Goal: Information Seeking & Learning: Learn about a topic

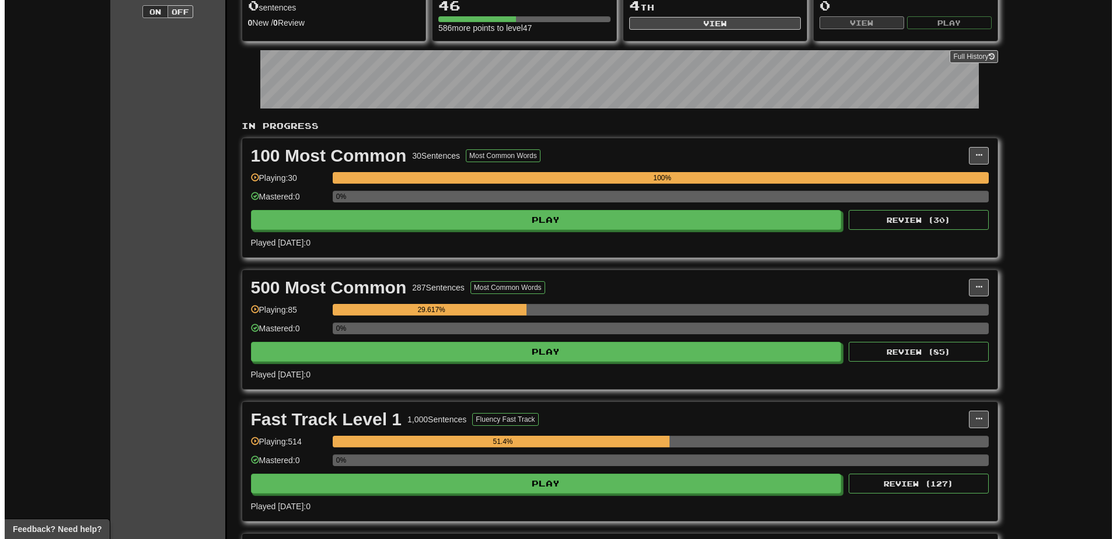
scroll to position [292, 0]
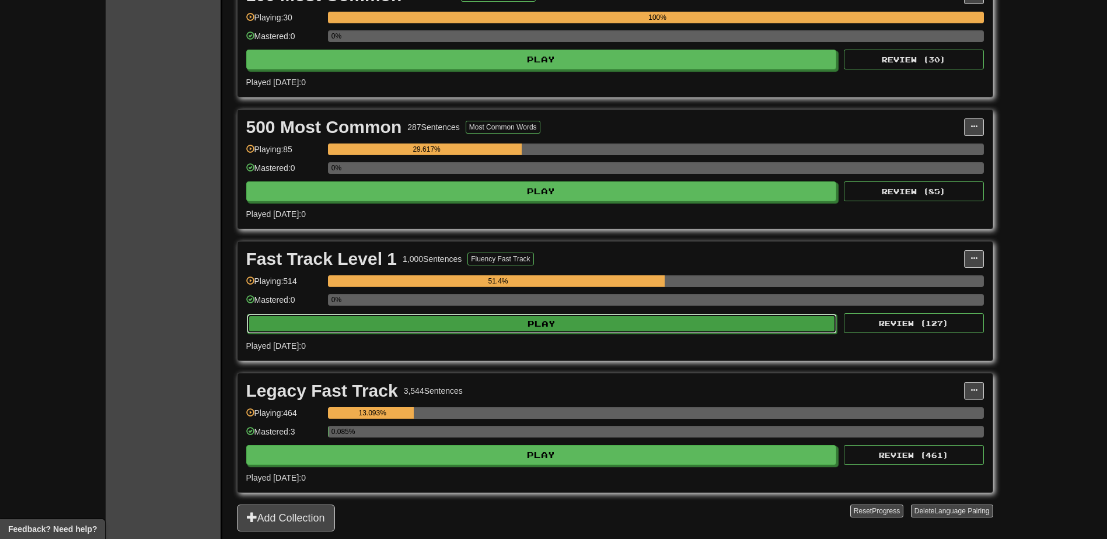
click at [540, 319] on button "Play" at bounding box center [542, 324] width 591 height 20
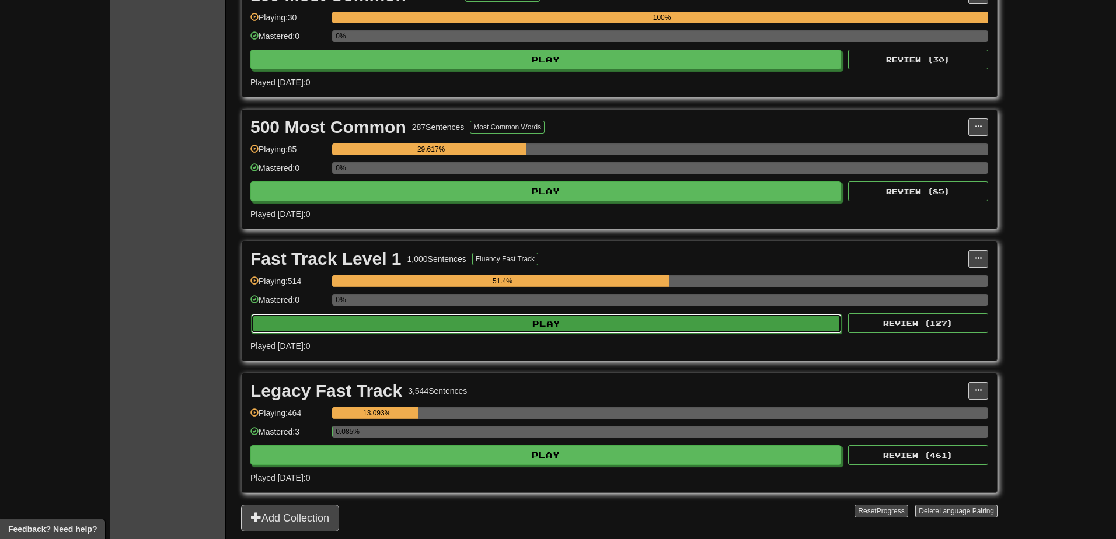
select select "**"
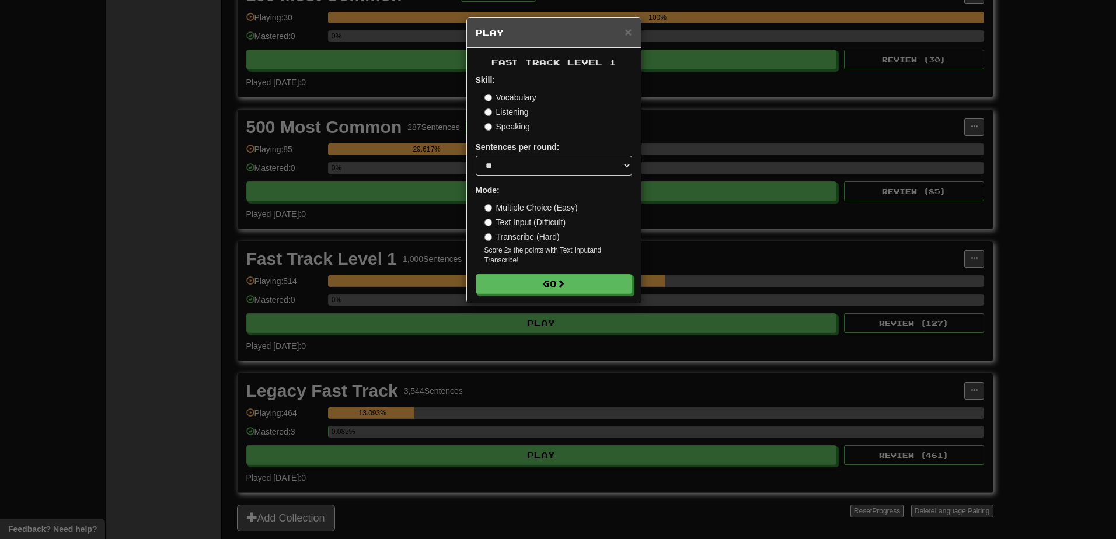
click at [504, 219] on label "Text Input (Difficult)" at bounding box center [525, 223] width 82 height 12
click at [533, 286] on button "Go" at bounding box center [554, 285] width 156 height 20
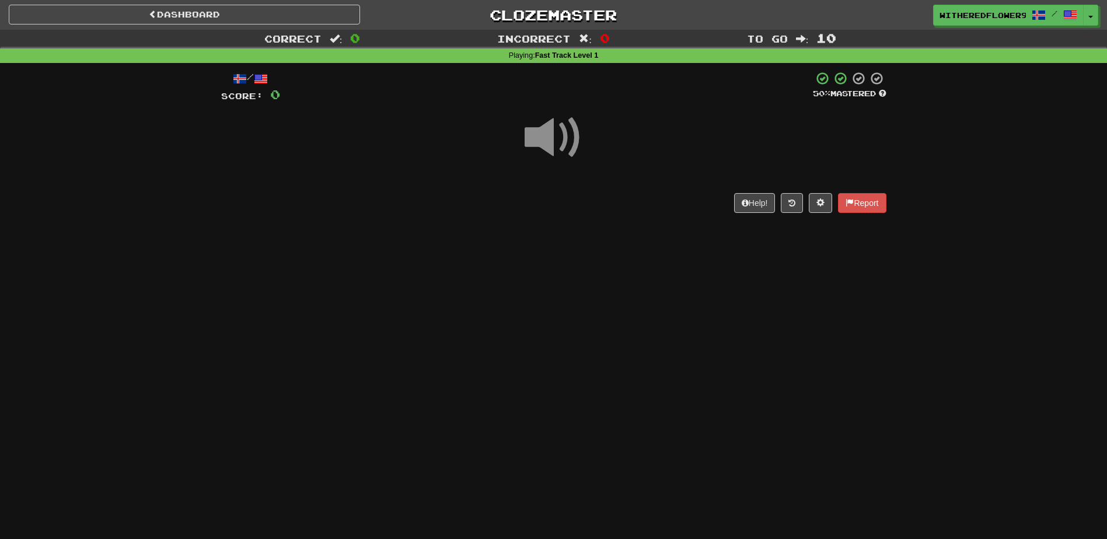
click at [555, 145] on span at bounding box center [554, 138] width 58 height 58
click at [567, 140] on span at bounding box center [554, 138] width 58 height 58
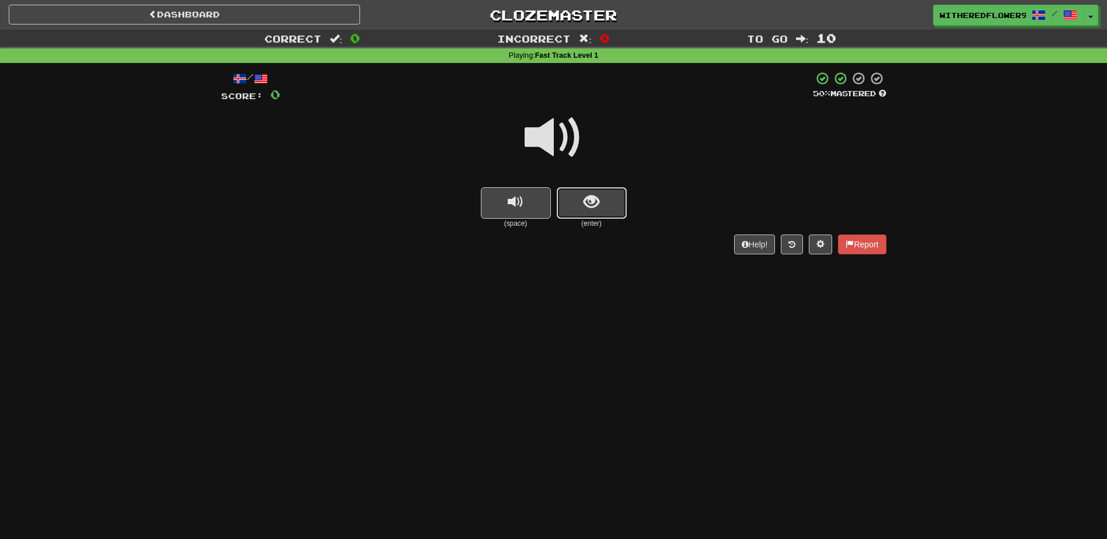
click at [598, 206] on span "show sentence" at bounding box center [592, 202] width 16 height 16
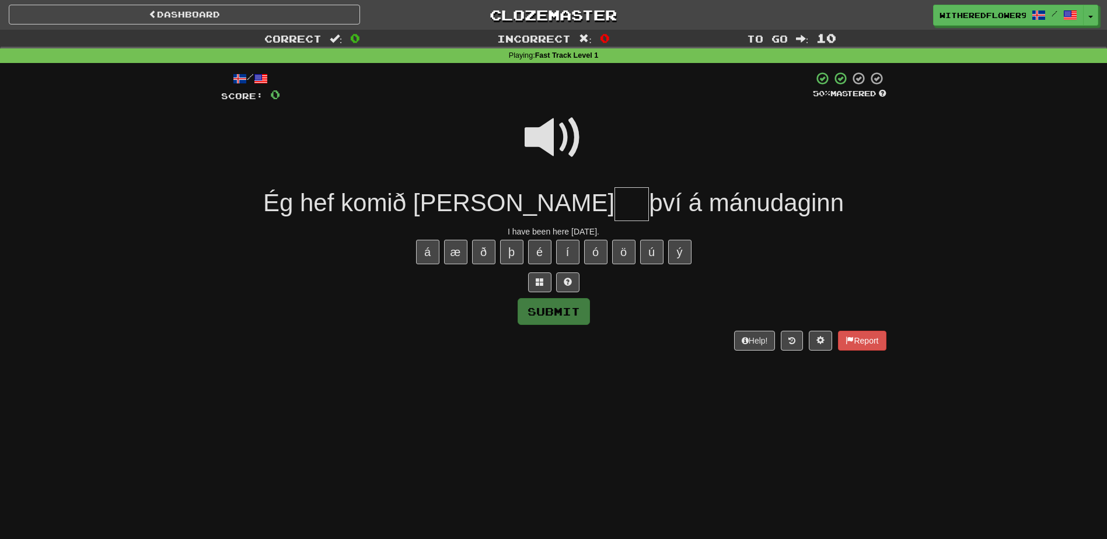
click at [550, 131] on span at bounding box center [554, 138] width 58 height 58
click at [615, 206] on input "text" at bounding box center [632, 204] width 34 height 34
type input "***"
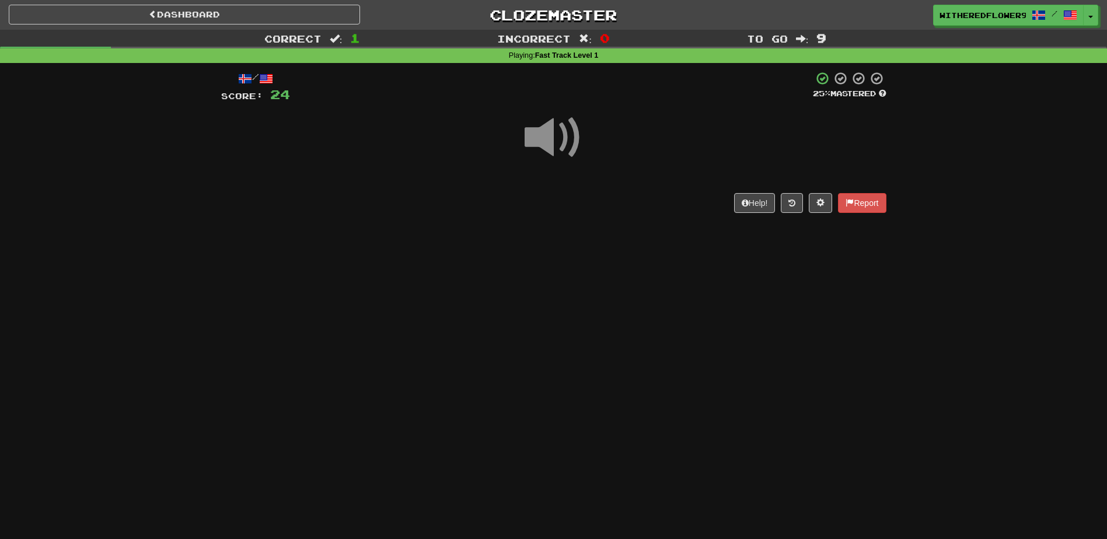
click at [526, 140] on span at bounding box center [554, 138] width 58 height 58
click at [568, 144] on span at bounding box center [554, 138] width 58 height 58
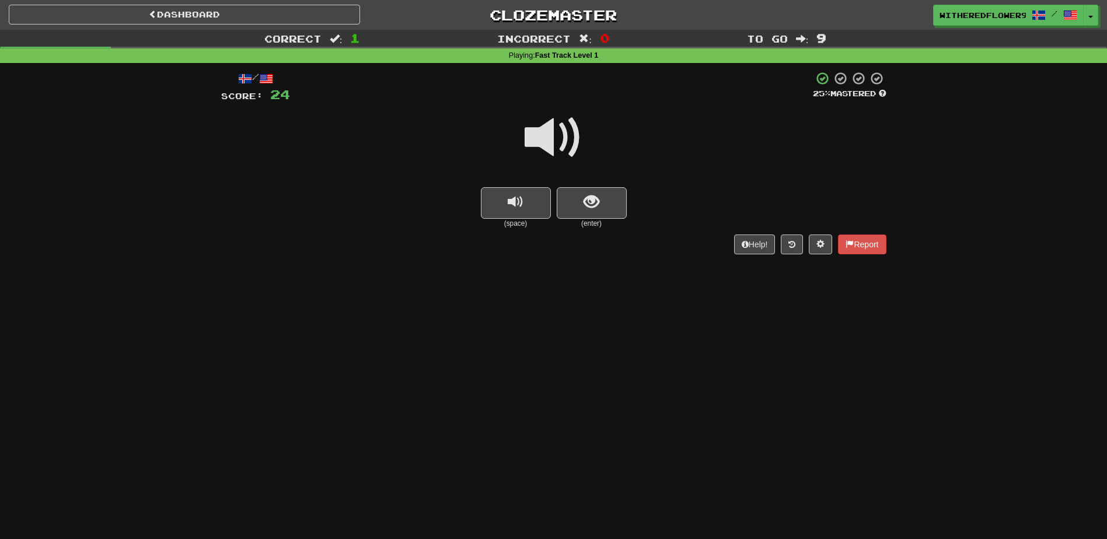
click at [549, 127] on span at bounding box center [554, 138] width 58 height 58
click at [601, 213] on button "show sentence" at bounding box center [592, 203] width 70 height 32
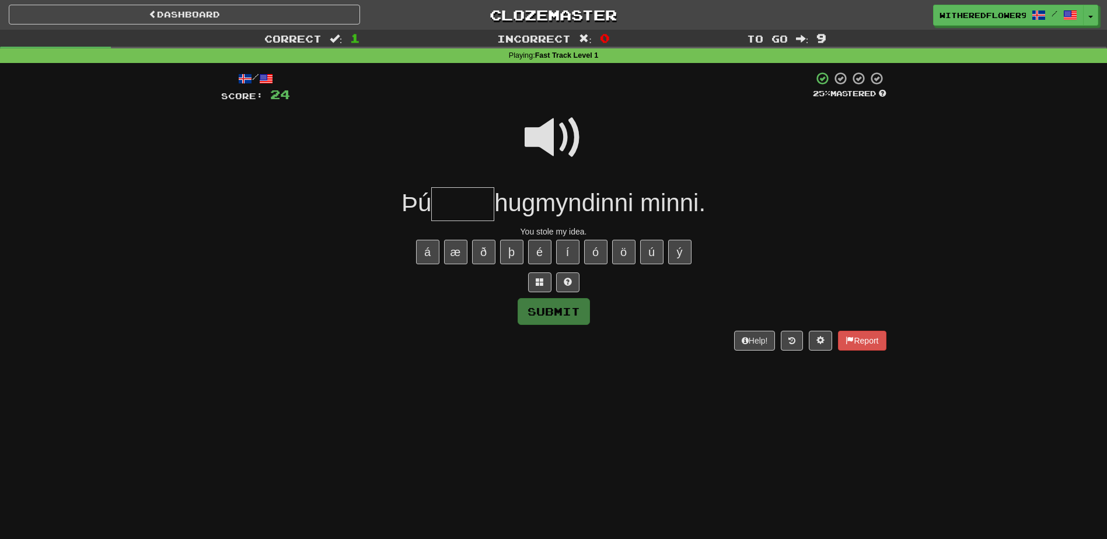
click at [560, 137] on span at bounding box center [554, 138] width 58 height 58
click at [444, 195] on input "text" at bounding box center [462, 204] width 63 height 34
type input "******"
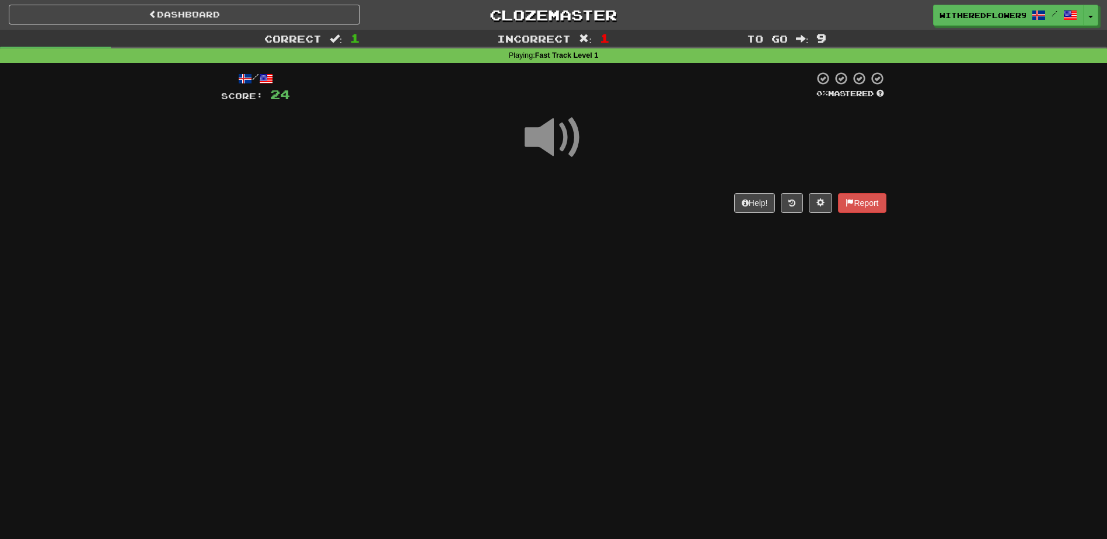
click at [542, 140] on span at bounding box center [554, 138] width 58 height 58
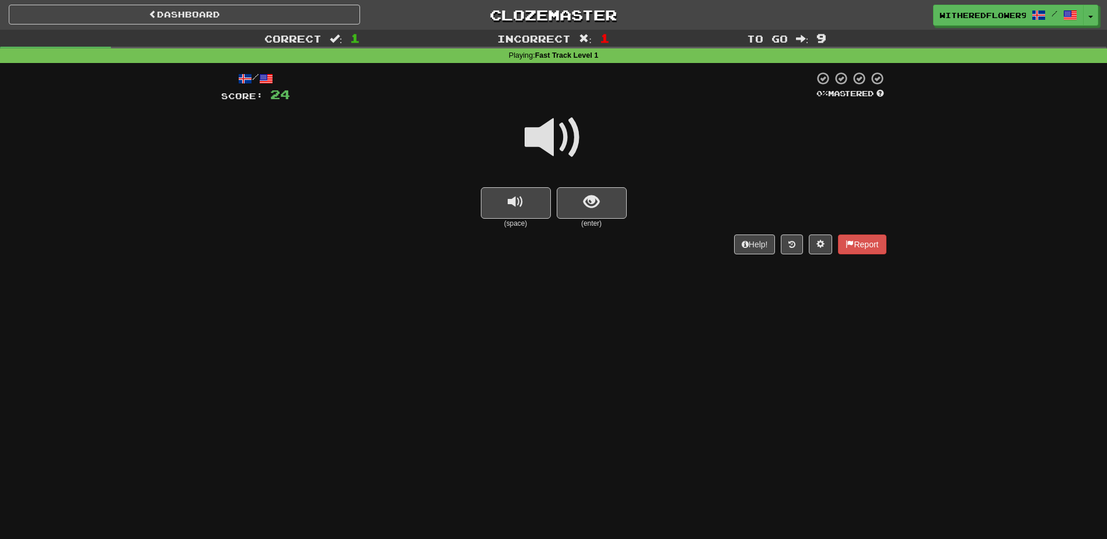
click at [542, 140] on span at bounding box center [554, 138] width 58 height 58
click at [553, 125] on span at bounding box center [554, 138] width 58 height 58
click at [555, 133] on span at bounding box center [554, 138] width 58 height 58
click at [603, 208] on button "show sentence" at bounding box center [592, 203] width 70 height 32
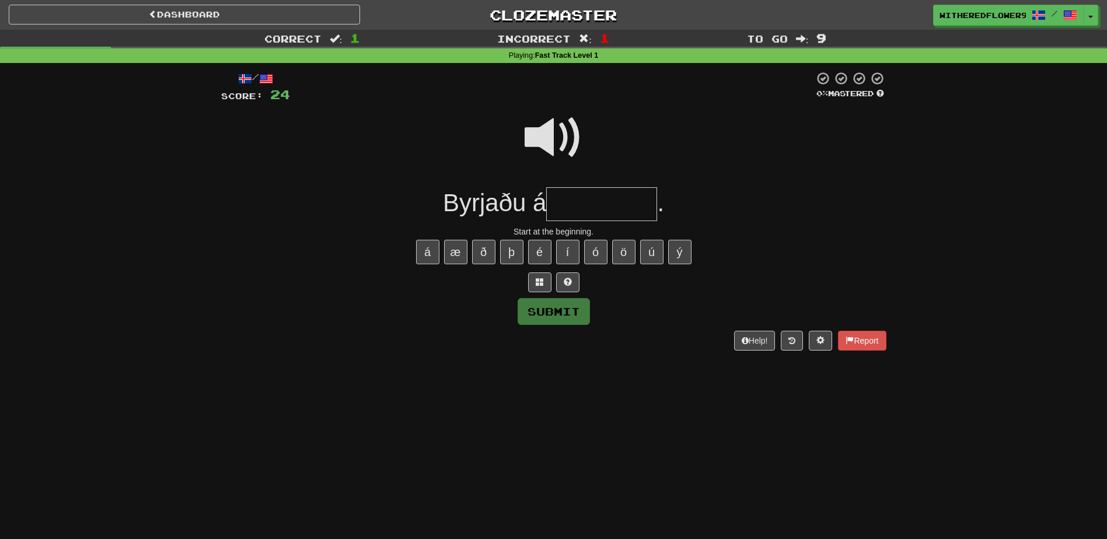
click at [553, 130] on span at bounding box center [554, 138] width 58 height 58
click at [585, 199] on input "text" at bounding box center [601, 204] width 111 height 34
type input "**********"
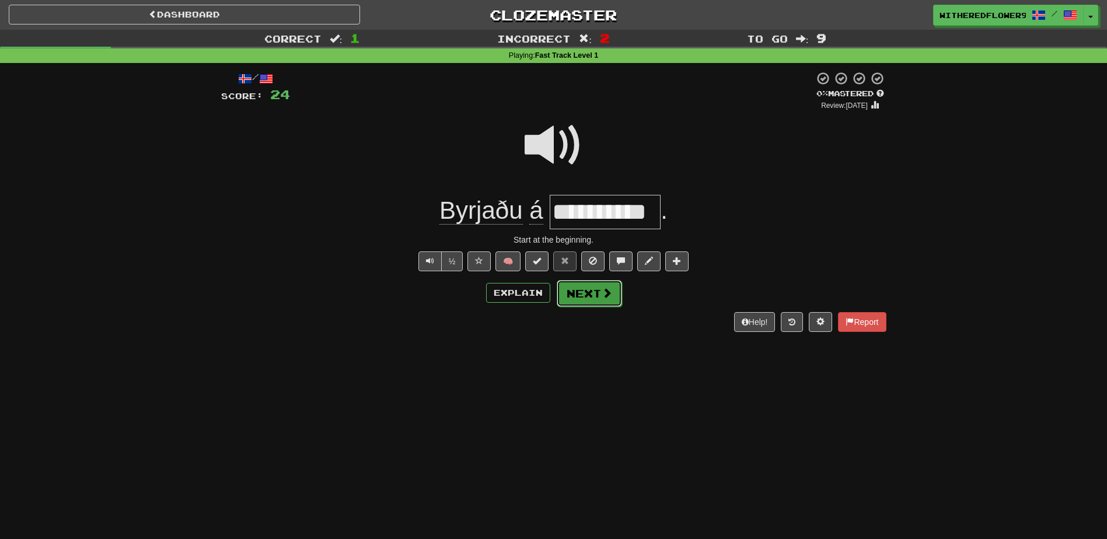
click at [579, 290] on button "Next" at bounding box center [589, 293] width 65 height 27
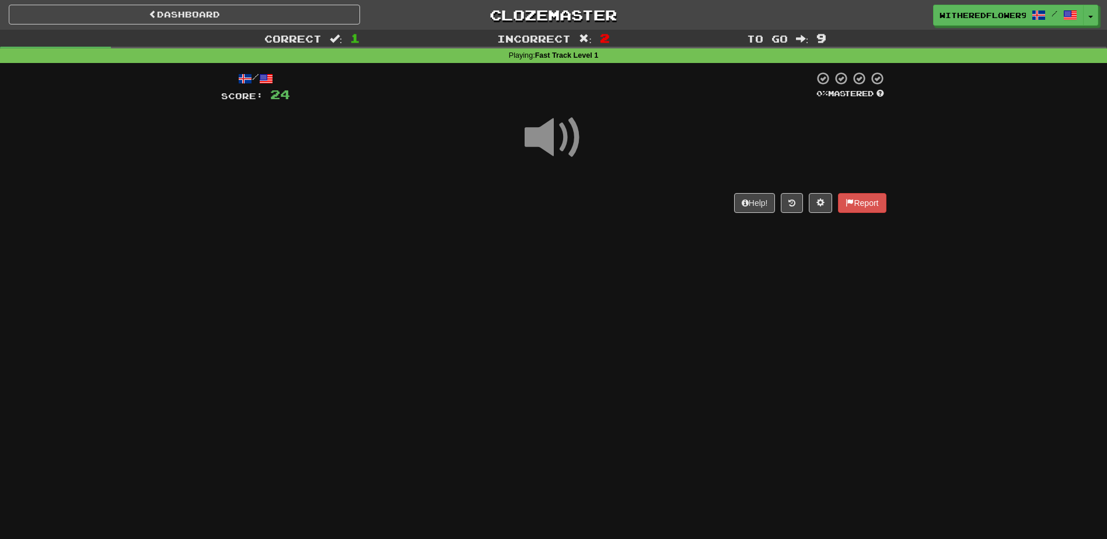
click at [548, 137] on span at bounding box center [554, 138] width 58 height 58
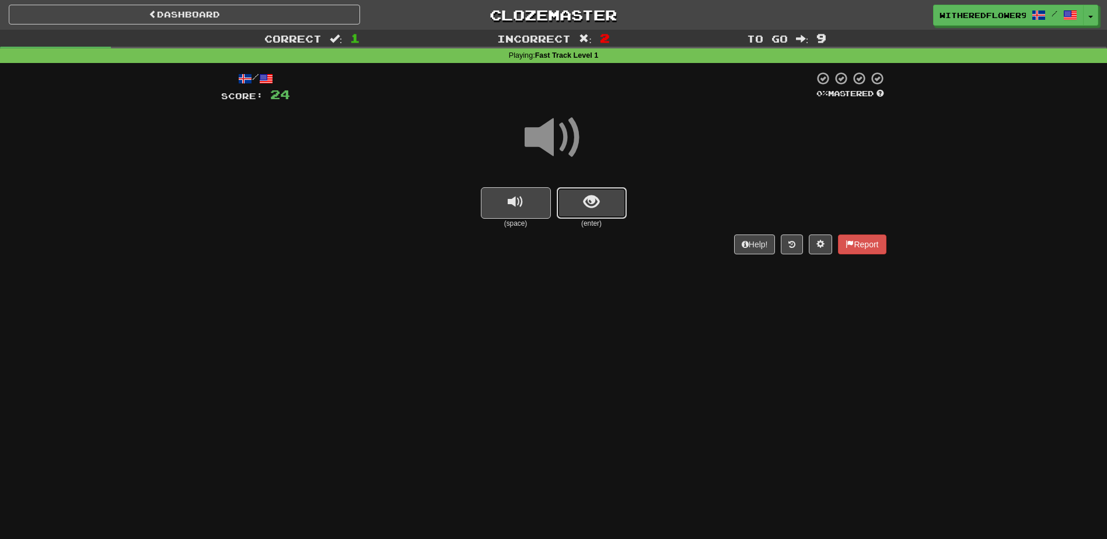
click at [599, 205] on button "show sentence" at bounding box center [592, 203] width 70 height 32
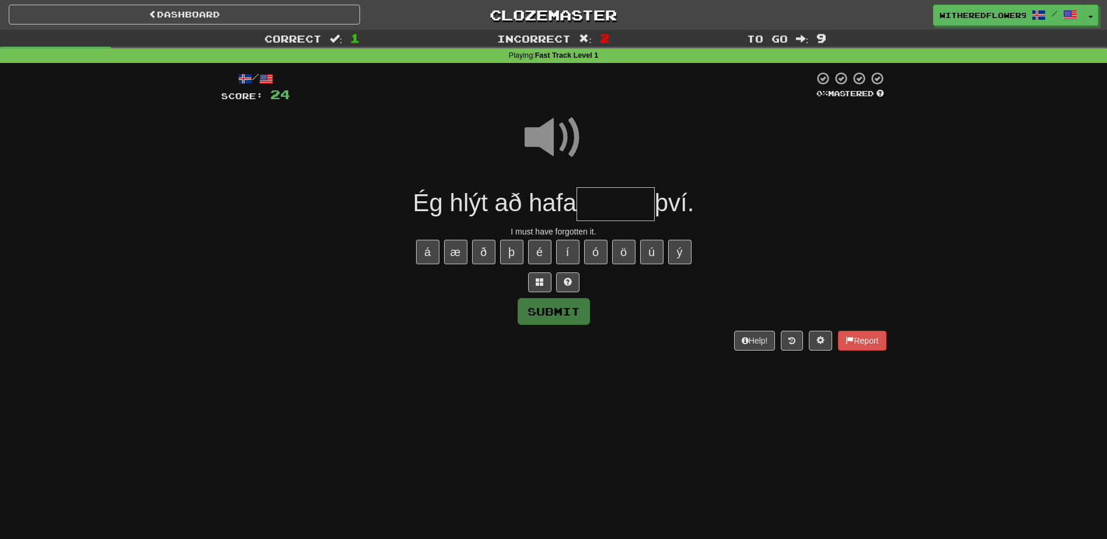
click at [557, 131] on span at bounding box center [554, 138] width 58 height 58
click at [611, 204] on input "text" at bounding box center [616, 204] width 78 height 34
click at [553, 141] on span at bounding box center [554, 138] width 58 height 58
click at [644, 206] on input "*****" at bounding box center [616, 204] width 78 height 34
type input "******"
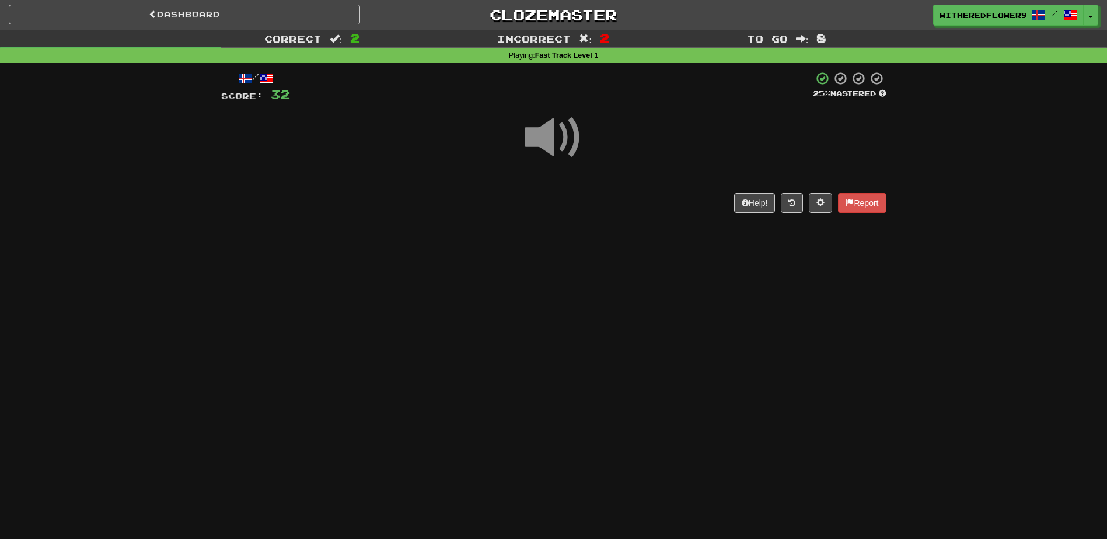
click at [556, 149] on span at bounding box center [554, 138] width 58 height 58
click at [598, 163] on div at bounding box center [553, 145] width 665 height 83
click at [618, 168] on div at bounding box center [553, 145] width 665 height 83
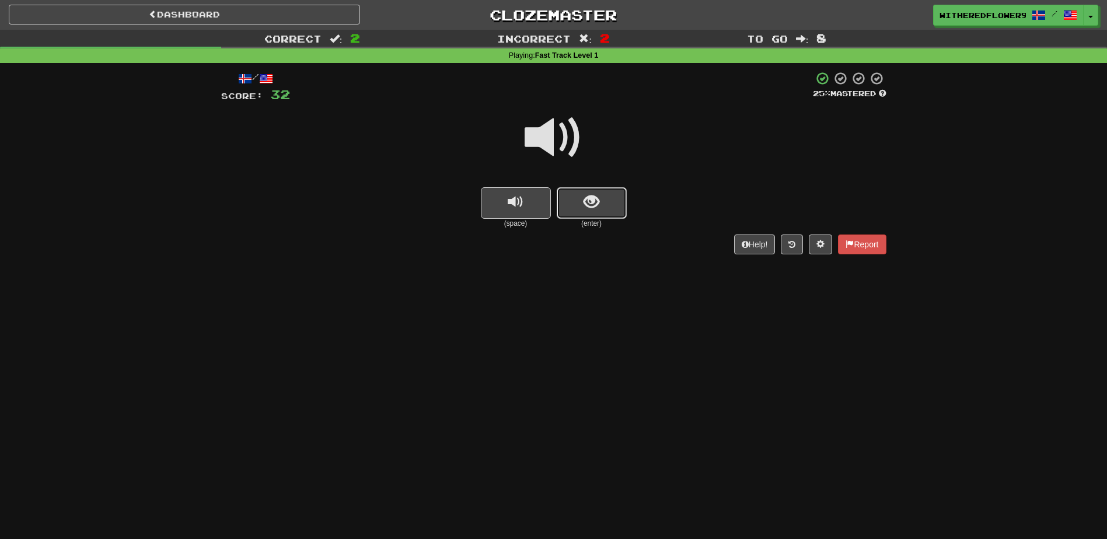
click at [598, 207] on span "show sentence" at bounding box center [592, 202] width 16 height 16
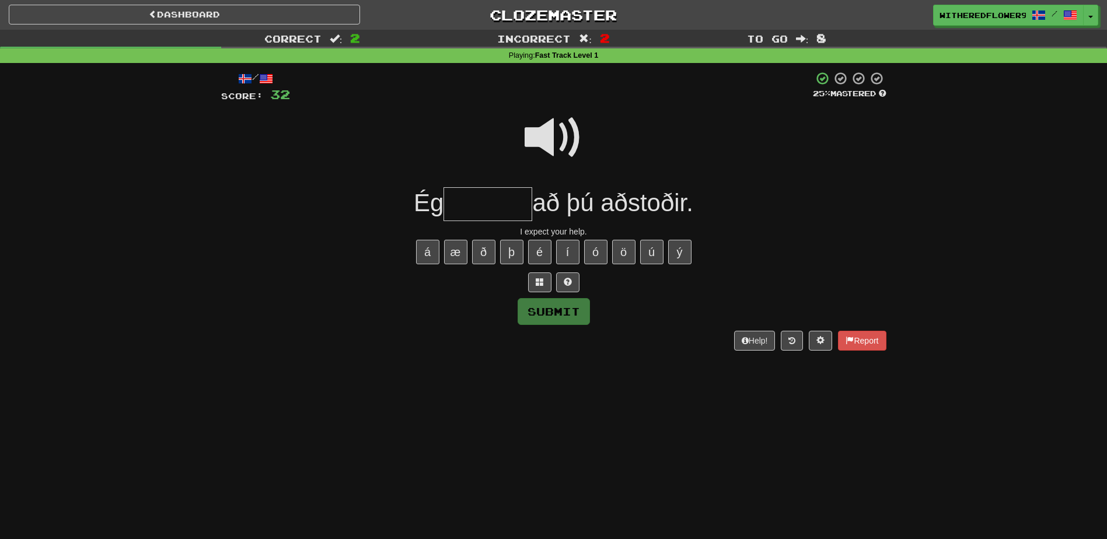
click at [549, 130] on span at bounding box center [554, 138] width 58 height 58
click at [560, 129] on span at bounding box center [554, 138] width 58 height 58
click at [559, 135] on span at bounding box center [554, 138] width 58 height 58
click at [504, 203] on input "text" at bounding box center [488, 204] width 89 height 34
click at [547, 137] on span at bounding box center [554, 138] width 58 height 58
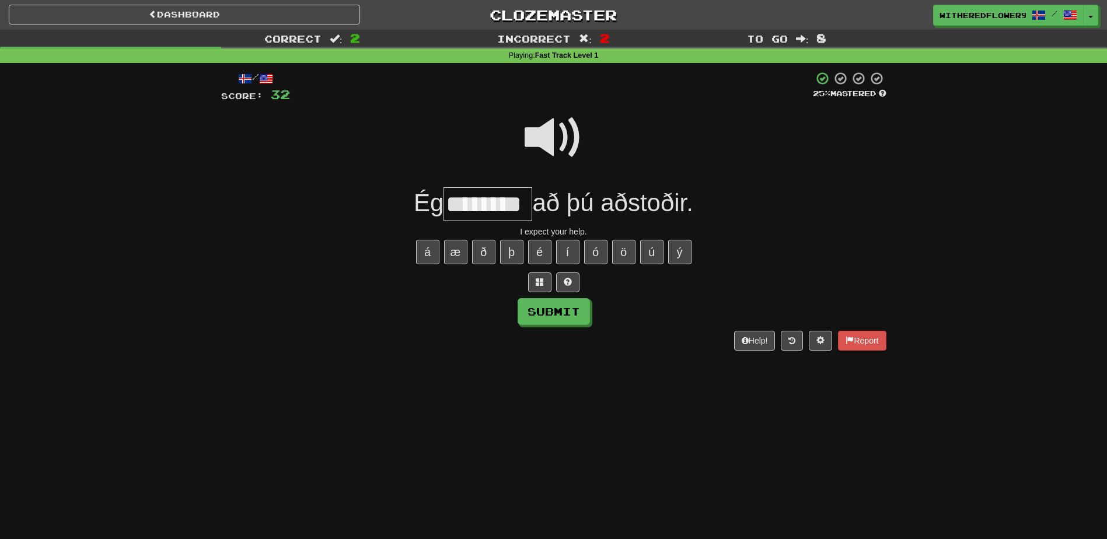
click at [526, 203] on input "********" at bounding box center [488, 204] width 89 height 34
click at [551, 129] on span at bounding box center [554, 138] width 58 height 58
click at [540, 142] on span at bounding box center [554, 138] width 58 height 58
click at [580, 316] on button "Submit" at bounding box center [554, 312] width 72 height 27
type input "********"
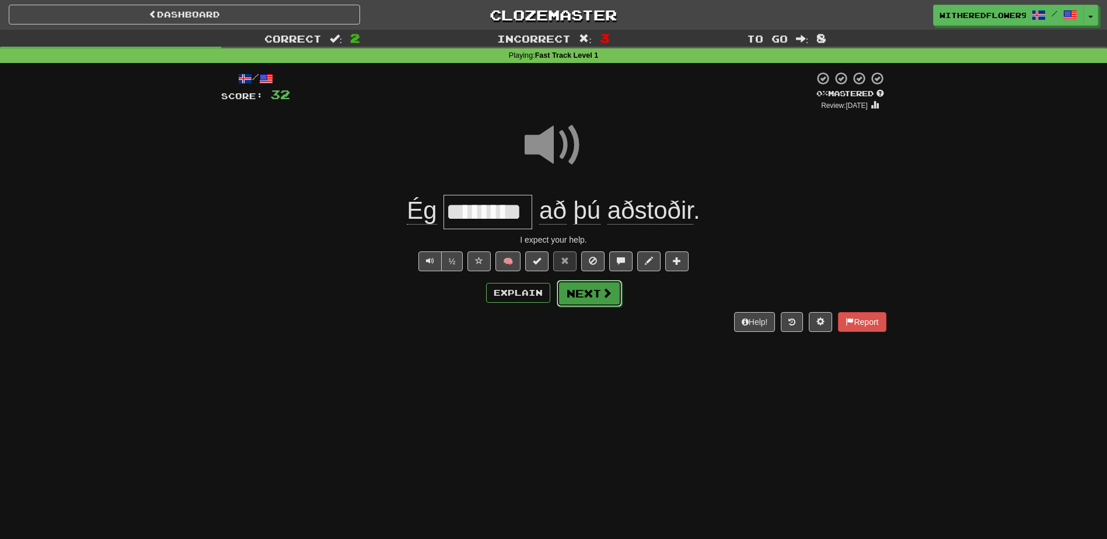
click at [612, 295] on button "Next" at bounding box center [589, 293] width 65 height 27
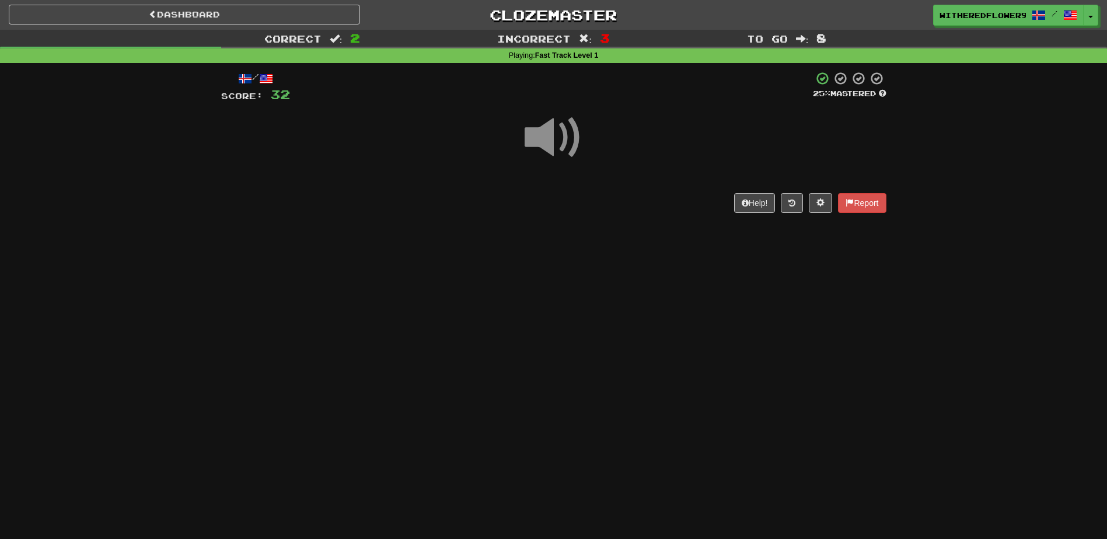
click at [557, 149] on span at bounding box center [554, 138] width 58 height 58
click at [553, 148] on span at bounding box center [554, 138] width 58 height 58
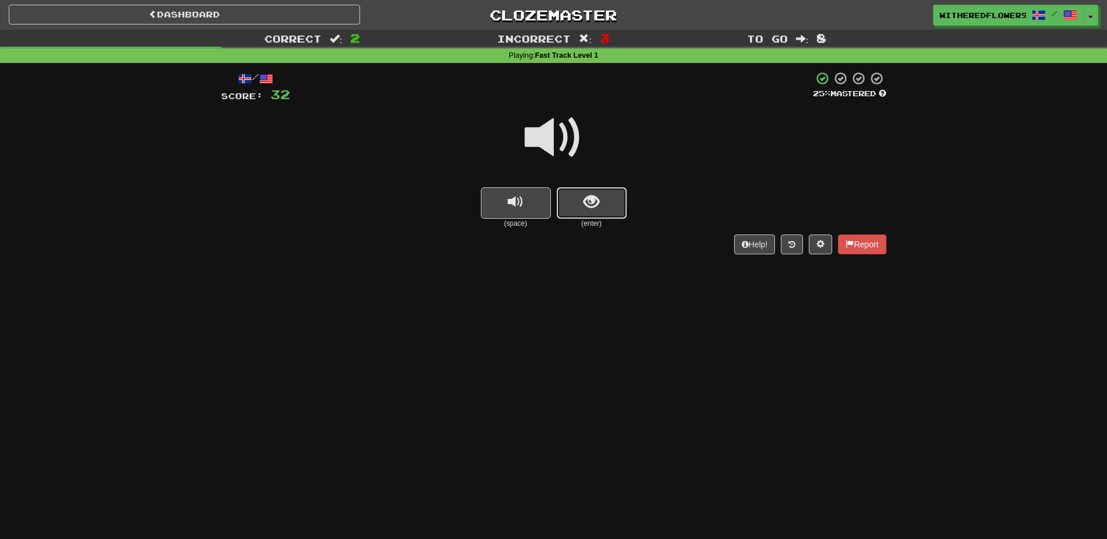
click at [603, 198] on button "show sentence" at bounding box center [592, 203] width 70 height 32
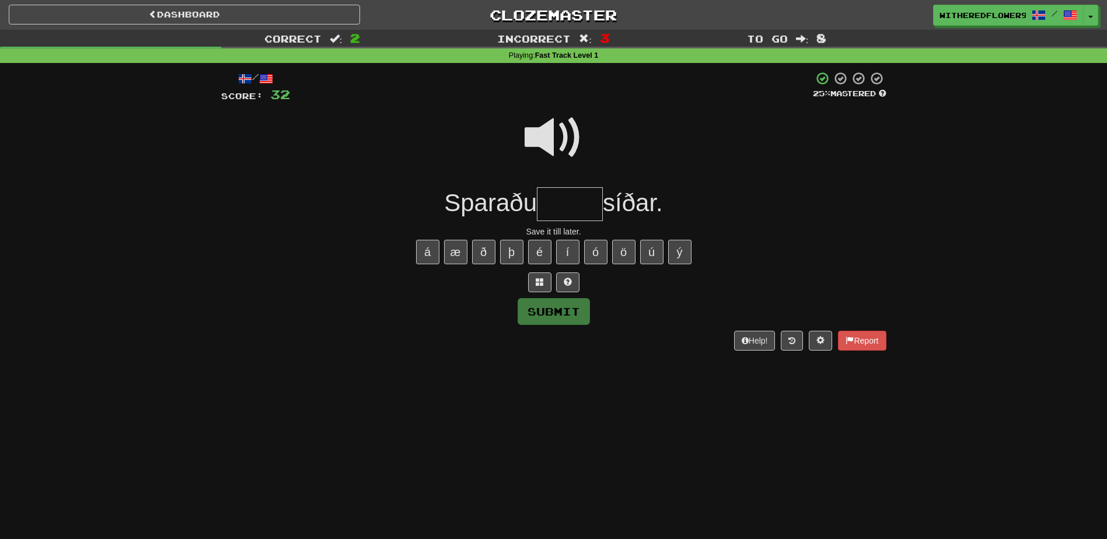
click at [555, 203] on input "text" at bounding box center [570, 204] width 66 height 34
click at [519, 133] on div at bounding box center [553, 145] width 665 height 83
click at [563, 127] on span at bounding box center [554, 138] width 58 height 58
click at [579, 320] on button "Submit" at bounding box center [554, 312] width 72 height 27
type input "*******"
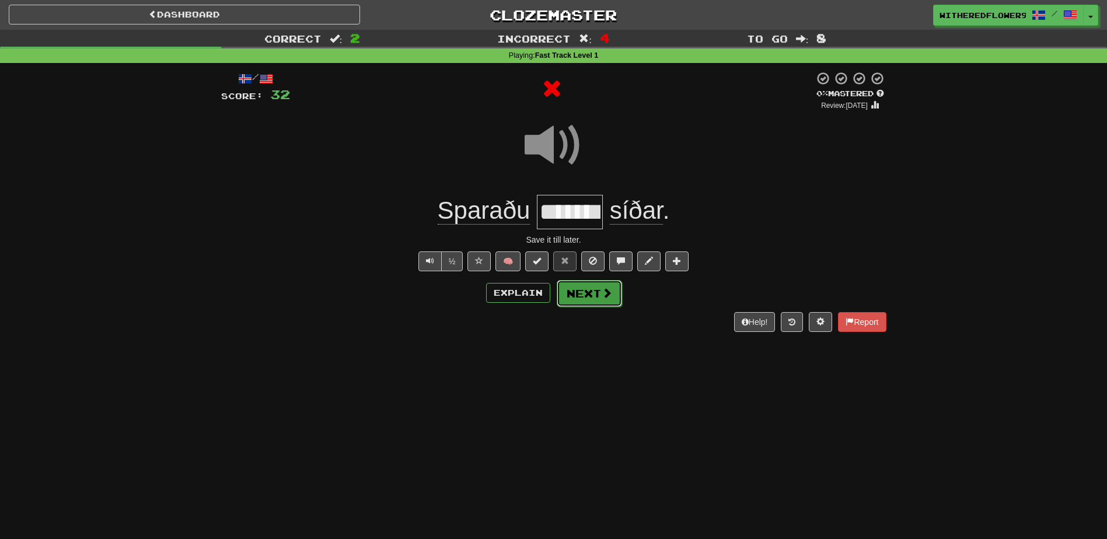
click at [581, 294] on button "Next" at bounding box center [589, 293] width 65 height 27
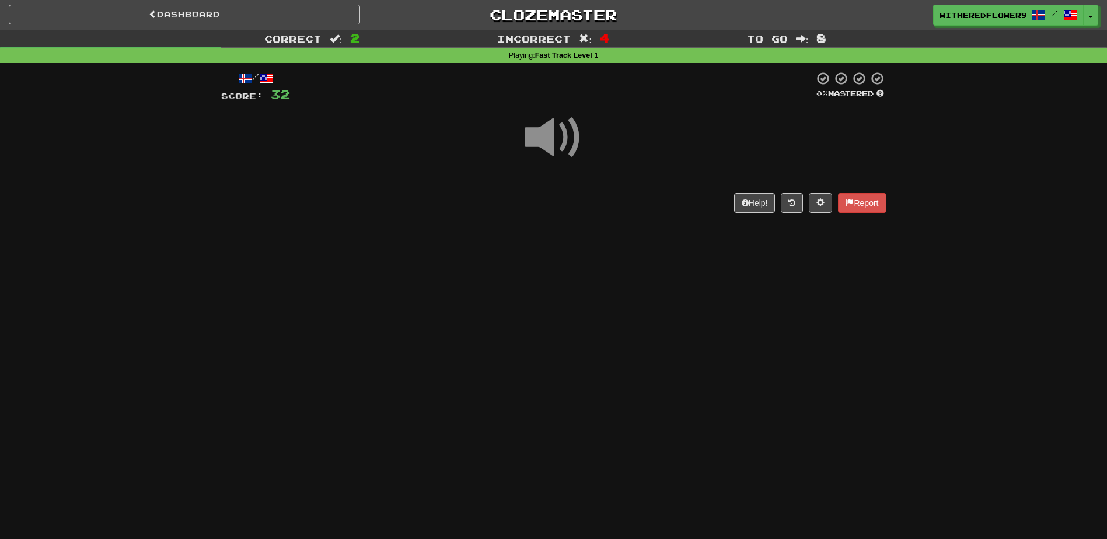
click at [560, 130] on span at bounding box center [554, 138] width 58 height 58
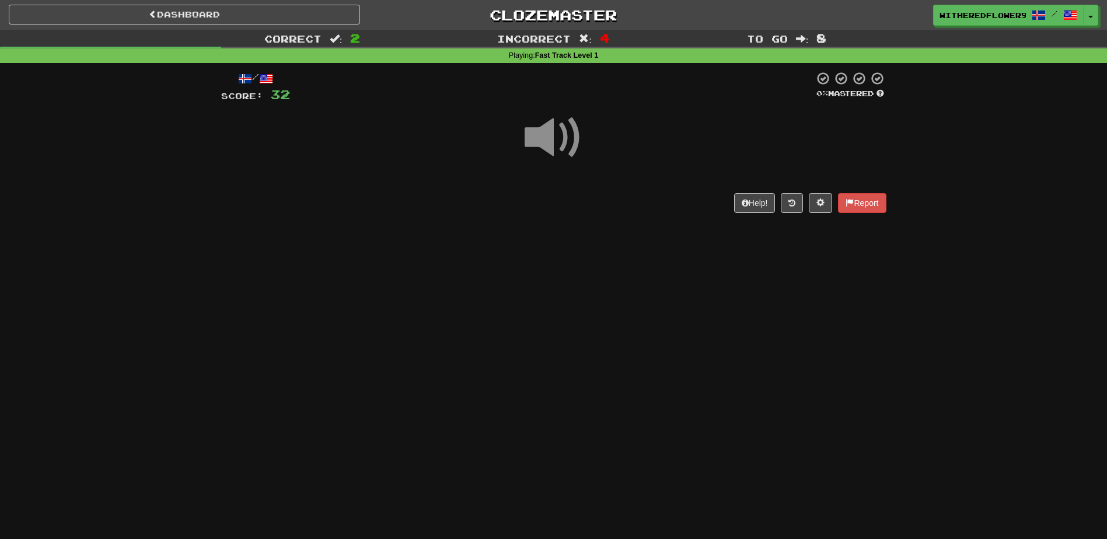
click at [560, 130] on span at bounding box center [554, 138] width 58 height 58
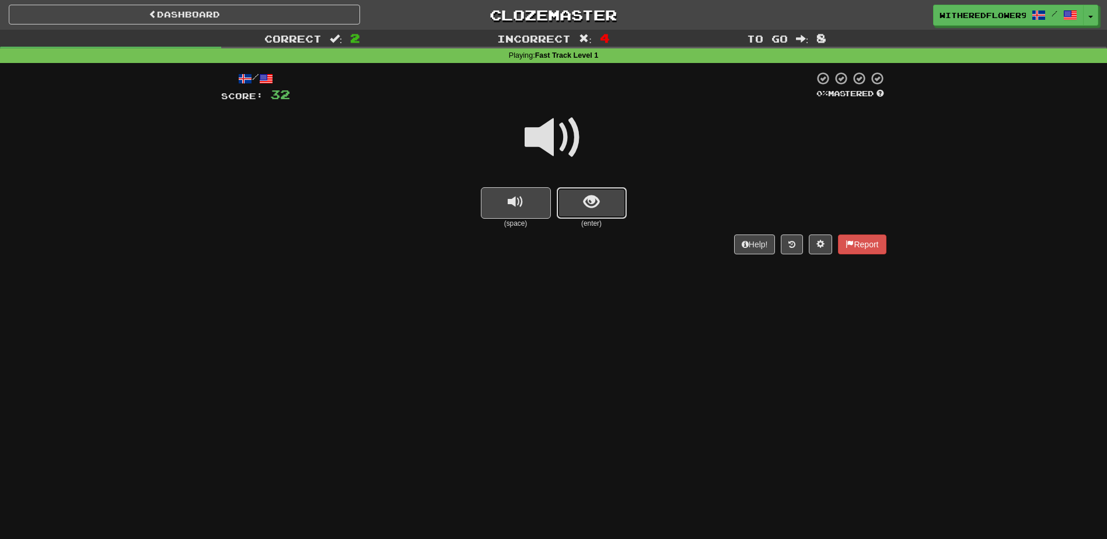
click at [590, 207] on span "show sentence" at bounding box center [592, 202] width 16 height 16
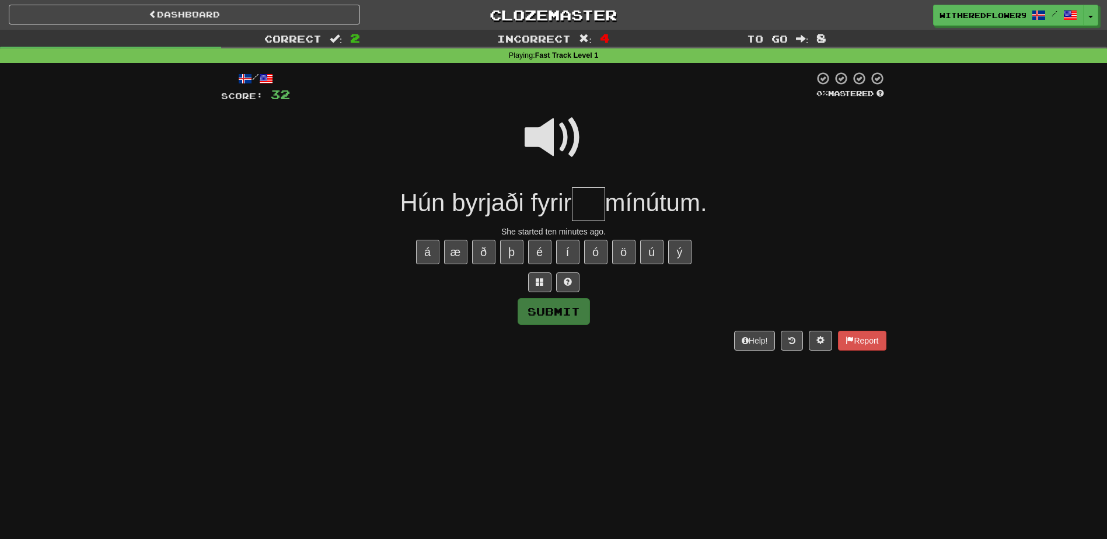
click at [549, 135] on span at bounding box center [554, 138] width 58 height 58
click at [591, 207] on input "text" at bounding box center [588, 204] width 33 height 34
type input "***"
click at [545, 147] on span at bounding box center [554, 138] width 58 height 58
click at [564, 318] on button "Submit" at bounding box center [554, 312] width 72 height 27
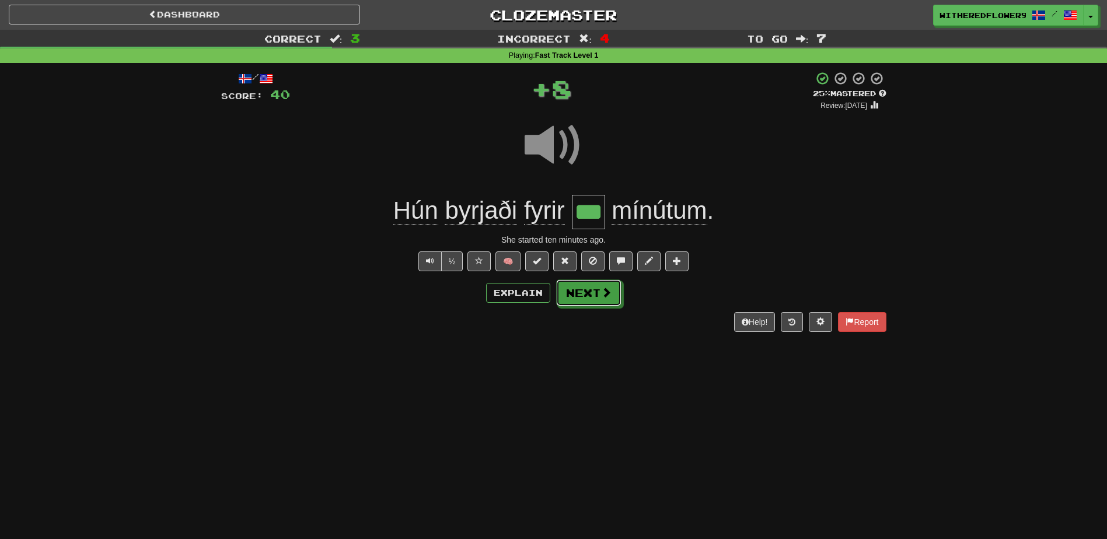
click at [591, 305] on button "Next" at bounding box center [588, 293] width 65 height 27
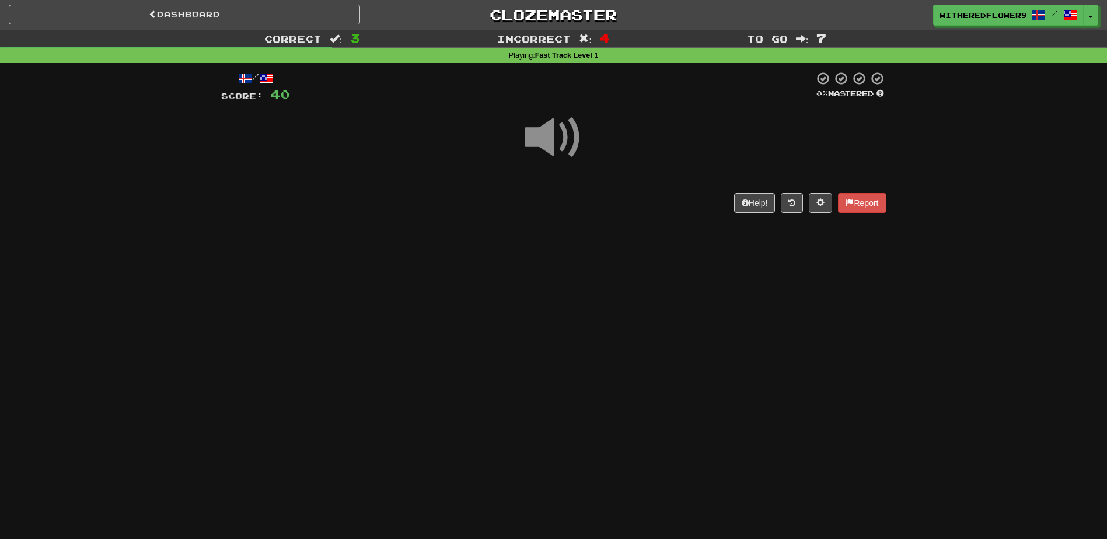
click at [559, 146] on span at bounding box center [554, 138] width 58 height 58
click at [557, 142] on span at bounding box center [554, 138] width 58 height 58
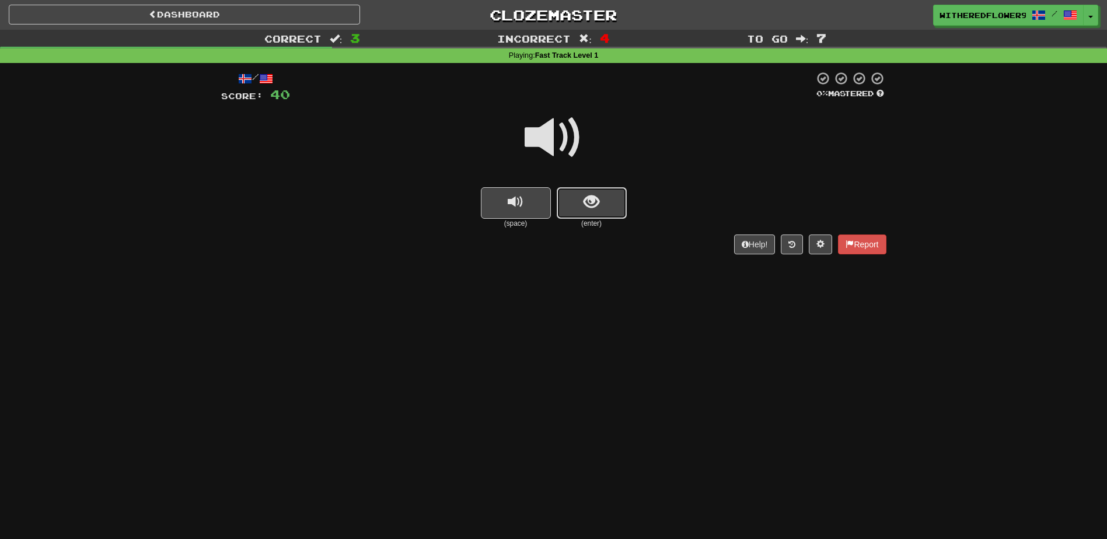
click at [590, 208] on span "show sentence" at bounding box center [592, 202] width 16 height 16
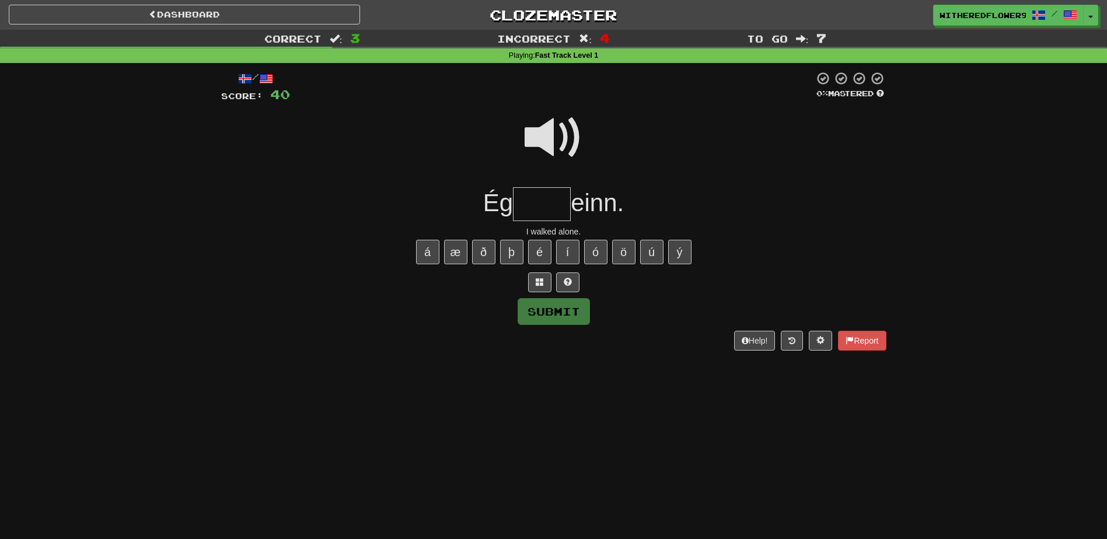
click at [536, 200] on input "text" at bounding box center [542, 204] width 58 height 34
type input "****"
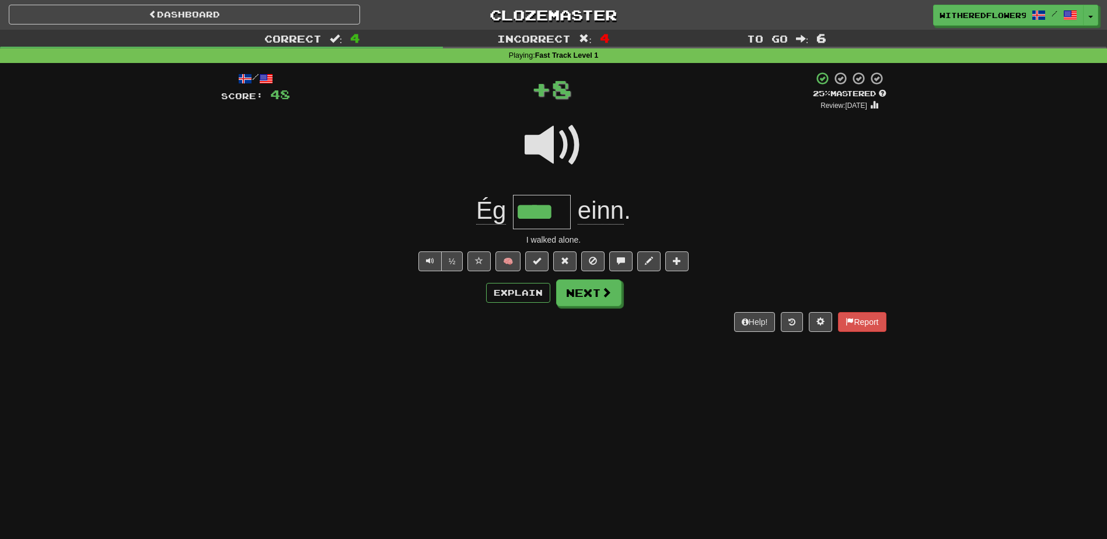
click at [595, 307] on div "/ Score: 48 + 8 25 % Mastered Review: 2025-09-19 Ég **** einn . I walked alone.…" at bounding box center [553, 201] width 665 height 260
click at [596, 295] on button "Next" at bounding box center [589, 293] width 65 height 27
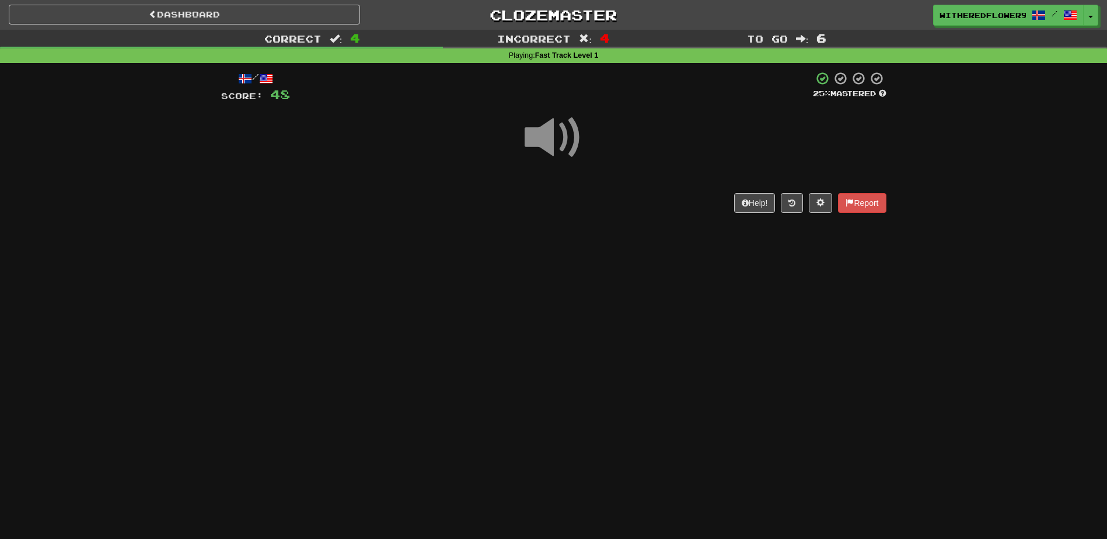
click at [555, 146] on span at bounding box center [554, 138] width 58 height 58
click at [547, 136] on span at bounding box center [554, 138] width 58 height 58
click at [561, 138] on span at bounding box center [554, 138] width 58 height 58
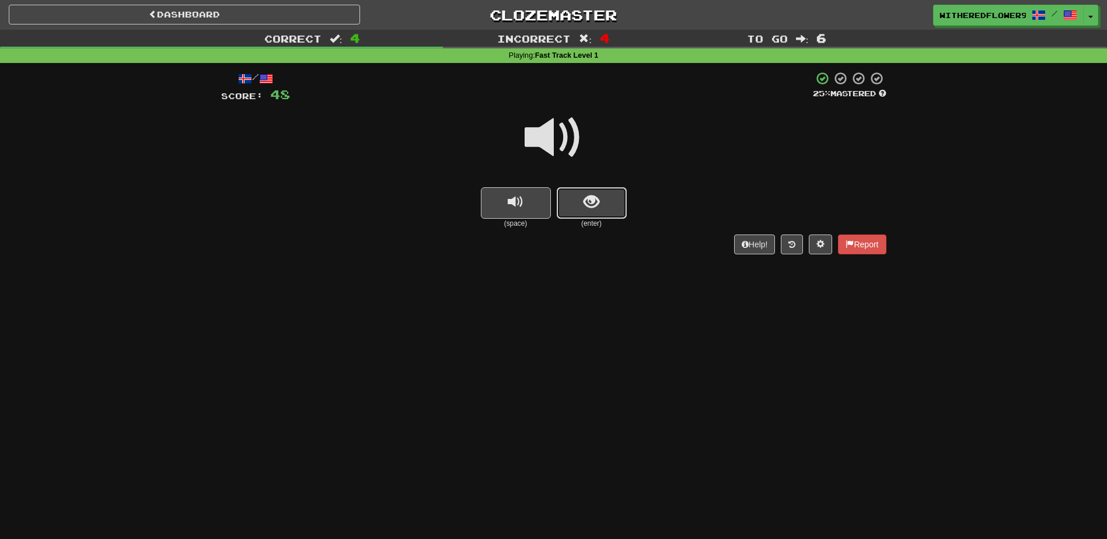
click at [615, 209] on button "show sentence" at bounding box center [592, 203] width 70 height 32
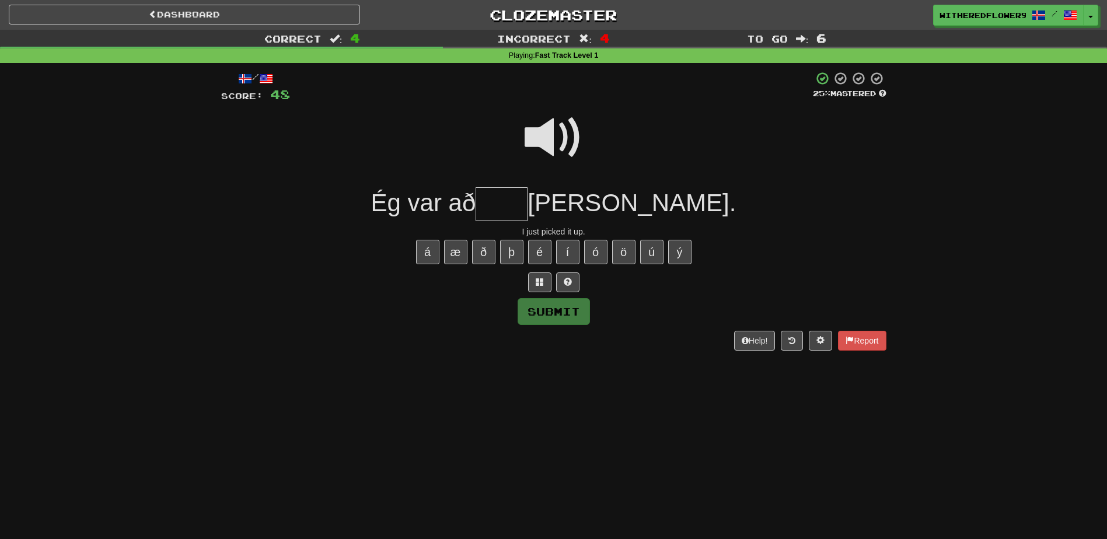
click at [551, 127] on span at bounding box center [554, 138] width 58 height 58
click at [528, 205] on input "text" at bounding box center [502, 204] width 52 height 34
type input "****"
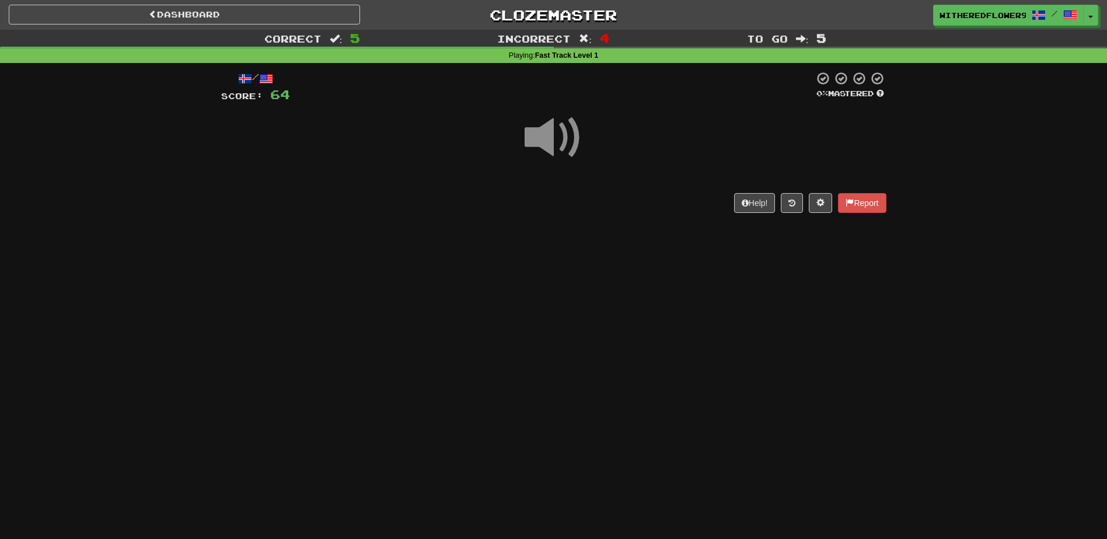
click at [539, 135] on span at bounding box center [554, 138] width 58 height 58
click at [548, 167] on span at bounding box center [554, 138] width 58 height 58
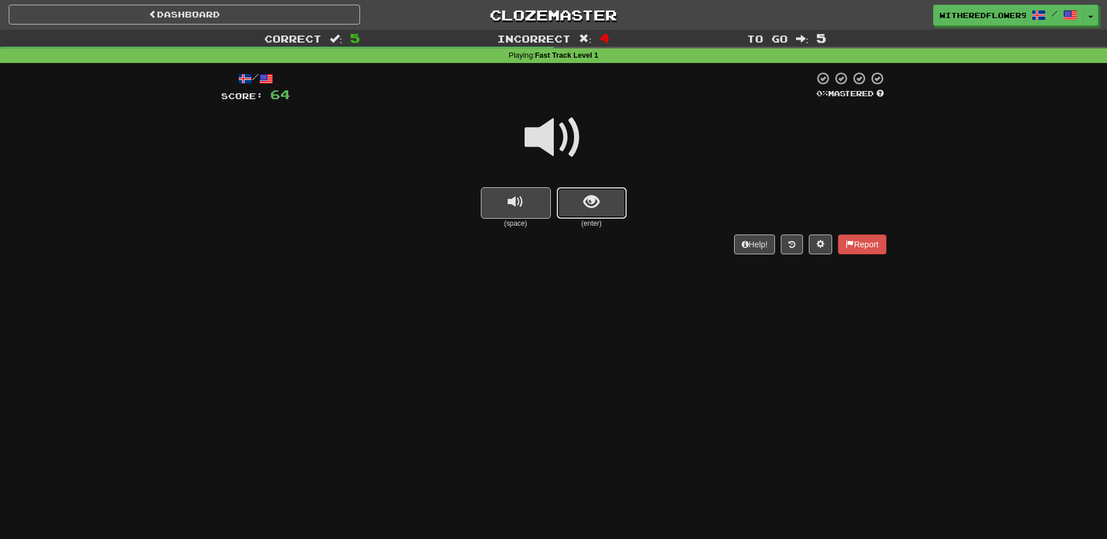
click at [570, 214] on button "show sentence" at bounding box center [592, 203] width 70 height 32
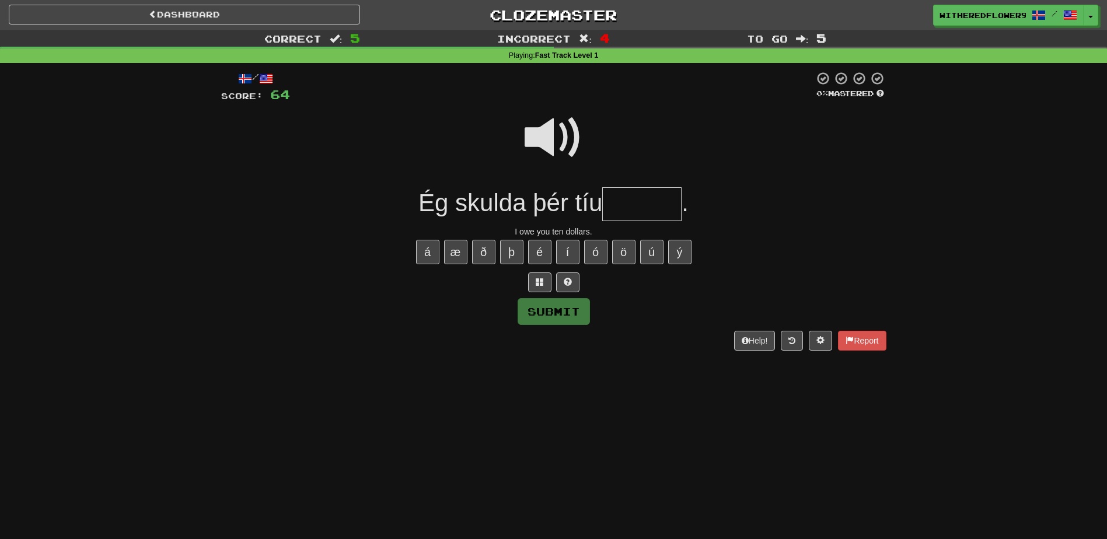
click at [547, 131] on span at bounding box center [554, 138] width 58 height 58
click at [627, 205] on input "text" at bounding box center [641, 204] width 79 height 34
click at [632, 206] on input "******" at bounding box center [641, 204] width 79 height 34
click at [567, 142] on span at bounding box center [554, 138] width 58 height 58
click at [559, 126] on span at bounding box center [554, 138] width 58 height 58
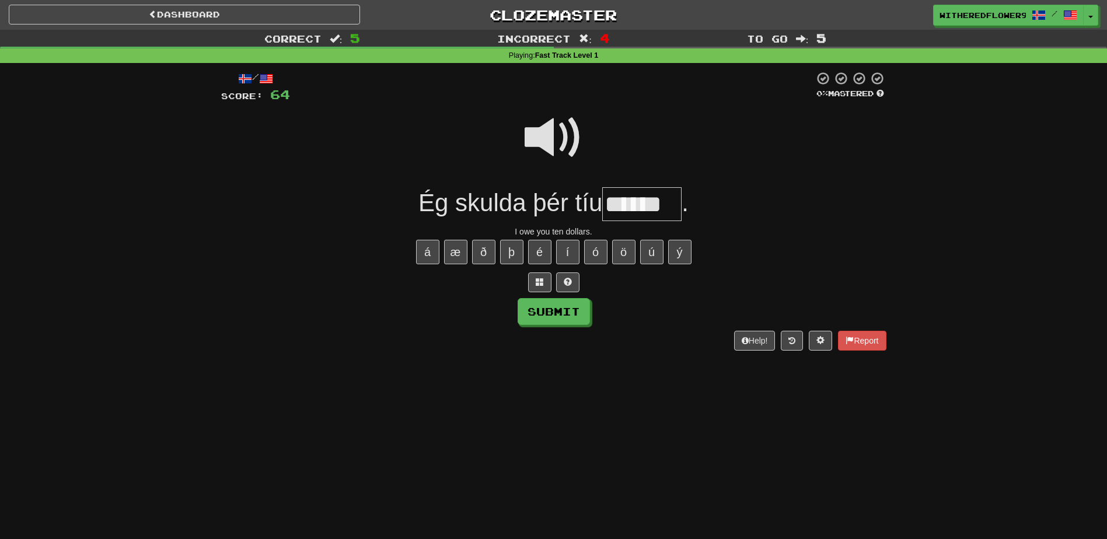
click at [567, 138] on span at bounding box center [554, 138] width 58 height 58
click at [539, 132] on span at bounding box center [554, 138] width 58 height 58
click at [552, 306] on button "Submit" at bounding box center [554, 312] width 72 height 27
type input "*******"
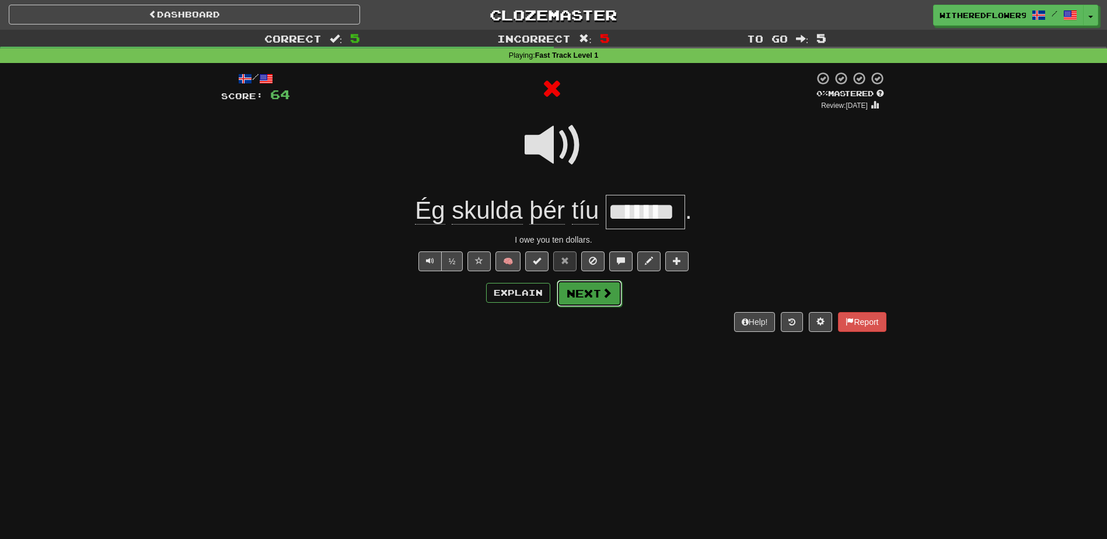
click at [593, 298] on button "Next" at bounding box center [589, 293] width 65 height 27
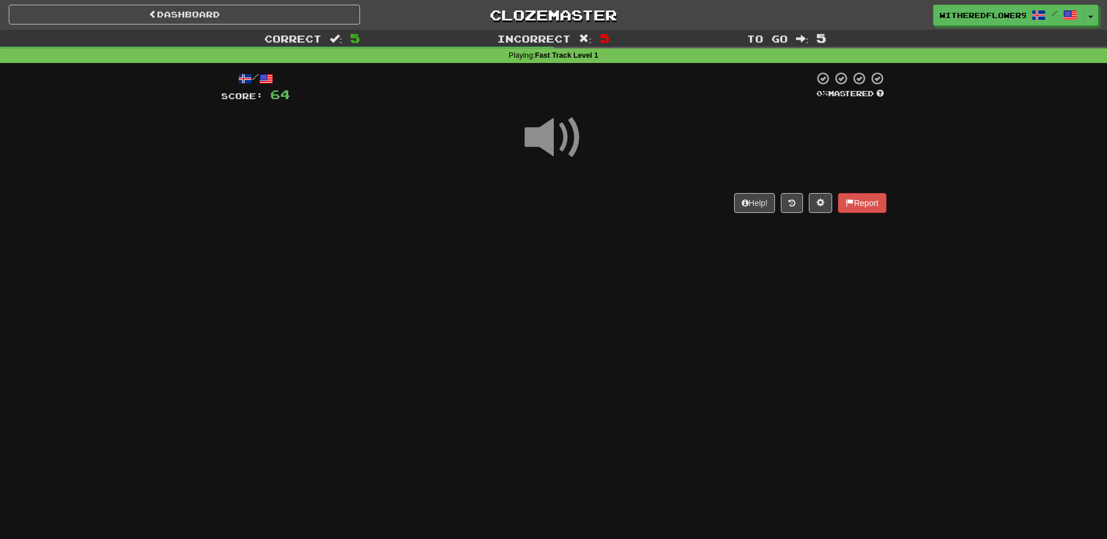
click at [561, 143] on span at bounding box center [554, 138] width 58 height 58
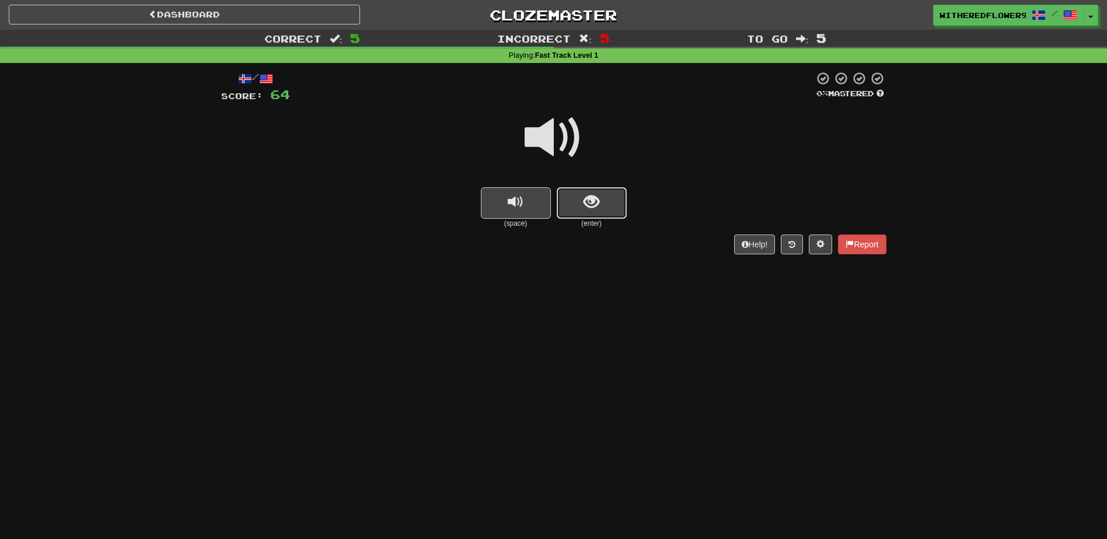
click at [601, 208] on button "show sentence" at bounding box center [592, 203] width 70 height 32
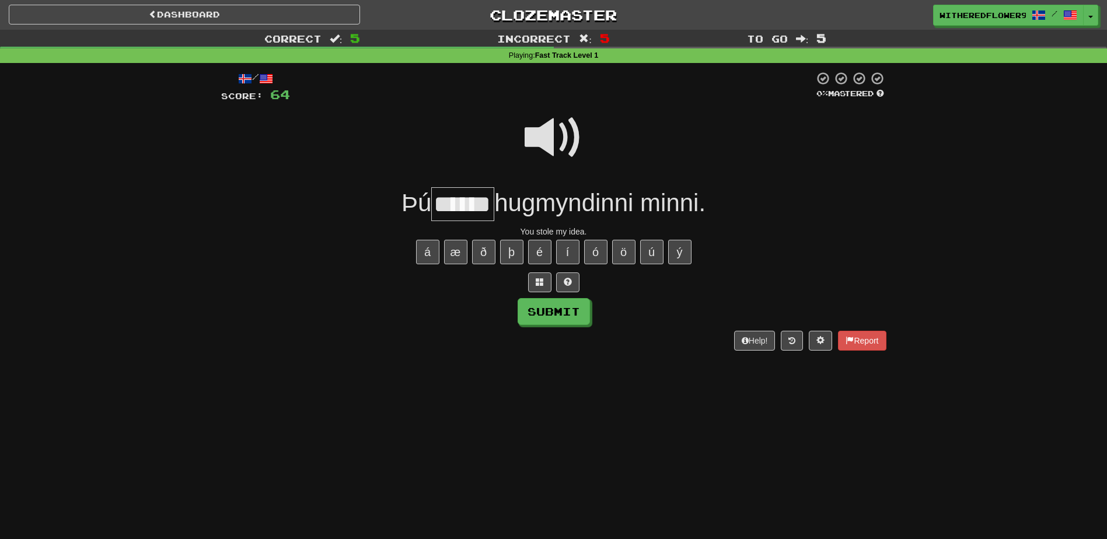
type input "******"
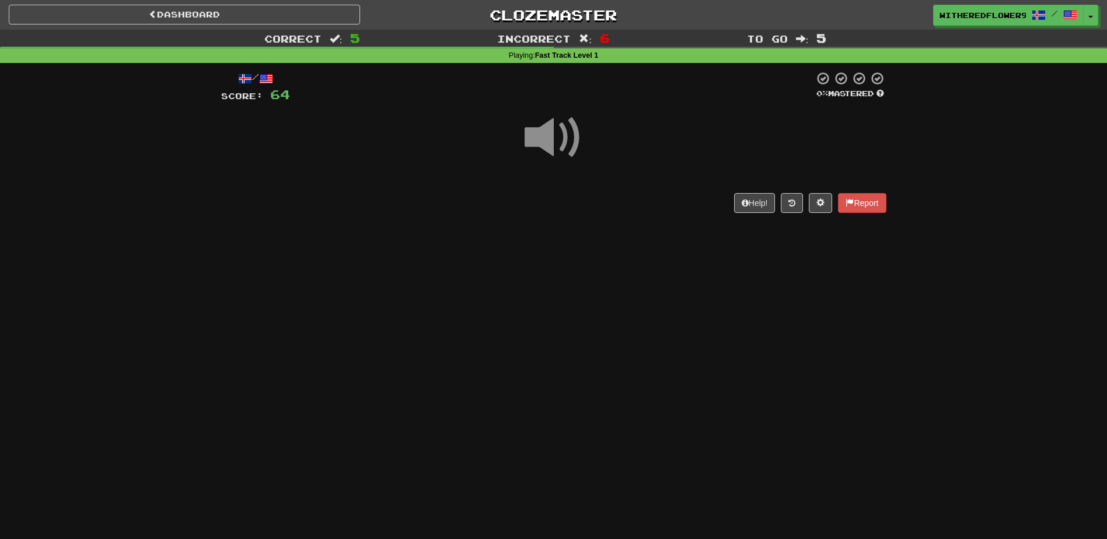
click at [546, 140] on span at bounding box center [554, 138] width 58 height 58
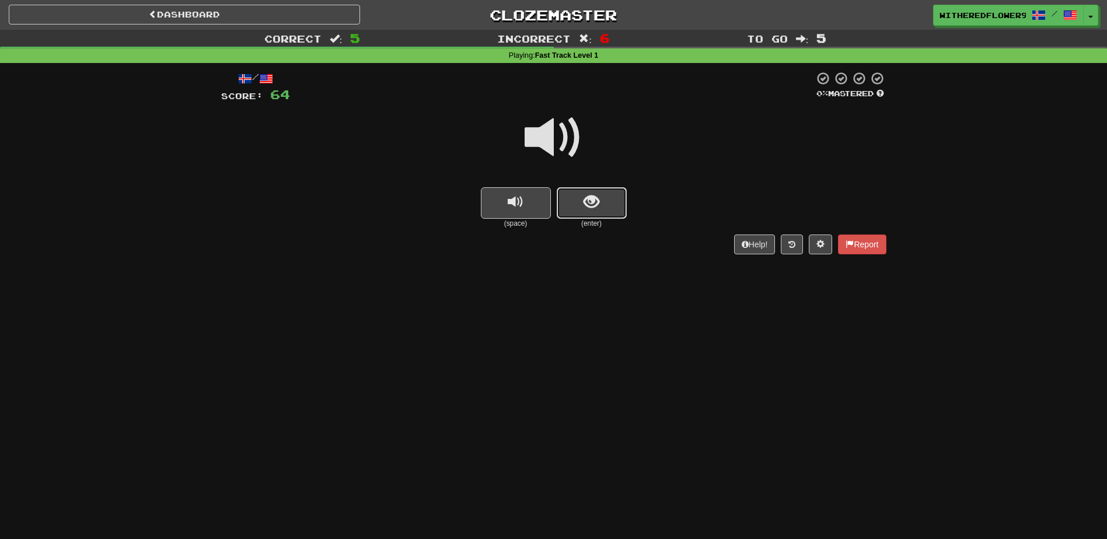
click at [592, 210] on span "show sentence" at bounding box center [592, 202] width 16 height 16
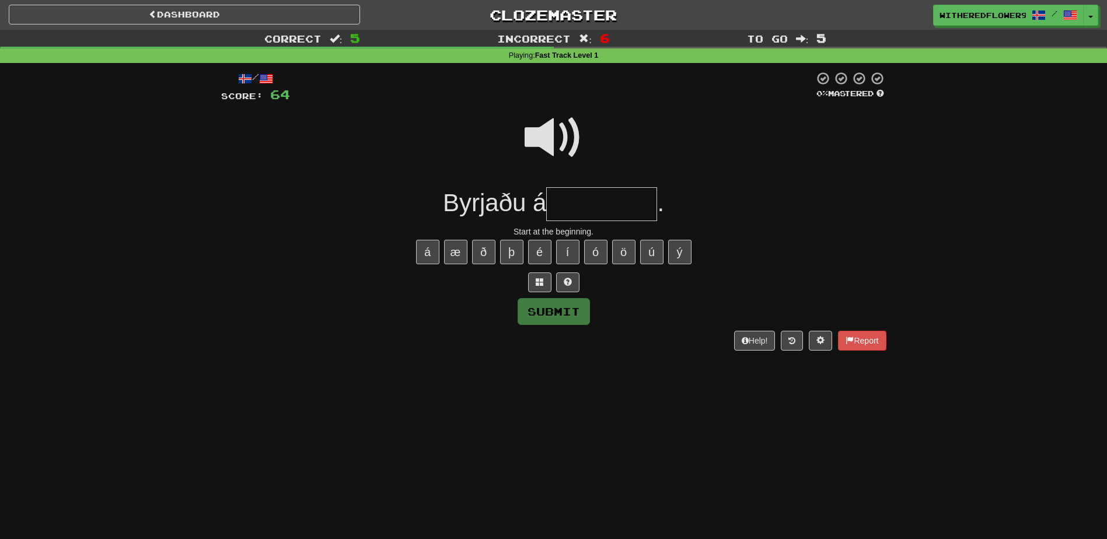
click at [574, 205] on input "text" at bounding box center [601, 204] width 111 height 34
type input "**********"
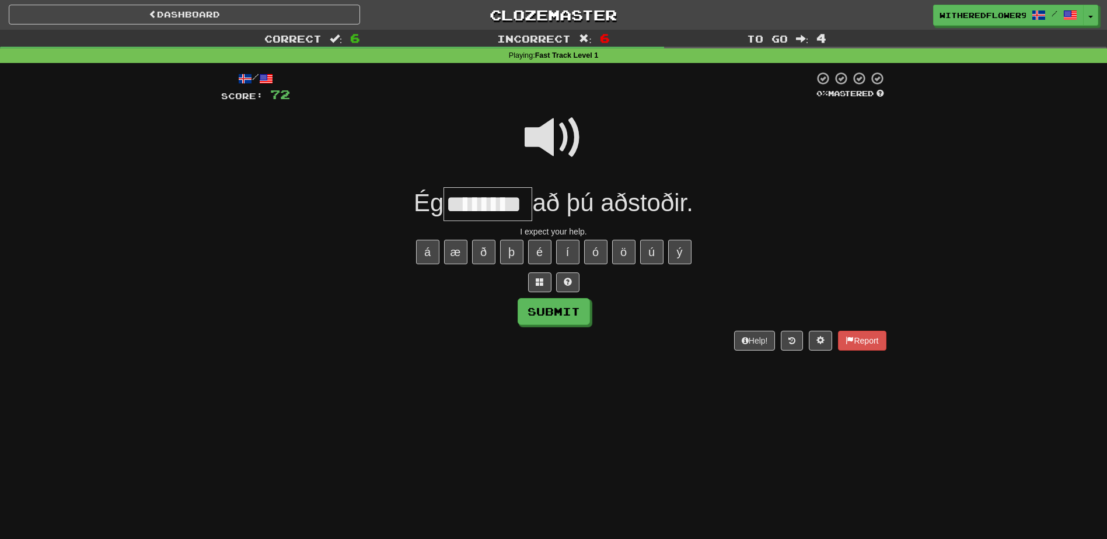
type input "********"
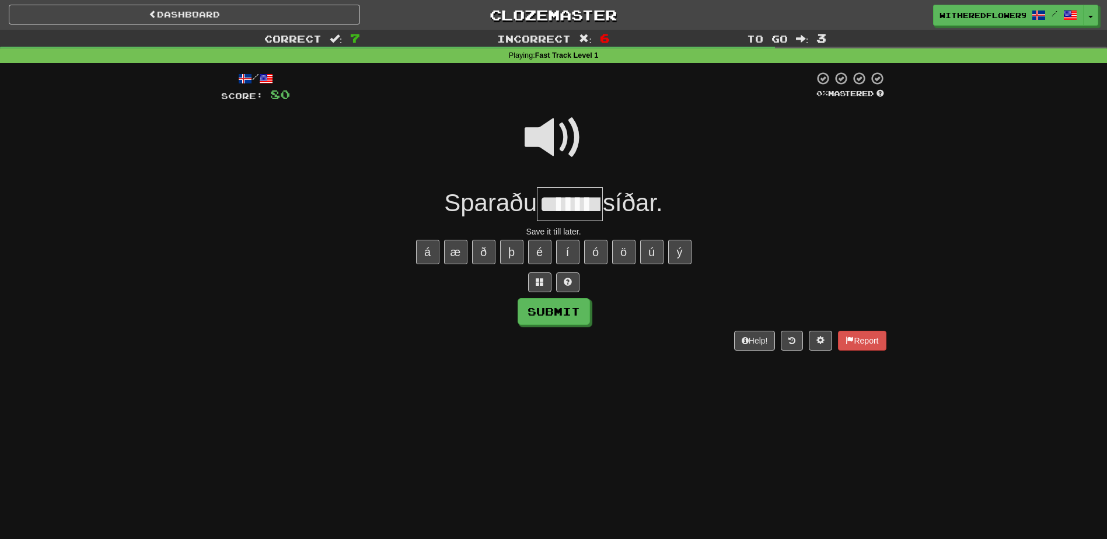
type input "*******"
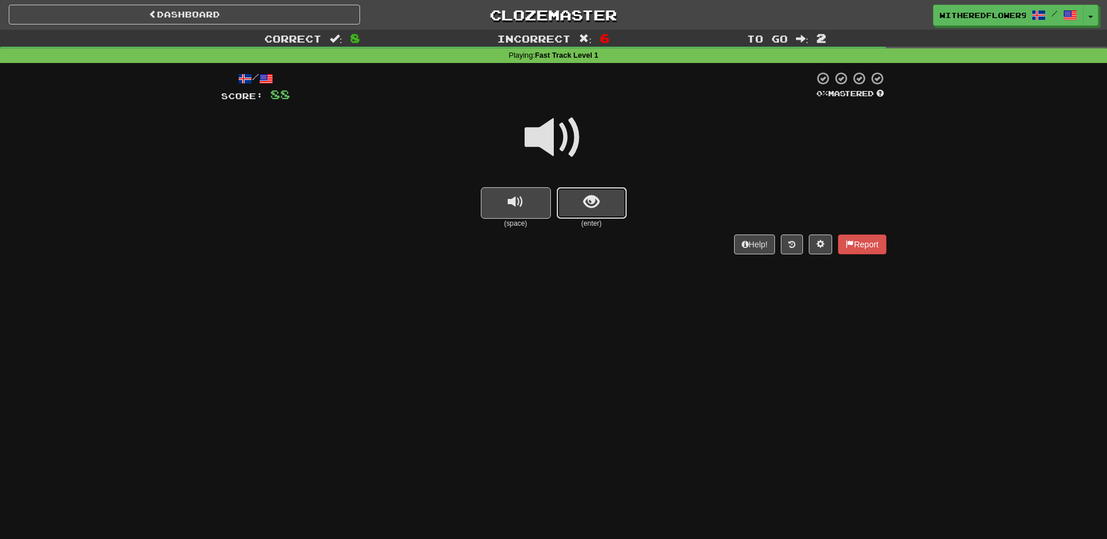
click at [587, 206] on span "show sentence" at bounding box center [592, 202] width 16 height 16
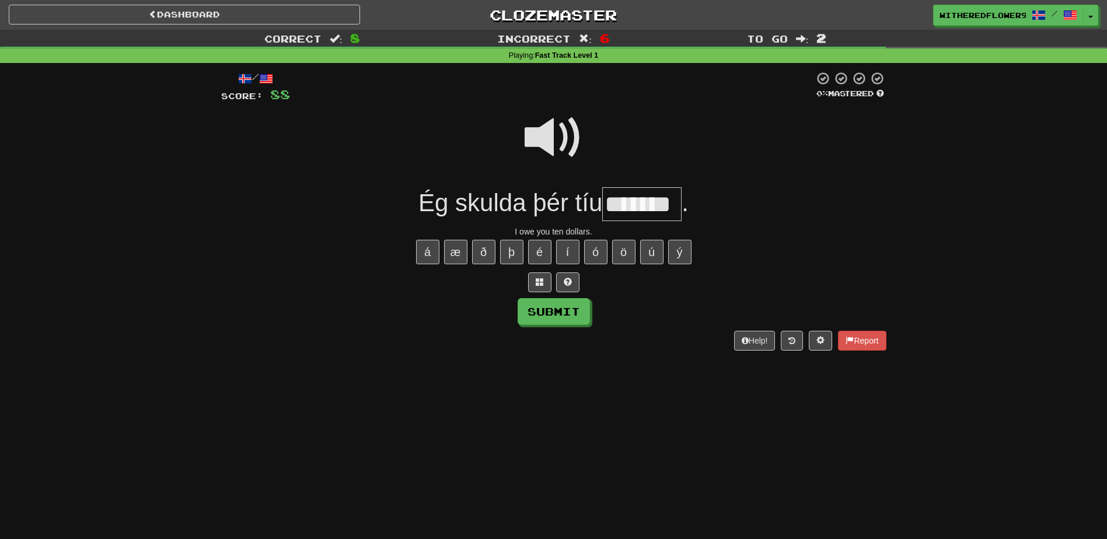
type input "*******"
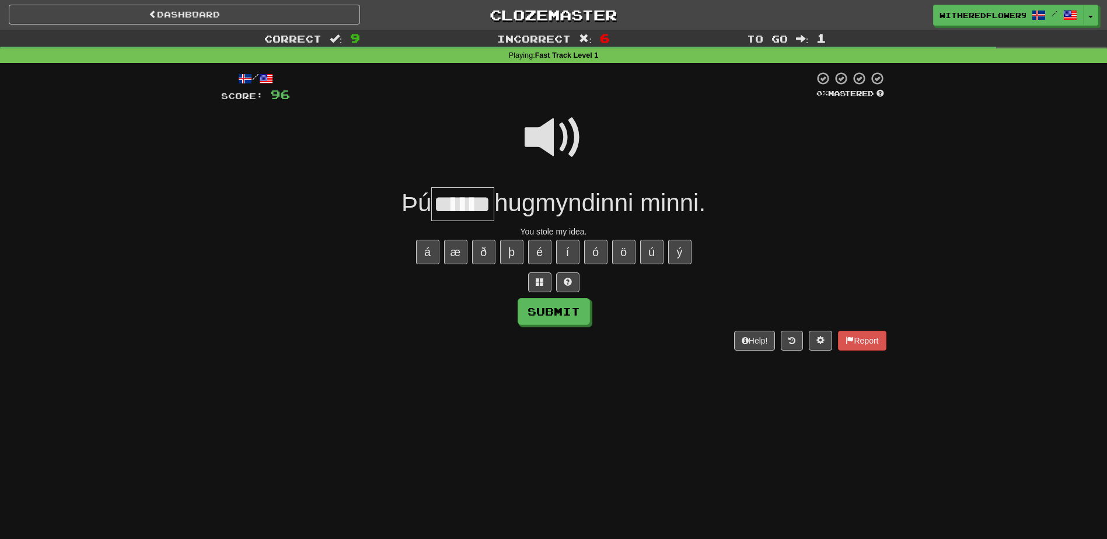
type input "******"
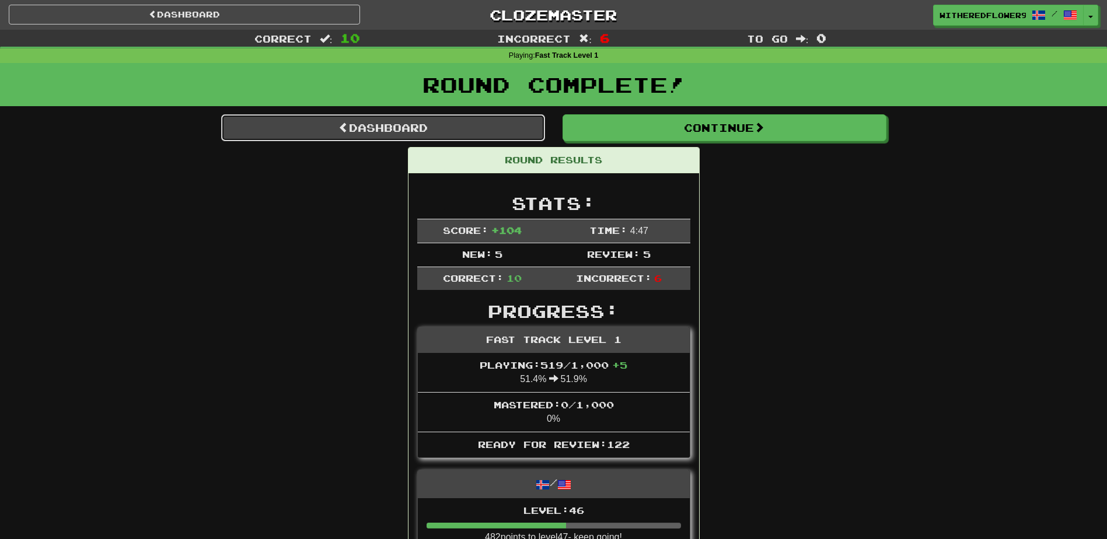
click at [419, 123] on link "Dashboard" at bounding box center [383, 127] width 324 height 27
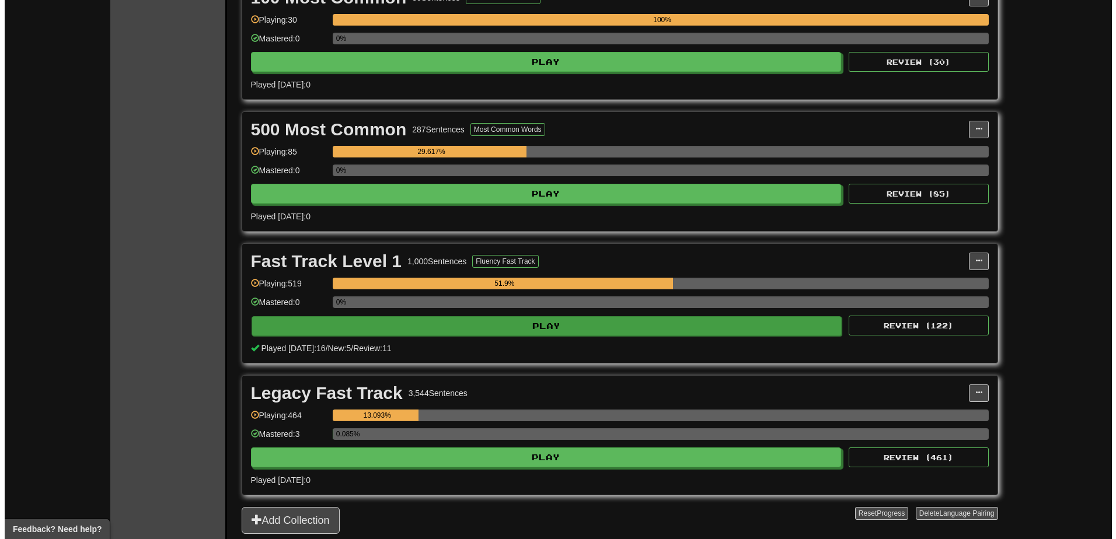
scroll to position [292, 0]
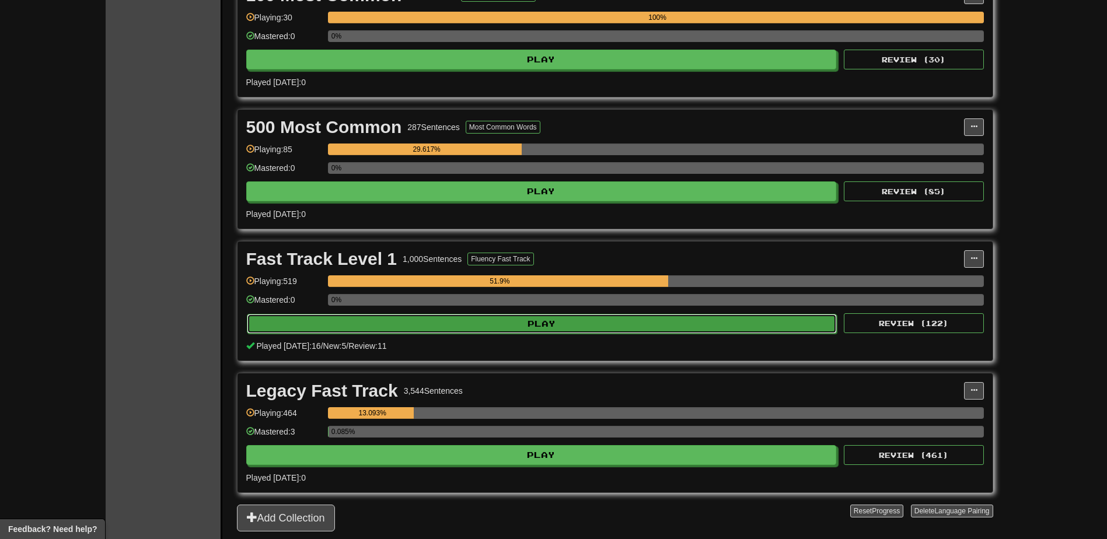
click at [452, 324] on button "Play" at bounding box center [542, 324] width 591 height 20
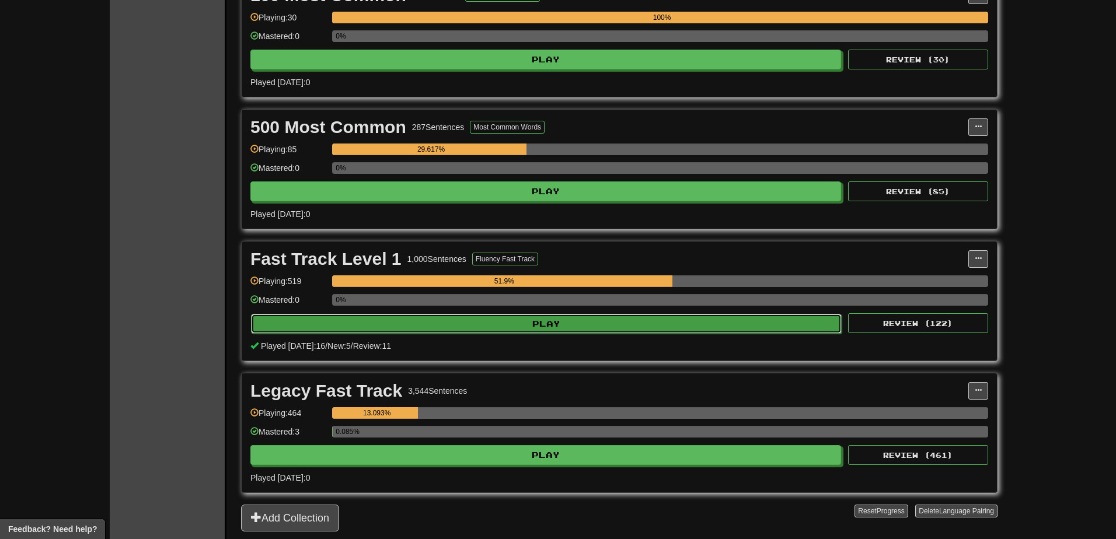
select select "**"
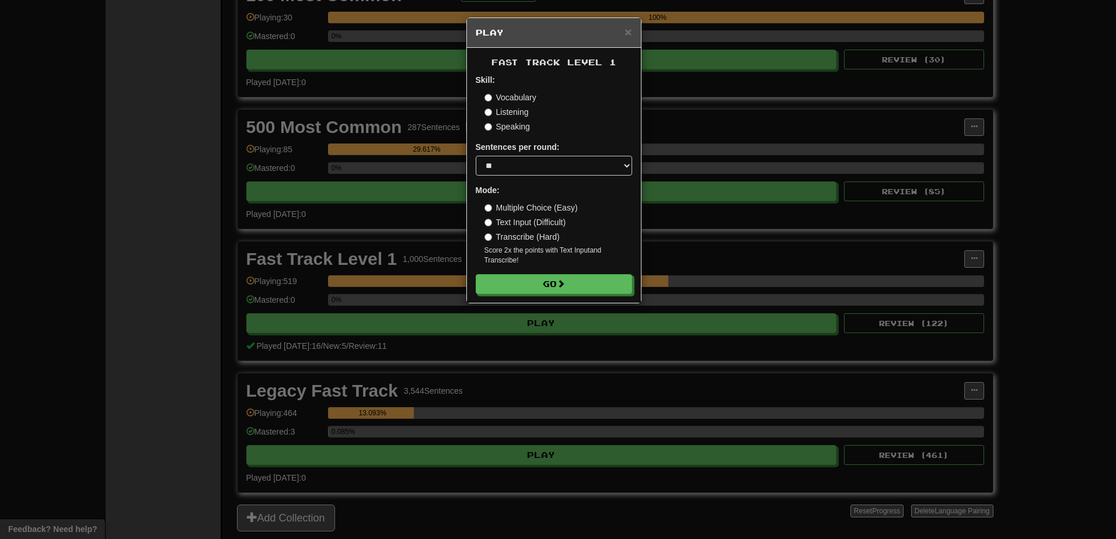
click at [493, 207] on label "Multiple Choice (Easy)" at bounding box center [530, 208] width 93 height 12
click at [525, 173] on select "* ** ** ** ** ** *** ********" at bounding box center [554, 166] width 156 height 20
click at [553, 287] on button "Go" at bounding box center [554, 285] width 156 height 20
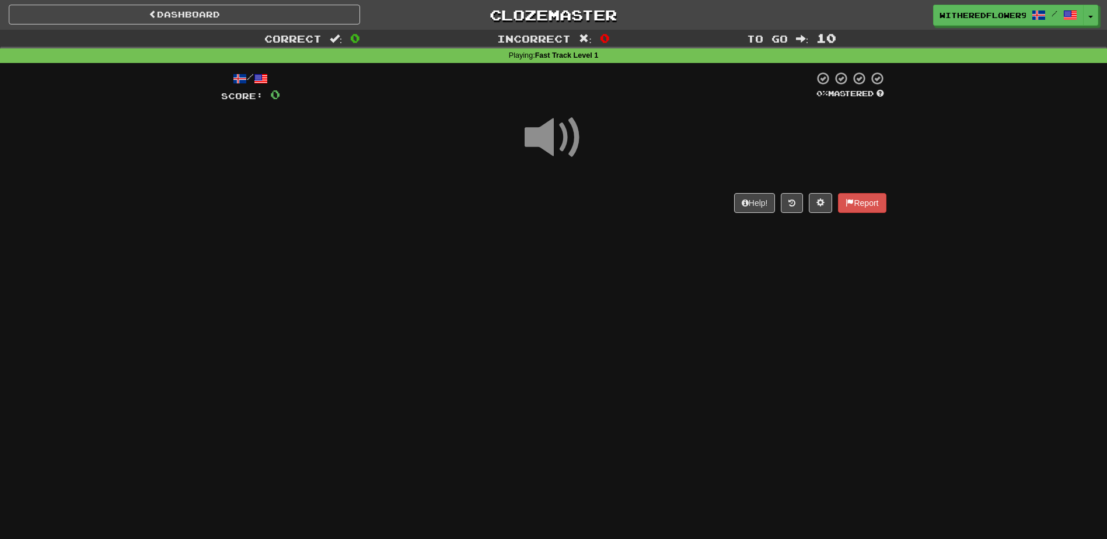
click at [544, 148] on span at bounding box center [554, 138] width 58 height 58
click at [541, 148] on span at bounding box center [554, 138] width 58 height 58
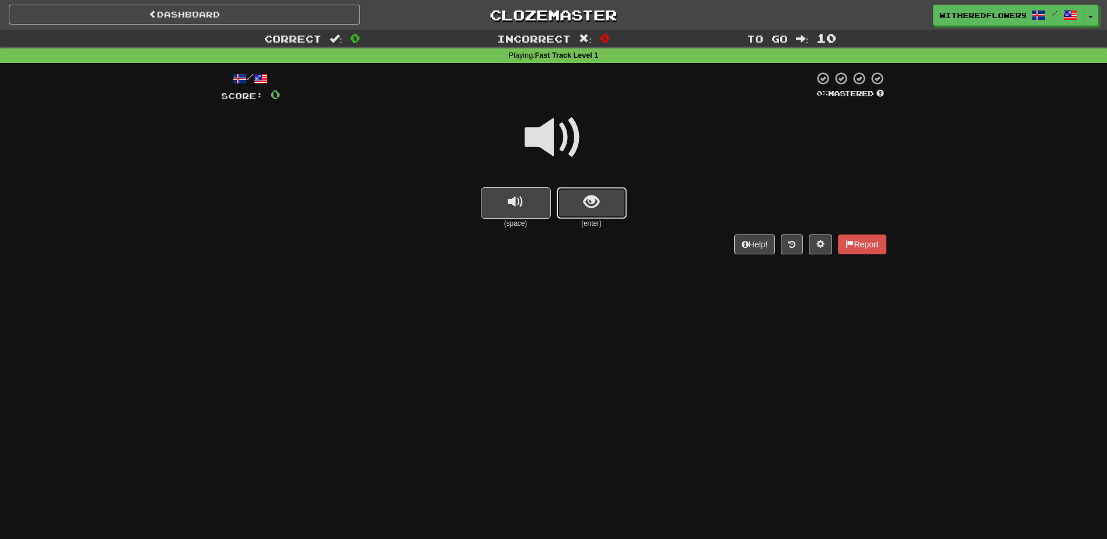
click at [586, 209] on span "show sentence" at bounding box center [592, 202] width 16 height 16
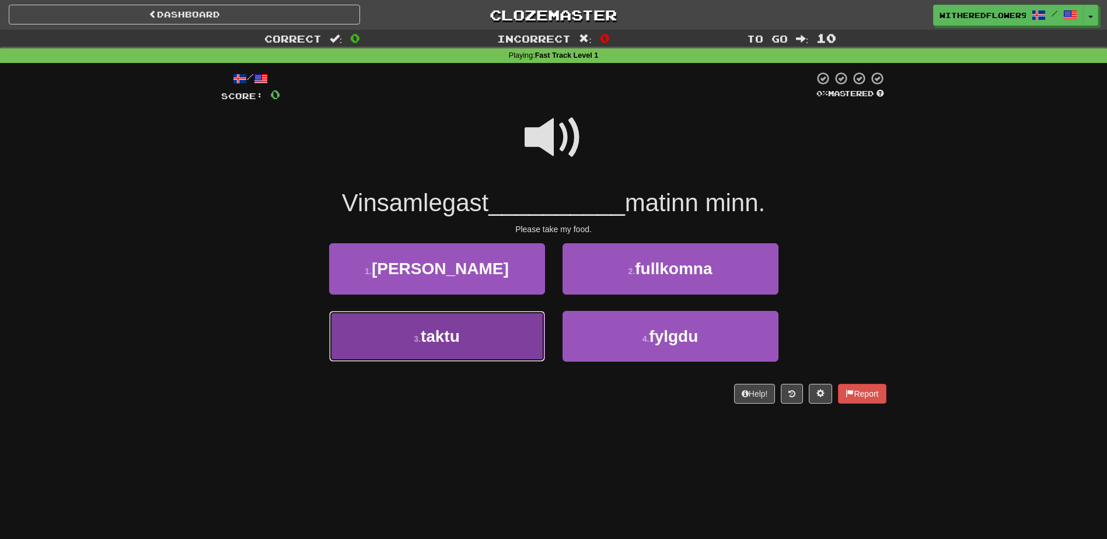
click at [433, 343] on span "taktu" at bounding box center [440, 336] width 39 height 18
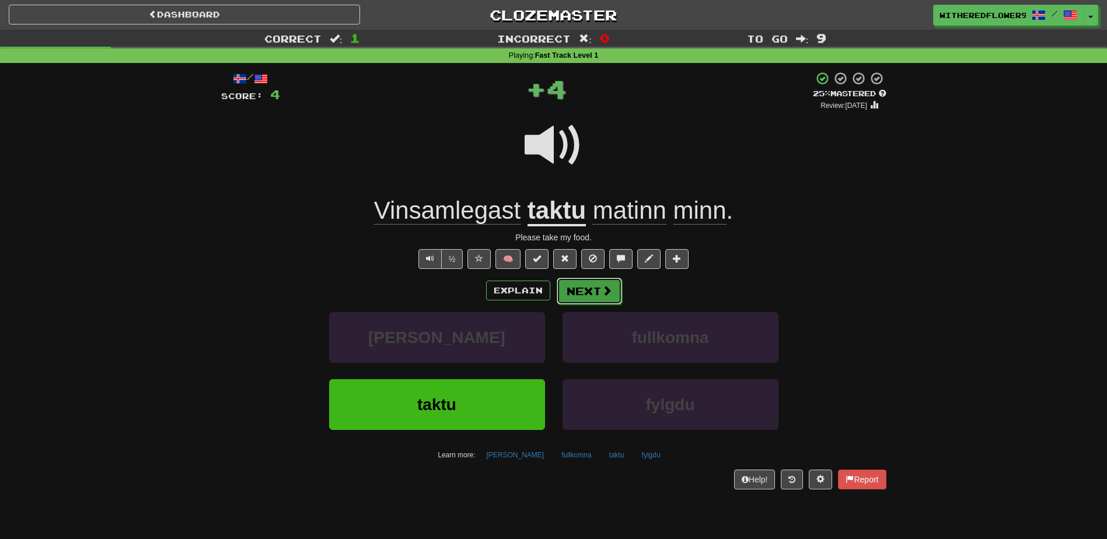
click at [579, 294] on button "Next" at bounding box center [589, 291] width 65 height 27
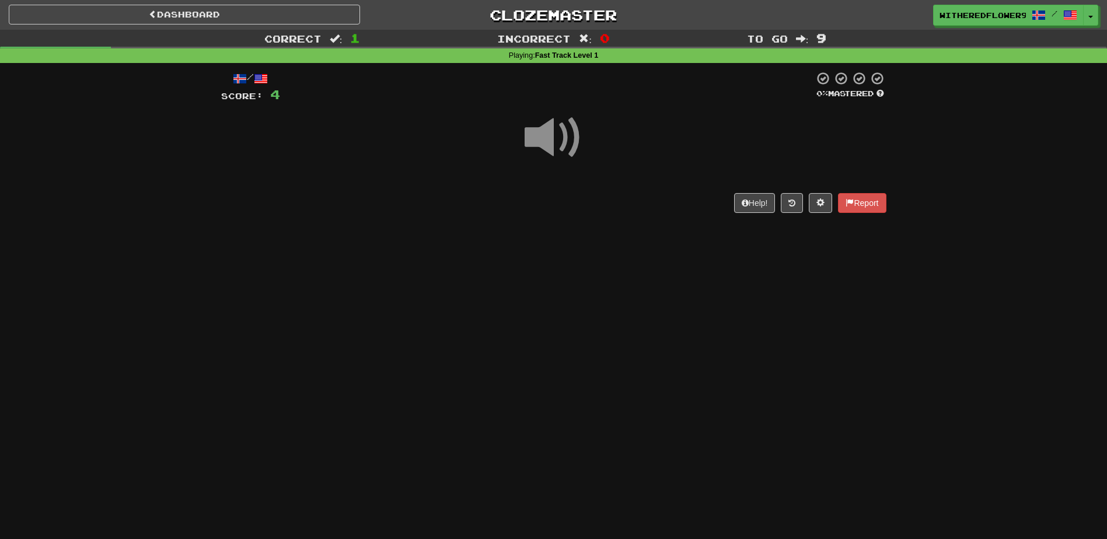
click at [552, 144] on span at bounding box center [554, 138] width 58 height 58
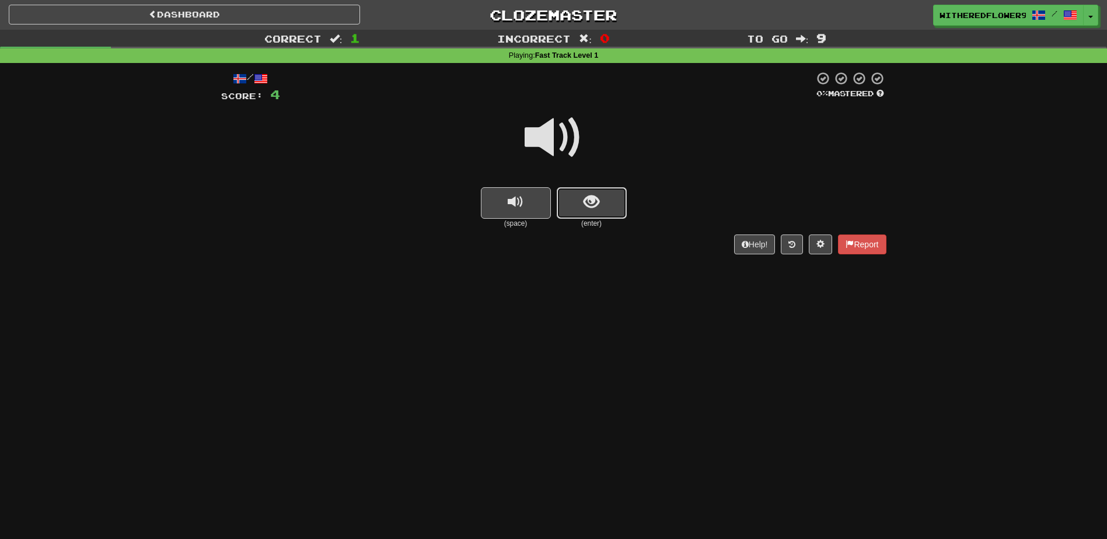
click at [610, 212] on button "show sentence" at bounding box center [592, 203] width 70 height 32
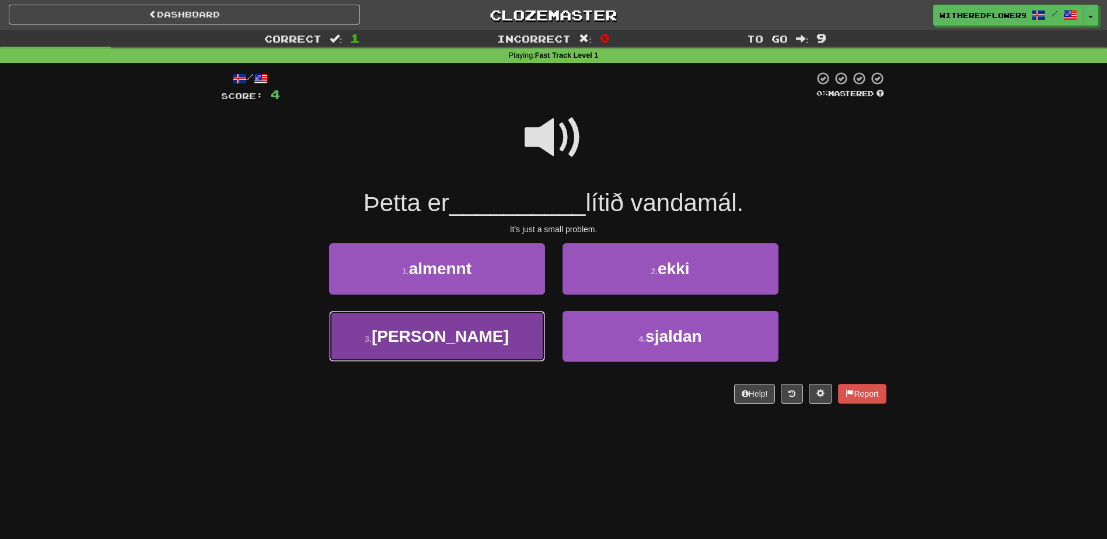
click at [441, 348] on button "3 . [PERSON_NAME]" at bounding box center [437, 336] width 216 height 51
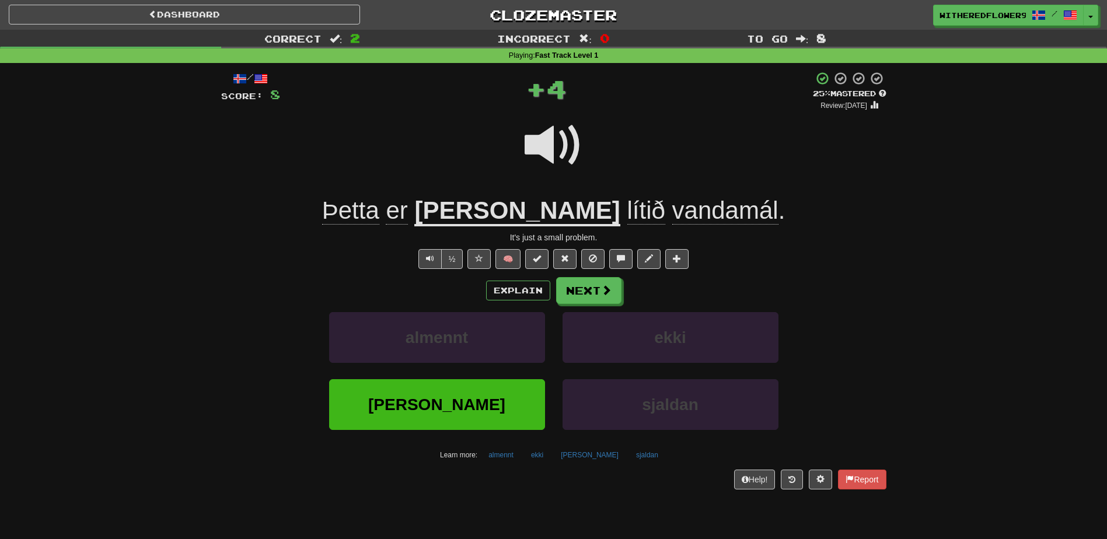
click at [550, 141] on span at bounding box center [554, 145] width 58 height 58
click at [577, 311] on div "Explain Next almennt ekki aðeins sjaldan Learn more: almennt ekki aðeins sjaldan" at bounding box center [553, 370] width 665 height 187
click at [595, 292] on button "Next" at bounding box center [589, 291] width 65 height 27
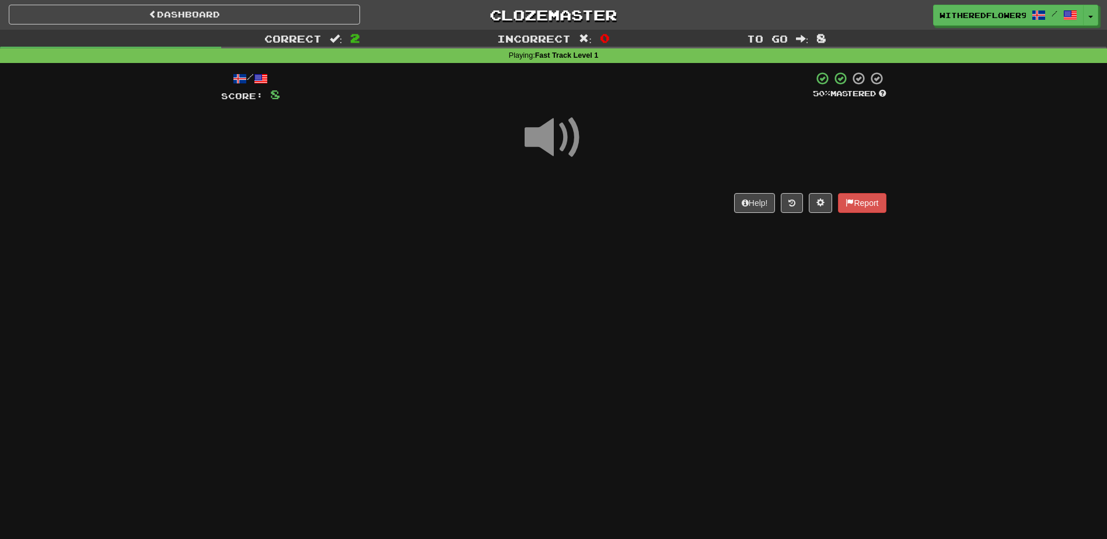
click at [555, 131] on span at bounding box center [554, 138] width 58 height 58
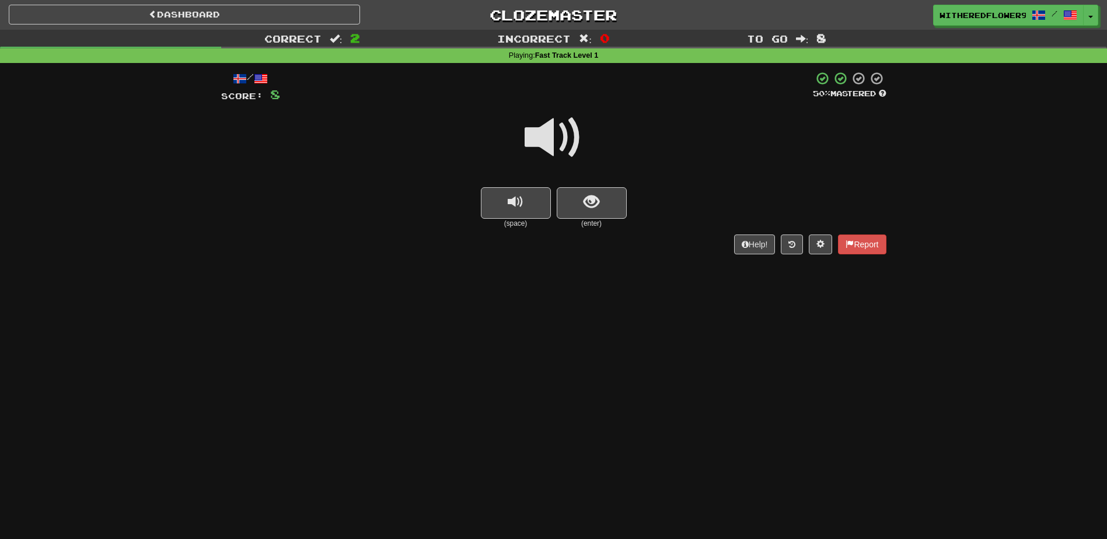
click at [540, 158] on span at bounding box center [554, 138] width 58 height 58
click at [550, 141] on span at bounding box center [554, 138] width 58 height 58
click at [617, 212] on button "show sentence" at bounding box center [592, 203] width 70 height 32
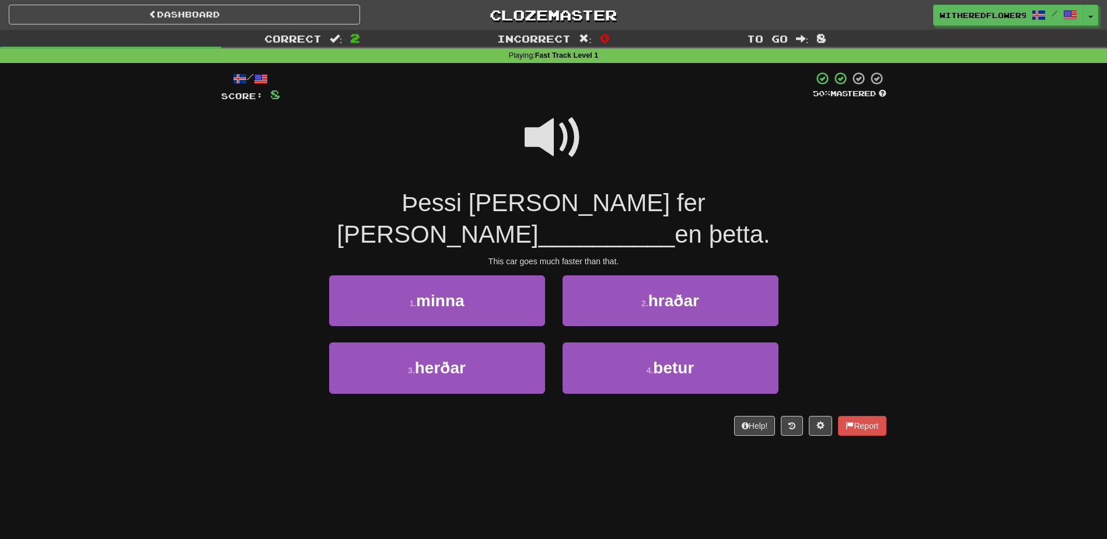
click at [554, 130] on span at bounding box center [554, 138] width 58 height 58
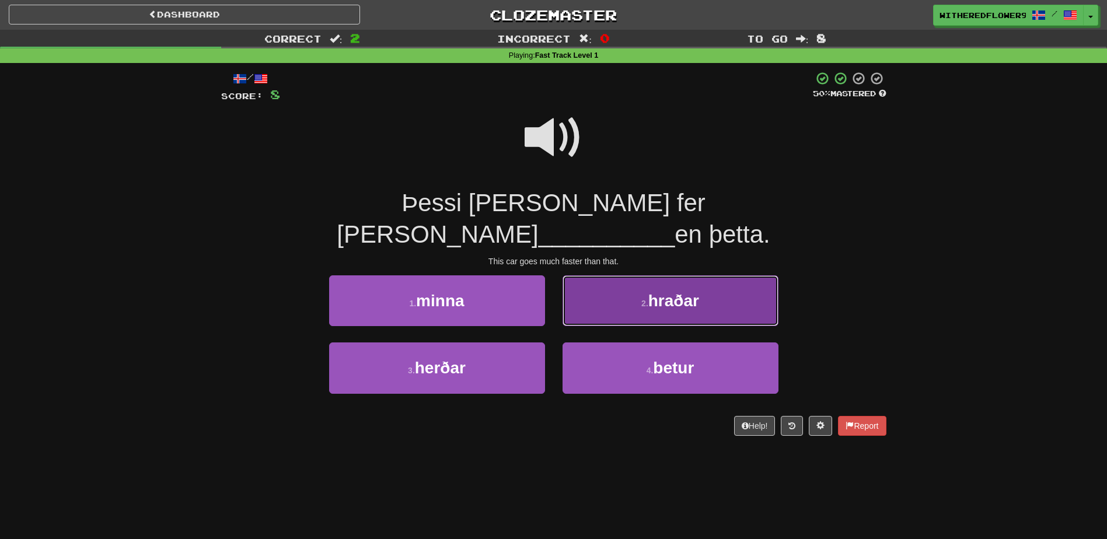
click at [633, 276] on button "2 . hraðar" at bounding box center [671, 301] width 216 height 51
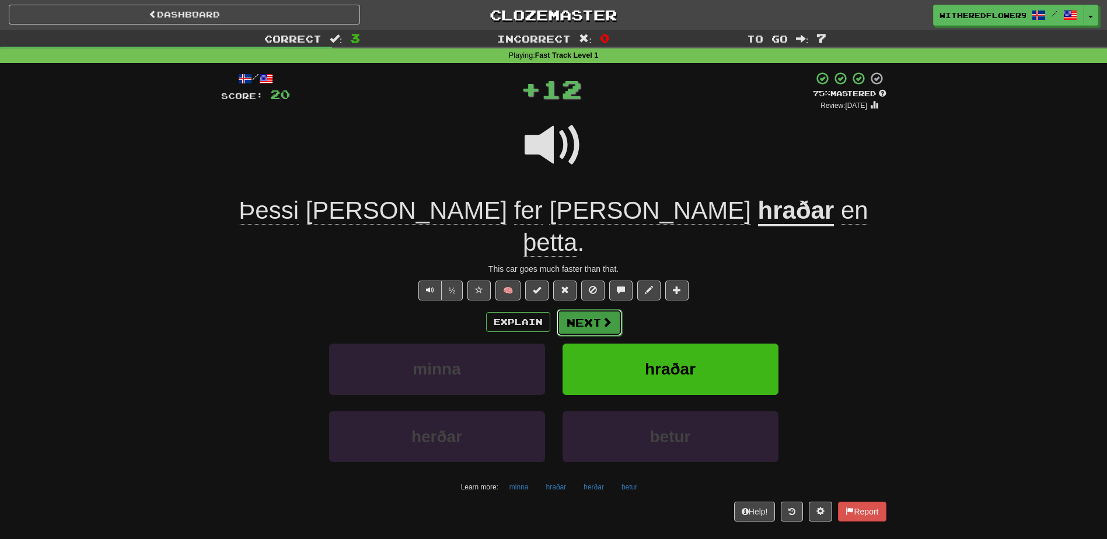
click at [589, 309] on button "Next" at bounding box center [589, 322] width 65 height 27
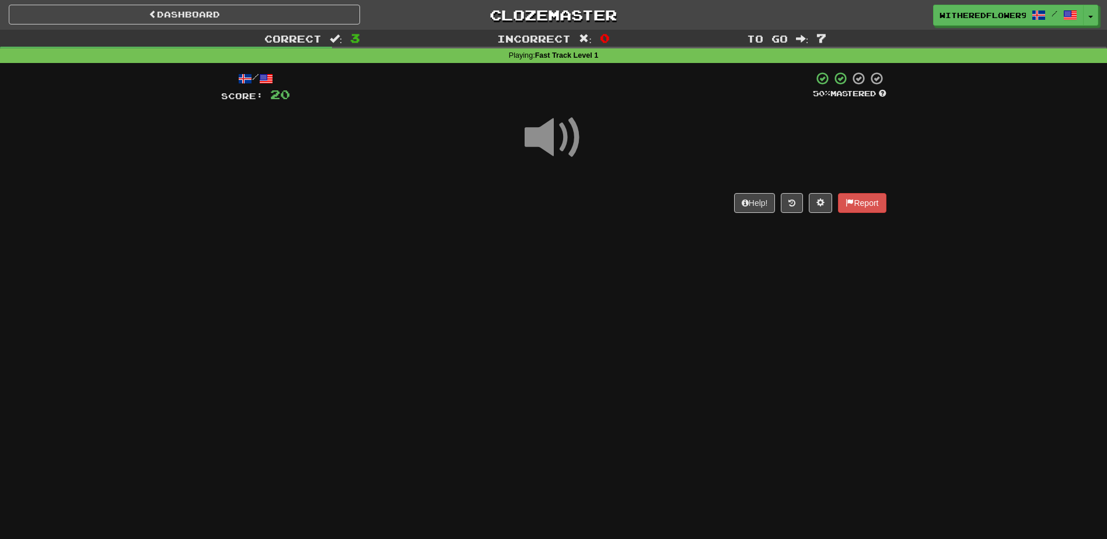
click at [549, 142] on span at bounding box center [554, 138] width 58 height 58
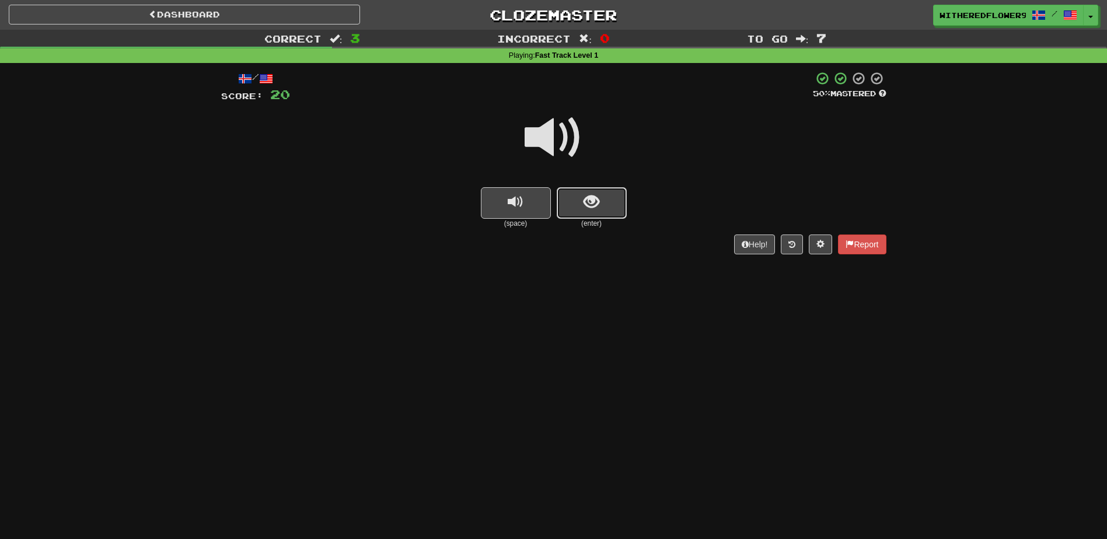
click at [584, 211] on button "show sentence" at bounding box center [592, 203] width 70 height 32
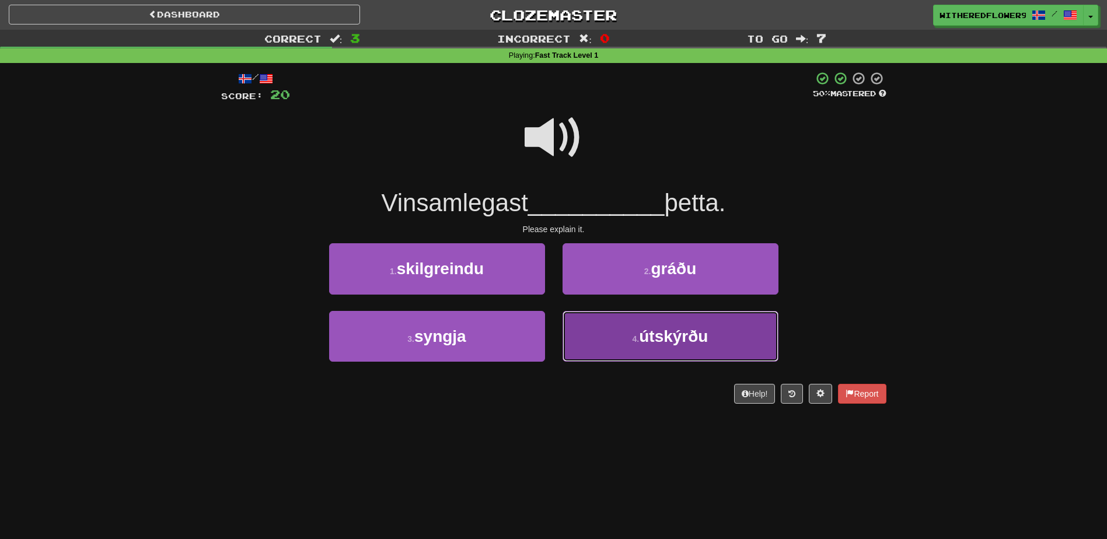
click at [648, 354] on button "4 . útskýrðu" at bounding box center [671, 336] width 216 height 51
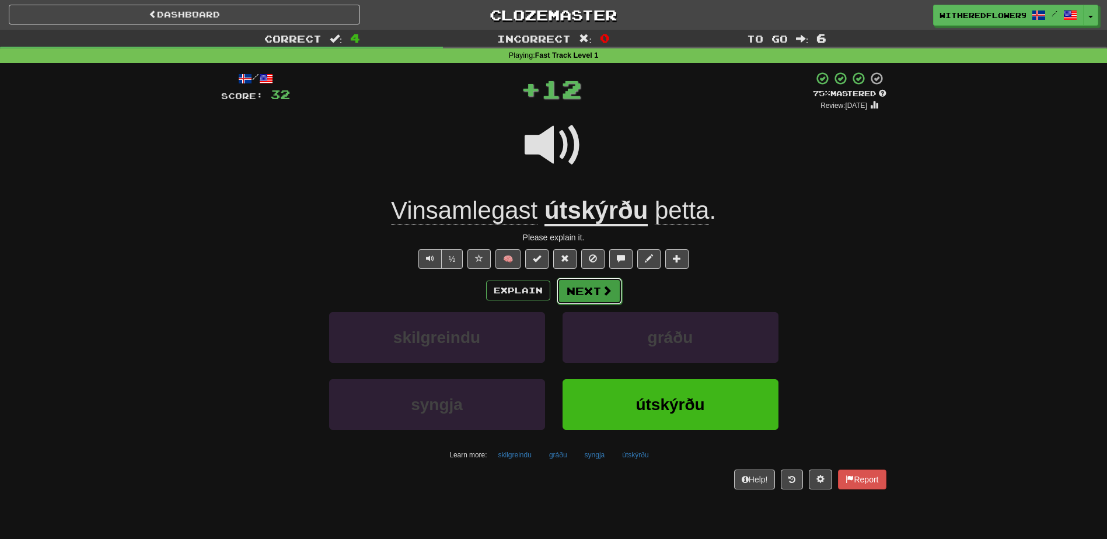
click at [573, 296] on button "Next" at bounding box center [589, 291] width 65 height 27
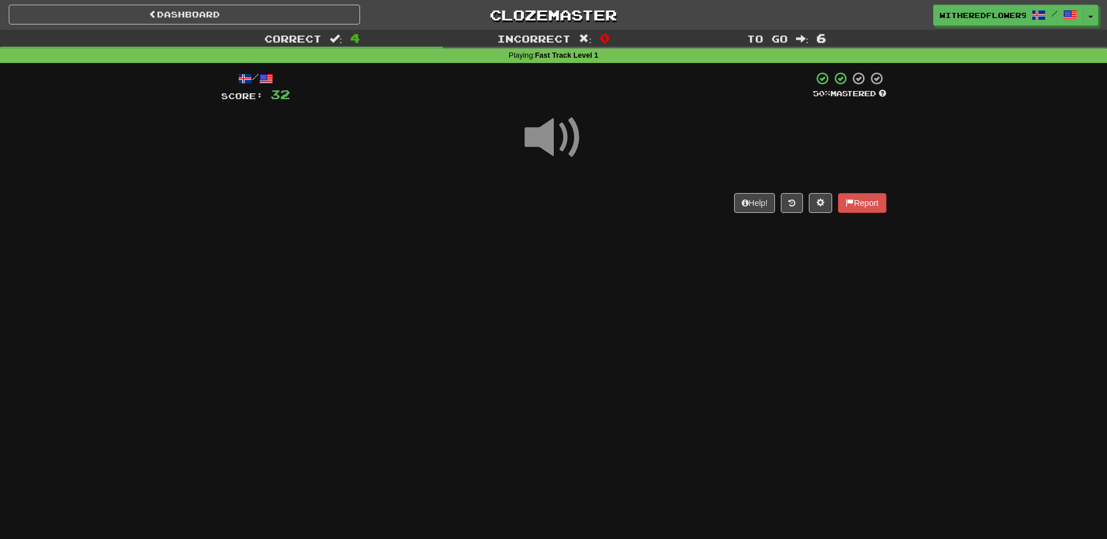
click at [545, 138] on span at bounding box center [554, 138] width 58 height 58
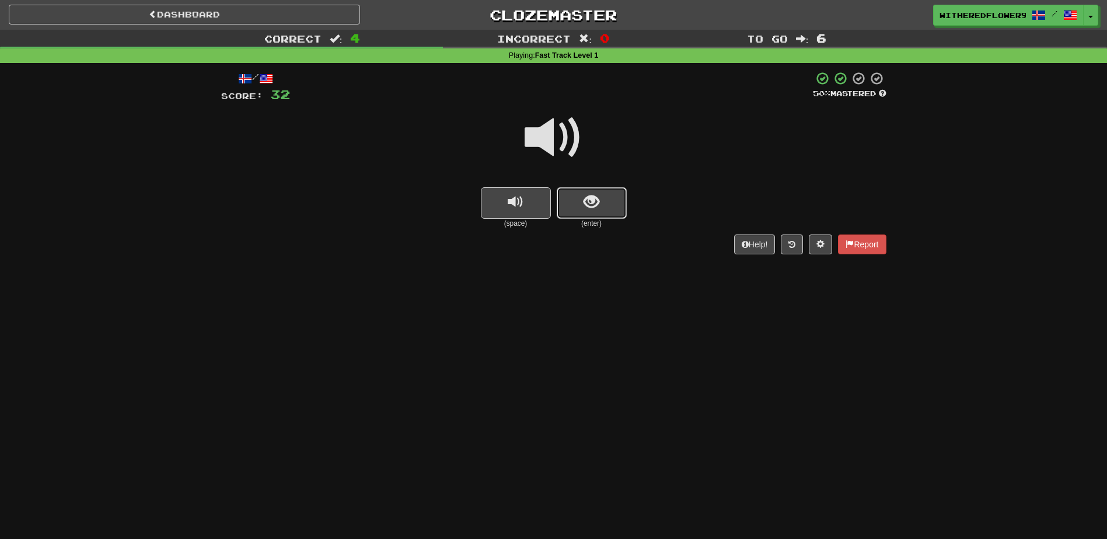
click at [602, 205] on button "show sentence" at bounding box center [592, 203] width 70 height 32
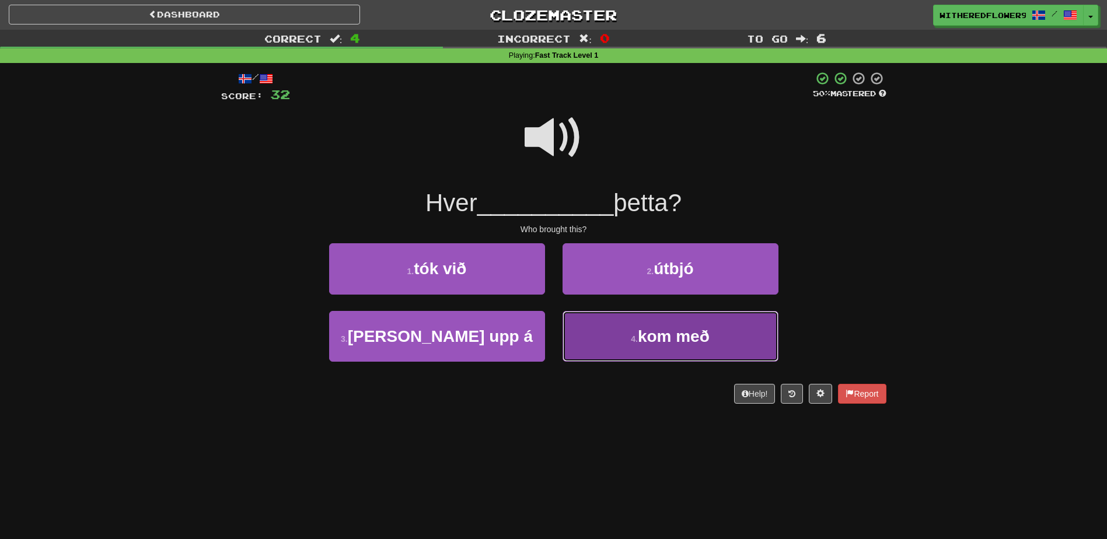
click at [617, 338] on button "4 . kom með" at bounding box center [671, 336] width 216 height 51
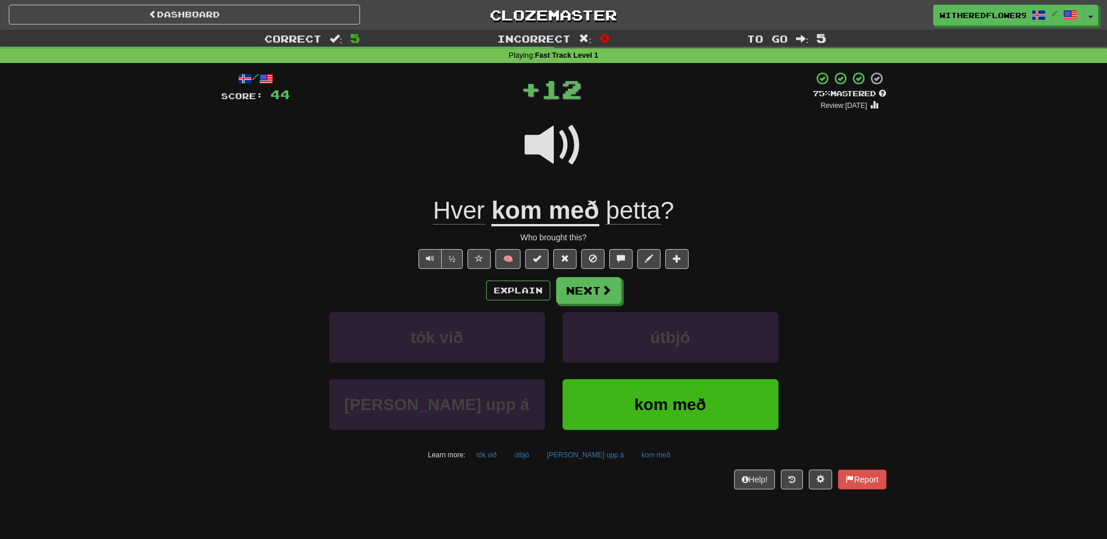
click at [548, 141] on span at bounding box center [554, 145] width 58 height 58
click at [573, 294] on button "Next" at bounding box center [589, 291] width 65 height 27
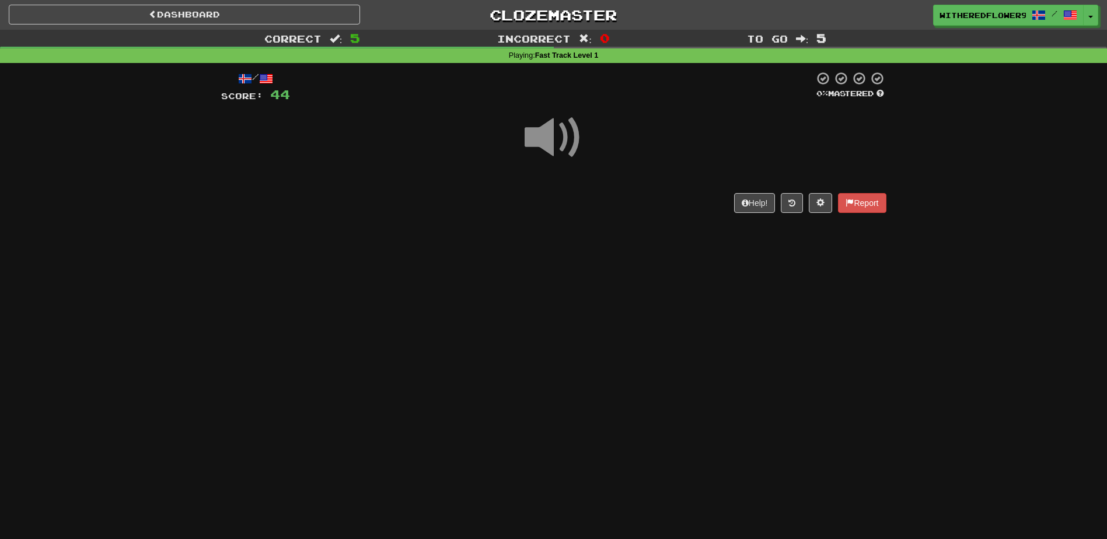
click at [552, 143] on span at bounding box center [554, 138] width 58 height 58
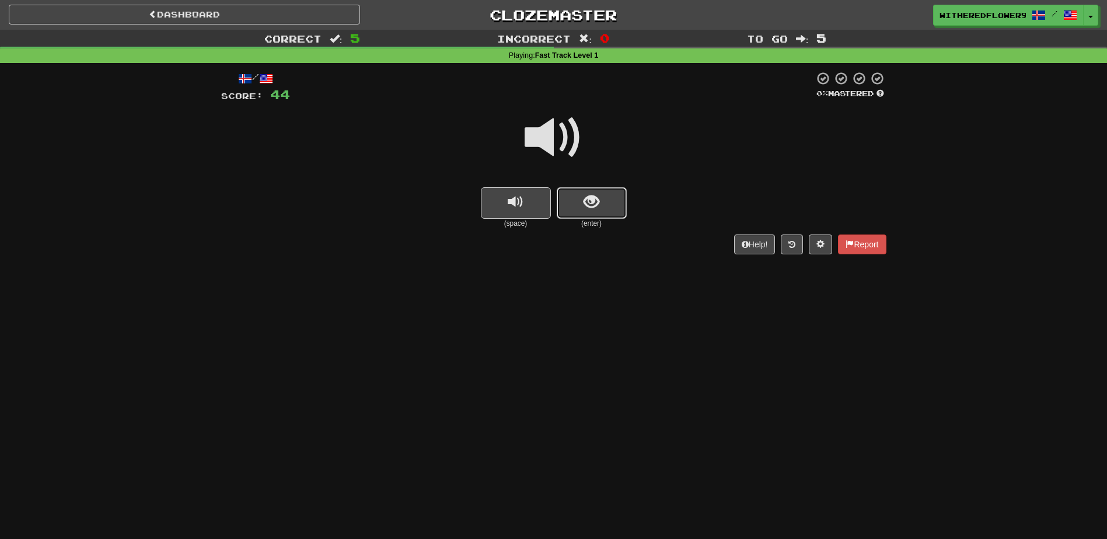
click at [580, 209] on button "show sentence" at bounding box center [592, 203] width 70 height 32
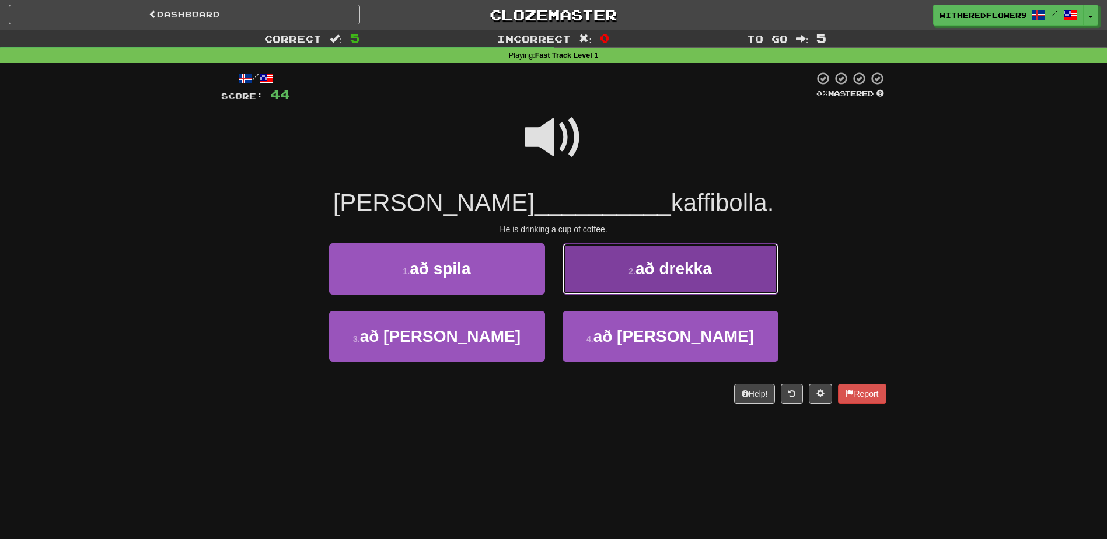
click at [660, 281] on button "2 . að drekka" at bounding box center [671, 268] width 216 height 51
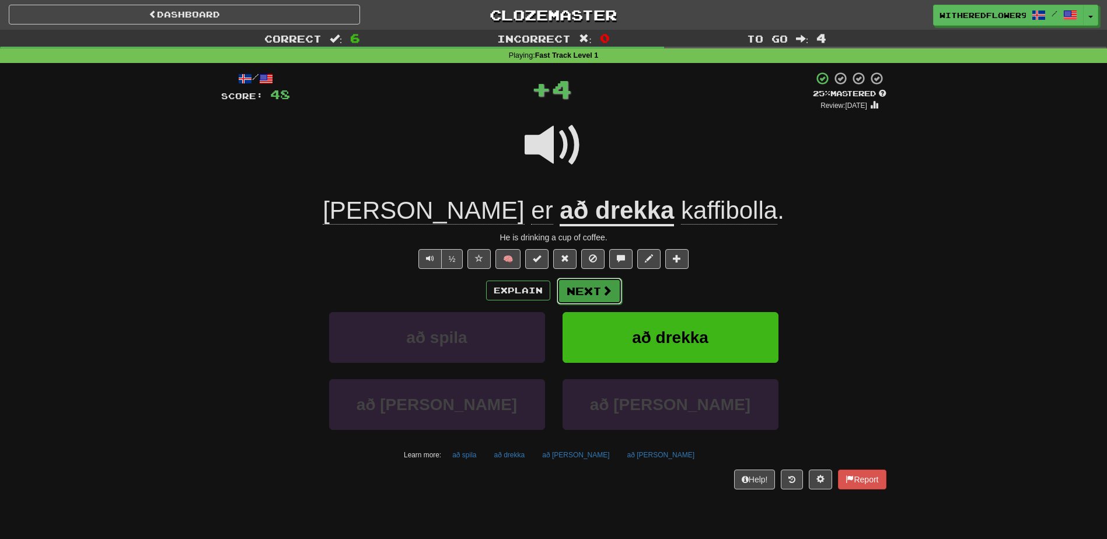
click at [603, 289] on span at bounding box center [607, 290] width 11 height 11
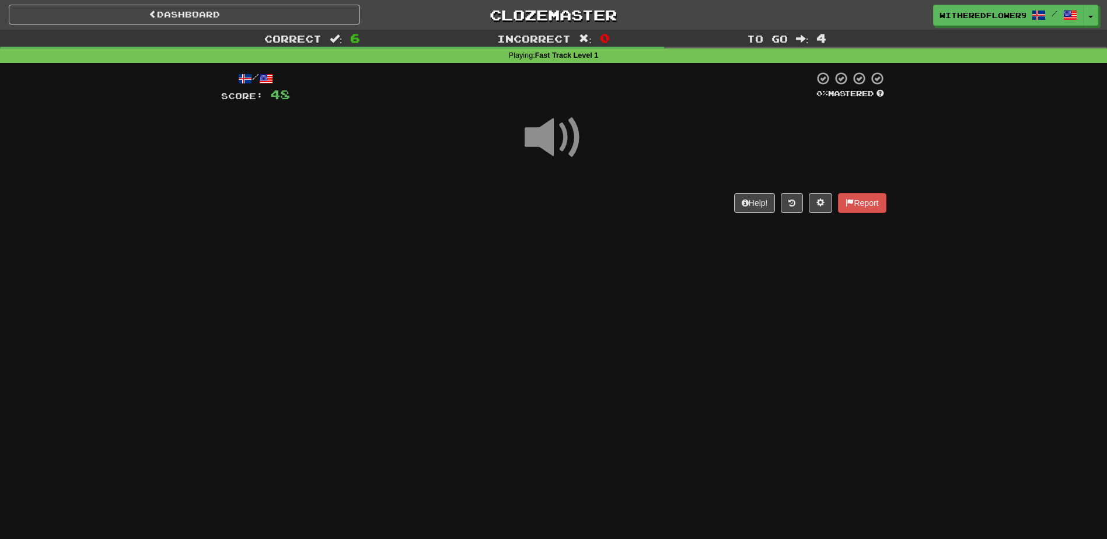
click at [557, 141] on span at bounding box center [554, 138] width 58 height 58
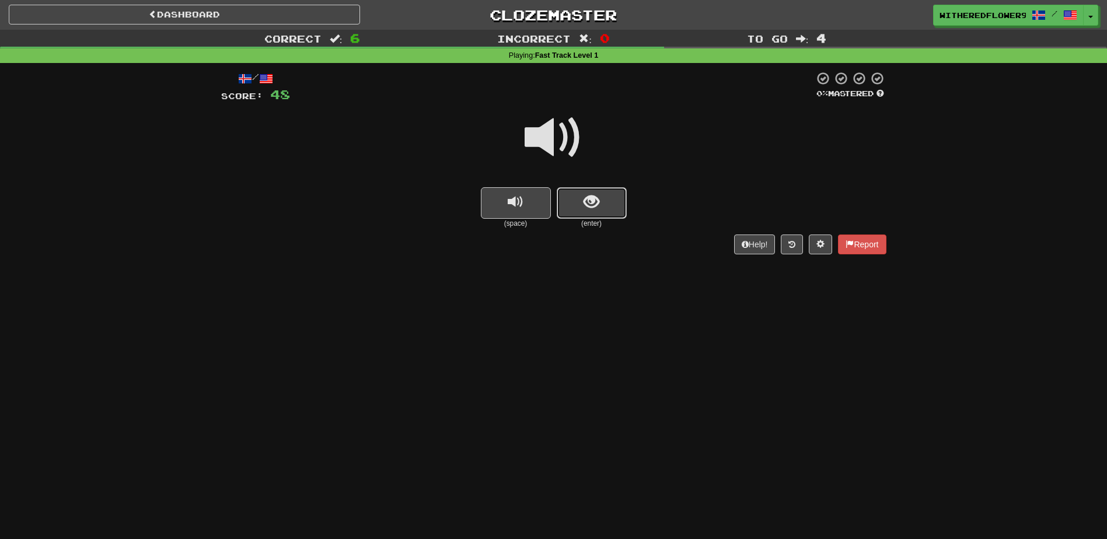
click at [577, 209] on button "show sentence" at bounding box center [592, 203] width 70 height 32
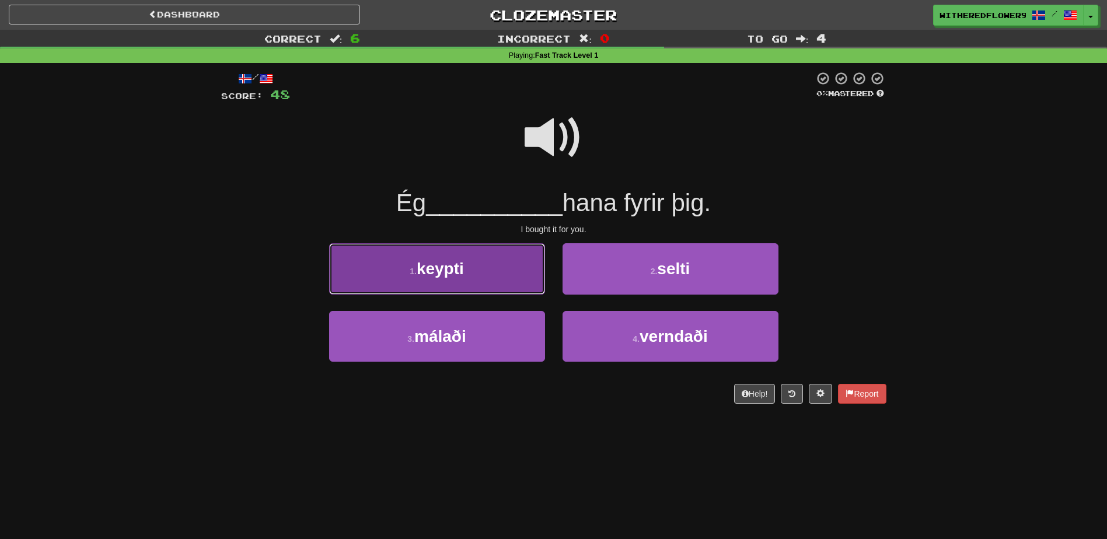
click at [450, 258] on button "1 . keypti" at bounding box center [437, 268] width 216 height 51
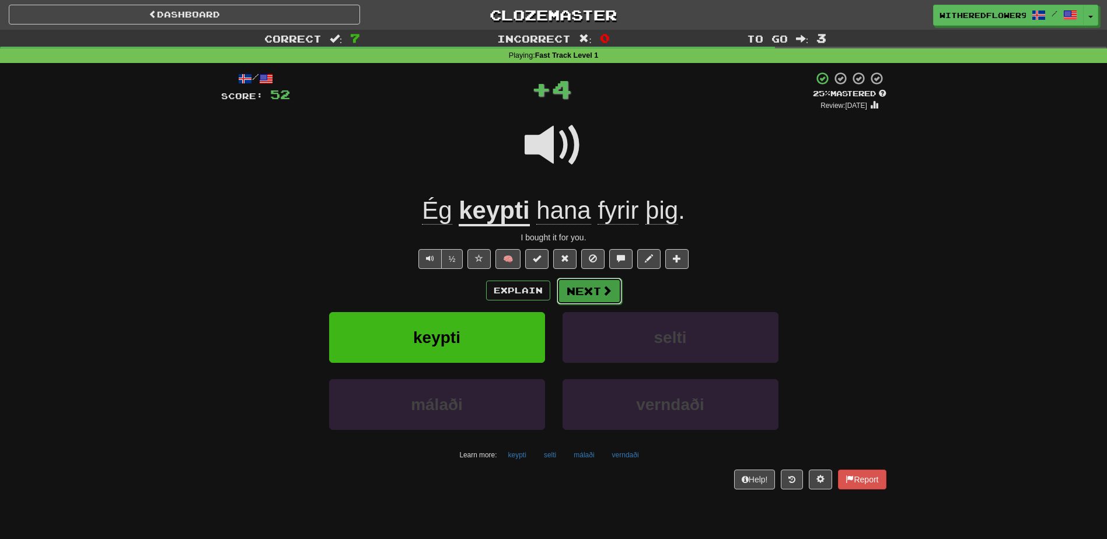
click at [574, 294] on button "Next" at bounding box center [589, 291] width 65 height 27
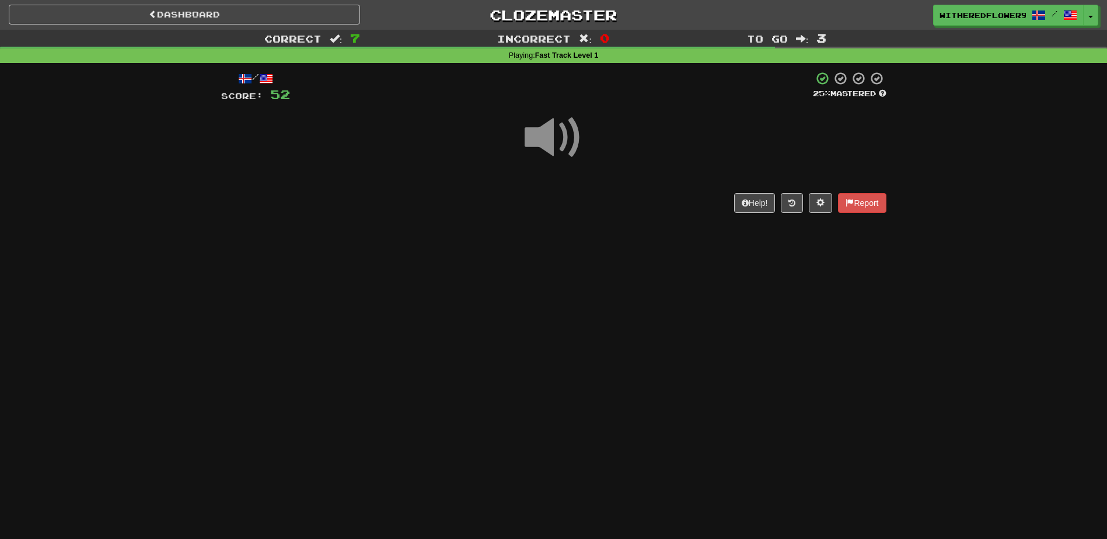
click at [544, 135] on span at bounding box center [554, 138] width 58 height 58
click at [543, 138] on span at bounding box center [554, 138] width 58 height 58
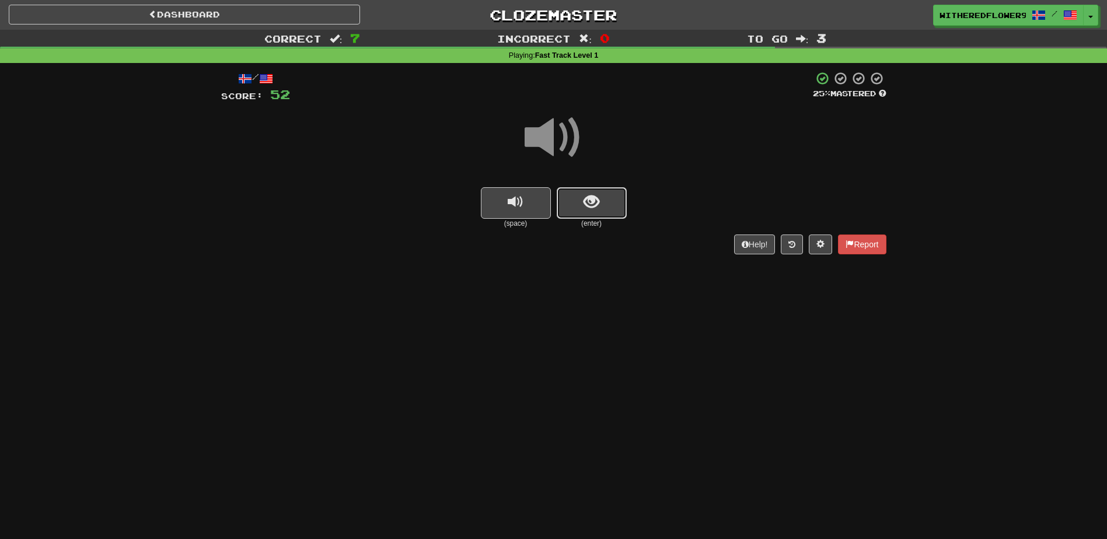
click at [601, 211] on button "show sentence" at bounding box center [592, 203] width 70 height 32
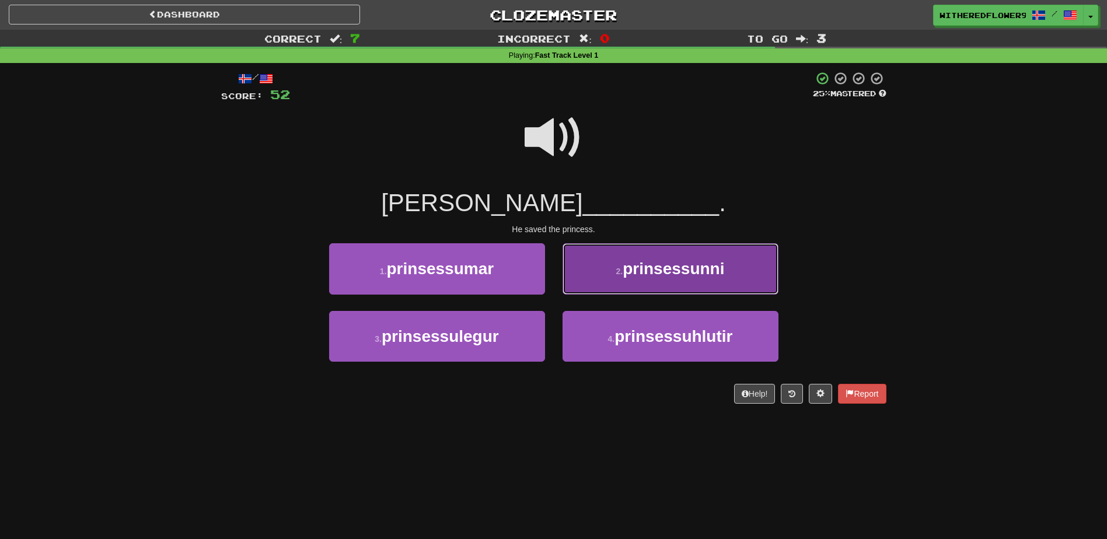
click at [650, 268] on span "prinsessunni" at bounding box center [674, 269] width 102 height 18
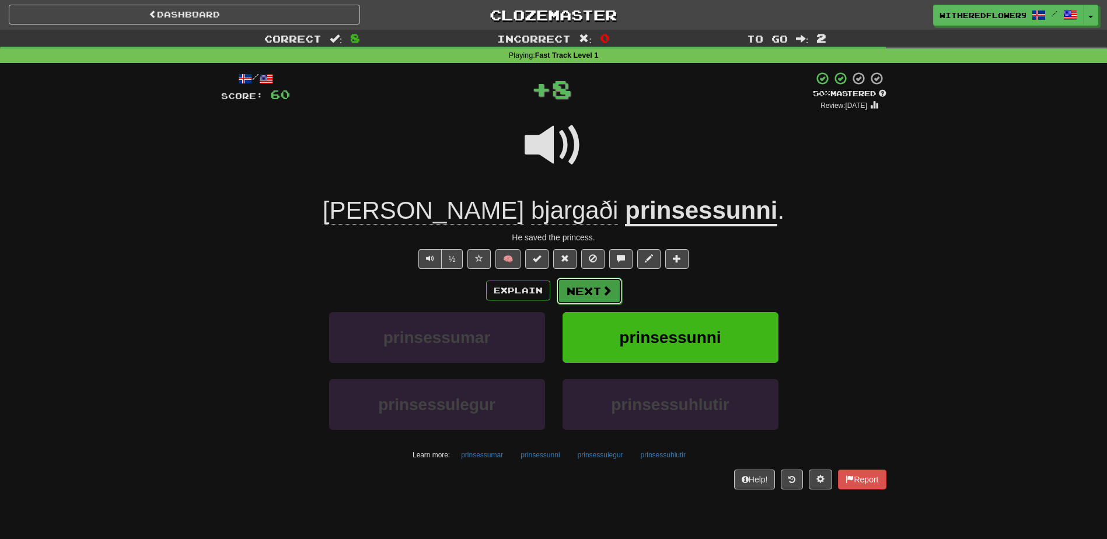
click at [590, 294] on button "Next" at bounding box center [589, 291] width 65 height 27
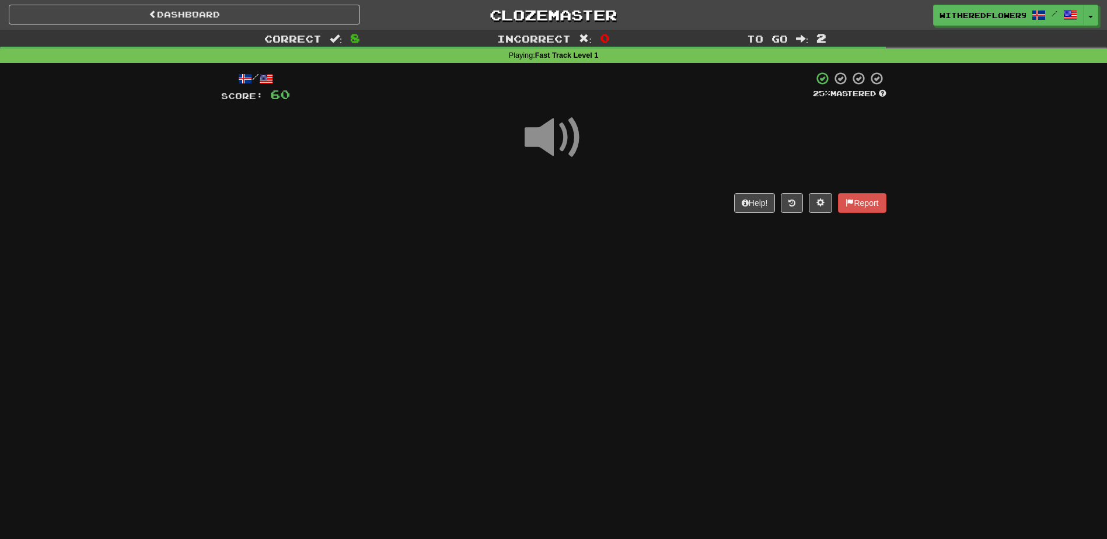
click at [560, 140] on span at bounding box center [554, 138] width 58 height 58
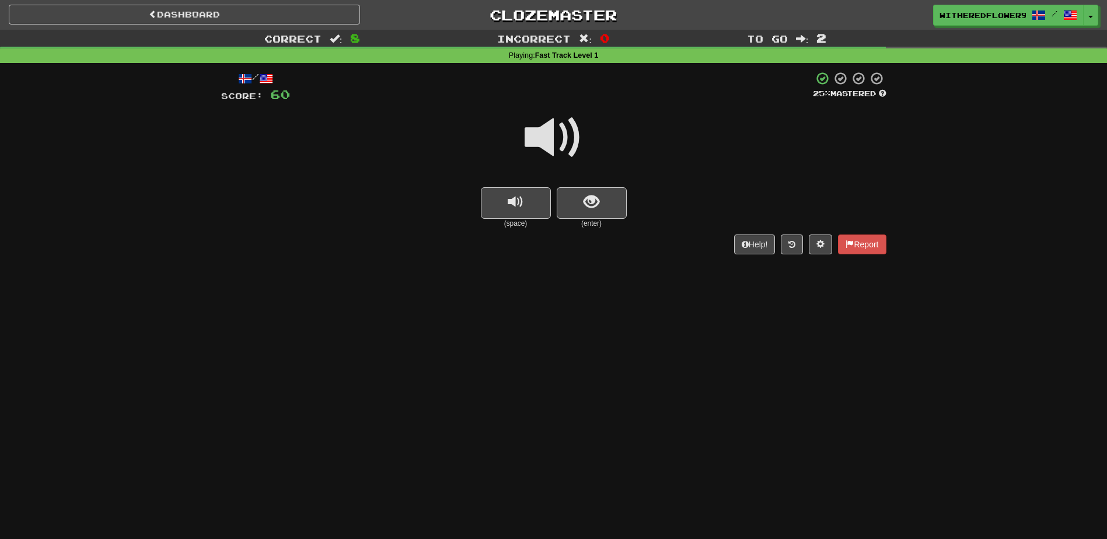
click at [556, 141] on span at bounding box center [554, 138] width 58 height 58
click at [602, 201] on button "show sentence" at bounding box center [592, 203] width 70 height 32
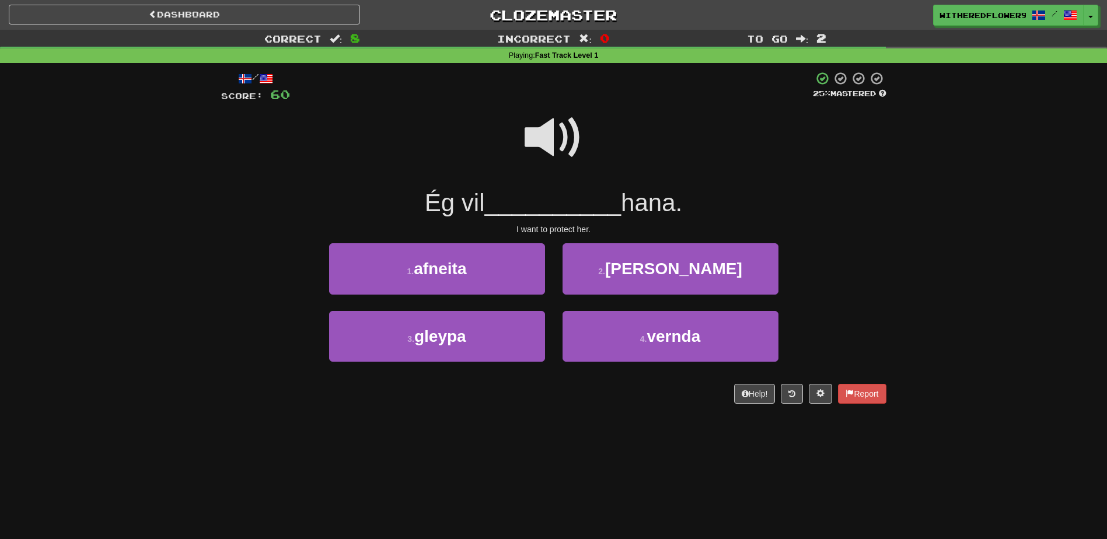
click at [558, 140] on span at bounding box center [554, 138] width 58 height 58
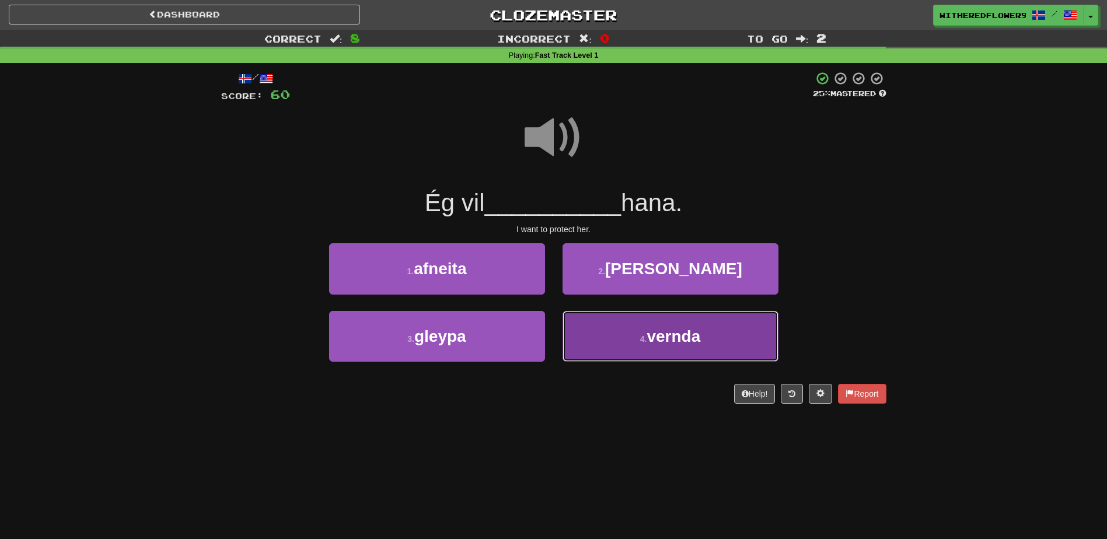
click at [660, 346] on button "4 . vernda" at bounding box center [671, 336] width 216 height 51
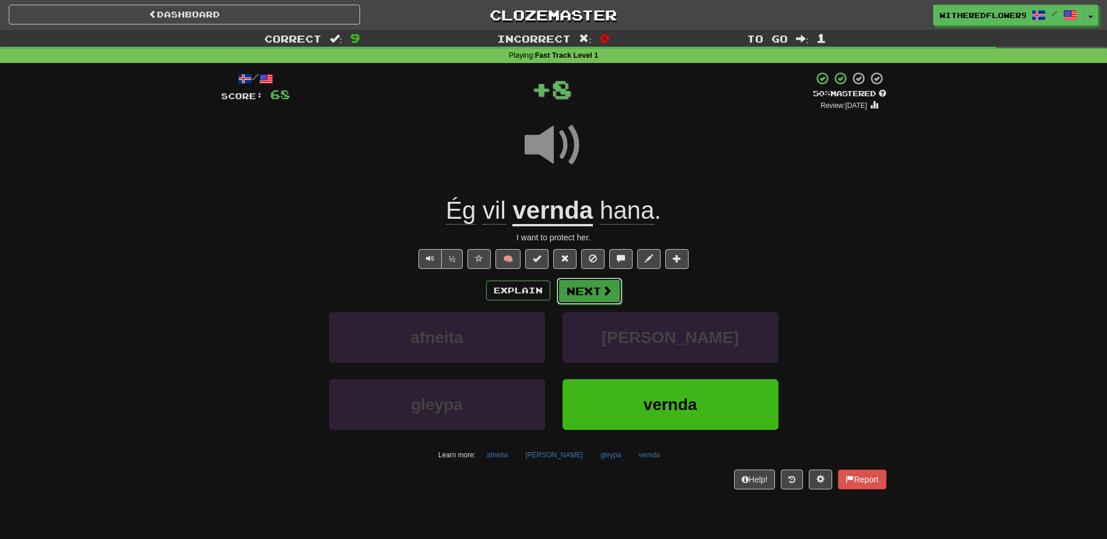
click at [605, 301] on button "Next" at bounding box center [589, 291] width 65 height 27
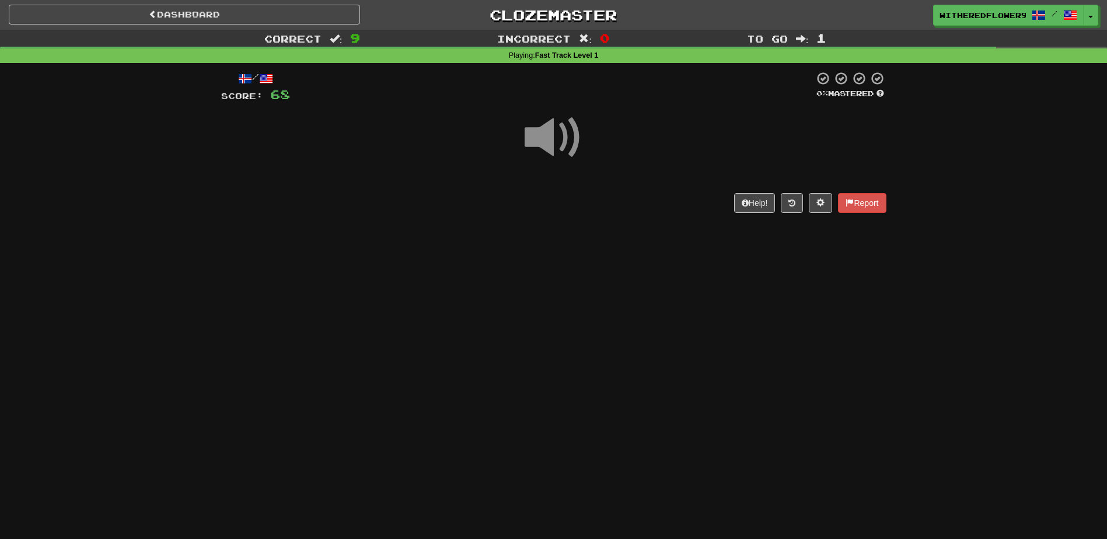
click at [549, 134] on span at bounding box center [554, 138] width 58 height 58
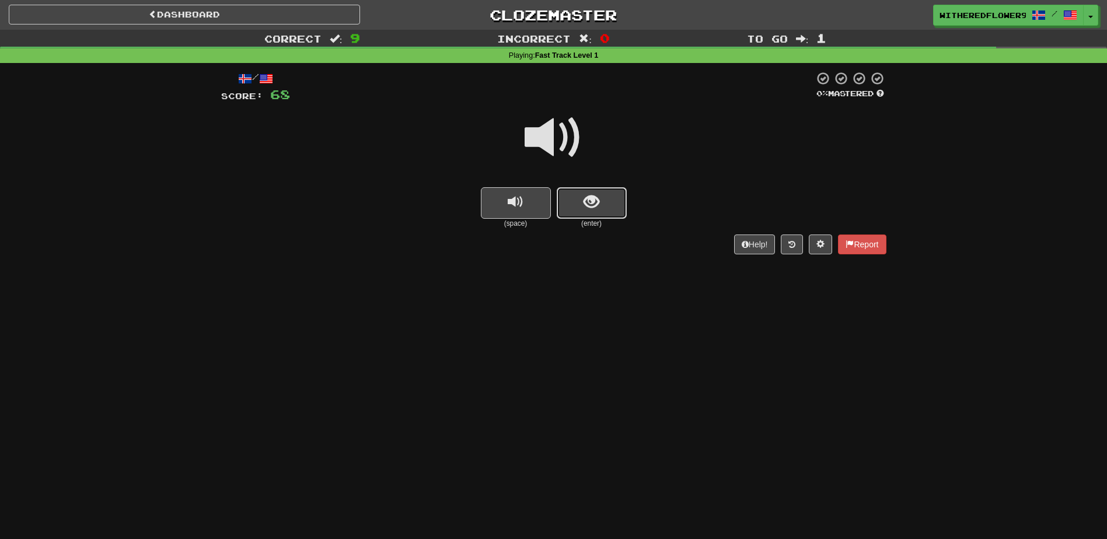
click at [585, 203] on span "show sentence" at bounding box center [592, 202] width 16 height 16
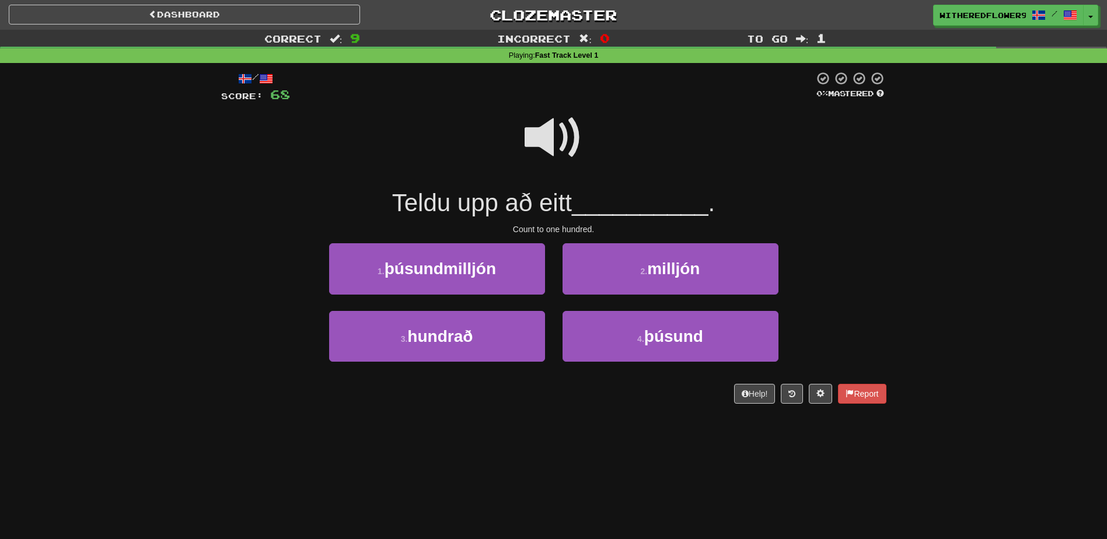
click at [559, 135] on span at bounding box center [554, 138] width 58 height 58
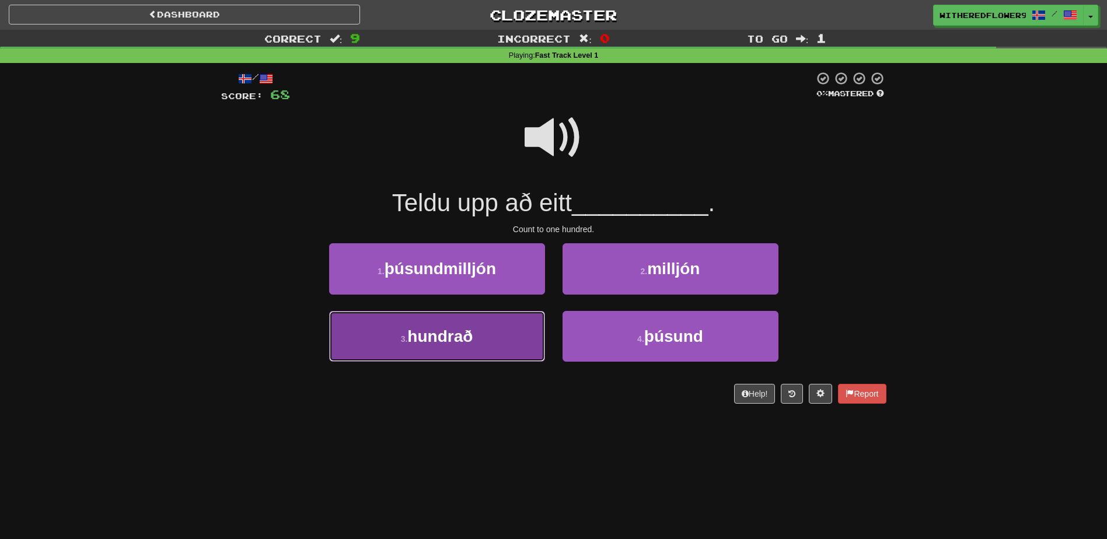
click at [462, 348] on button "3 . hundrað" at bounding box center [437, 336] width 216 height 51
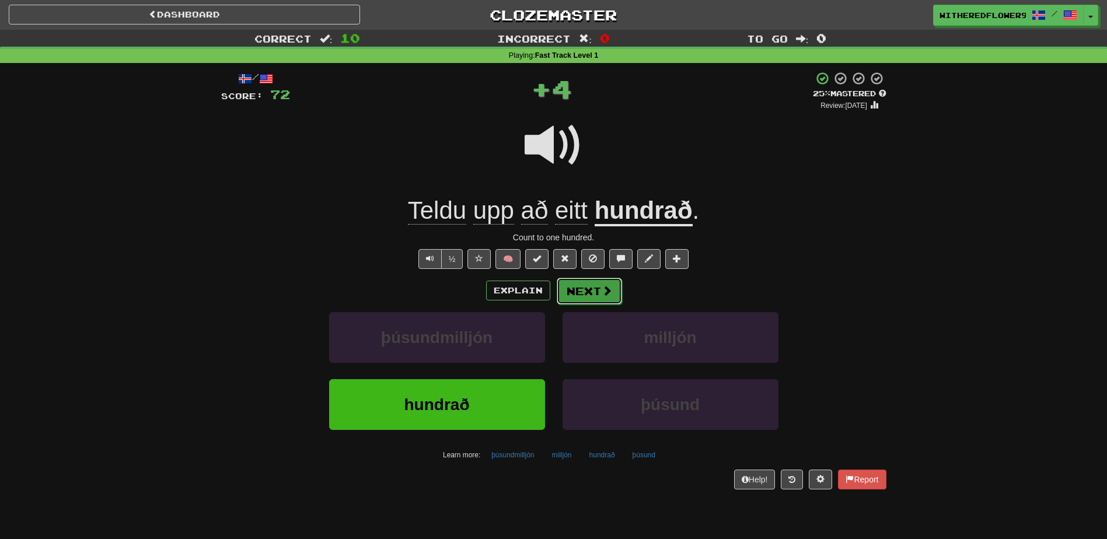
click at [577, 297] on button "Next" at bounding box center [589, 291] width 65 height 27
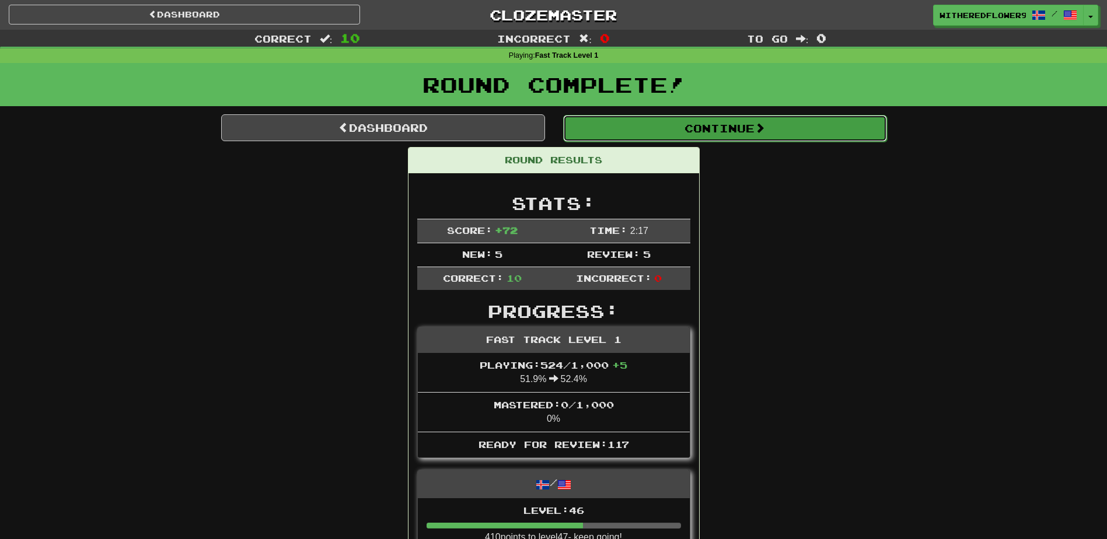
click at [629, 125] on button "Continue" at bounding box center [725, 128] width 324 height 27
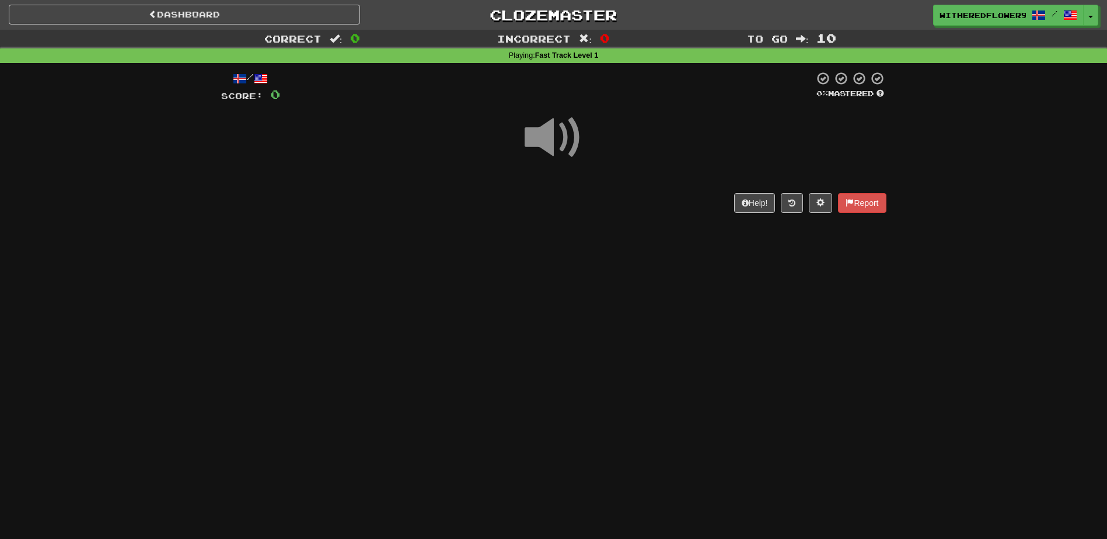
click at [551, 134] on span at bounding box center [554, 138] width 58 height 58
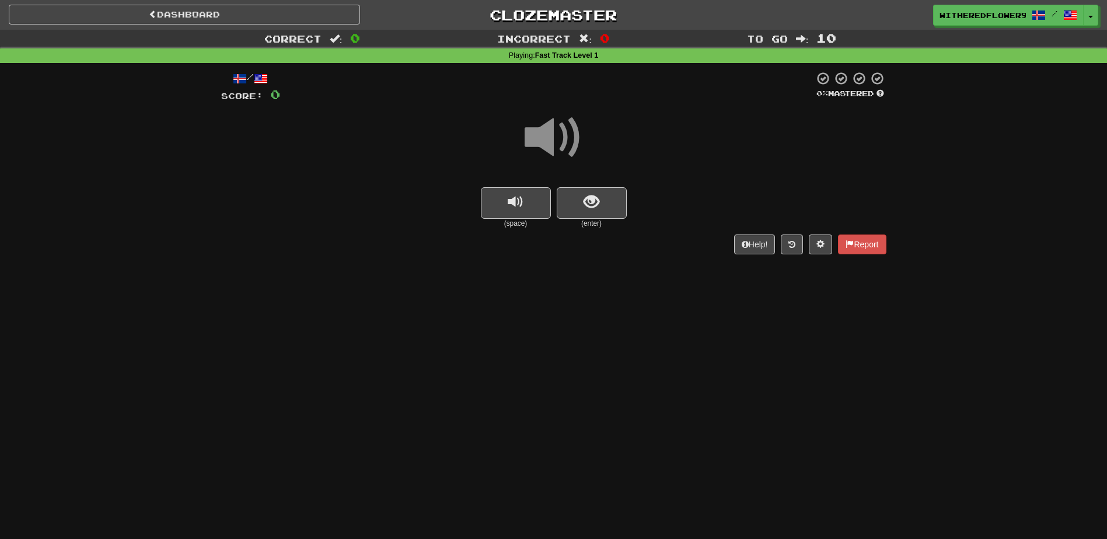
click at [554, 137] on span at bounding box center [554, 138] width 58 height 58
click at [596, 206] on span "show sentence" at bounding box center [592, 202] width 16 height 16
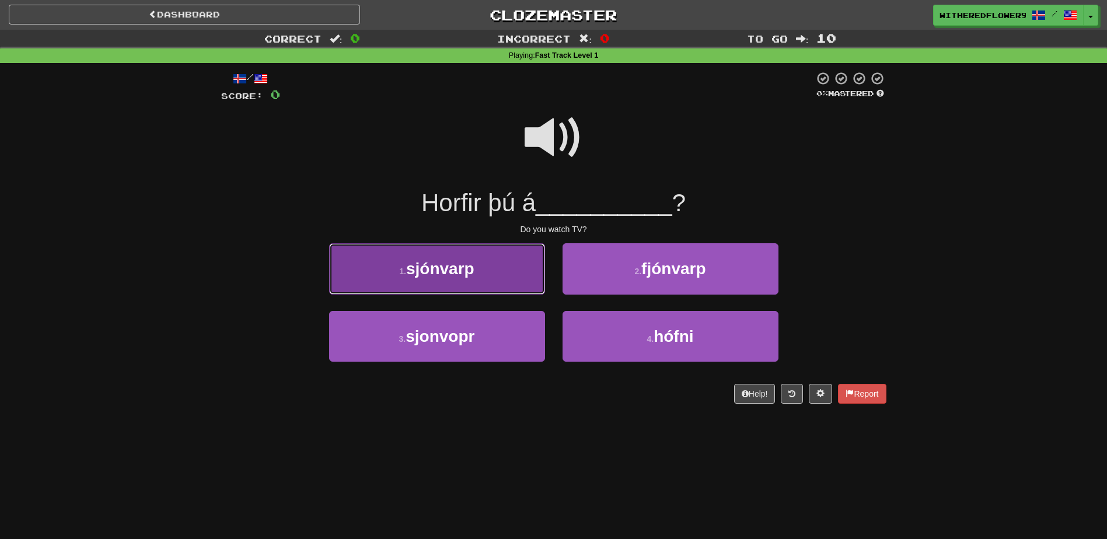
click at [480, 269] on button "1 . sjónvarp" at bounding box center [437, 268] width 216 height 51
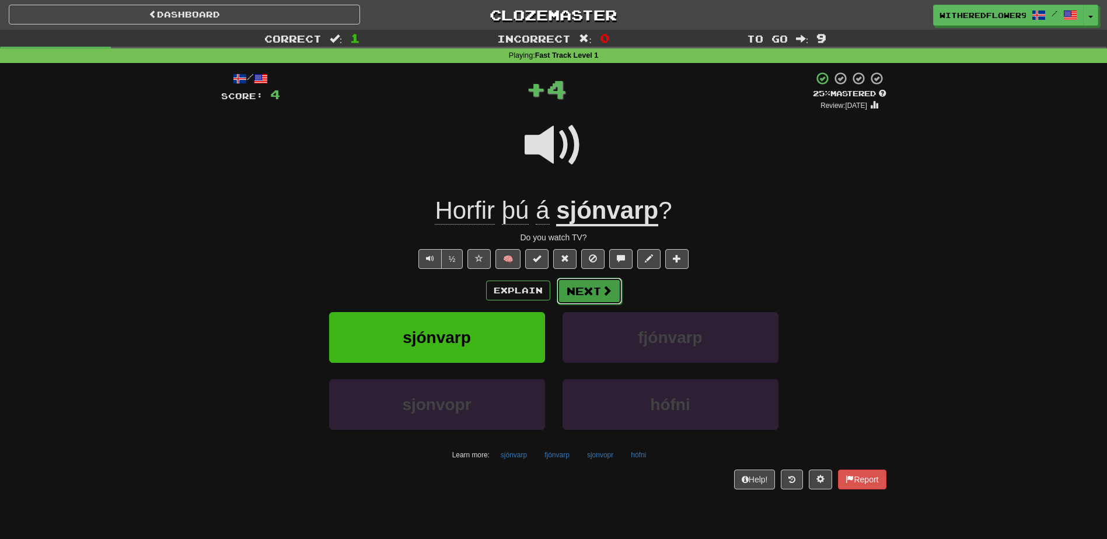
click at [575, 295] on button "Next" at bounding box center [589, 291] width 65 height 27
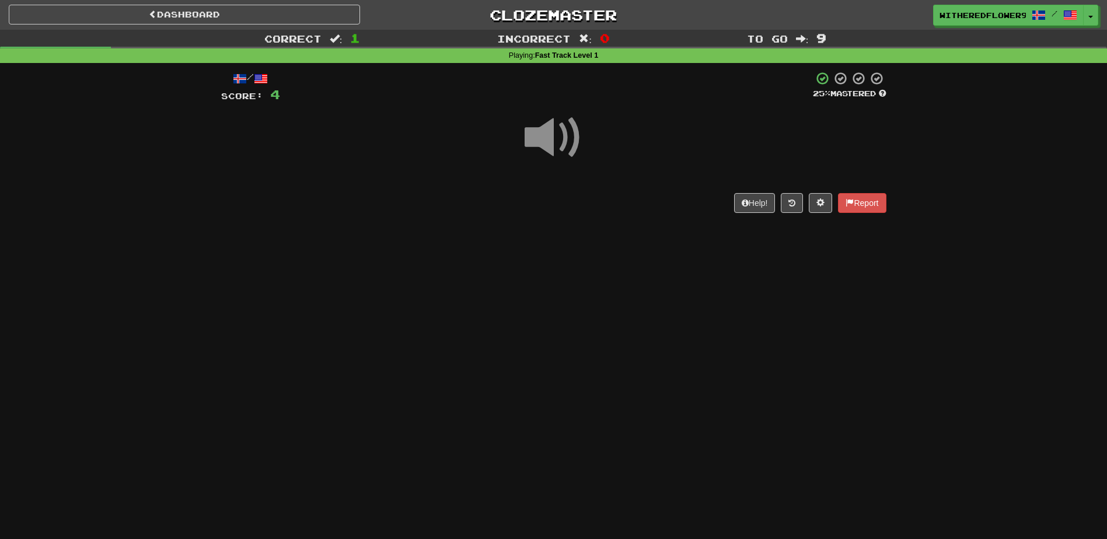
click at [547, 140] on span at bounding box center [554, 138] width 58 height 58
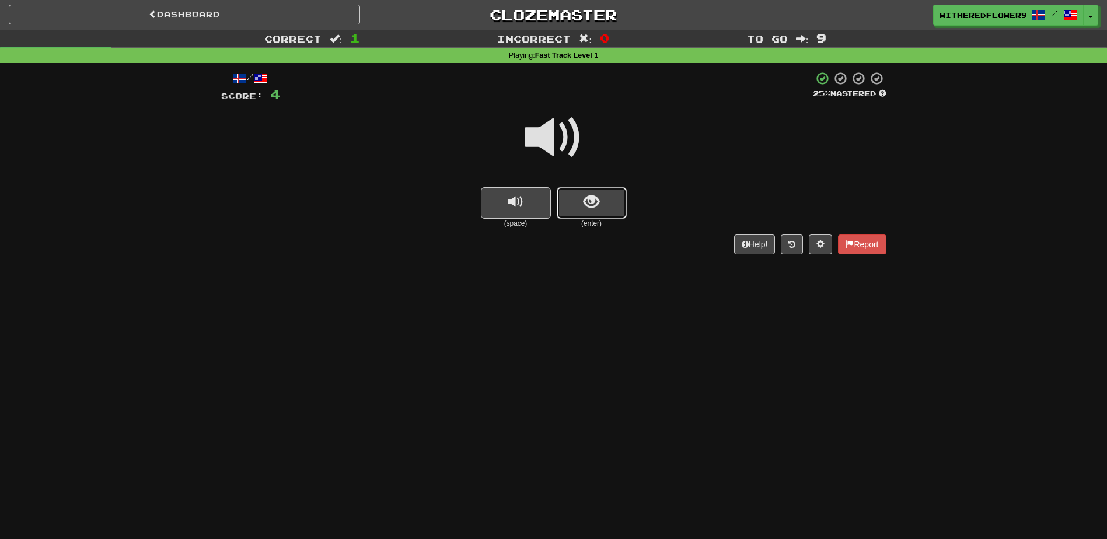
click at [584, 214] on button "show sentence" at bounding box center [592, 203] width 70 height 32
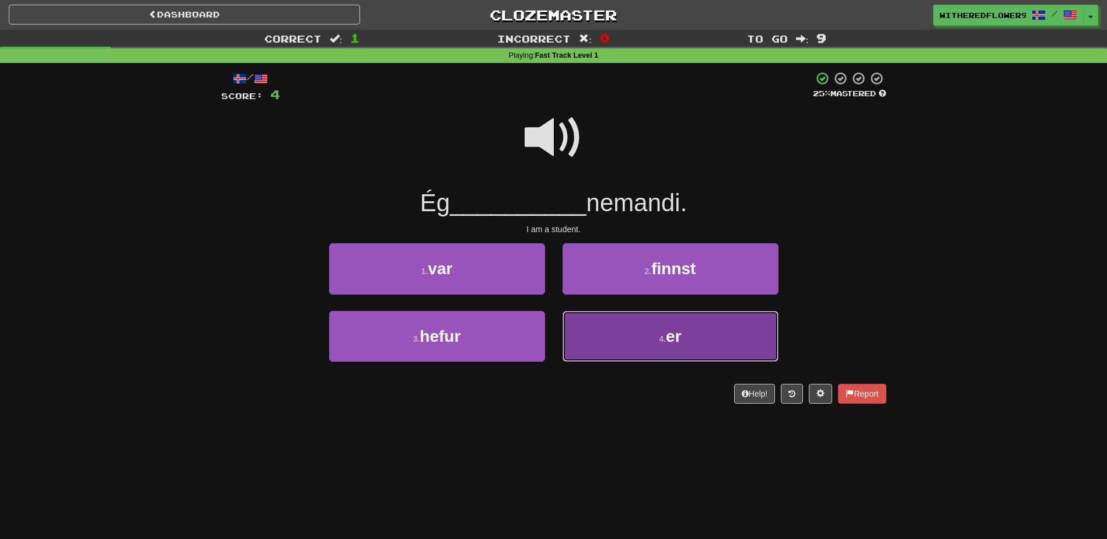
click at [629, 330] on button "4 . er" at bounding box center [671, 336] width 216 height 51
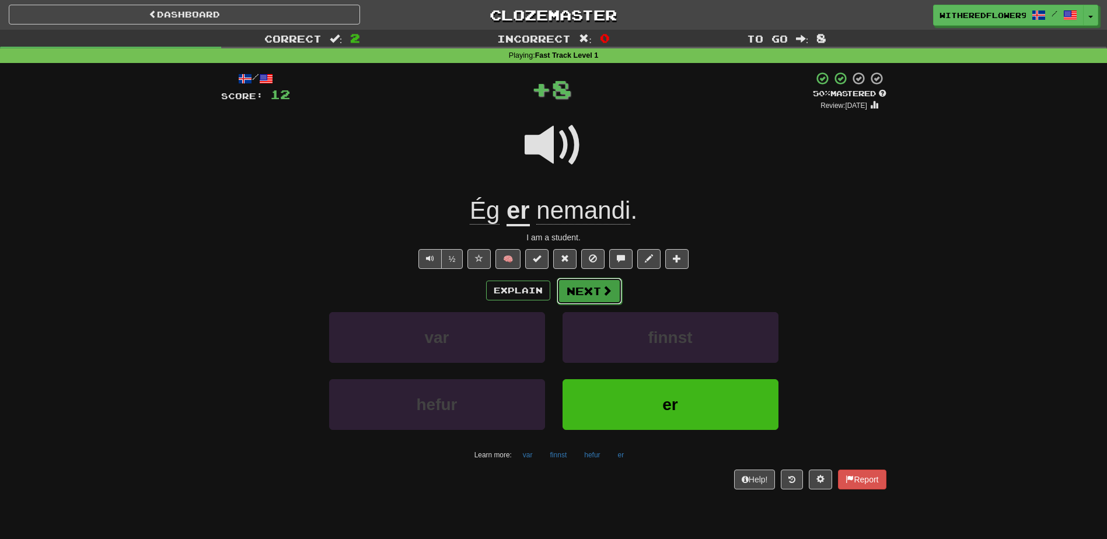
click at [583, 287] on button "Next" at bounding box center [589, 291] width 65 height 27
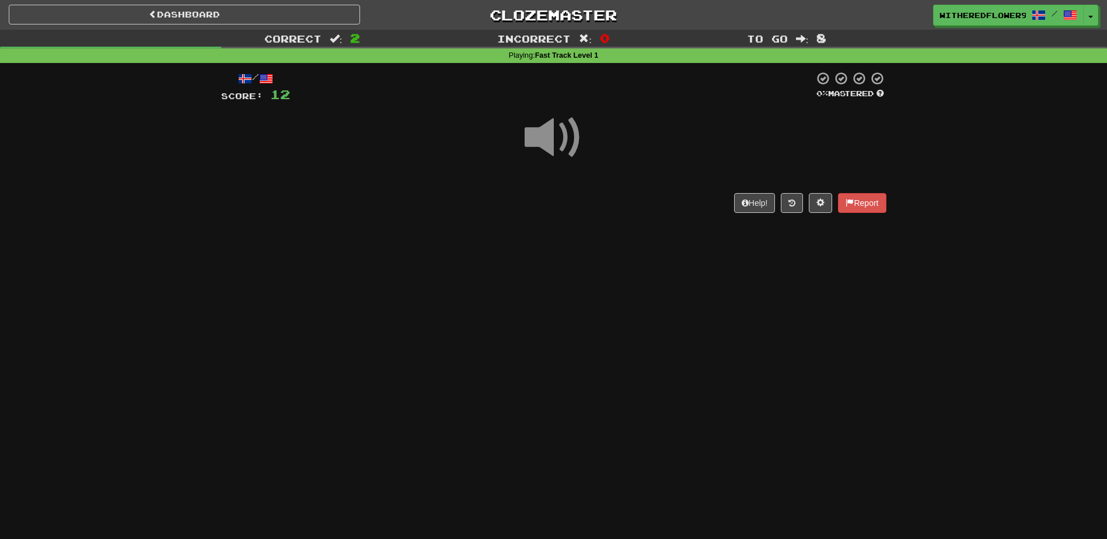
click at [551, 140] on span at bounding box center [554, 138] width 58 height 58
click at [551, 138] on span at bounding box center [554, 138] width 58 height 58
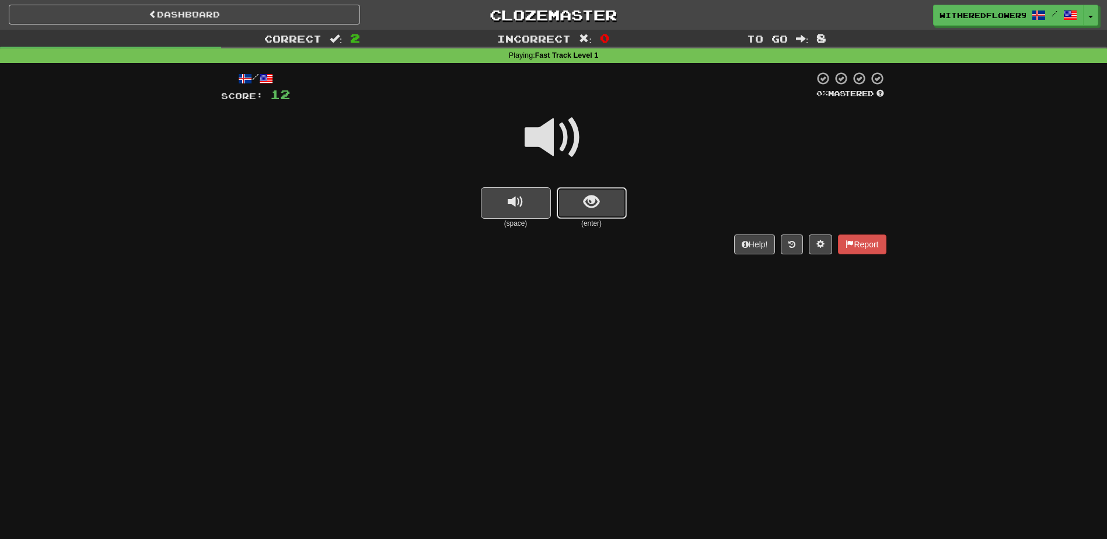
click at [599, 209] on span "show sentence" at bounding box center [592, 202] width 16 height 16
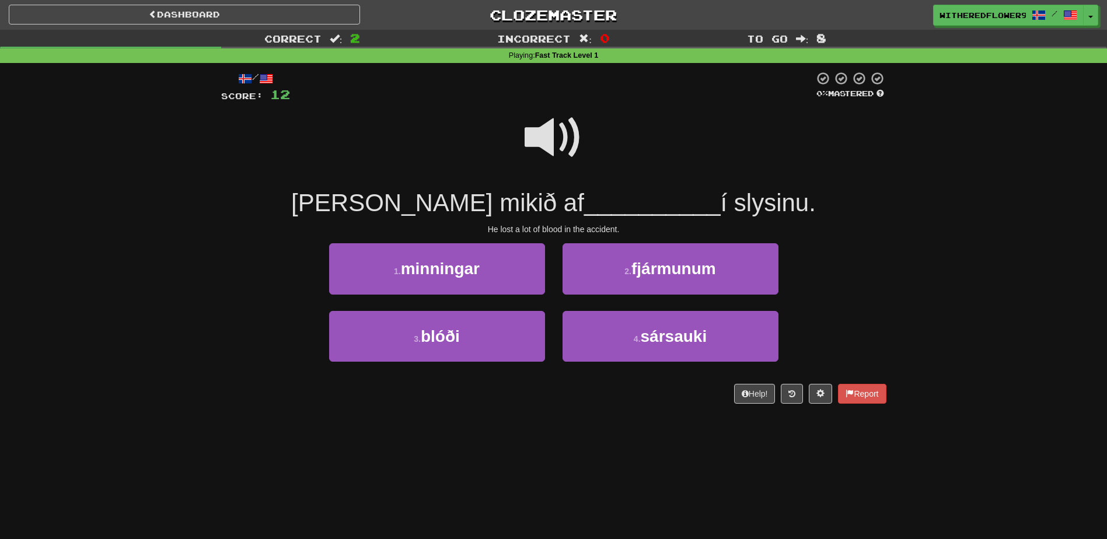
click at [574, 121] on span at bounding box center [554, 138] width 58 height 58
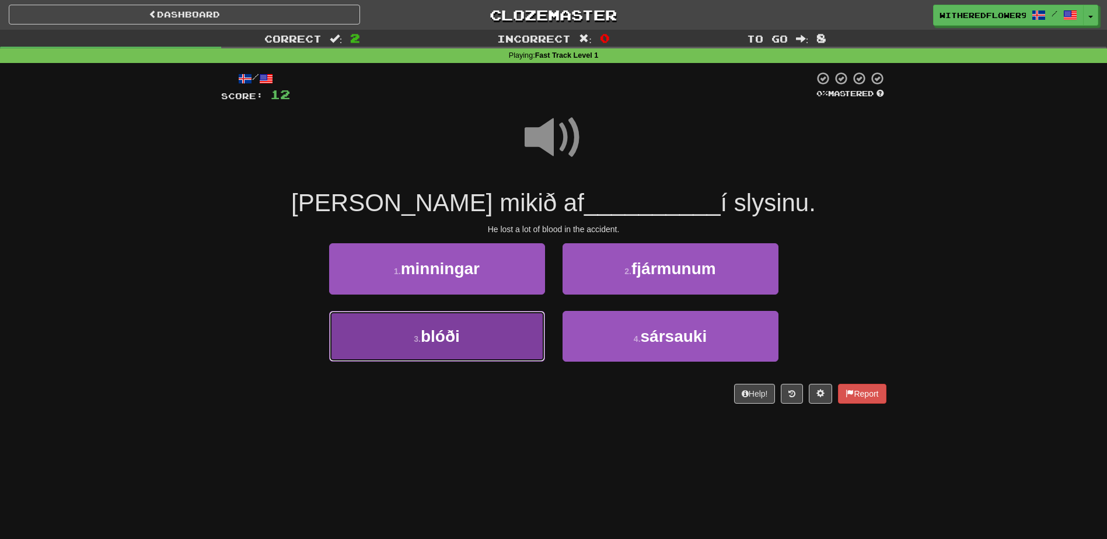
click at [485, 341] on button "3 . blóði" at bounding box center [437, 336] width 216 height 51
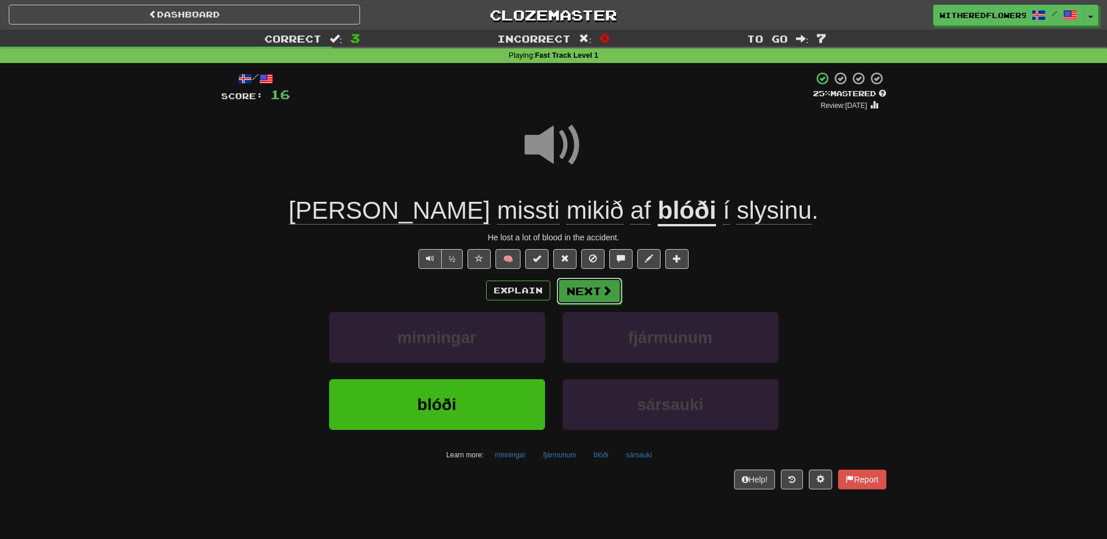
click at [602, 285] on span at bounding box center [607, 290] width 11 height 11
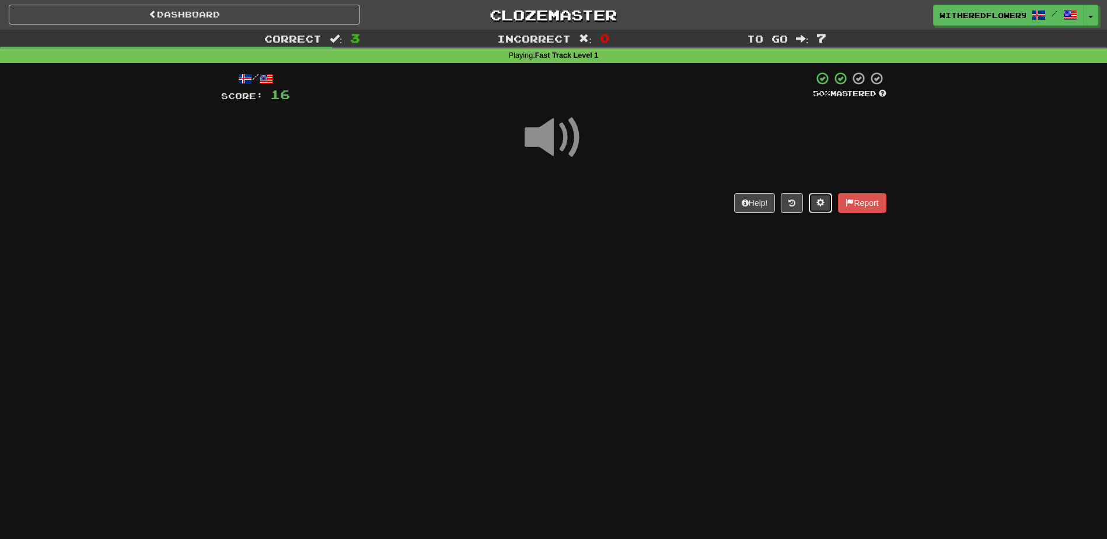
click at [817, 211] on button at bounding box center [820, 203] width 23 height 20
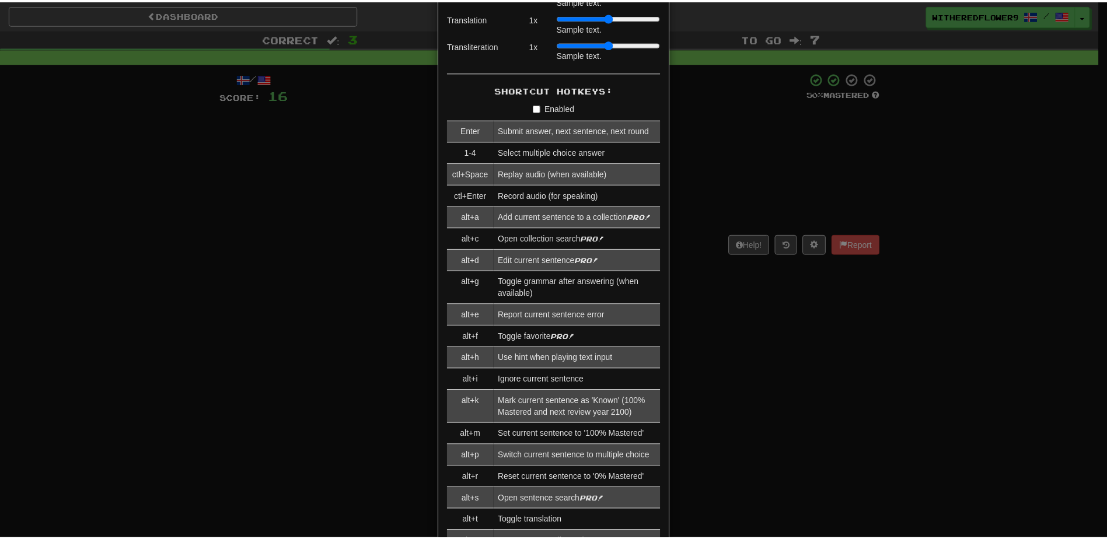
scroll to position [1264, 0]
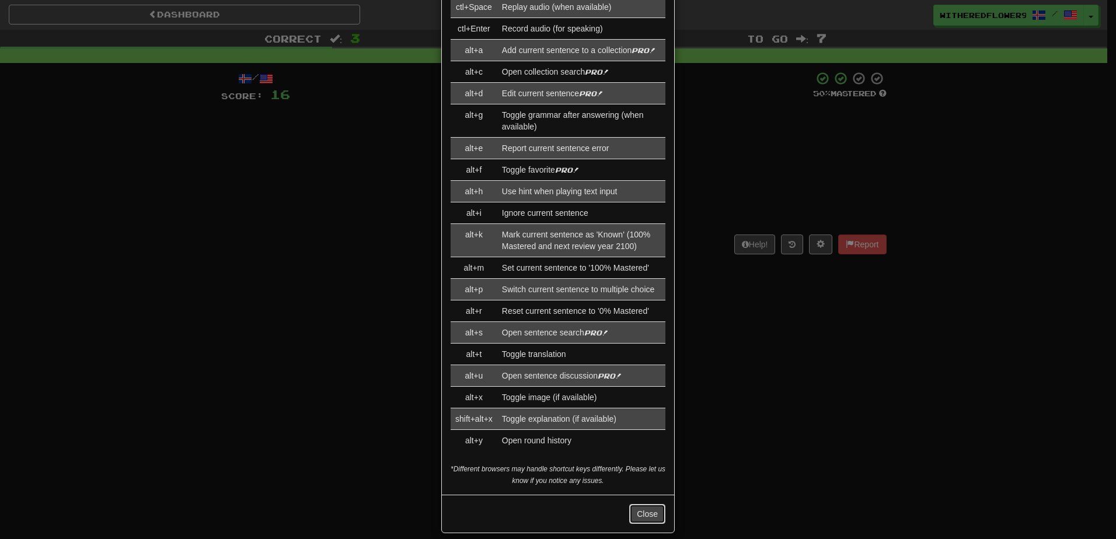
click at [651, 504] on button "Close" at bounding box center [647, 514] width 36 height 20
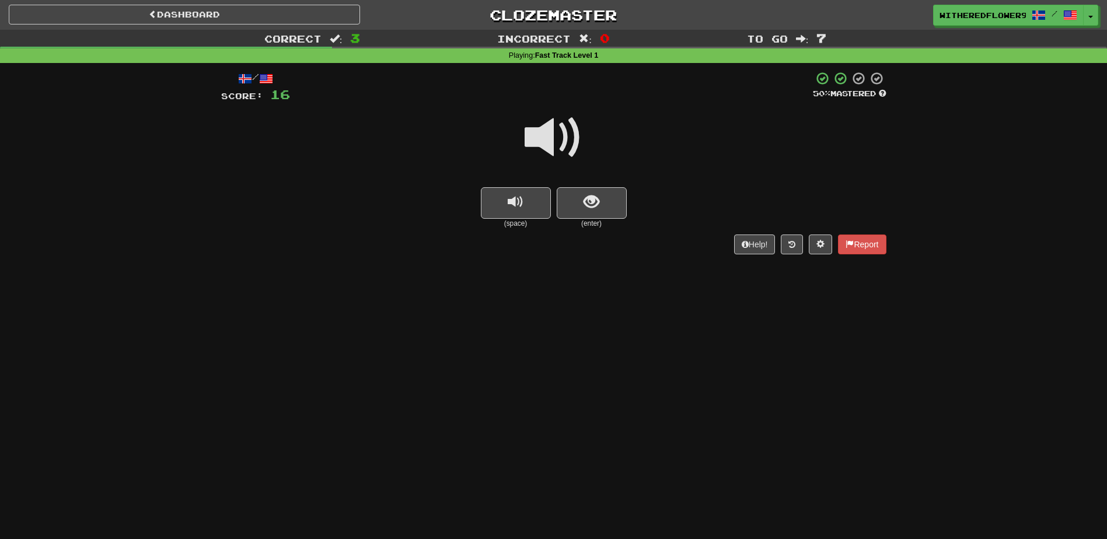
click at [543, 143] on span at bounding box center [554, 138] width 58 height 58
click at [604, 208] on button "show sentence" at bounding box center [592, 203] width 70 height 32
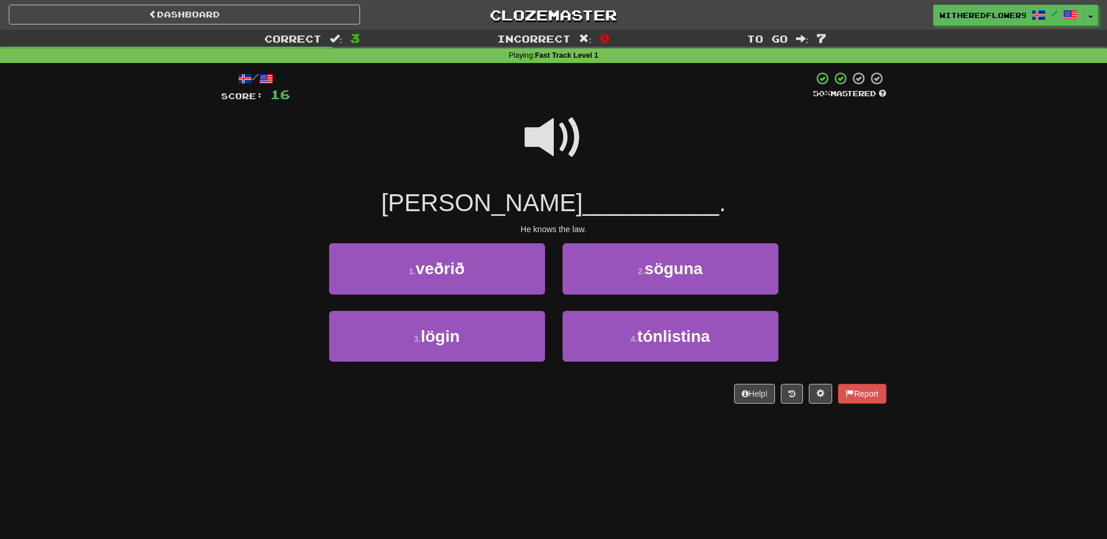
click at [552, 131] on span at bounding box center [554, 138] width 58 height 58
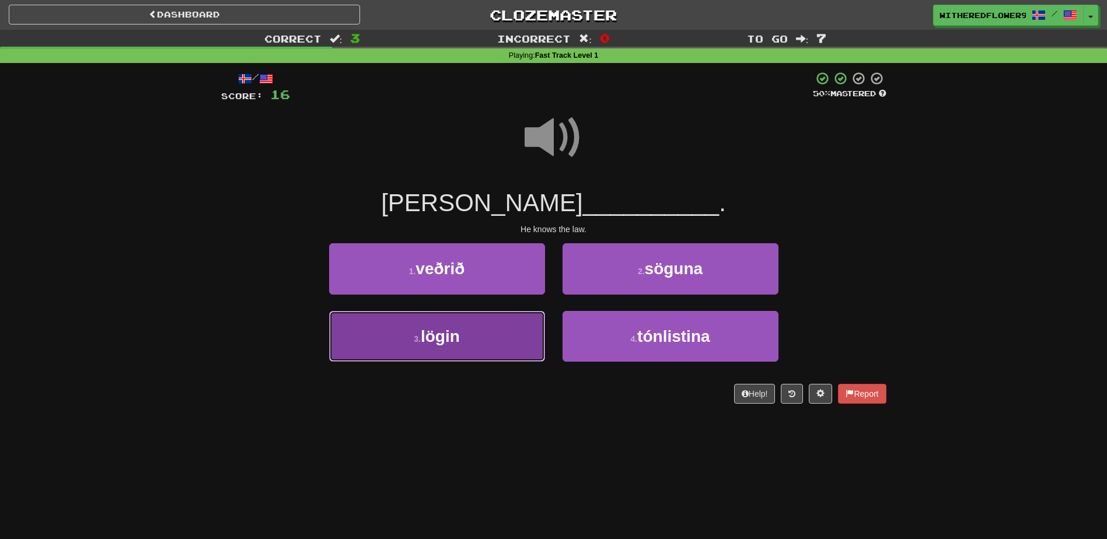
click at [468, 347] on button "3 . lögin" at bounding box center [437, 336] width 216 height 51
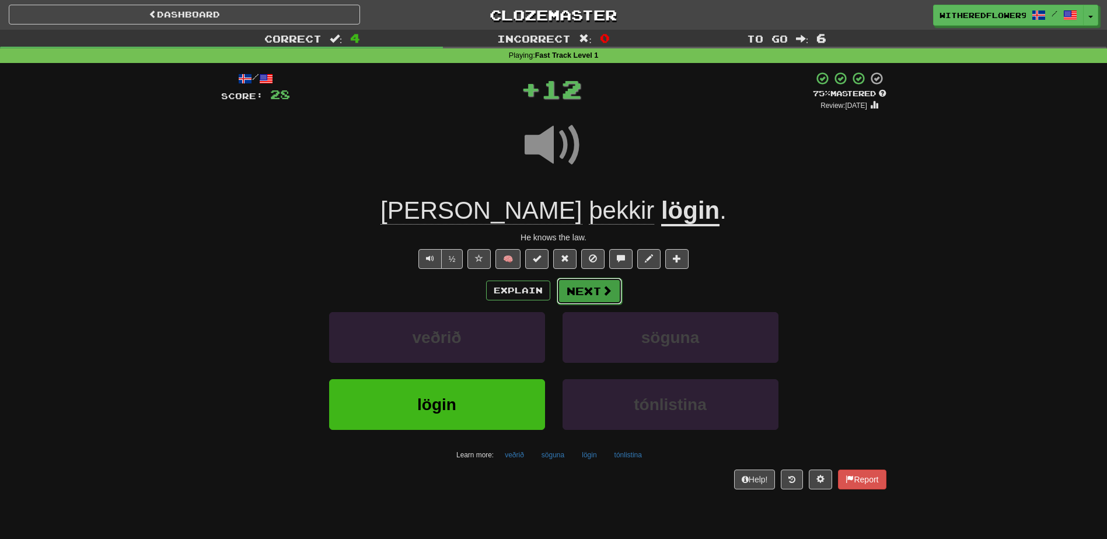
click at [598, 297] on button "Next" at bounding box center [589, 291] width 65 height 27
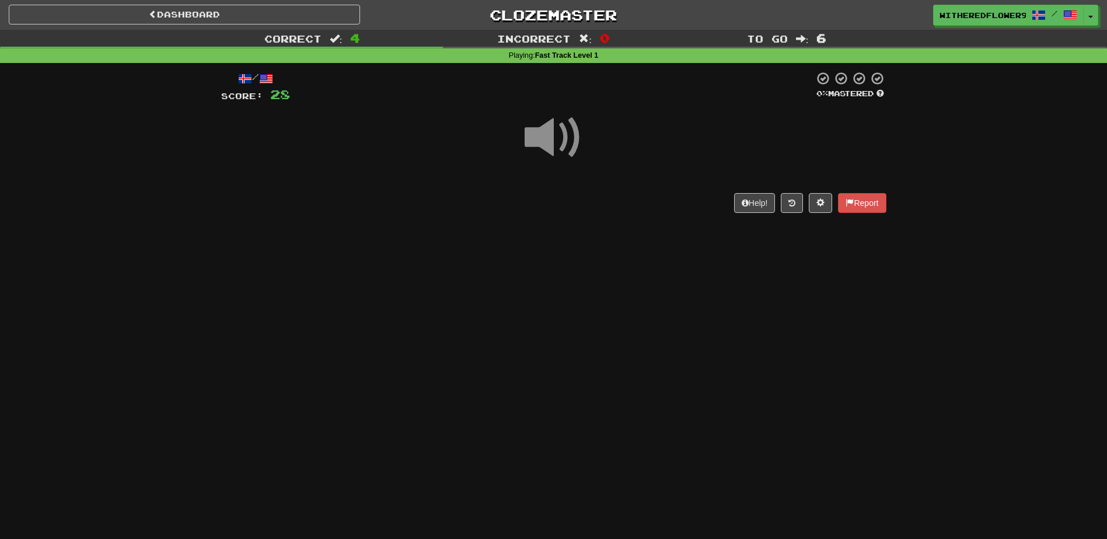
click at [552, 136] on span at bounding box center [554, 138] width 58 height 58
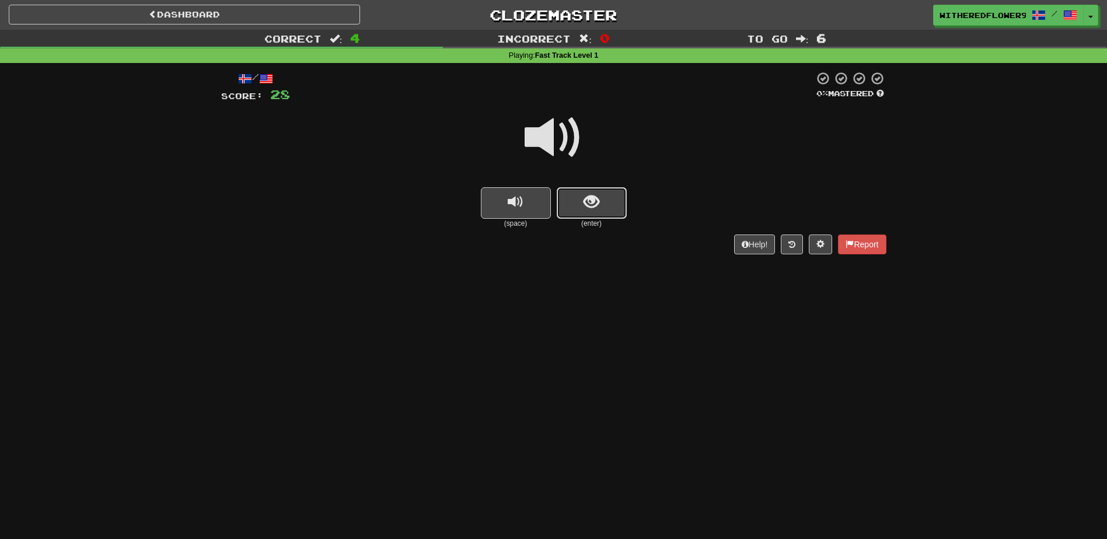
click at [609, 211] on button "show sentence" at bounding box center [592, 203] width 70 height 32
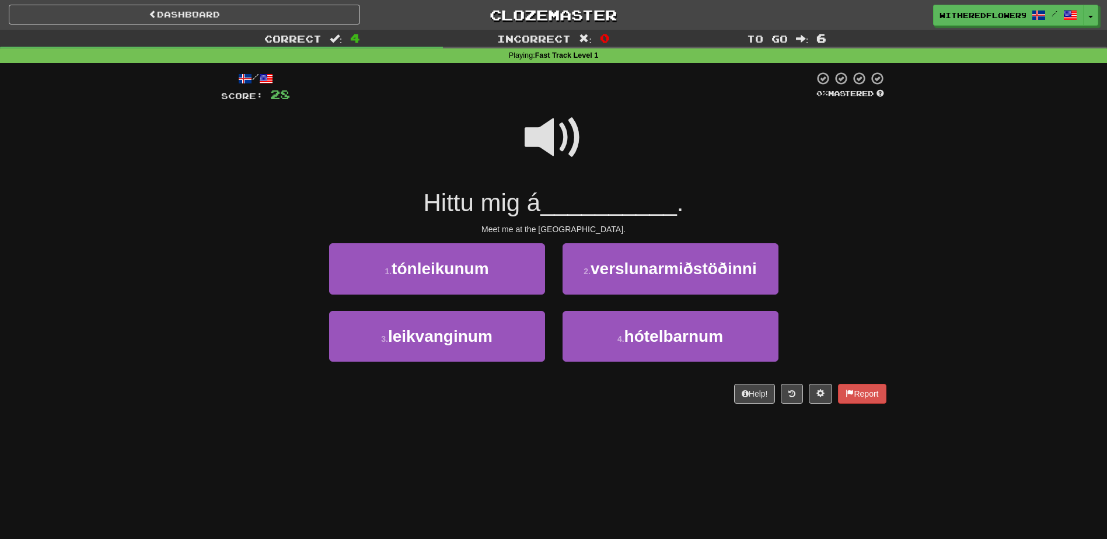
click at [538, 132] on span at bounding box center [554, 138] width 58 height 58
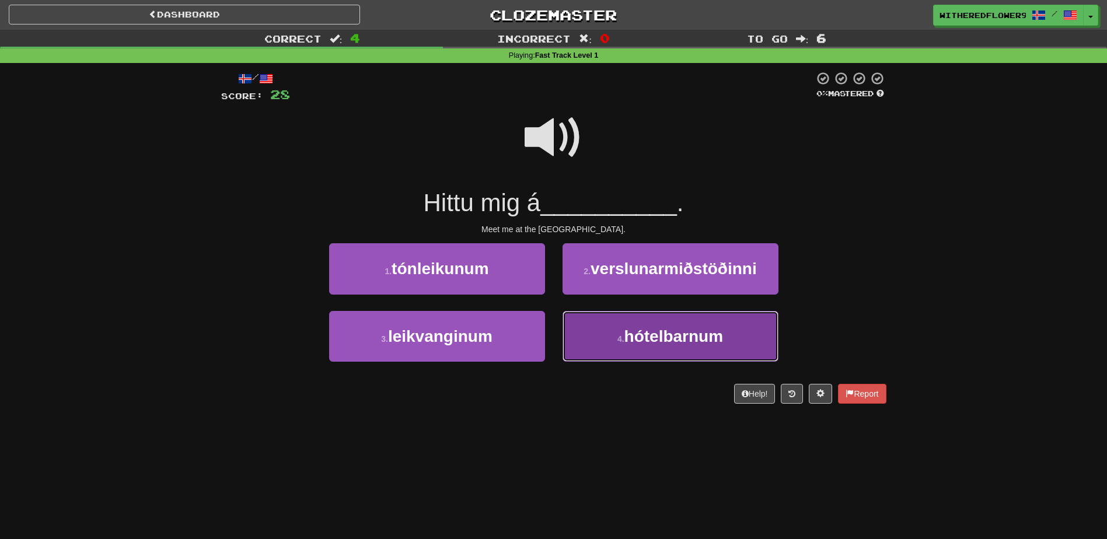
click at [650, 339] on span "hótelbarnum" at bounding box center [674, 336] width 99 height 18
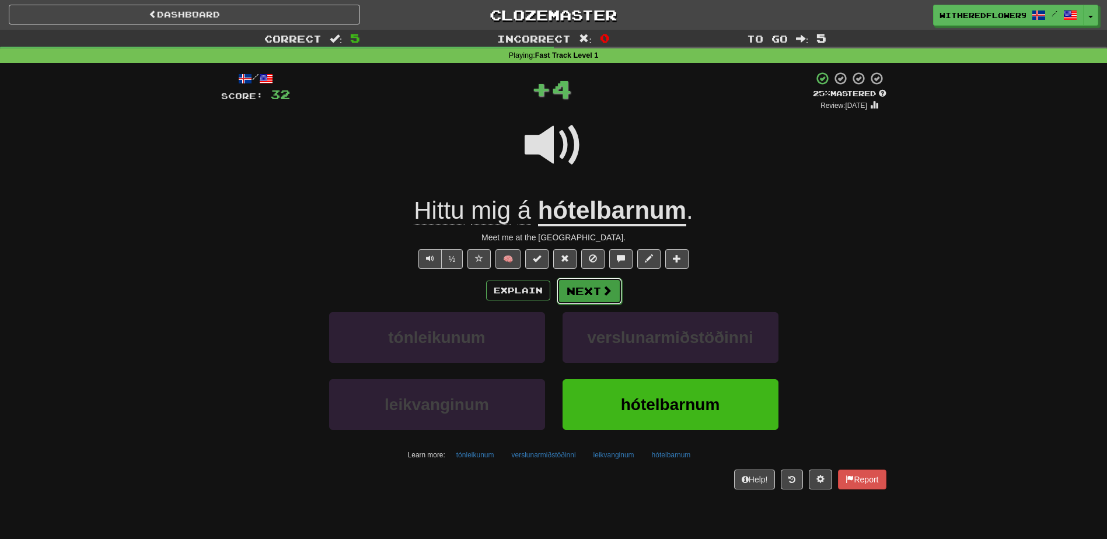
click at [590, 298] on button "Next" at bounding box center [589, 291] width 65 height 27
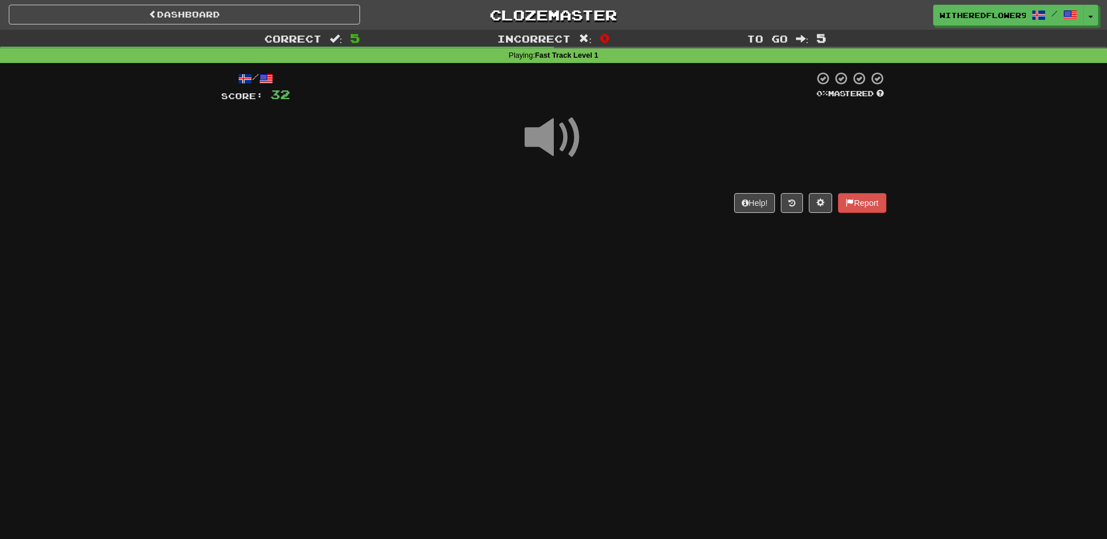
click at [550, 135] on span at bounding box center [554, 138] width 58 height 58
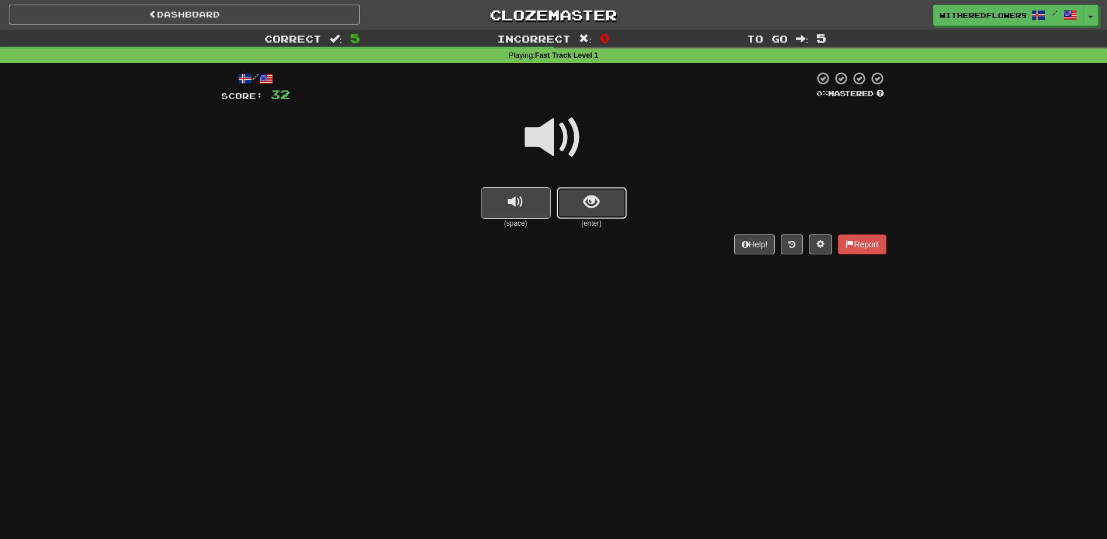
click at [591, 203] on span "show sentence" at bounding box center [592, 202] width 16 height 16
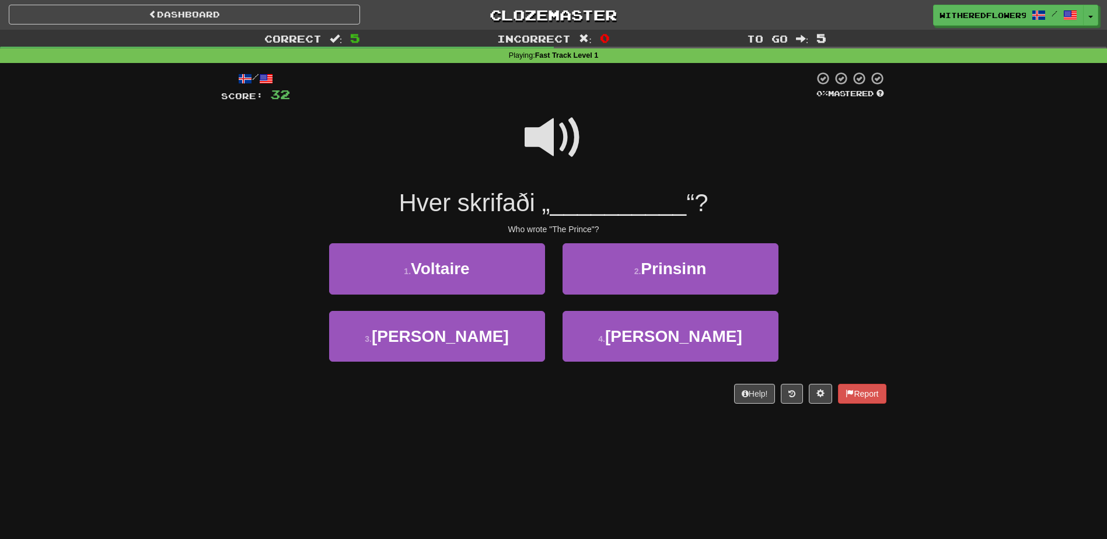
click at [567, 132] on span at bounding box center [554, 138] width 58 height 58
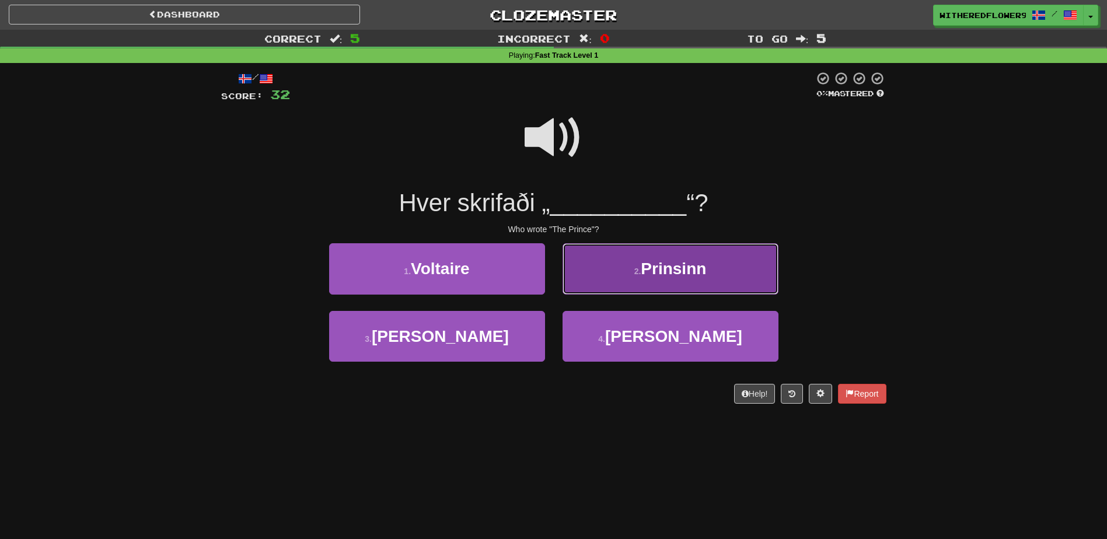
click at [630, 270] on button "2 . Prinsinn" at bounding box center [671, 268] width 216 height 51
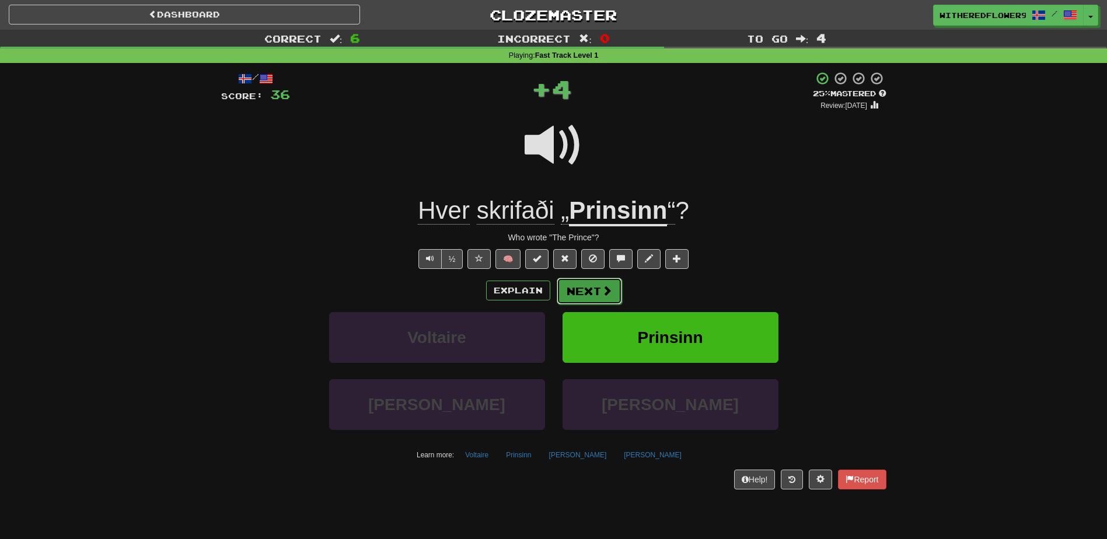
click at [578, 294] on button "Next" at bounding box center [589, 291] width 65 height 27
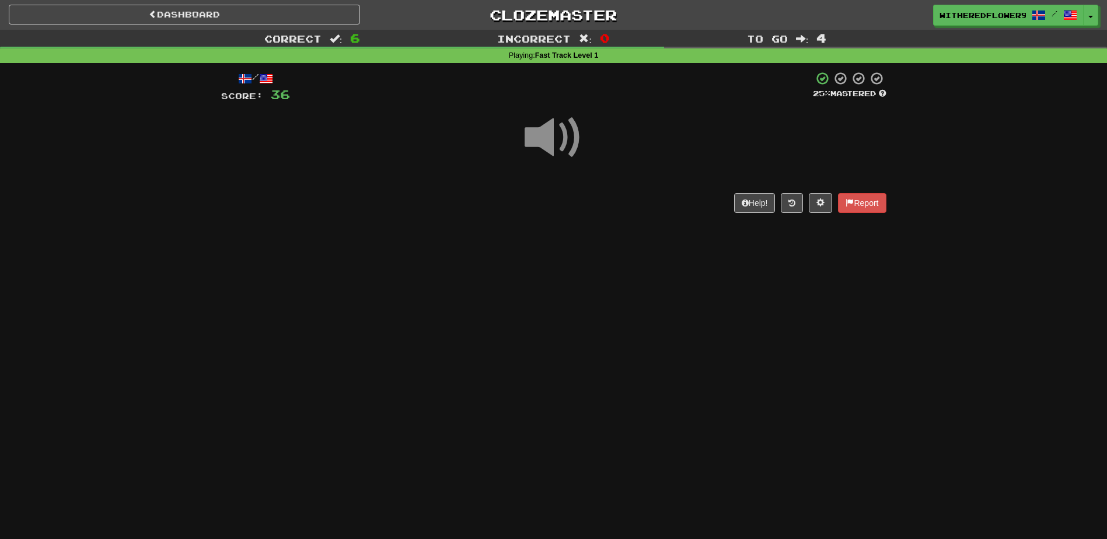
click at [555, 143] on span at bounding box center [554, 138] width 58 height 58
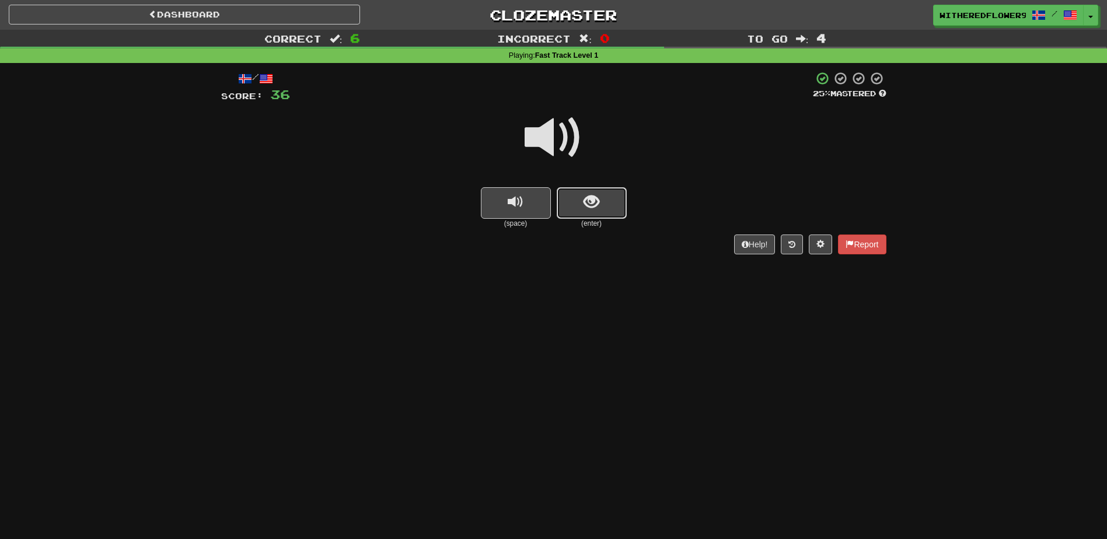
click at [584, 214] on button "show sentence" at bounding box center [592, 203] width 70 height 32
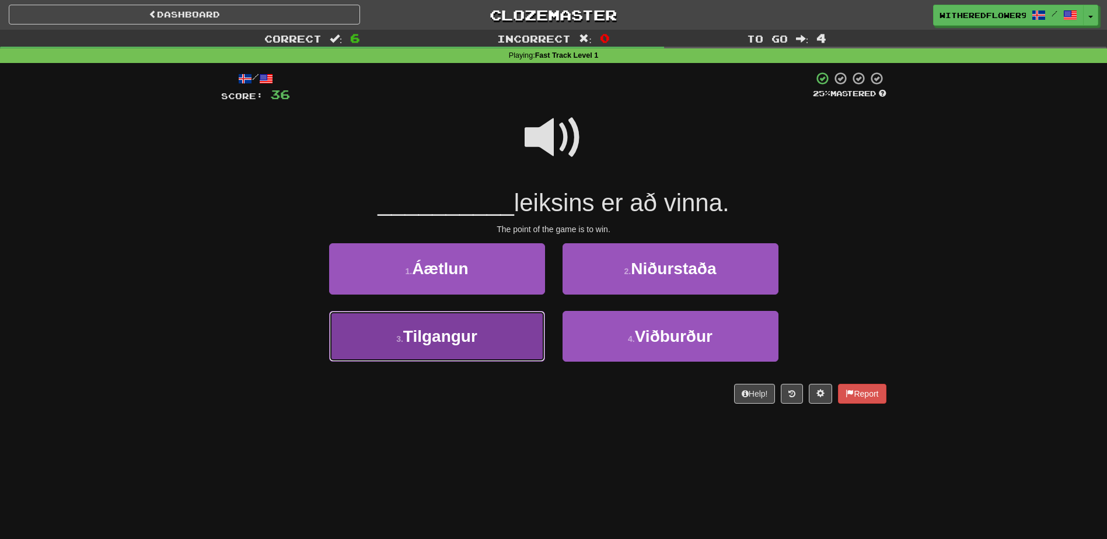
click at [448, 340] on span "Tilgangur" at bounding box center [440, 336] width 74 height 18
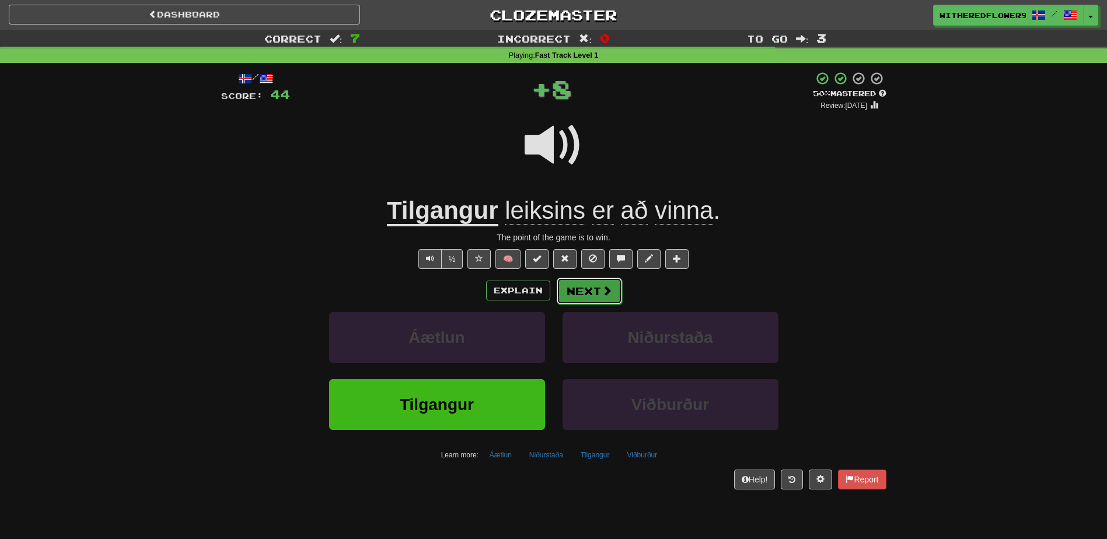
click at [599, 287] on button "Next" at bounding box center [589, 291] width 65 height 27
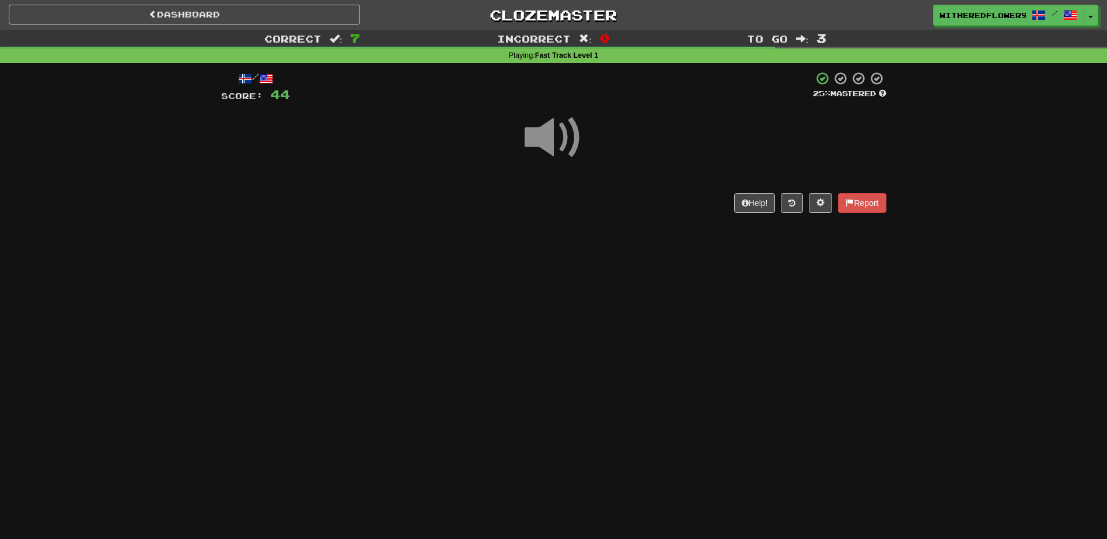
click at [549, 145] on span at bounding box center [554, 138] width 58 height 58
click at [548, 145] on span at bounding box center [554, 138] width 58 height 58
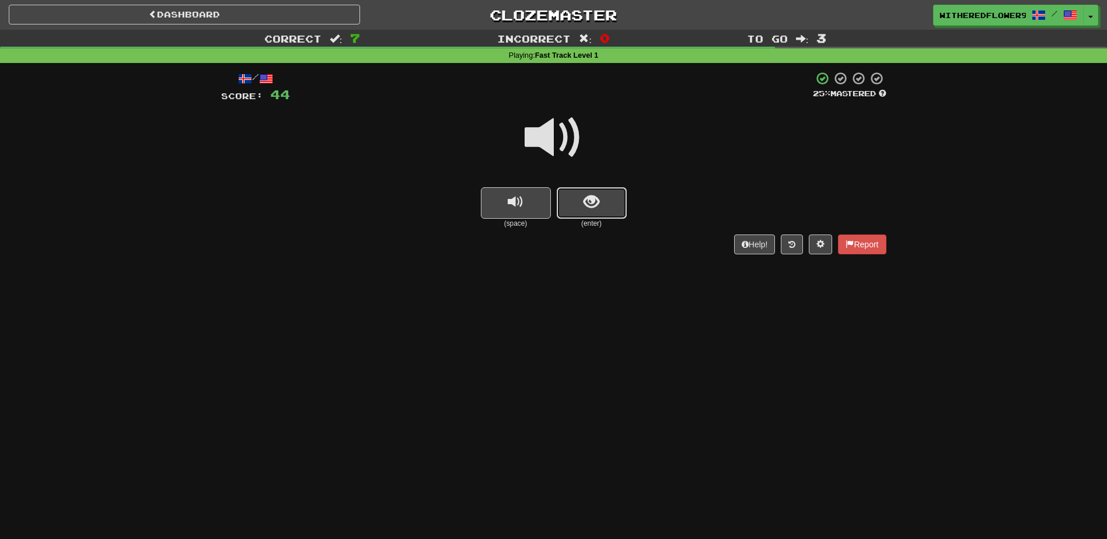
click at [591, 208] on span "show sentence" at bounding box center [592, 202] width 16 height 16
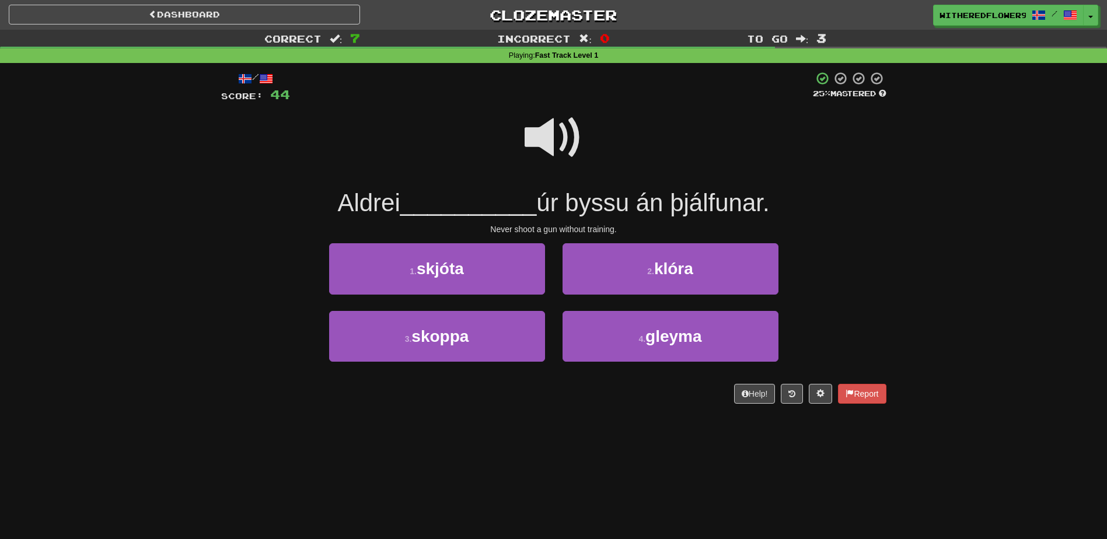
click at [550, 135] on span at bounding box center [554, 138] width 58 height 58
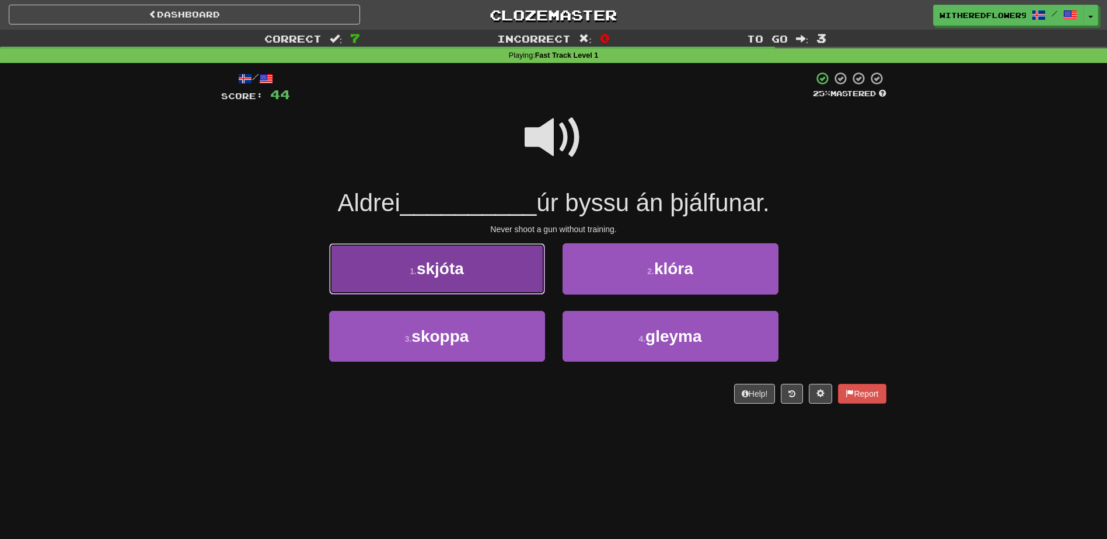
click at [437, 273] on span "skjóta" at bounding box center [440, 269] width 47 height 18
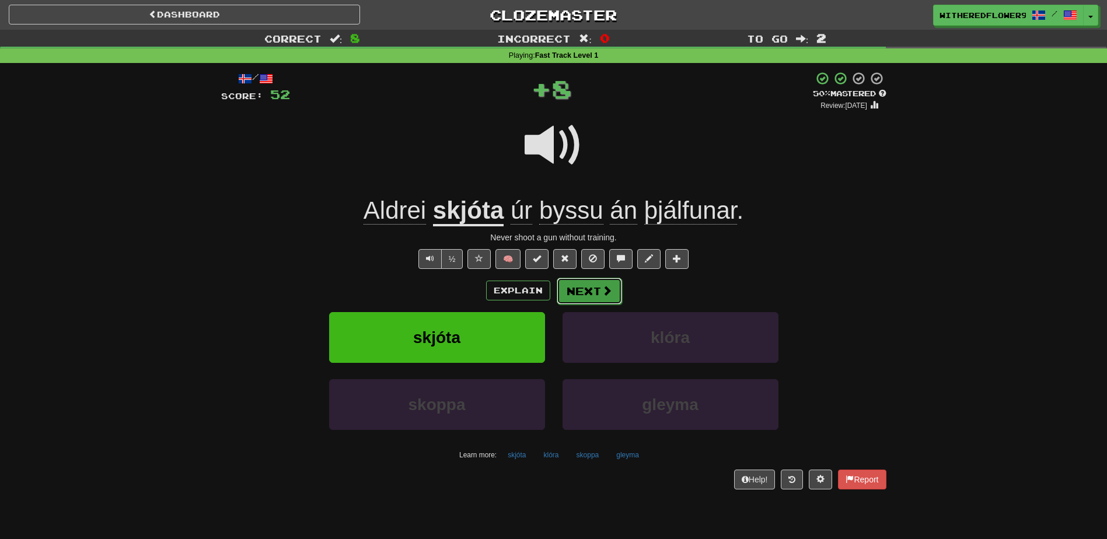
click at [605, 283] on button "Next" at bounding box center [589, 291] width 65 height 27
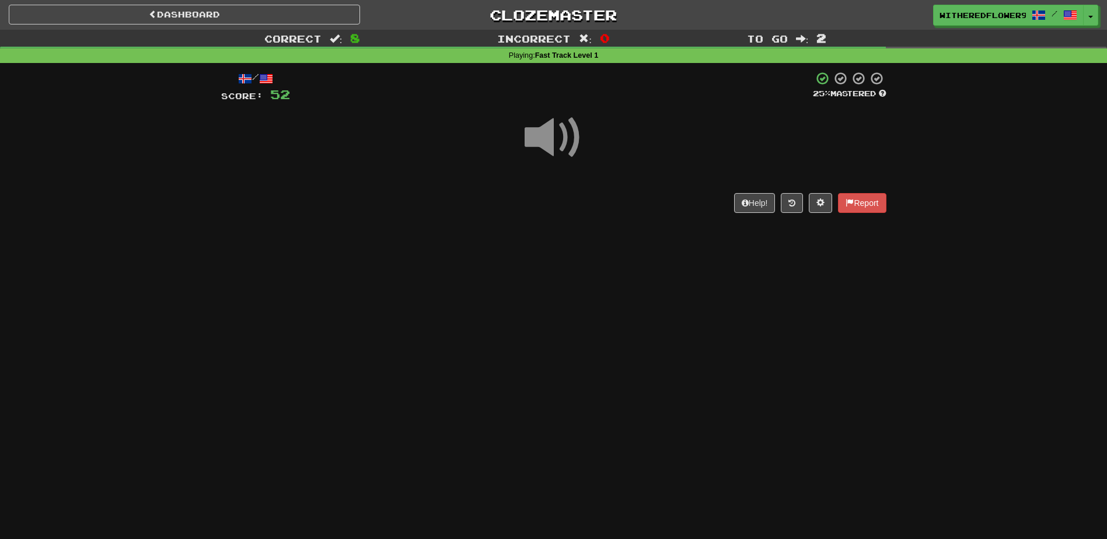
click at [553, 151] on span at bounding box center [554, 138] width 58 height 58
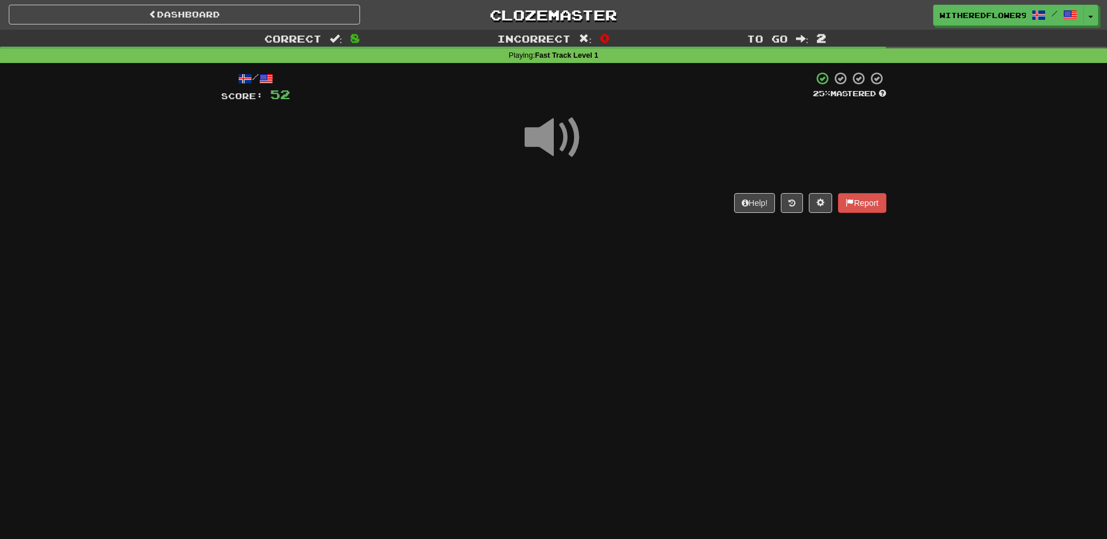
click at [553, 151] on span at bounding box center [554, 138] width 58 height 58
click at [546, 154] on span at bounding box center [554, 138] width 58 height 58
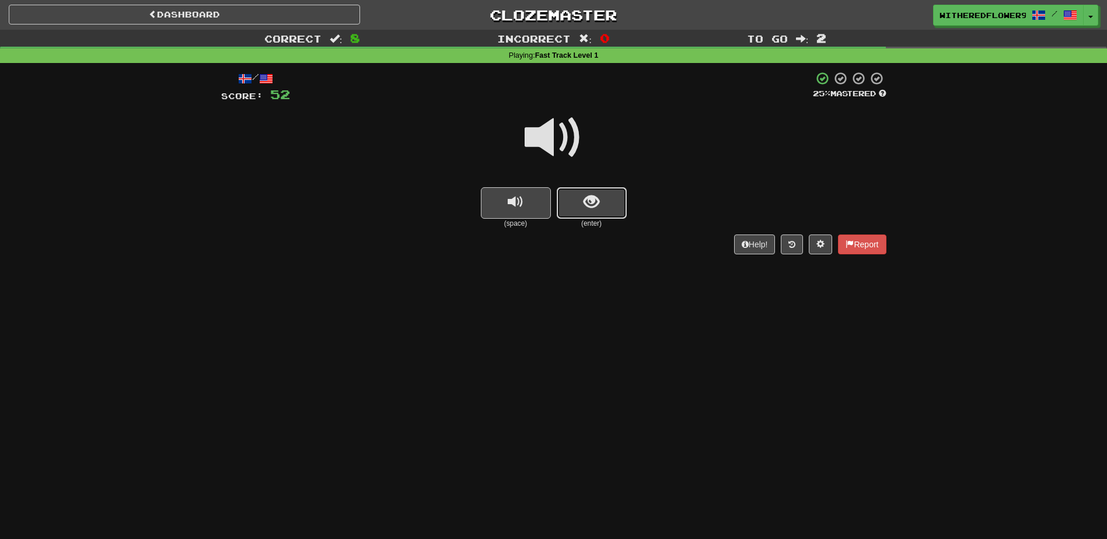
click at [594, 212] on button "show sentence" at bounding box center [592, 203] width 70 height 32
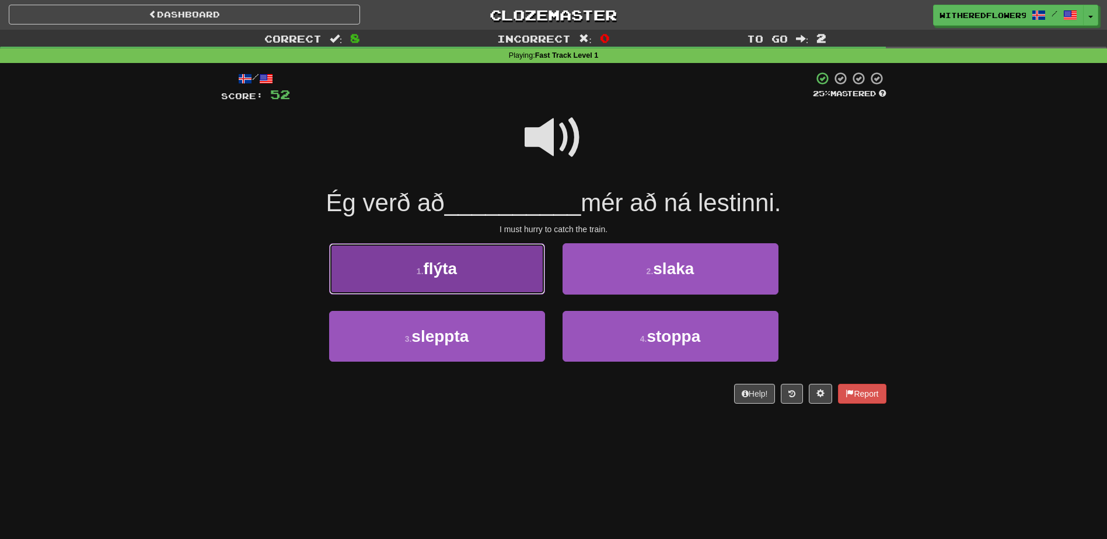
click at [431, 272] on span "flýta" at bounding box center [441, 269] width 34 height 18
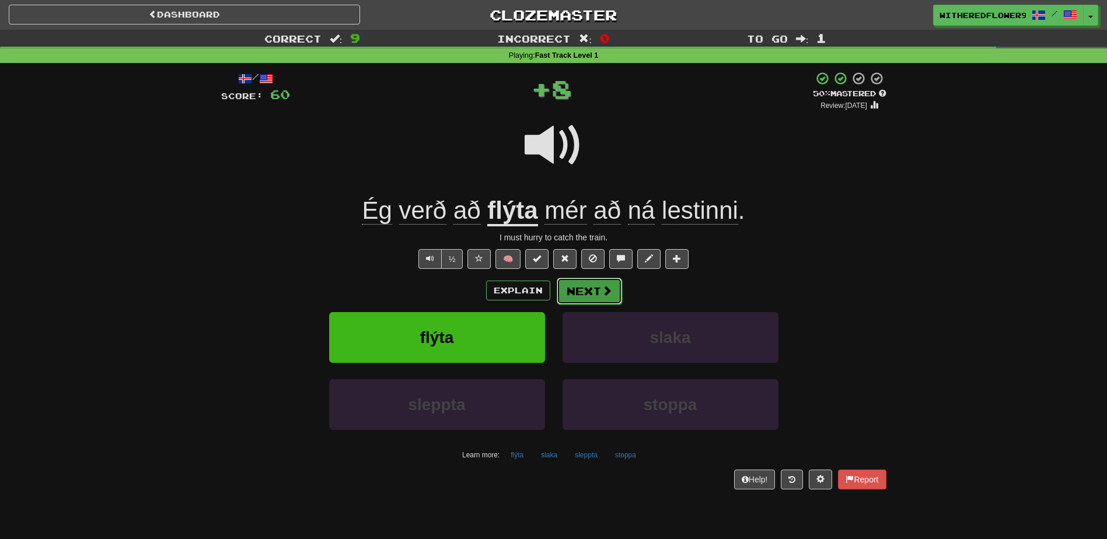
click at [599, 285] on button "Next" at bounding box center [589, 291] width 65 height 27
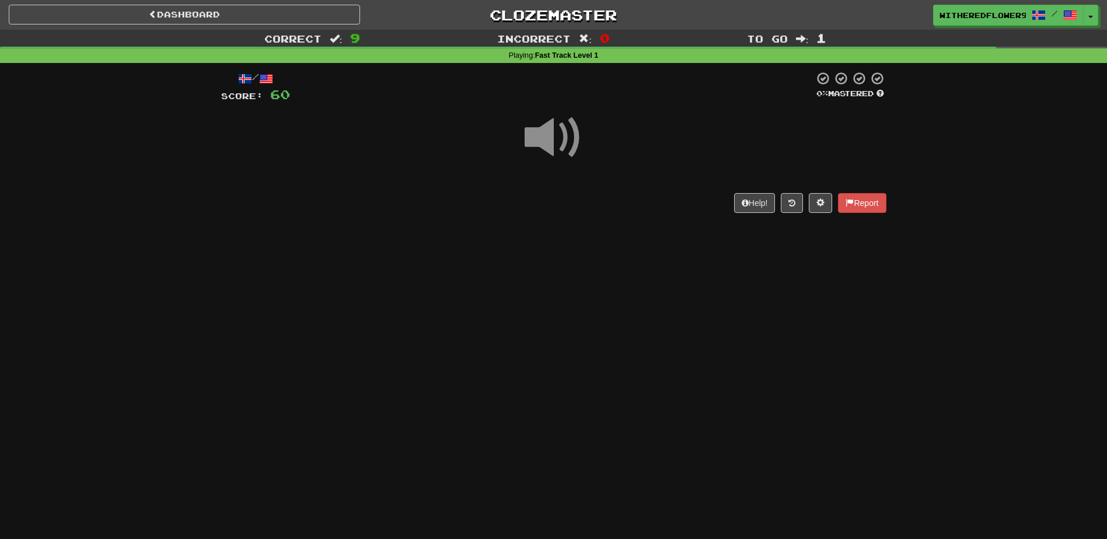
click at [539, 139] on span at bounding box center [554, 138] width 58 height 58
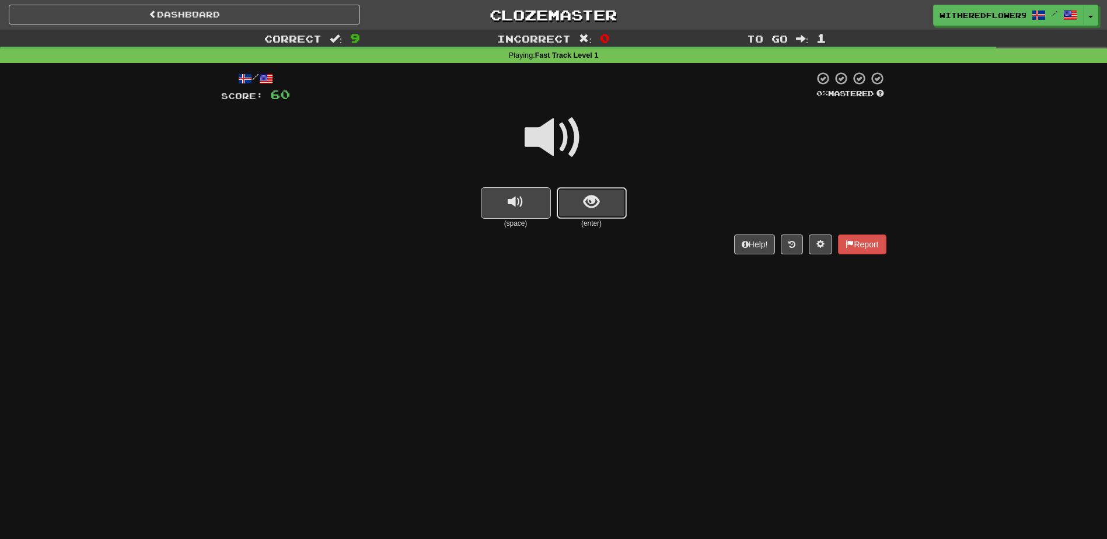
click at [580, 212] on button "show sentence" at bounding box center [592, 203] width 70 height 32
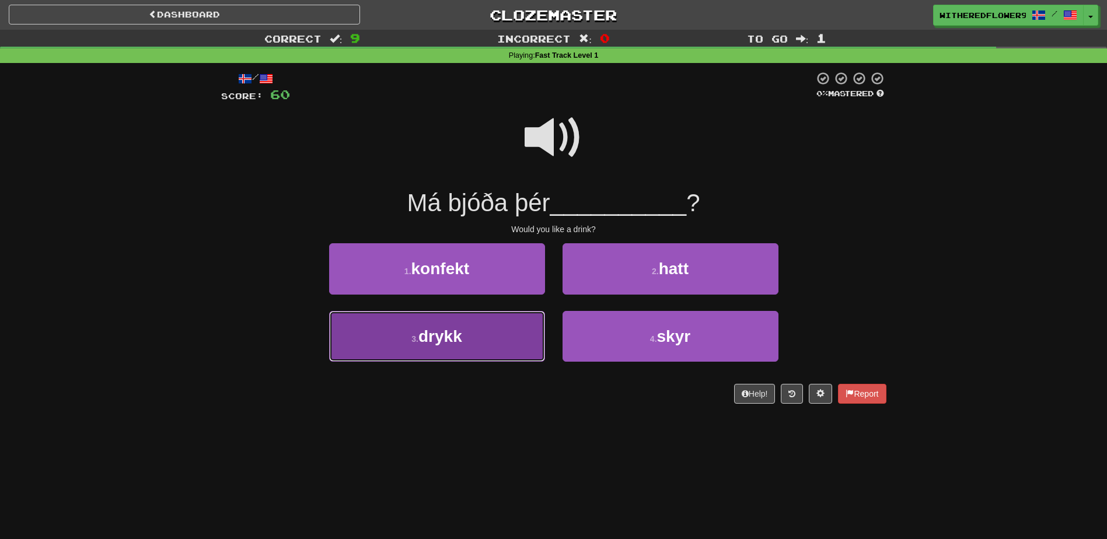
click at [461, 338] on span "drykk" at bounding box center [441, 336] width 44 height 18
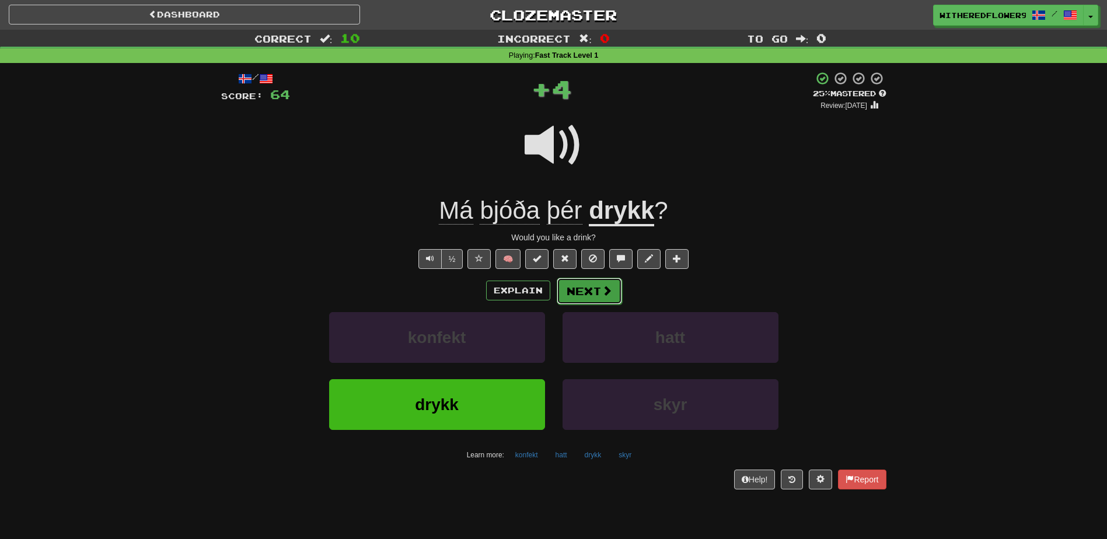
click at [597, 288] on button "Next" at bounding box center [589, 291] width 65 height 27
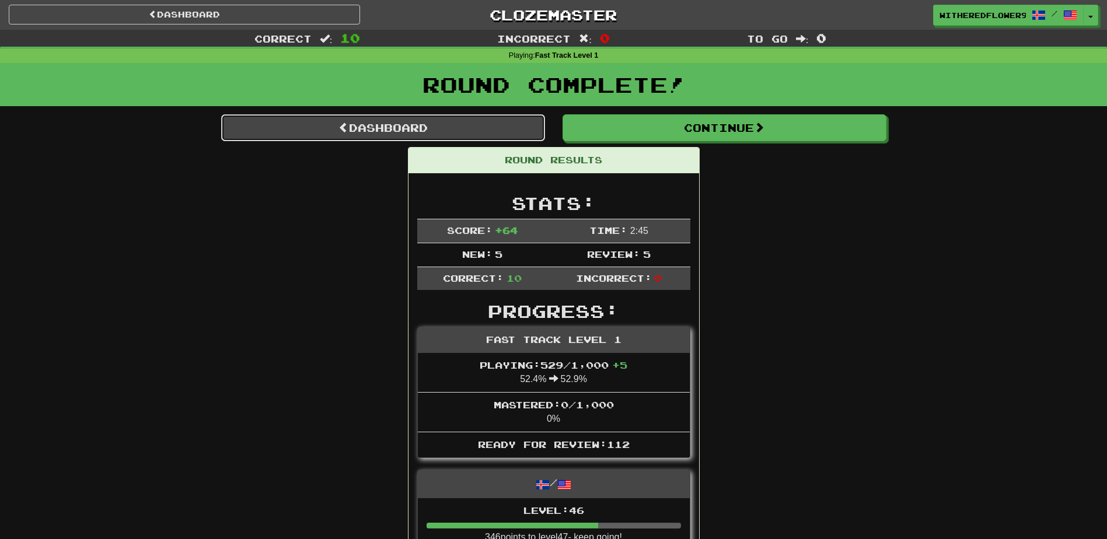
click at [375, 132] on link "Dashboard" at bounding box center [383, 127] width 324 height 27
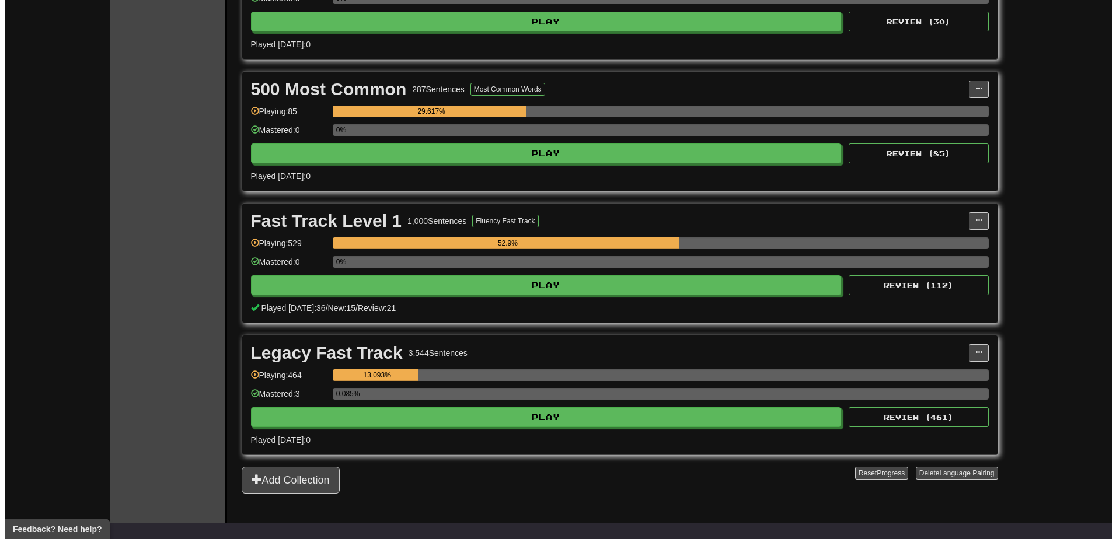
scroll to position [350, 0]
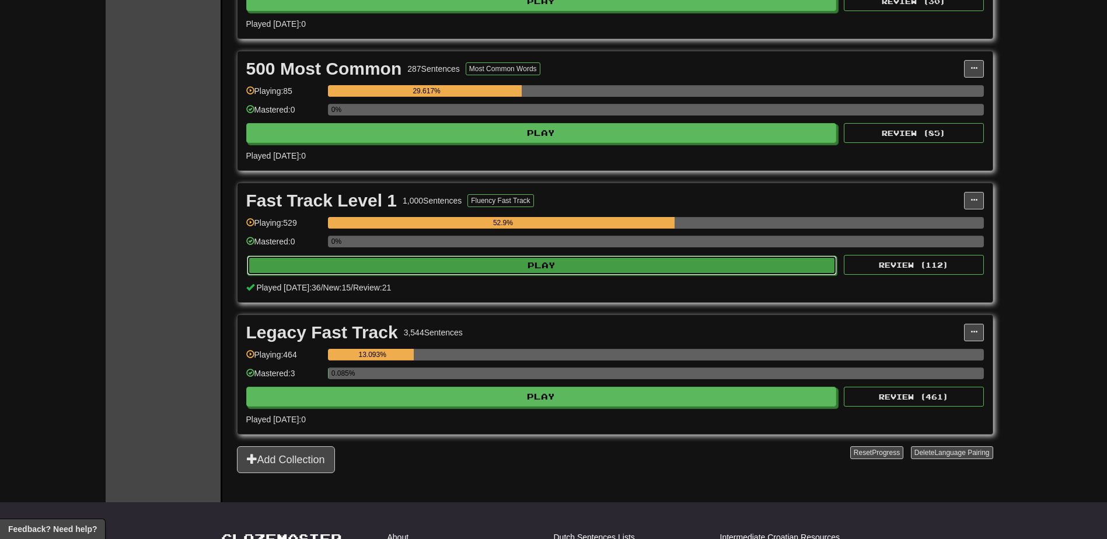
click at [671, 266] on button "Play" at bounding box center [542, 266] width 591 height 20
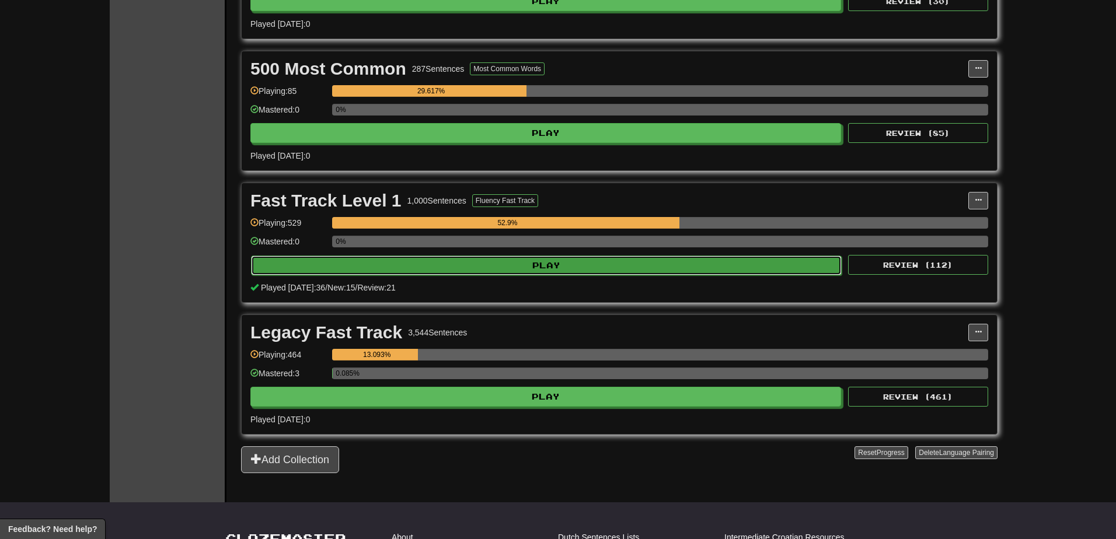
select select "**"
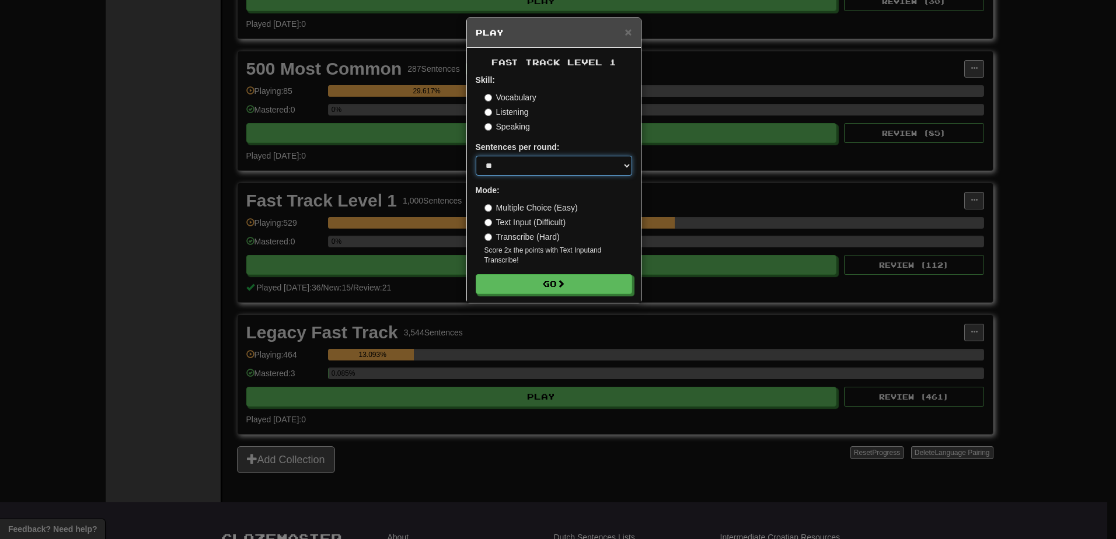
click at [516, 163] on select "* ** ** ** ** ** *** ********" at bounding box center [554, 166] width 156 height 20
click at [500, 97] on label "Vocabulary" at bounding box center [510, 98] width 52 height 12
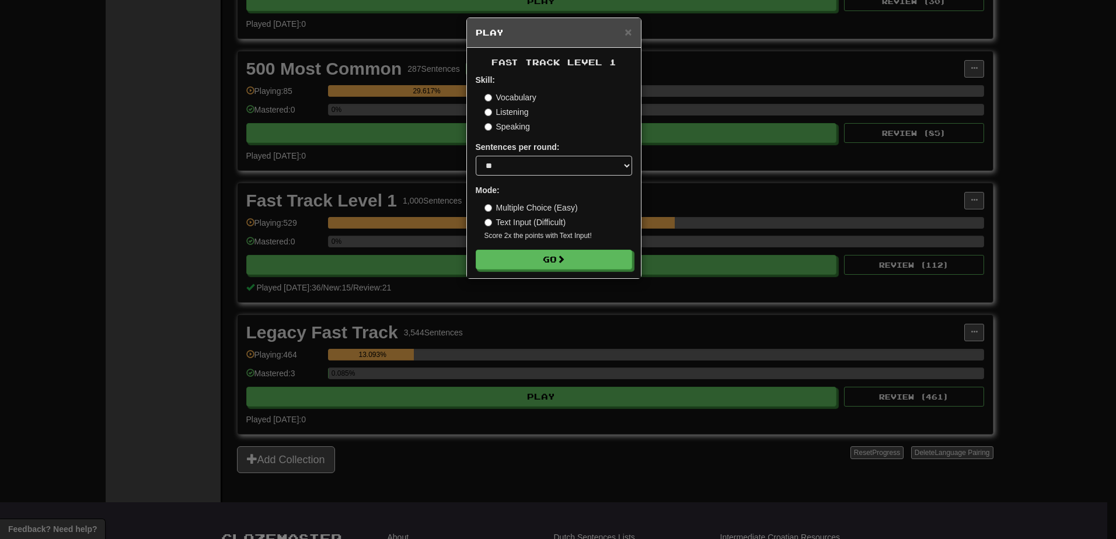
click at [507, 115] on label "Listening" at bounding box center [506, 112] width 44 height 12
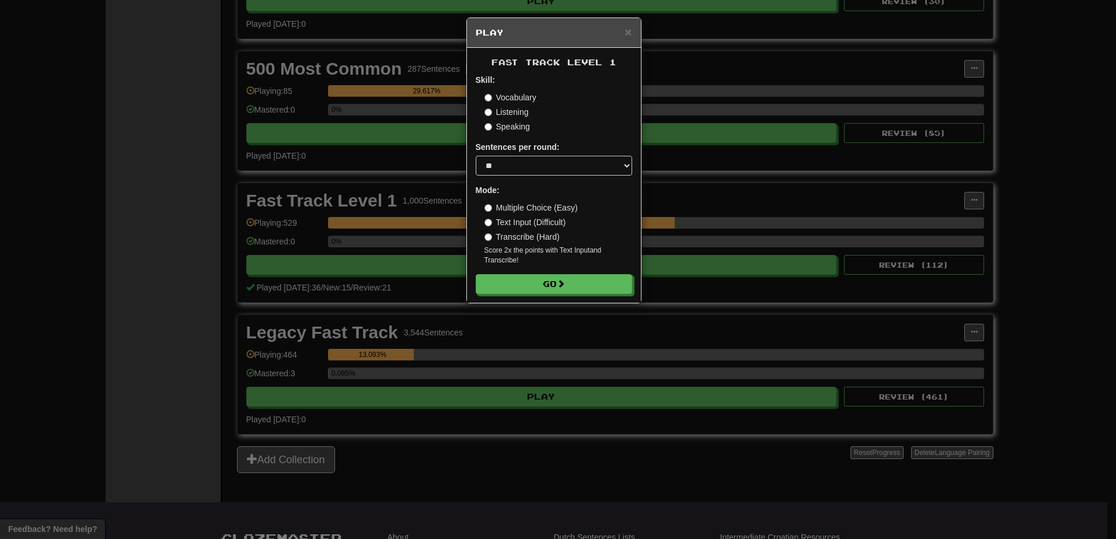
click at [514, 127] on label "Speaking" at bounding box center [507, 127] width 46 height 12
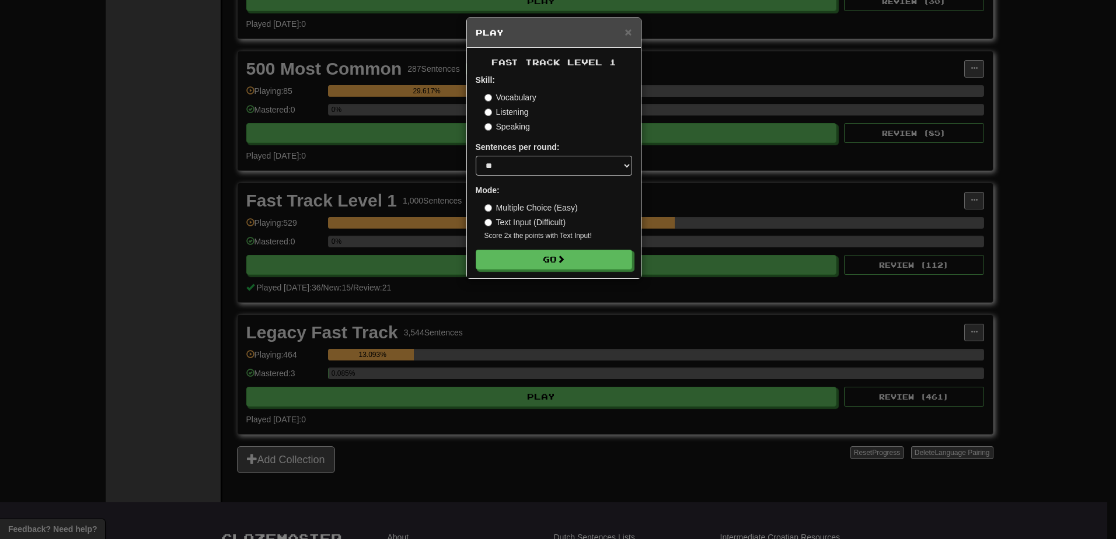
click at [509, 116] on label "Listening" at bounding box center [506, 112] width 44 height 12
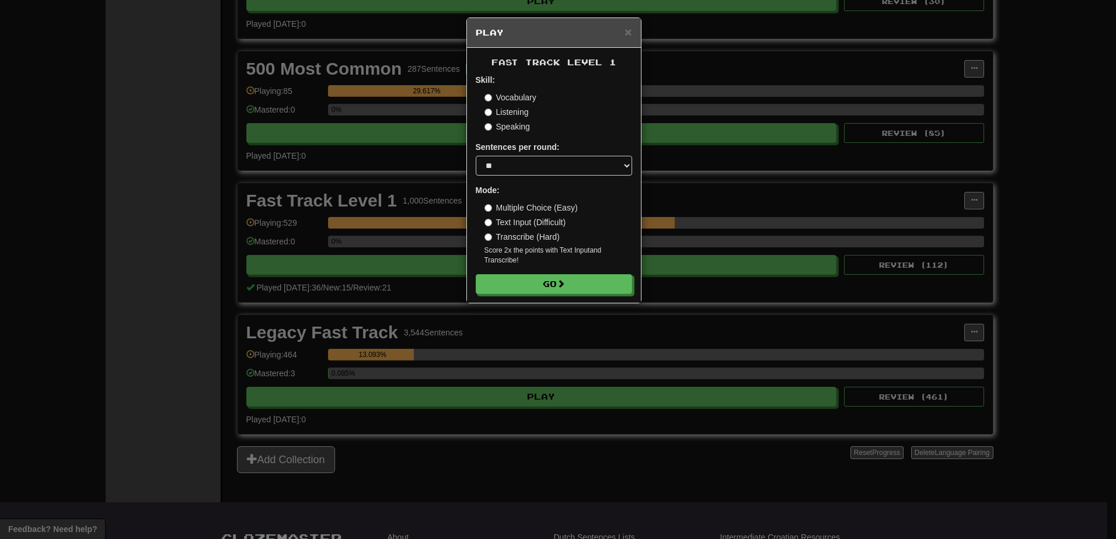
click at [508, 128] on label "Speaking" at bounding box center [507, 127] width 46 height 12
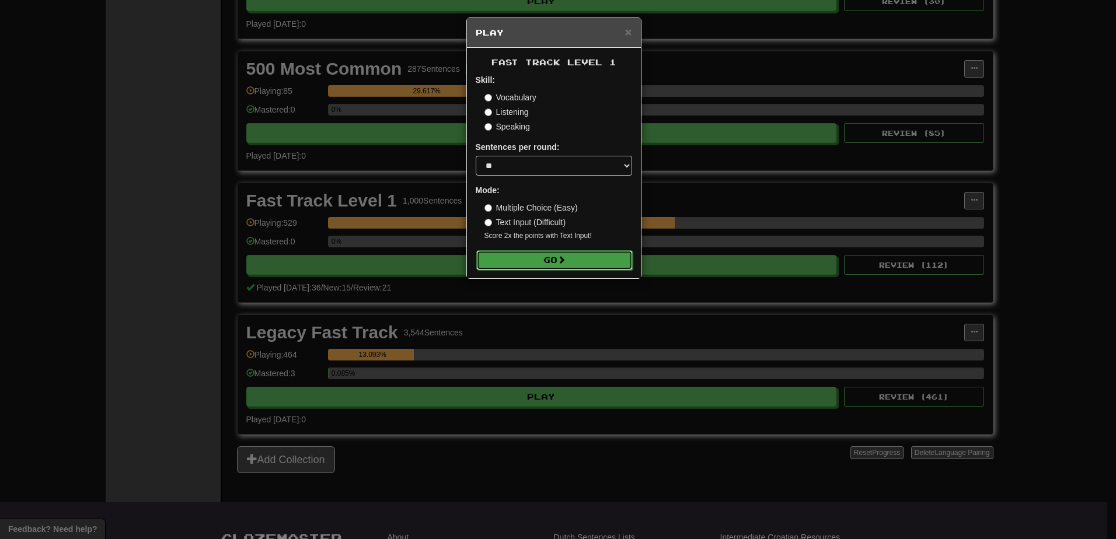
click at [553, 264] on button "Go" at bounding box center [554, 260] width 156 height 20
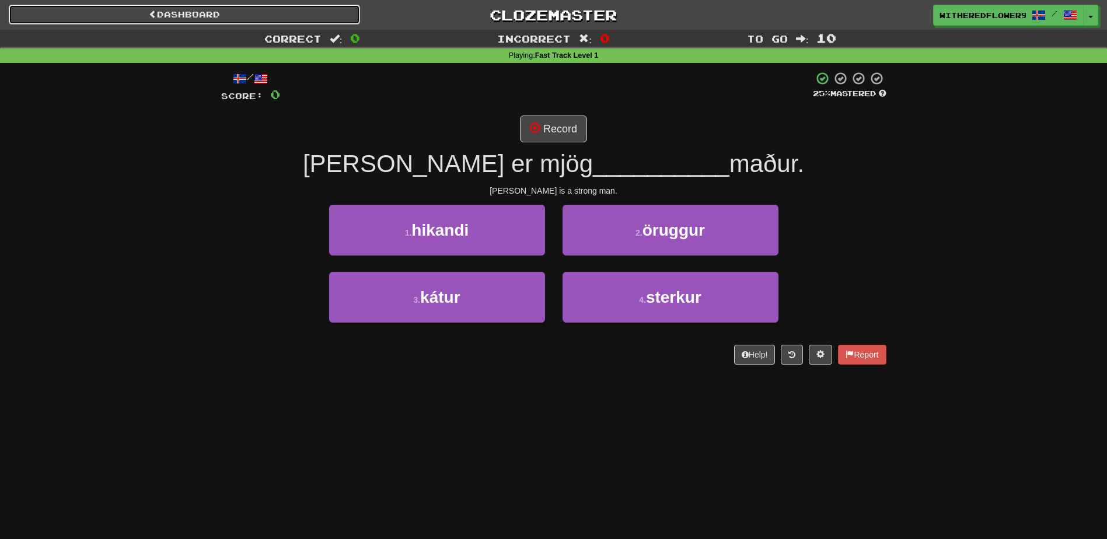
click at [269, 14] on link "Dashboard" at bounding box center [184, 15] width 351 height 20
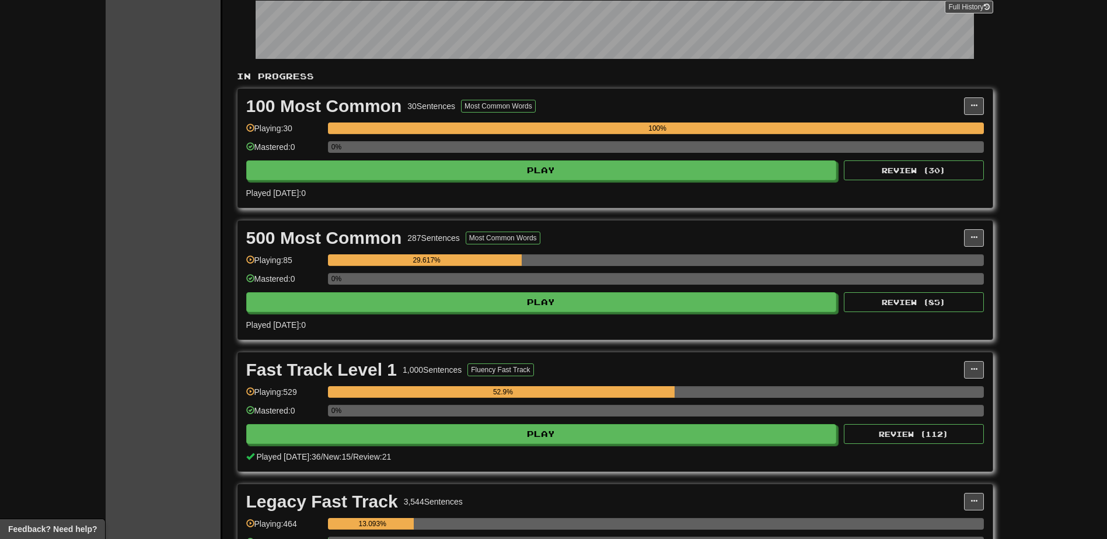
scroll to position [292, 0]
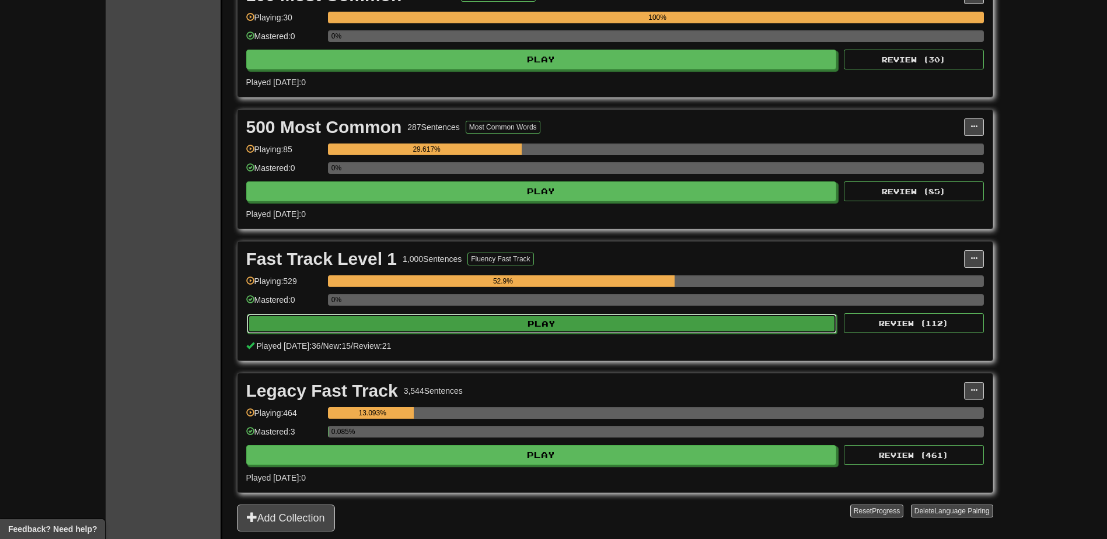
click at [682, 322] on button "Play" at bounding box center [542, 324] width 591 height 20
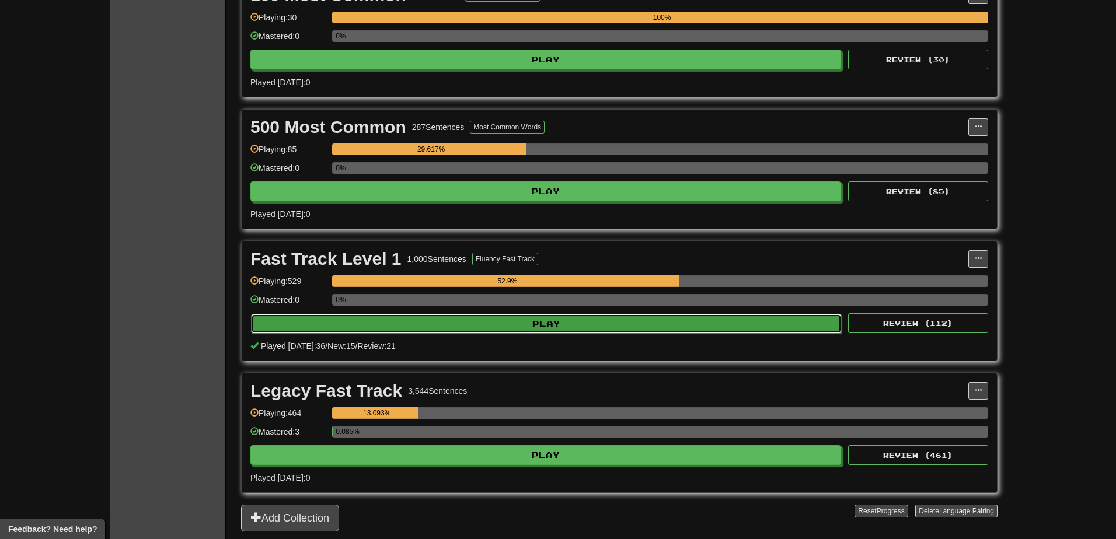
select select "**"
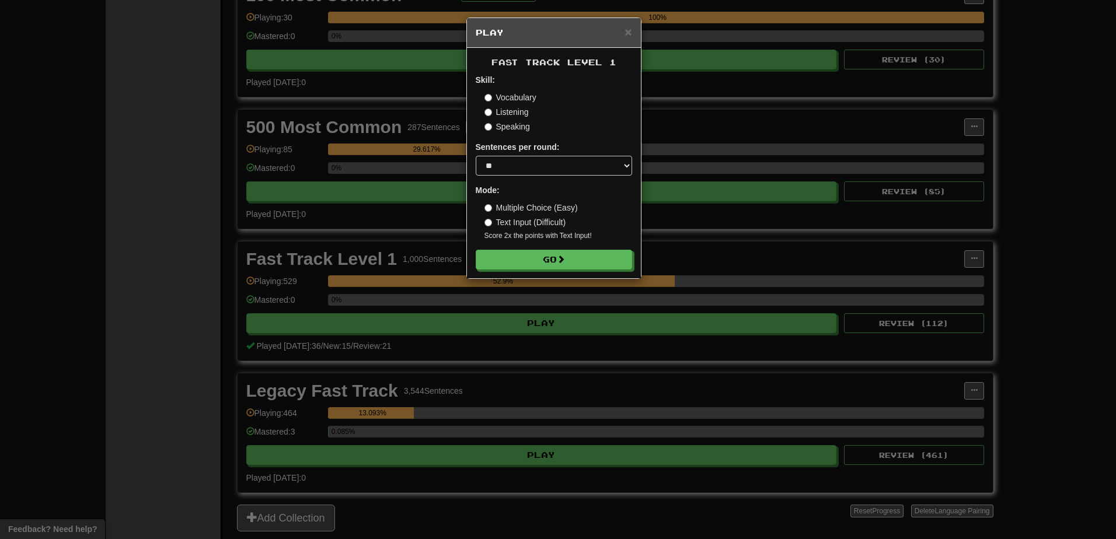
click at [1051, 238] on div "× Play Fast Track Level 1 Skill: Vocabulary Listening Speaking Sentences per ro…" at bounding box center [558, 269] width 1116 height 539
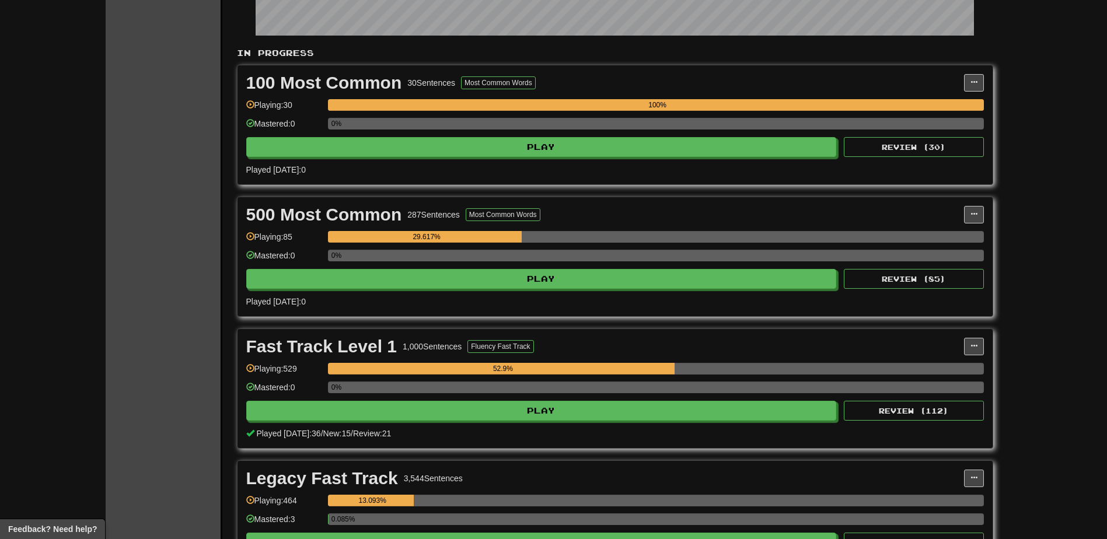
scroll to position [0, 0]
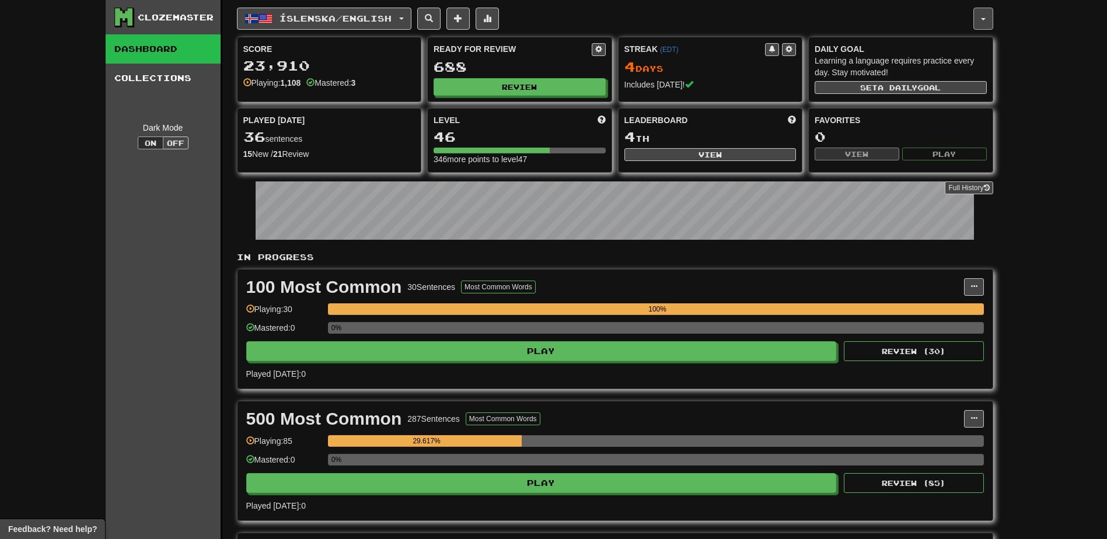
click at [982, 22] on button "button" at bounding box center [984, 19] width 20 height 22
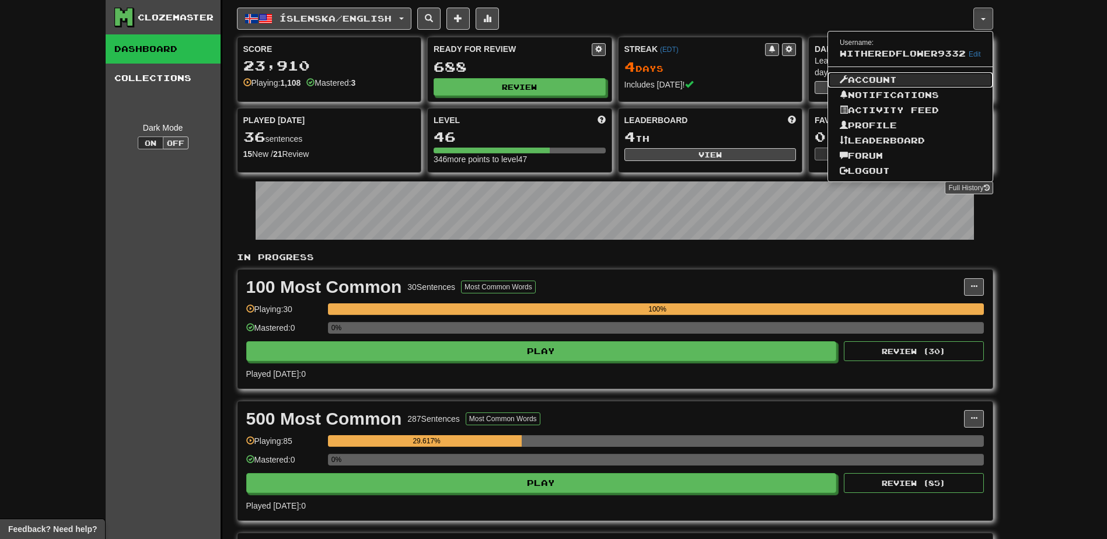
click at [883, 78] on link "Account" at bounding box center [910, 79] width 165 height 15
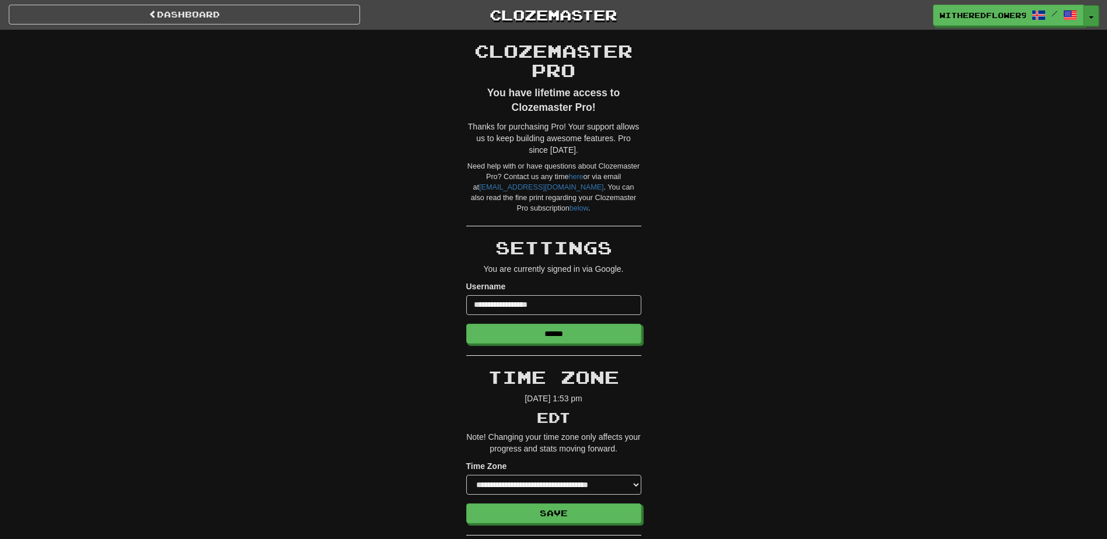
click at [1090, 18] on span "button" at bounding box center [1091, 17] width 5 height 2
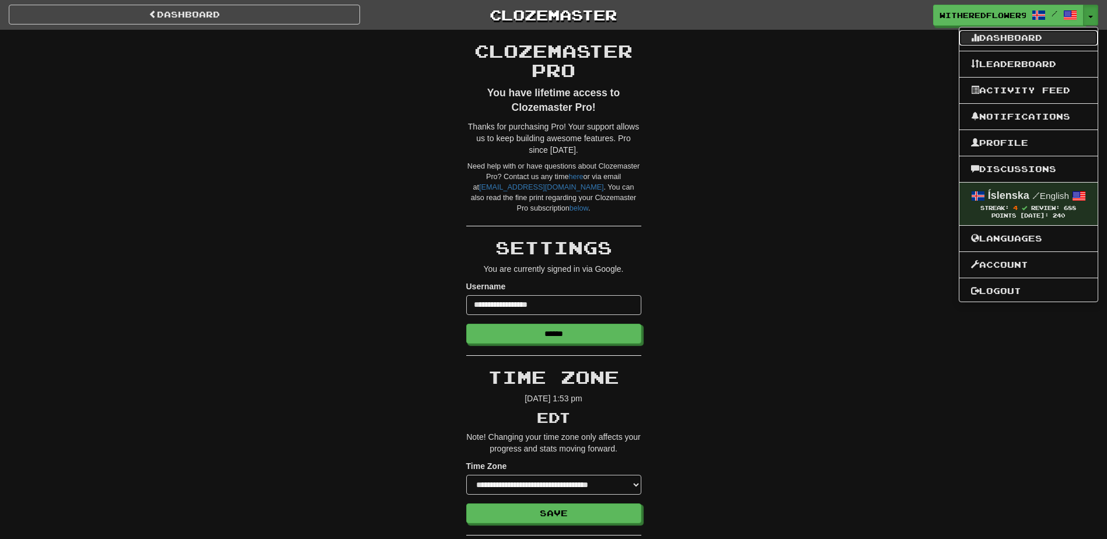
click at [1049, 36] on link "Dashboard" at bounding box center [1029, 37] width 138 height 15
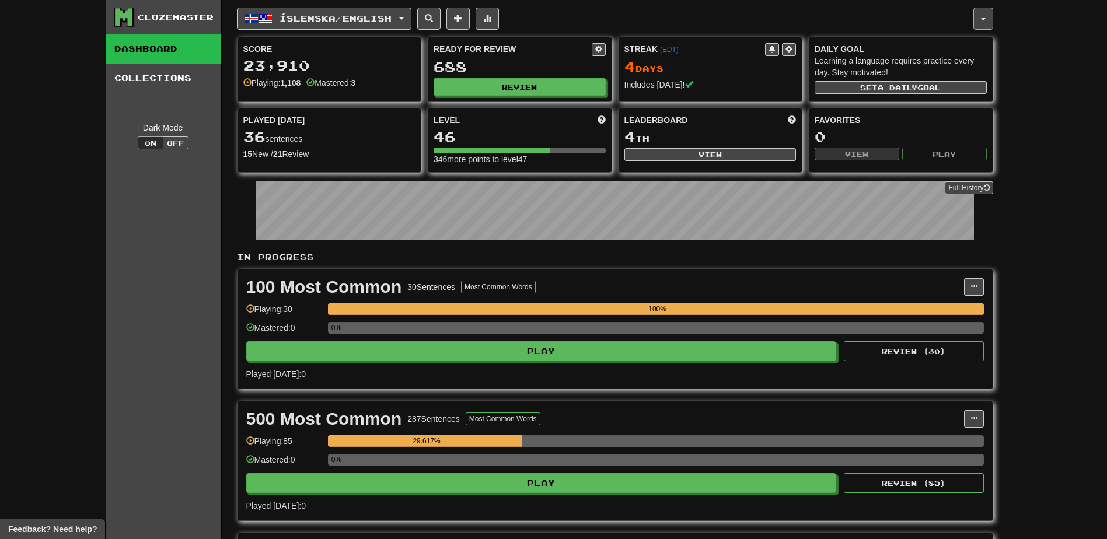
click at [984, 20] on button "button" at bounding box center [984, 19] width 20 height 22
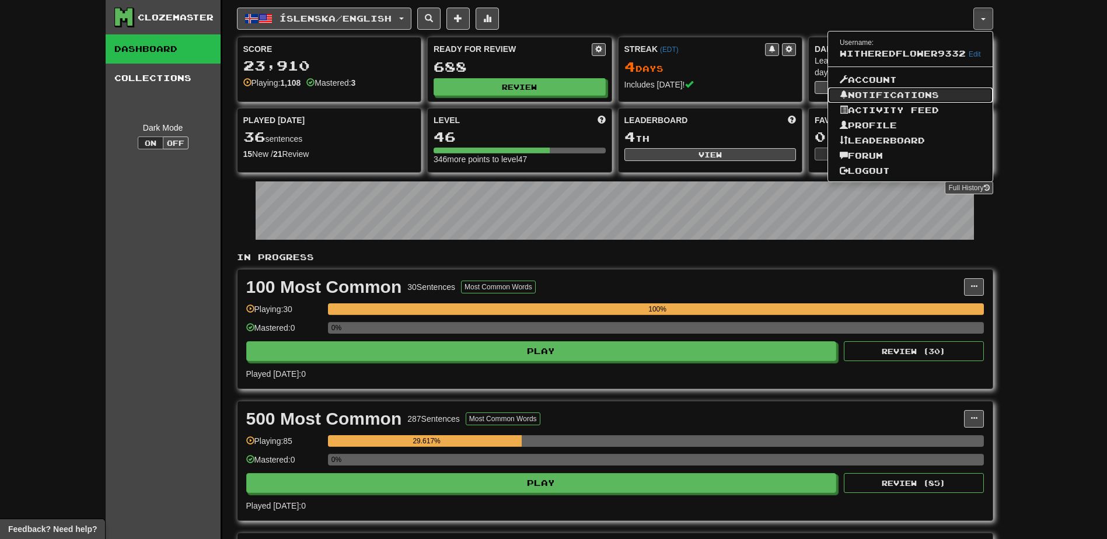
click at [891, 92] on link "Notifications" at bounding box center [910, 95] width 165 height 15
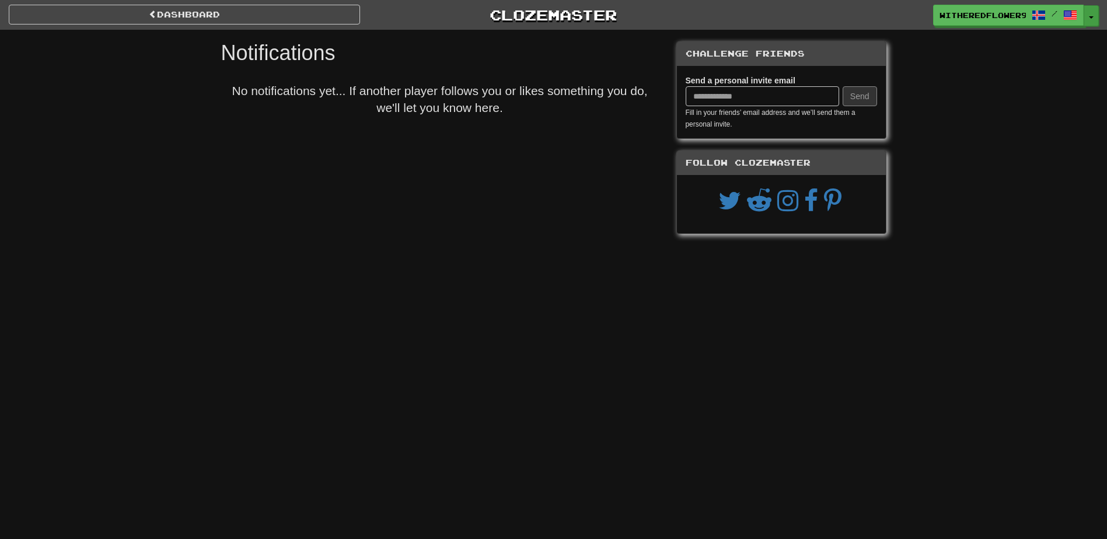
click at [1086, 19] on button "Toggle Dropdown" at bounding box center [1091, 15] width 15 height 21
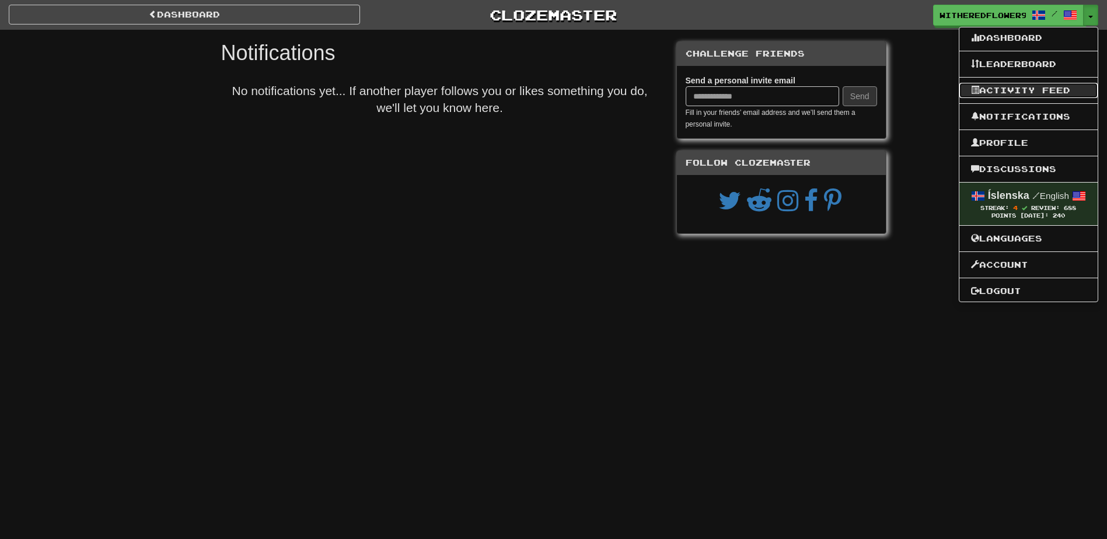
click at [1044, 92] on link "Activity Feed" at bounding box center [1029, 90] width 138 height 15
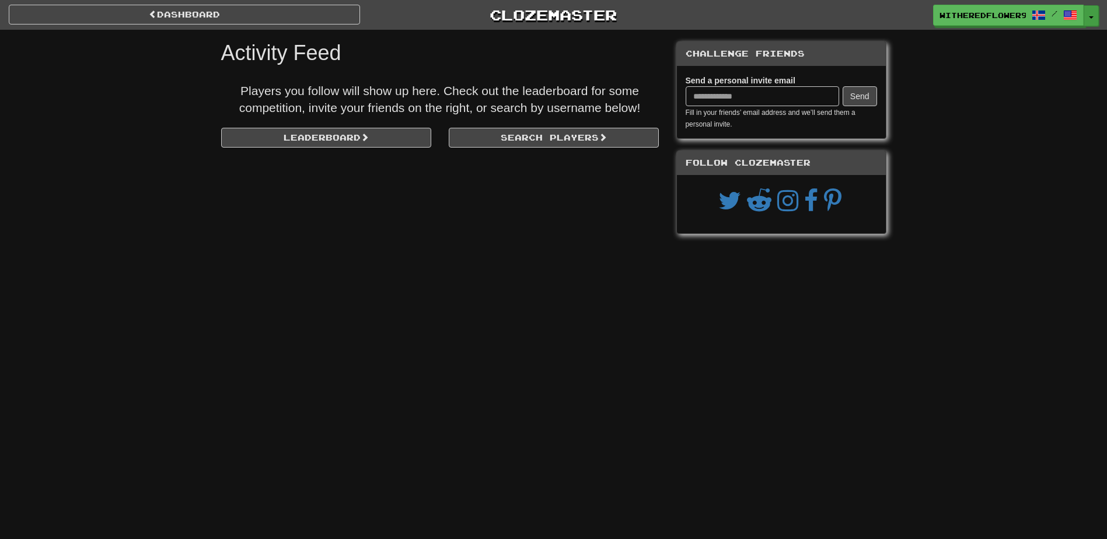
click at [1091, 15] on button "Toggle Dropdown" at bounding box center [1091, 15] width 15 height 21
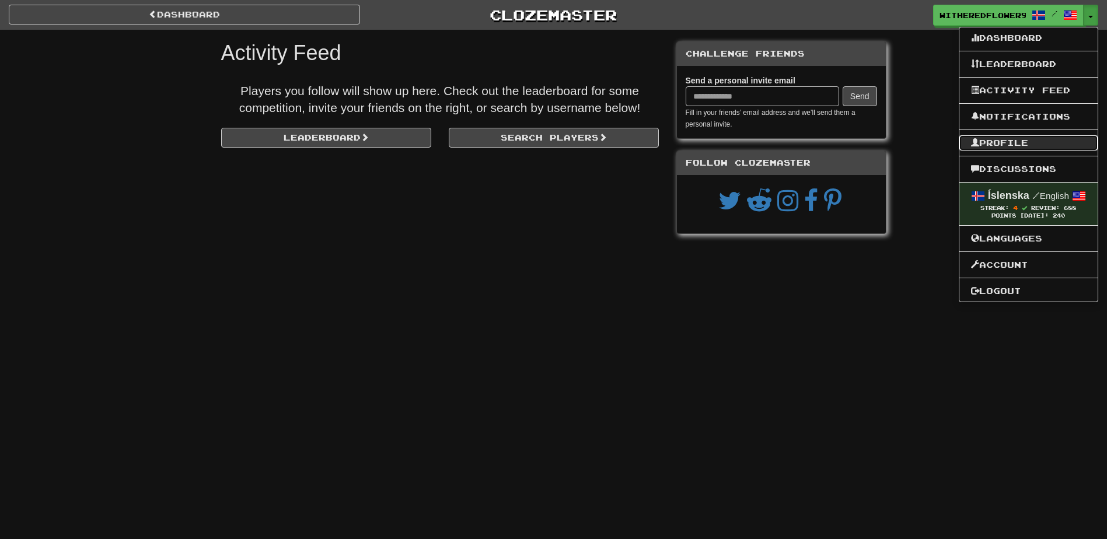
click at [1020, 137] on link "Profile" at bounding box center [1029, 142] width 138 height 15
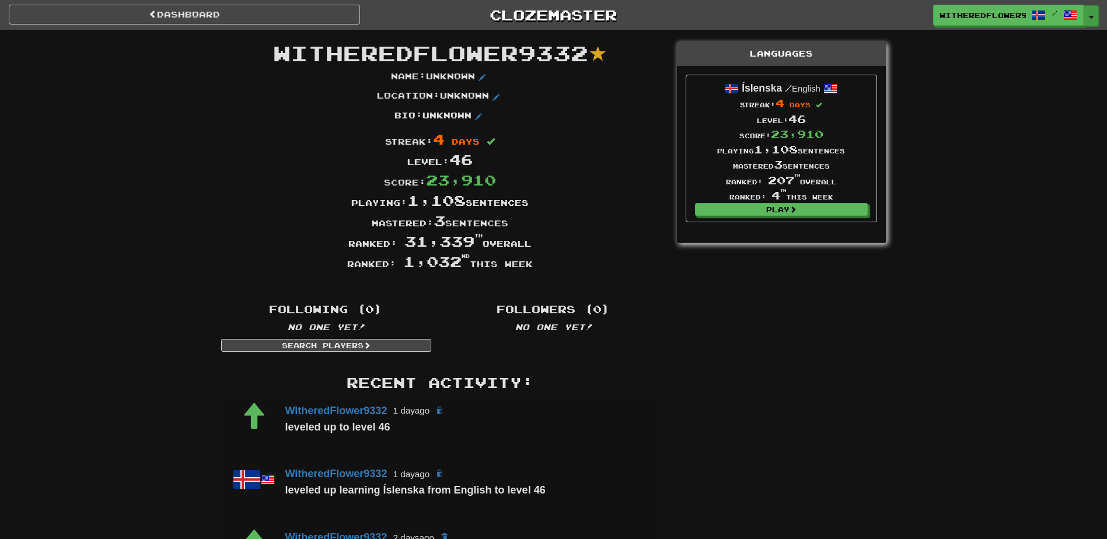
click at [1093, 16] on span "button" at bounding box center [1091, 17] width 5 height 2
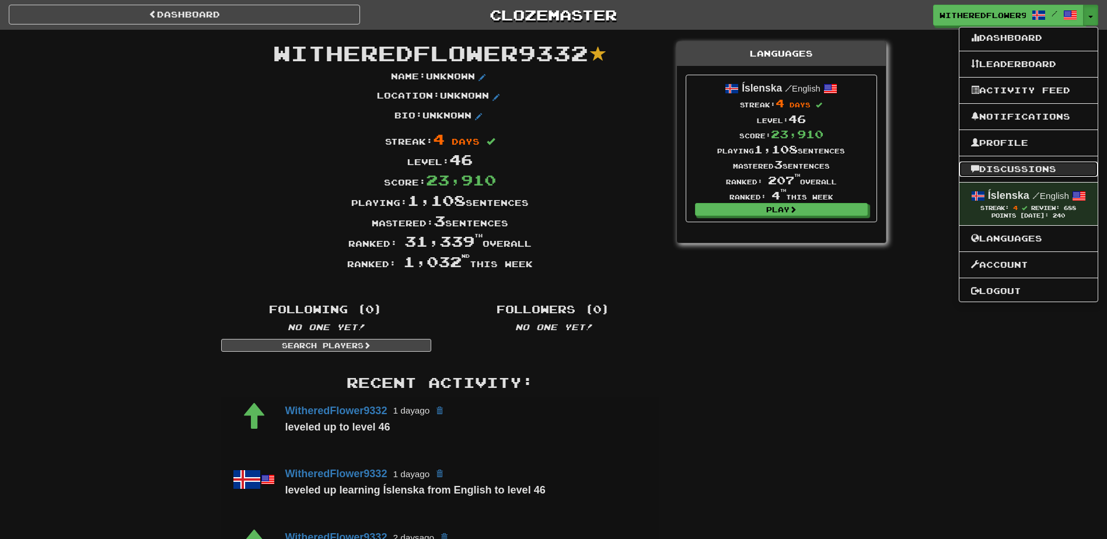
click at [1035, 168] on link "Discussions" at bounding box center [1029, 169] width 138 height 15
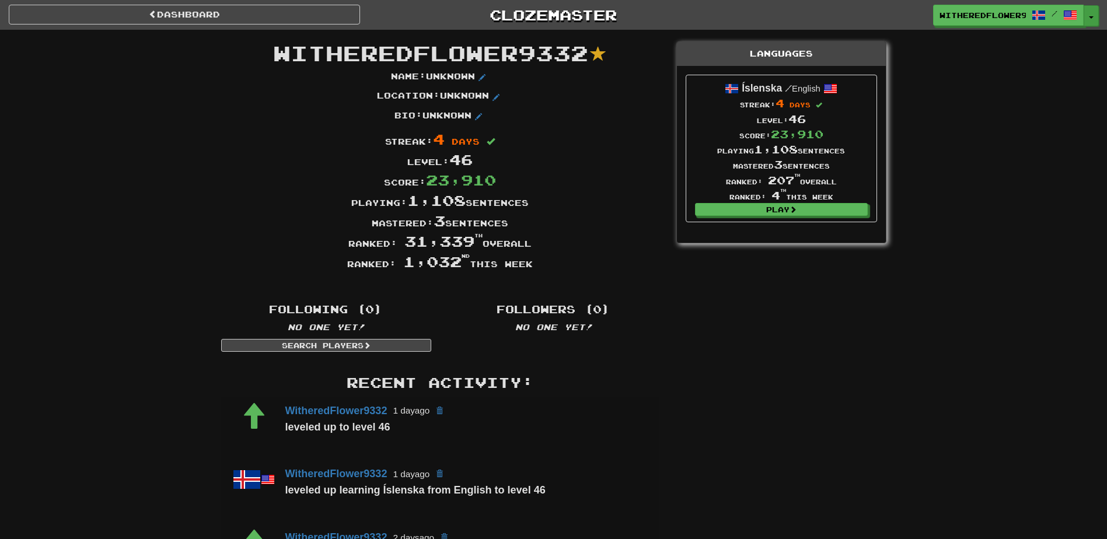
click at [1094, 15] on button "Toggle Dropdown" at bounding box center [1091, 15] width 15 height 21
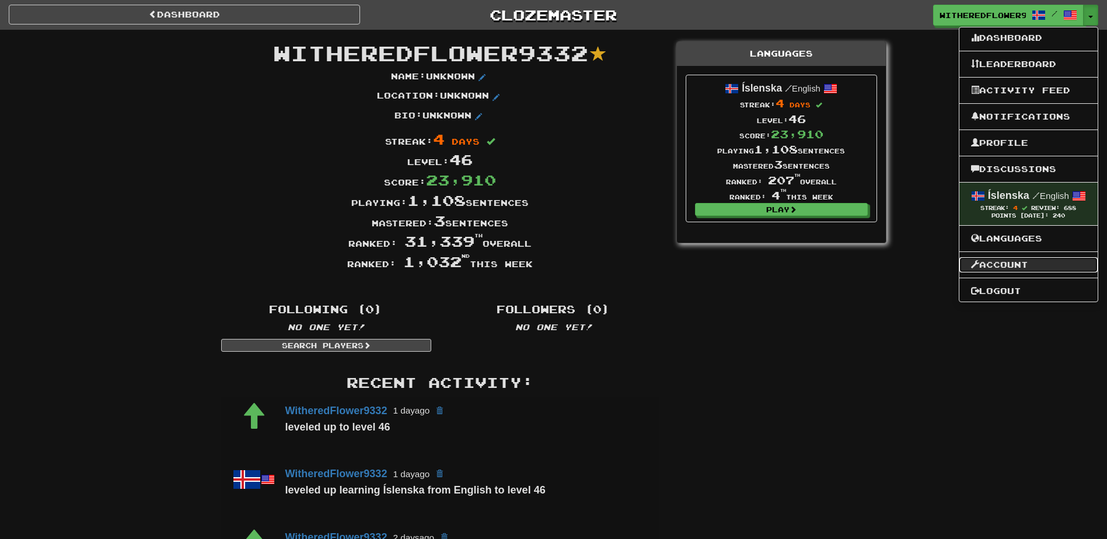
click at [1010, 263] on link "Account" at bounding box center [1029, 264] width 138 height 15
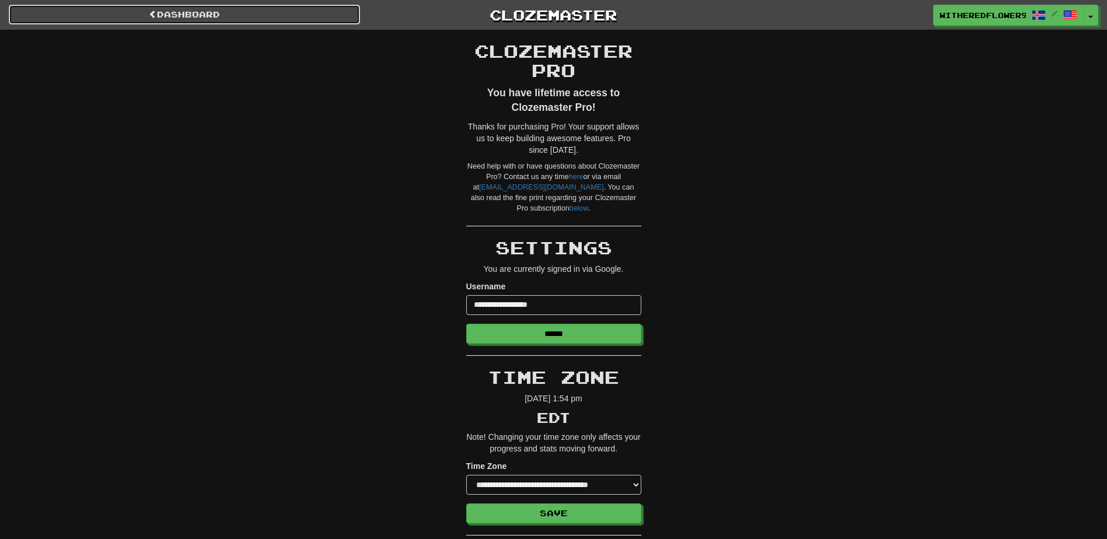
click at [280, 13] on link "Dashboard" at bounding box center [184, 15] width 351 height 20
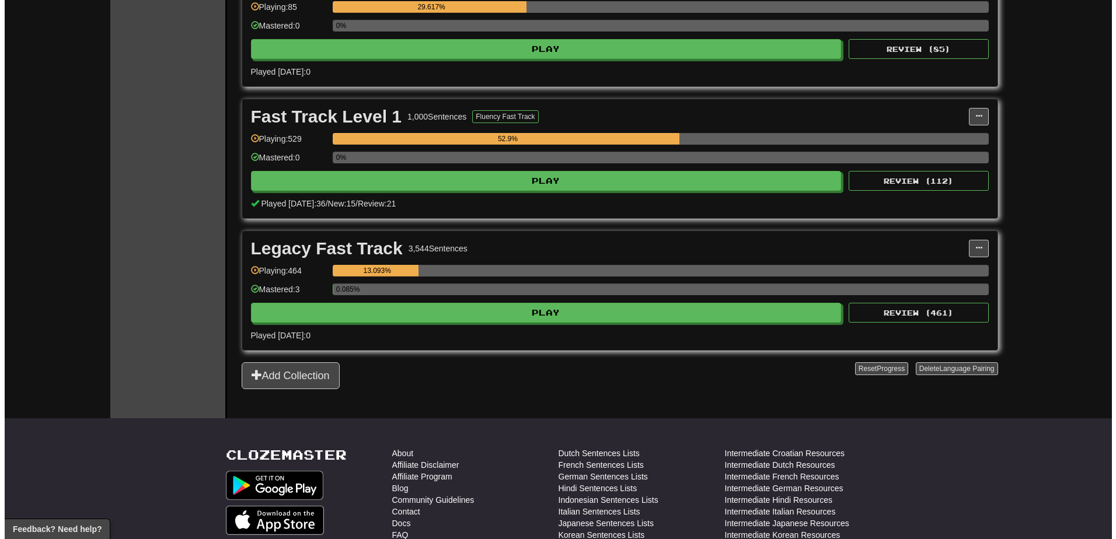
scroll to position [292, 0]
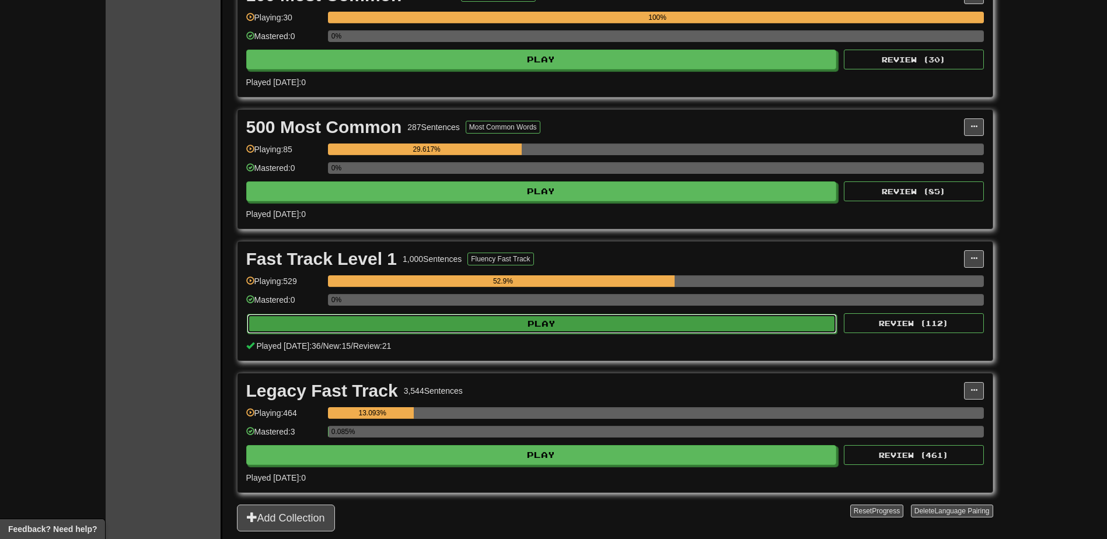
click at [578, 320] on button "Play" at bounding box center [542, 324] width 591 height 20
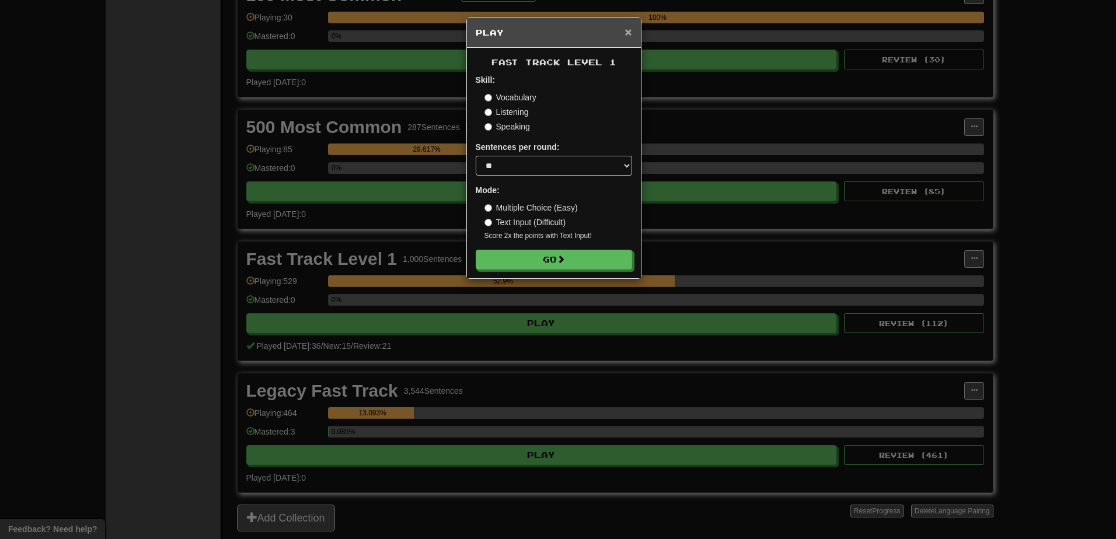
click at [630, 30] on span "×" at bounding box center [628, 31] width 7 height 13
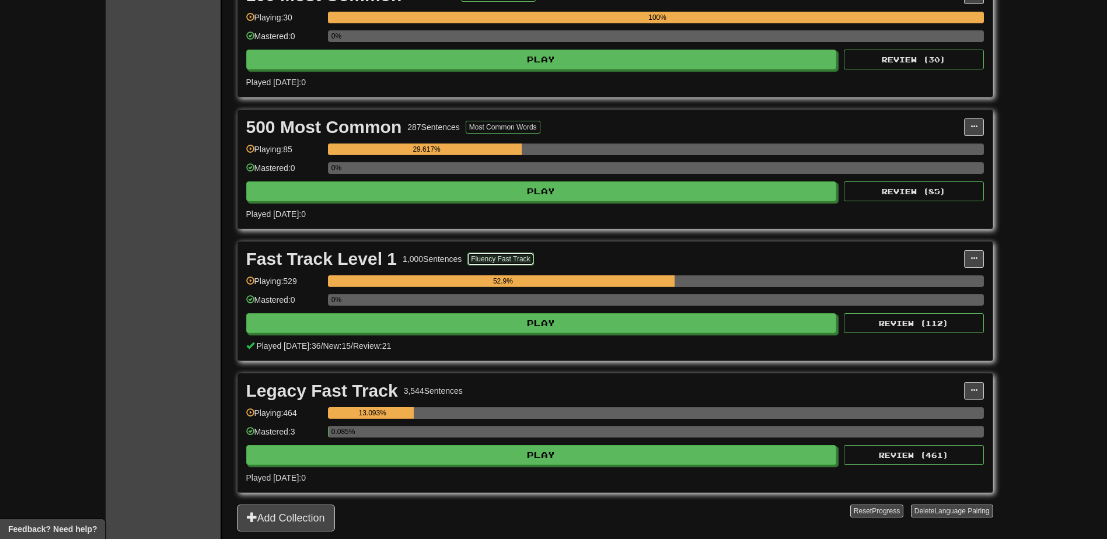
click at [507, 259] on button "Fluency Fast Track" at bounding box center [501, 259] width 66 height 13
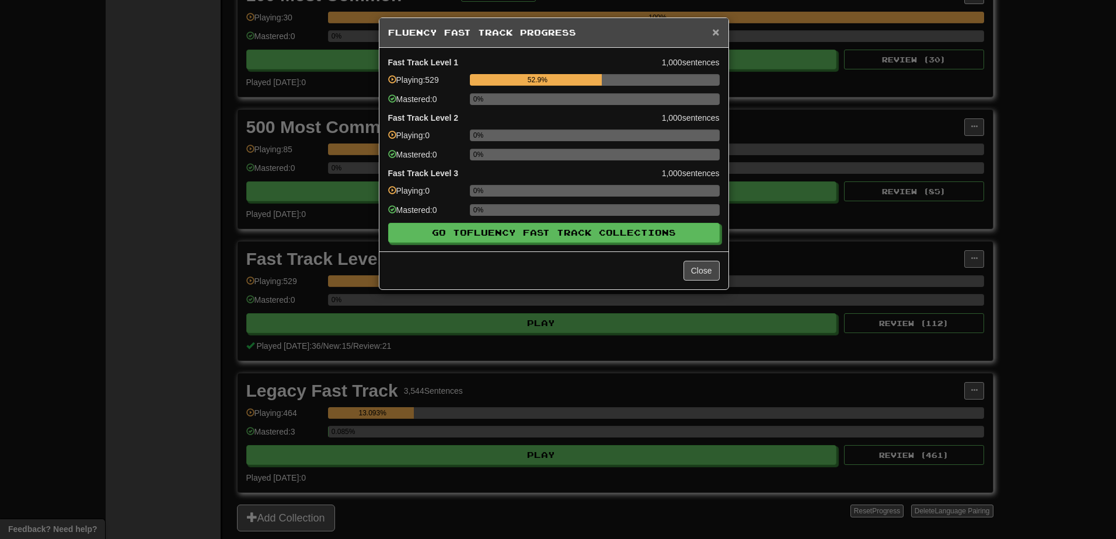
click at [719, 32] on span "×" at bounding box center [715, 31] width 7 height 13
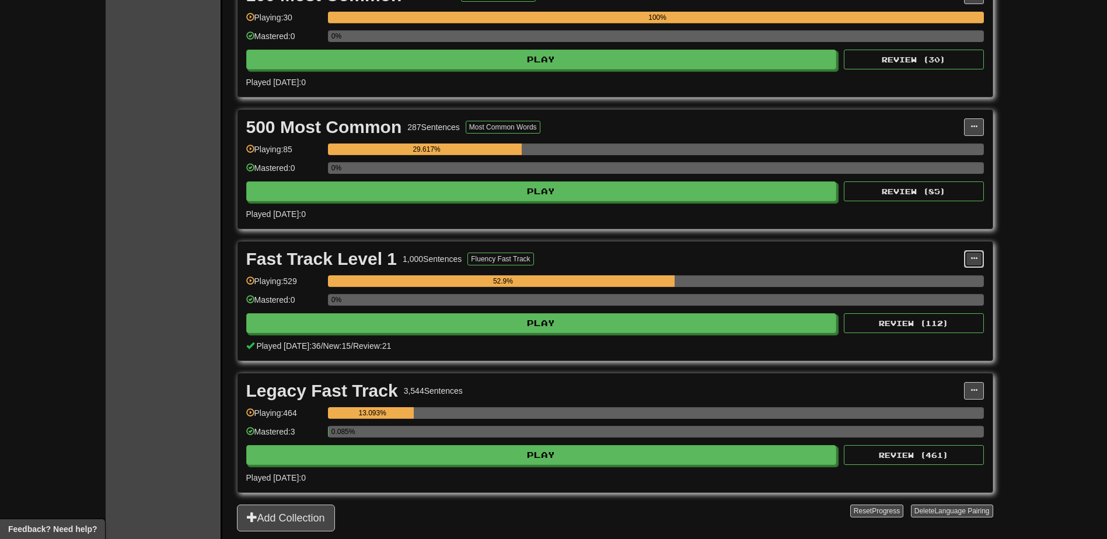
click at [974, 258] on span at bounding box center [974, 258] width 7 height 7
click at [923, 278] on span "Manage Sentences" at bounding box center [925, 280] width 71 height 9
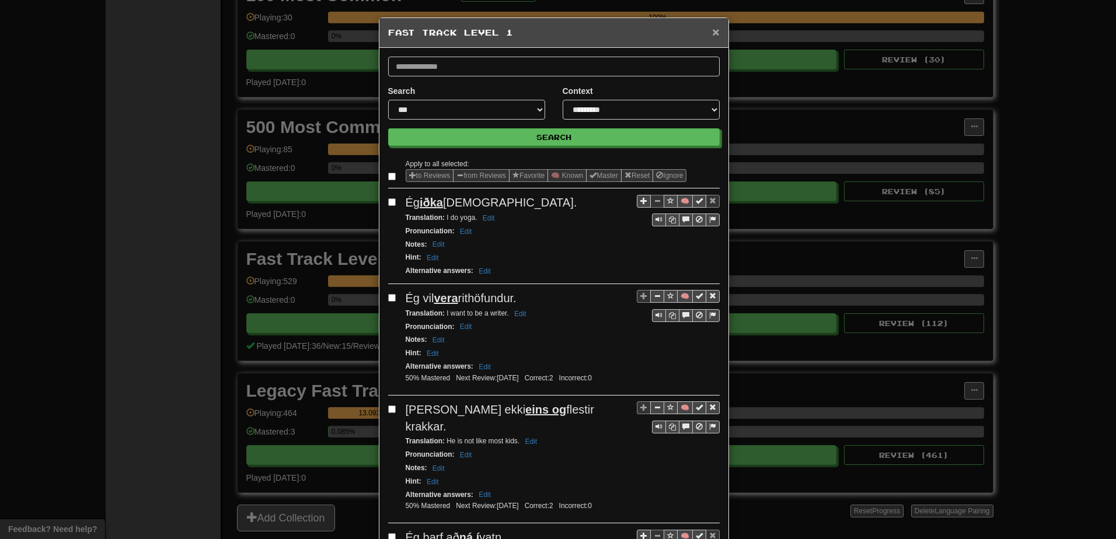
click at [712, 33] on span "×" at bounding box center [715, 31] width 7 height 13
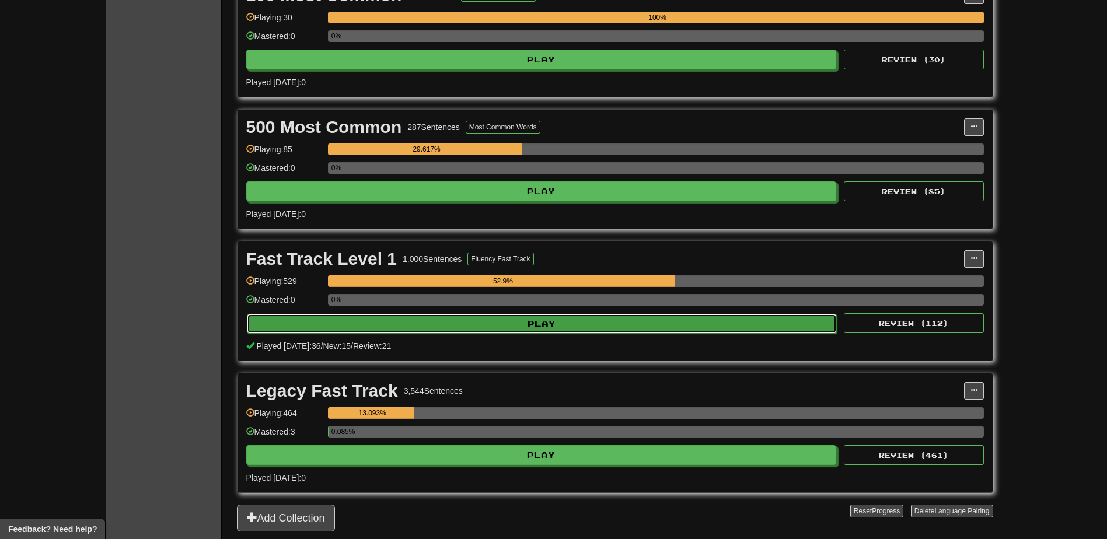
click at [523, 327] on button "Play" at bounding box center [542, 324] width 591 height 20
select select "**"
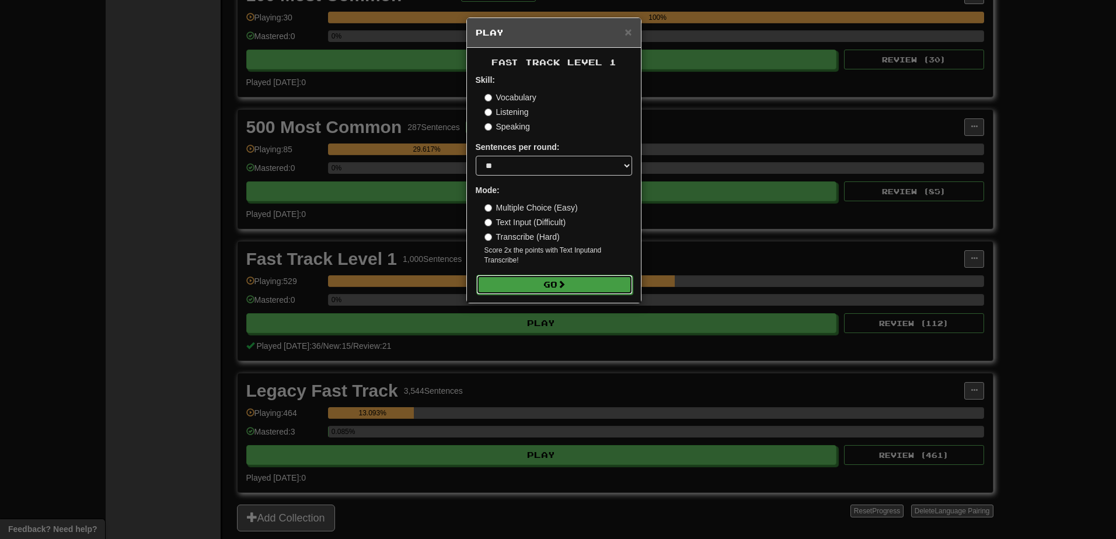
click at [542, 284] on button "Go" at bounding box center [554, 285] width 156 height 20
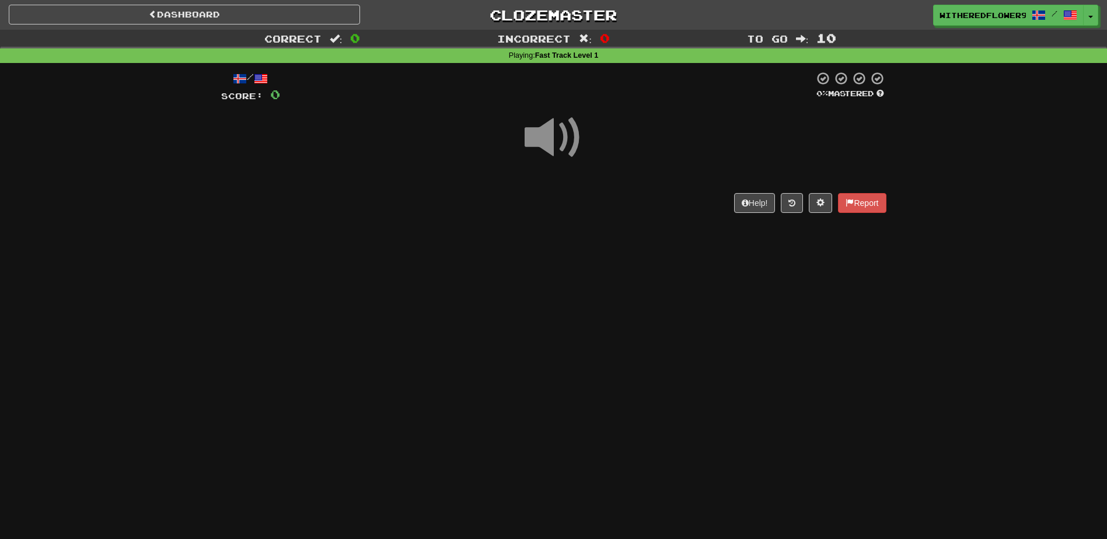
click at [552, 141] on span at bounding box center [554, 138] width 58 height 58
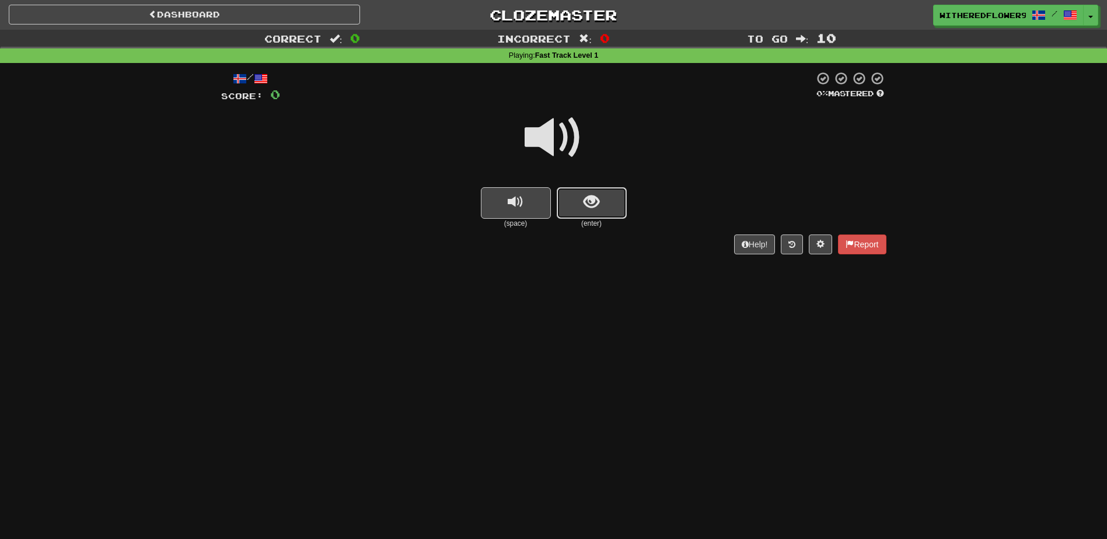
click at [581, 199] on button "show sentence" at bounding box center [592, 203] width 70 height 32
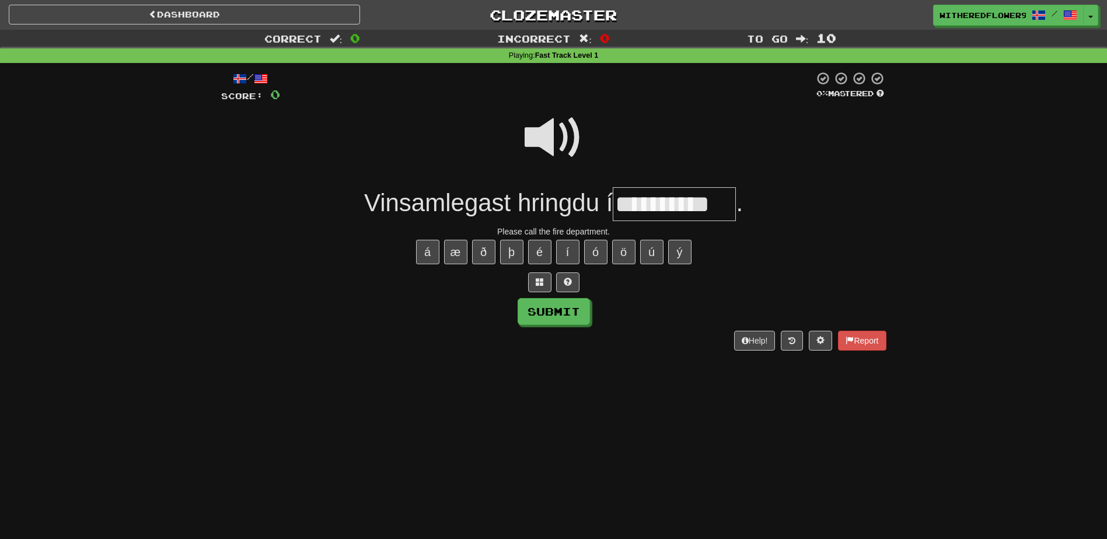
click at [536, 136] on span at bounding box center [554, 138] width 58 height 58
click at [725, 206] on input "**********" at bounding box center [674, 204] width 123 height 34
type input "**********"
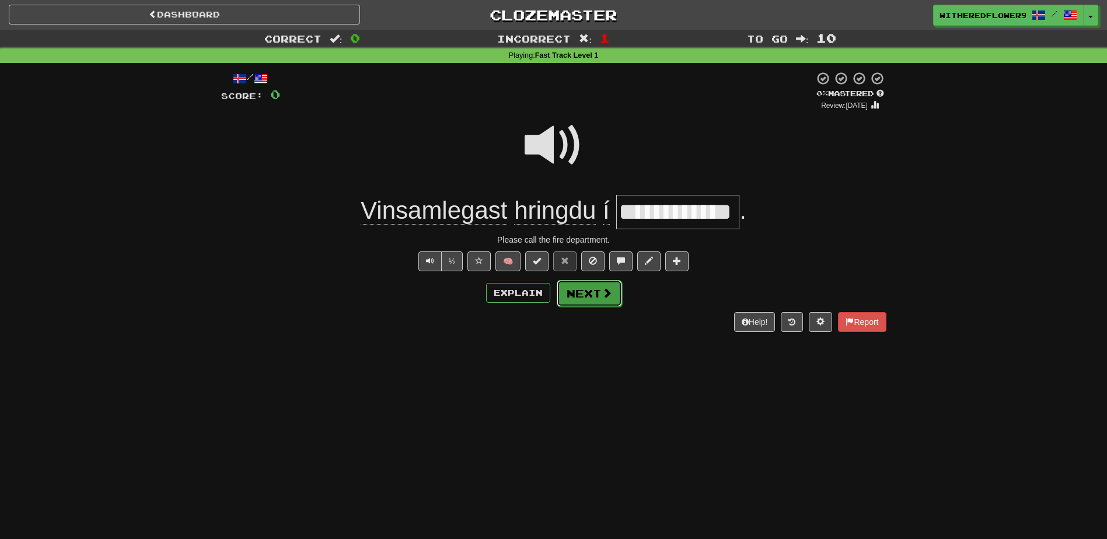
click at [585, 299] on button "Next" at bounding box center [589, 293] width 65 height 27
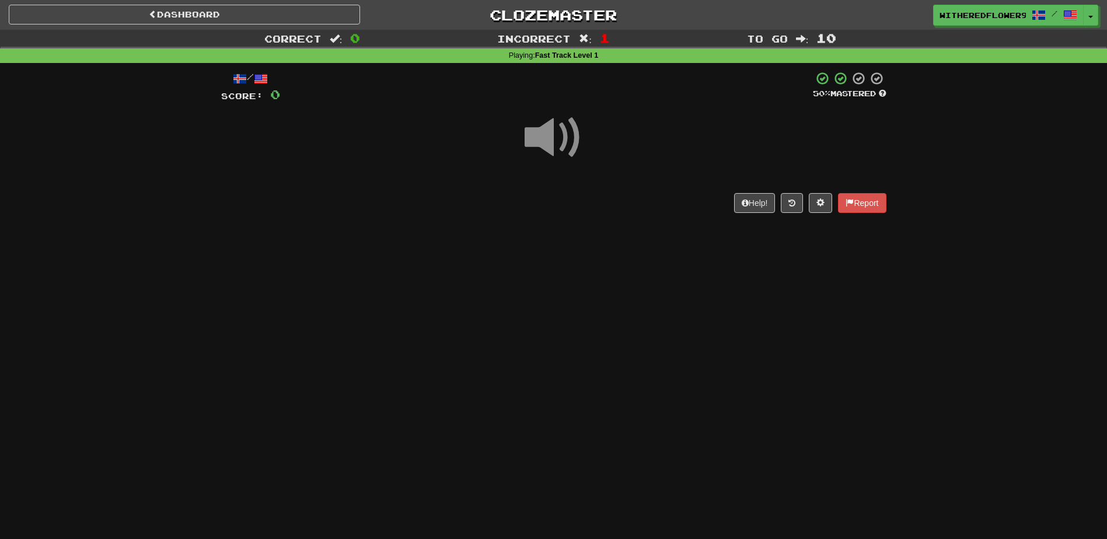
click at [553, 145] on span at bounding box center [554, 138] width 58 height 58
click at [562, 142] on span at bounding box center [554, 138] width 58 height 58
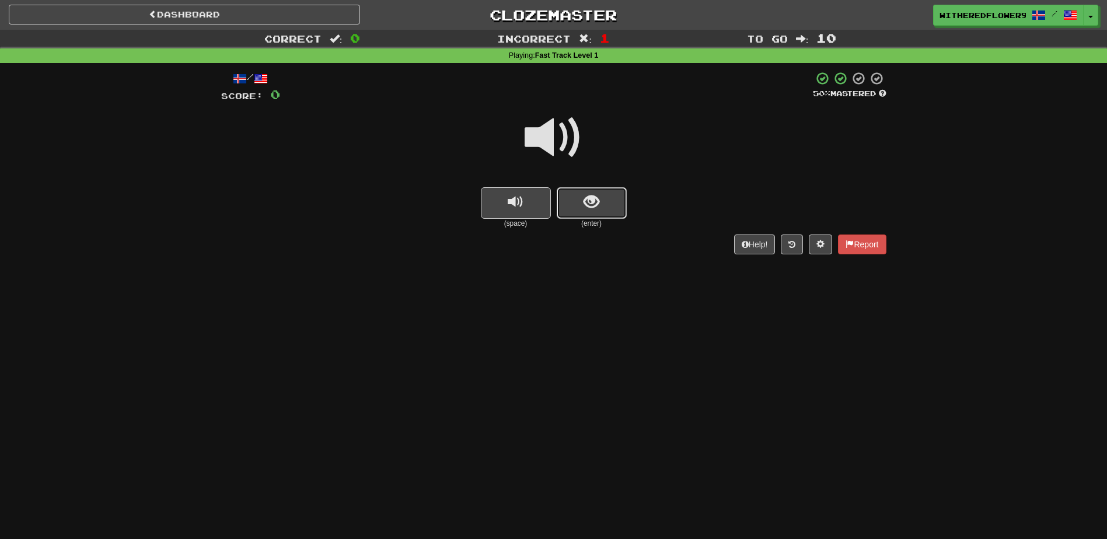
click at [595, 212] on button "show sentence" at bounding box center [592, 203] width 70 height 32
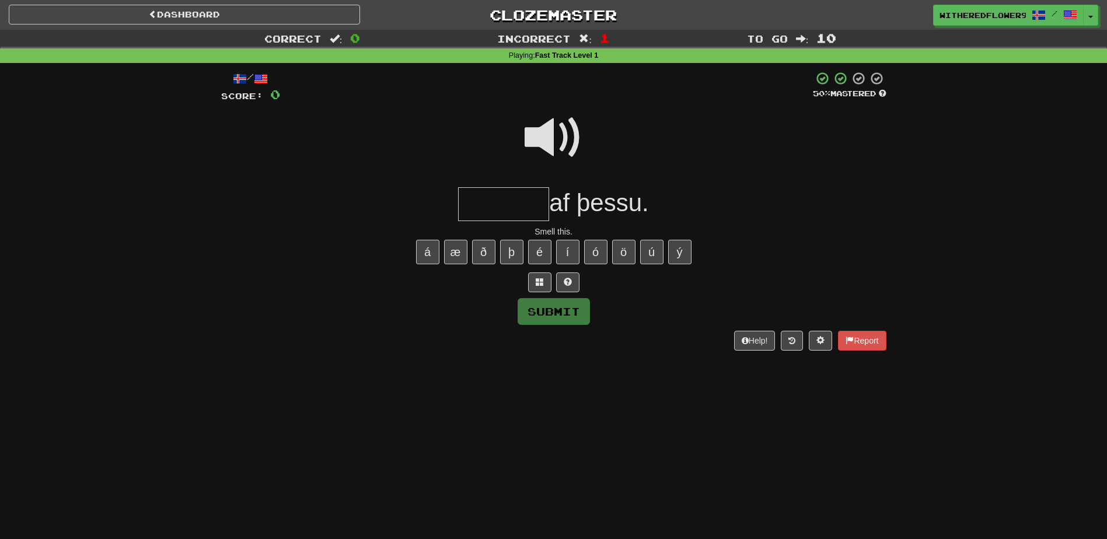
click at [556, 134] on span at bounding box center [554, 138] width 58 height 58
click at [490, 198] on input "text" at bounding box center [503, 204] width 91 height 34
click at [546, 128] on span at bounding box center [554, 138] width 58 height 58
click at [540, 206] on input "*******" at bounding box center [503, 204] width 91 height 34
type input "*******"
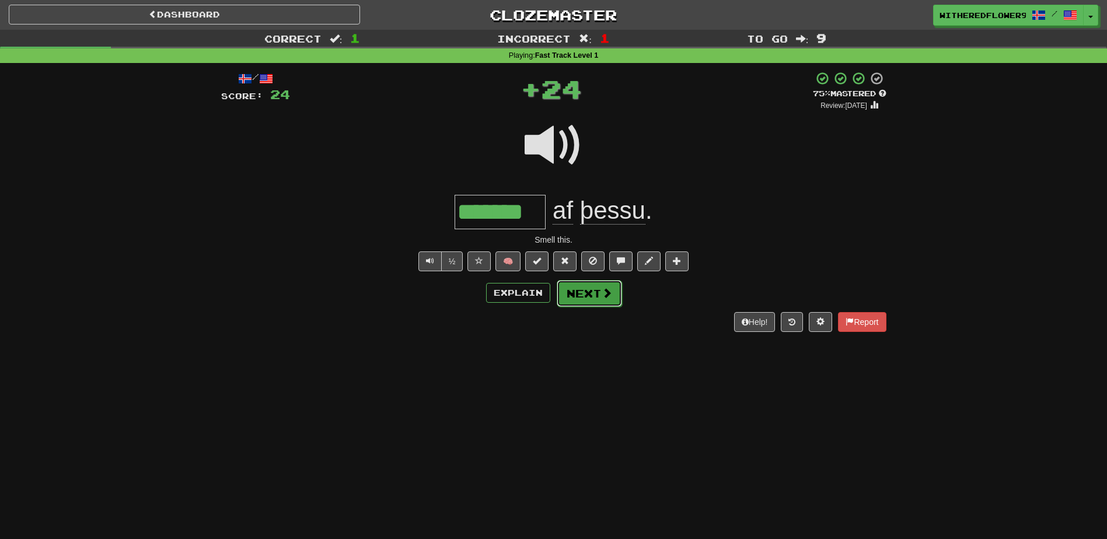
click at [590, 302] on button "Next" at bounding box center [589, 293] width 65 height 27
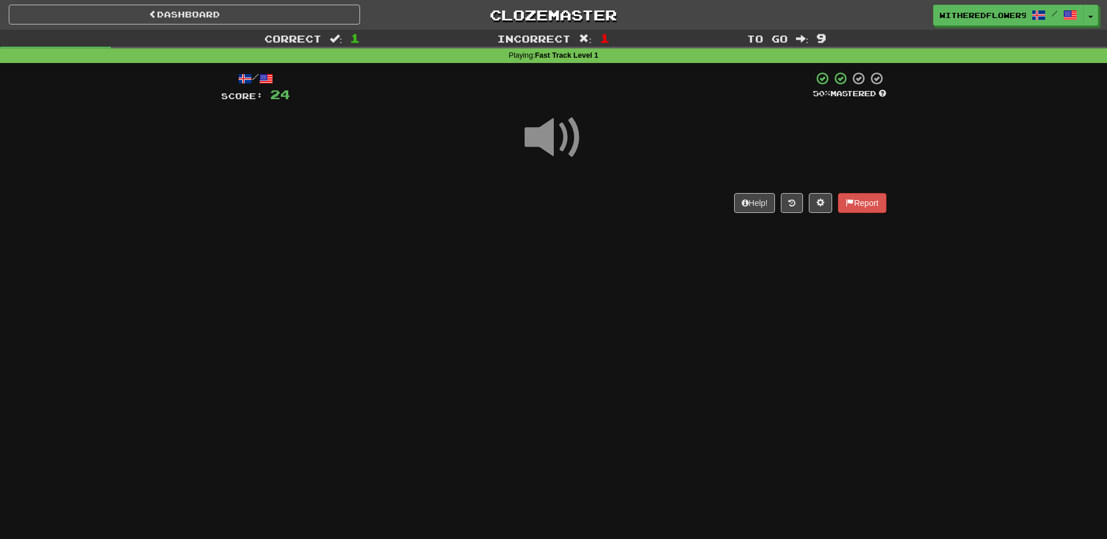
click at [559, 136] on span at bounding box center [554, 138] width 58 height 58
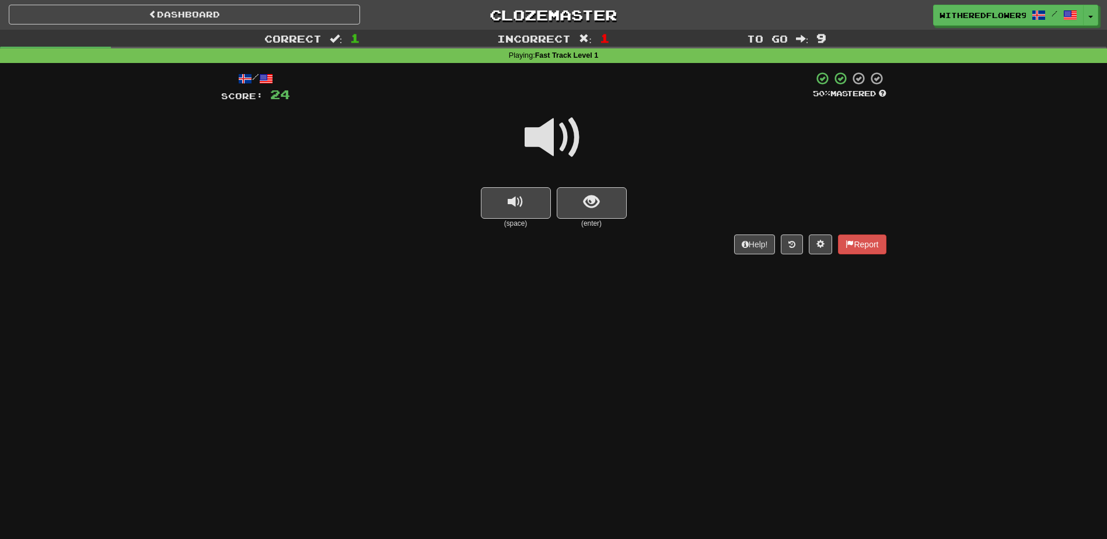
click at [564, 129] on span at bounding box center [554, 138] width 58 height 58
click at [599, 197] on button "show sentence" at bounding box center [592, 203] width 70 height 32
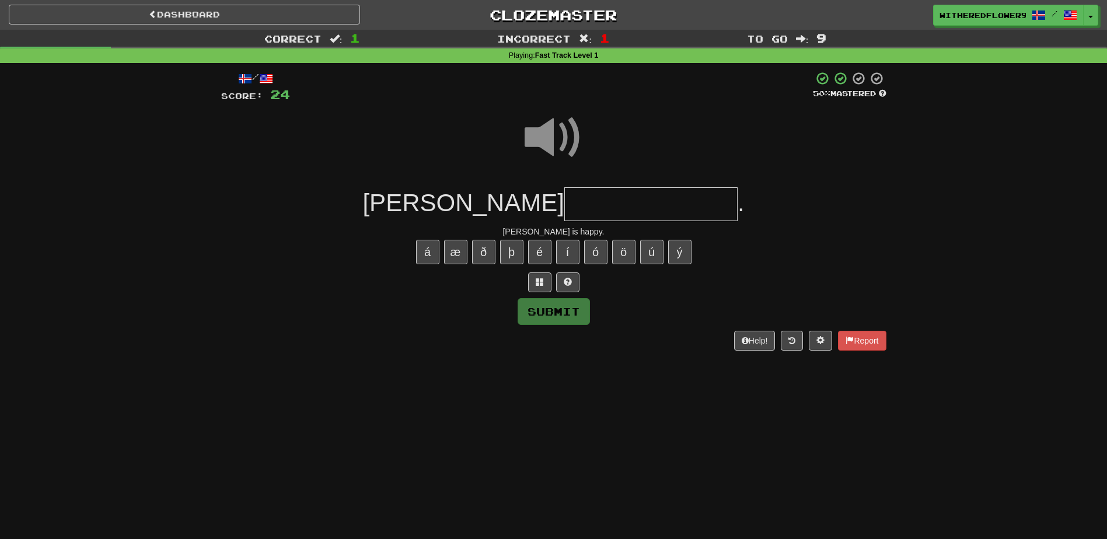
click at [591, 200] on input "text" at bounding box center [650, 204] width 173 height 34
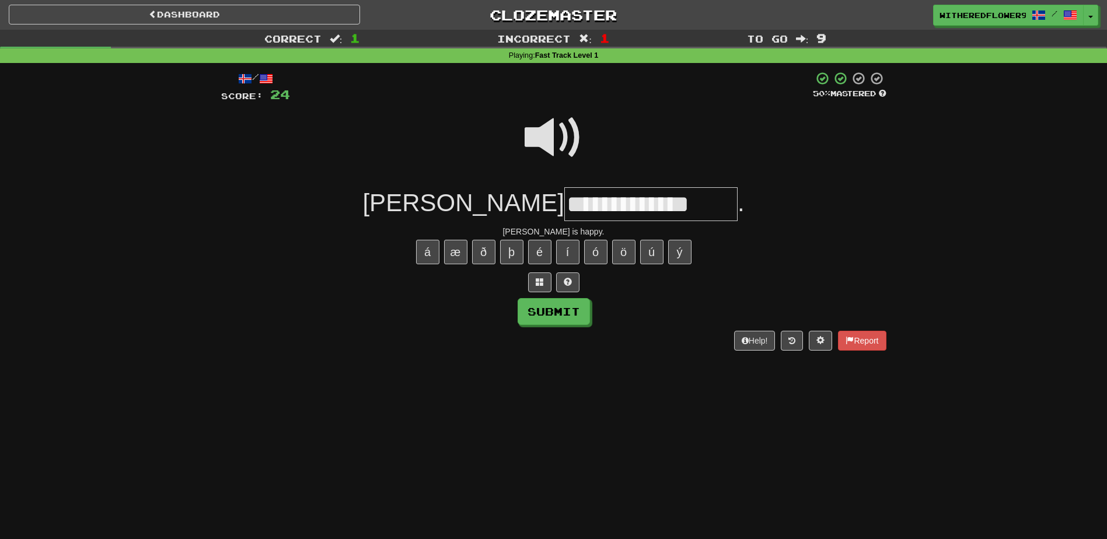
type input "**********"
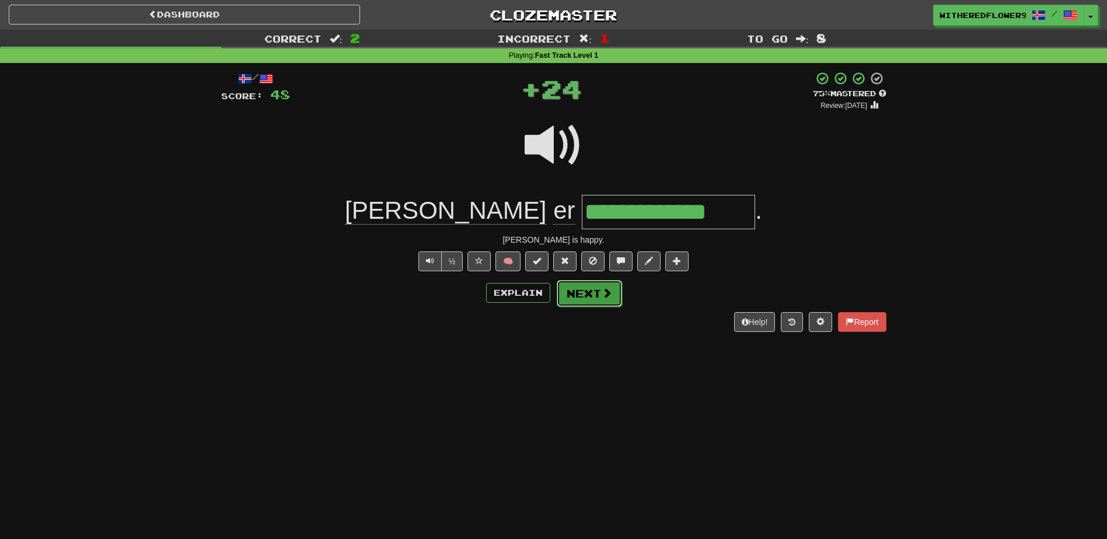
click at [596, 300] on button "Next" at bounding box center [589, 293] width 65 height 27
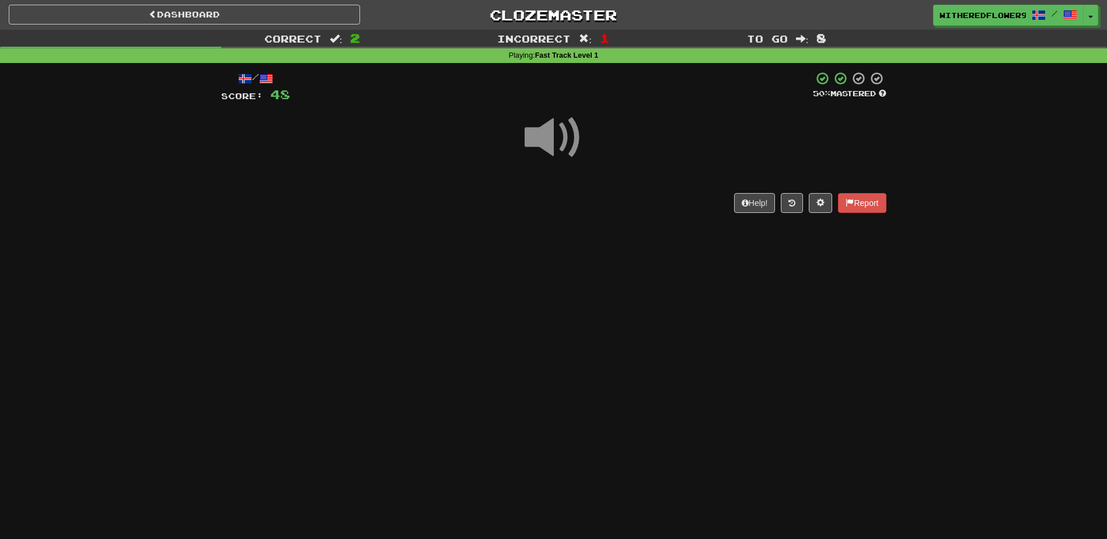
click at [548, 141] on span at bounding box center [554, 138] width 58 height 58
click at [560, 142] on span at bounding box center [554, 138] width 58 height 58
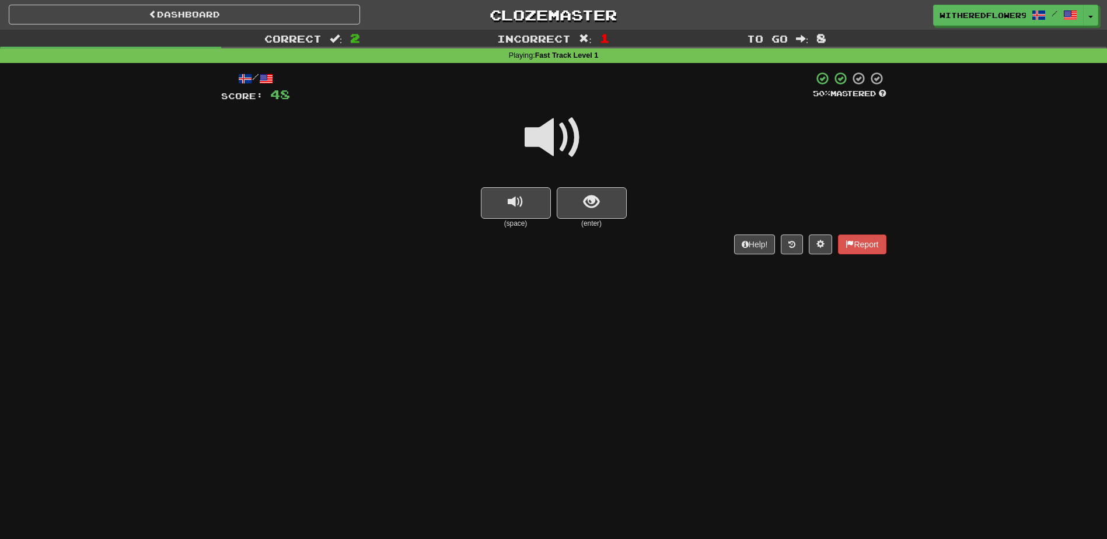
click at [558, 134] on span at bounding box center [554, 138] width 58 height 58
click at [623, 220] on small "(enter)" at bounding box center [592, 224] width 70 height 10
click at [598, 204] on span "show sentence" at bounding box center [592, 202] width 16 height 16
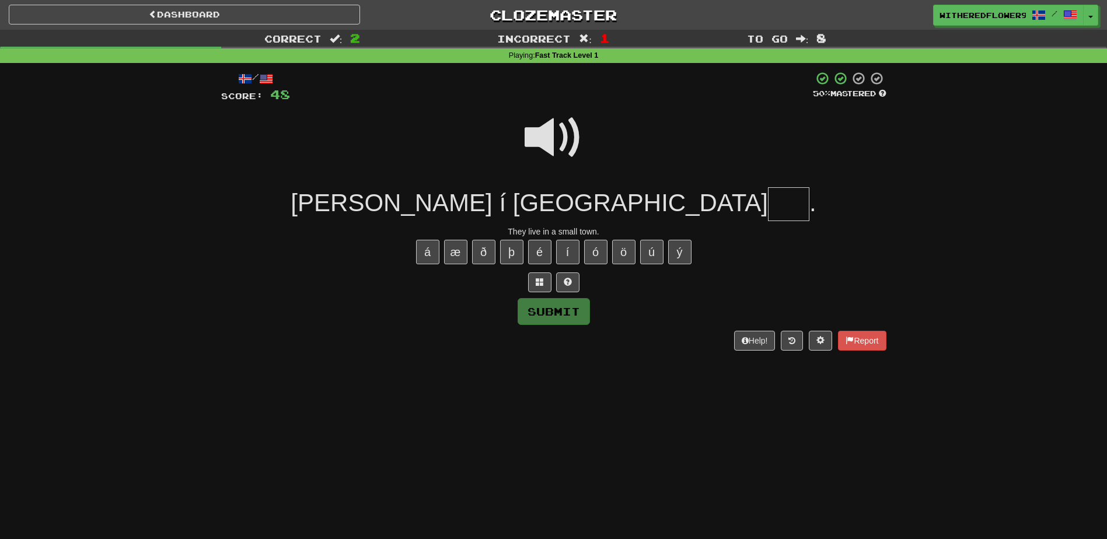
click at [559, 127] on span at bounding box center [554, 138] width 58 height 58
click at [768, 204] on input "text" at bounding box center [788, 204] width 41 height 34
type input "**"
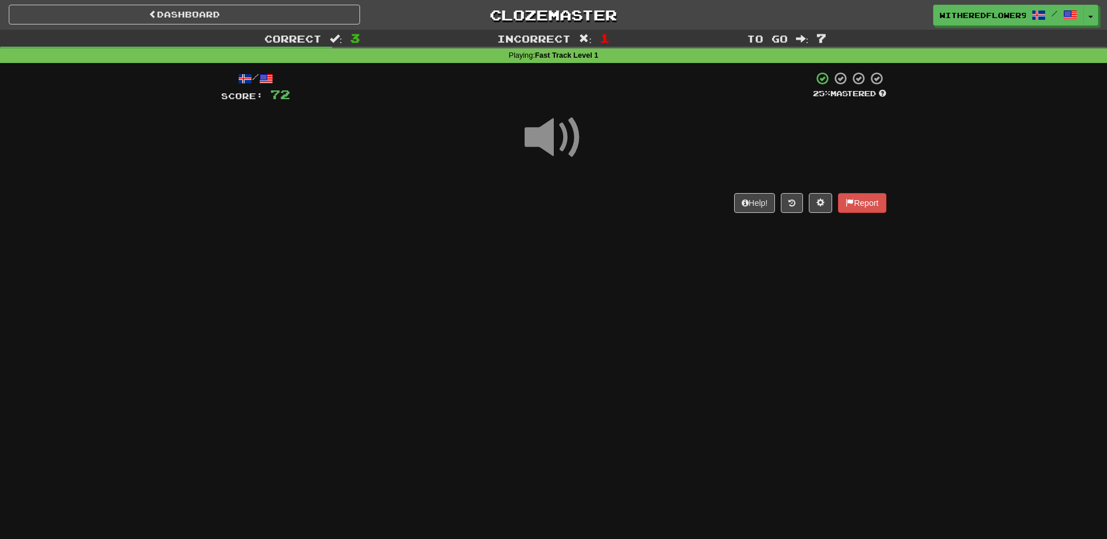
click at [553, 138] on span at bounding box center [554, 138] width 58 height 58
click at [557, 142] on span at bounding box center [554, 138] width 58 height 58
click at [558, 142] on span at bounding box center [554, 138] width 58 height 58
click at [559, 142] on span at bounding box center [554, 138] width 58 height 58
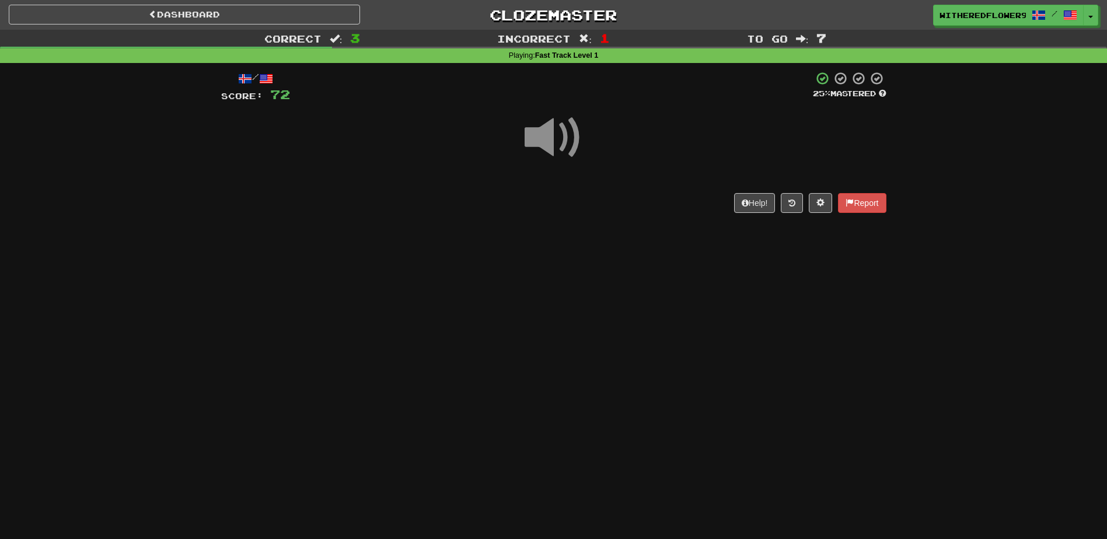
click at [566, 144] on span at bounding box center [554, 138] width 58 height 58
click at [568, 144] on span at bounding box center [554, 138] width 58 height 58
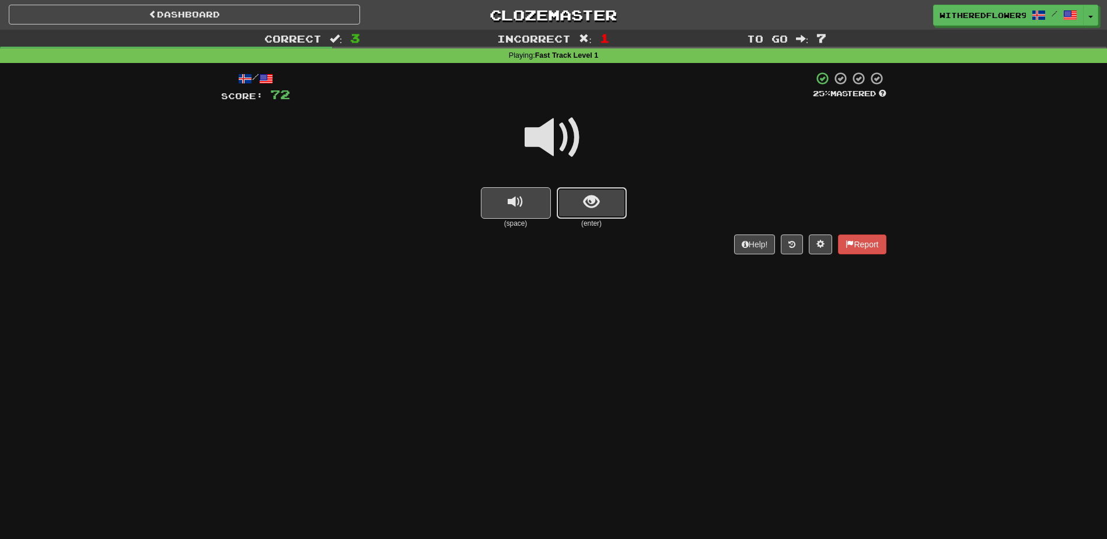
click at [585, 198] on span "show sentence" at bounding box center [592, 202] width 16 height 16
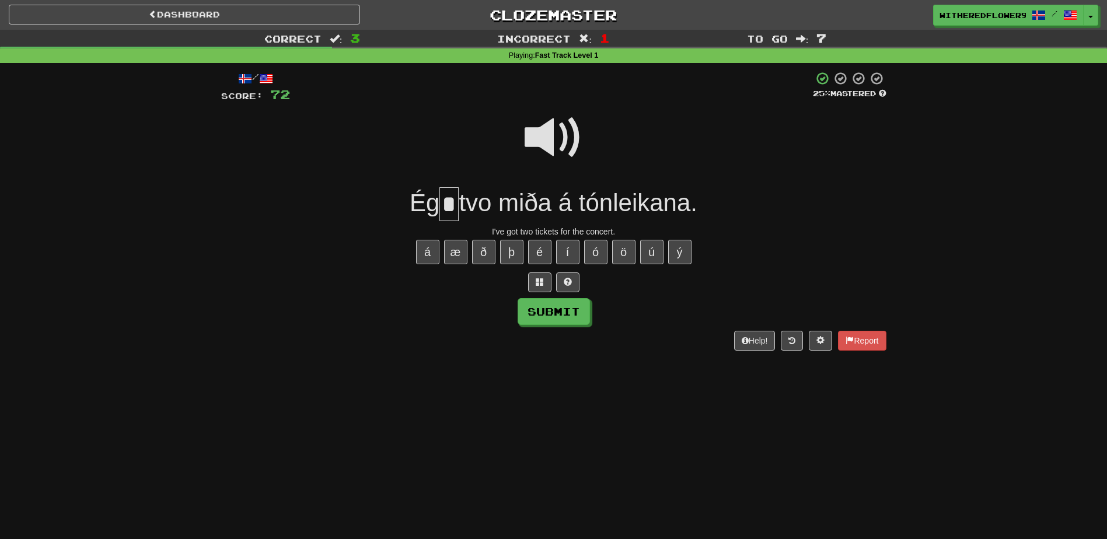
type input "*"
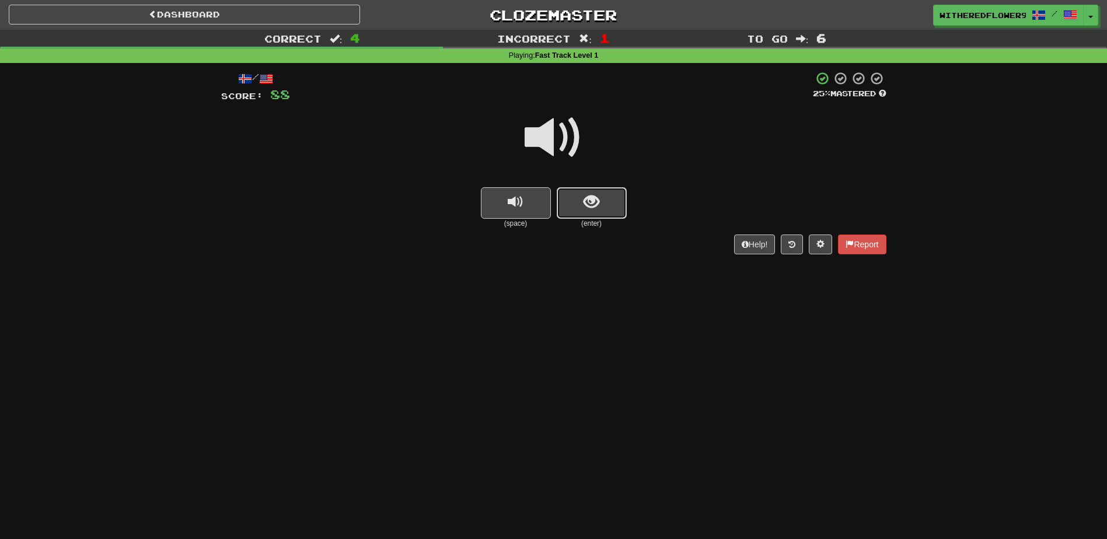
click at [592, 194] on span "show sentence" at bounding box center [592, 202] width 16 height 16
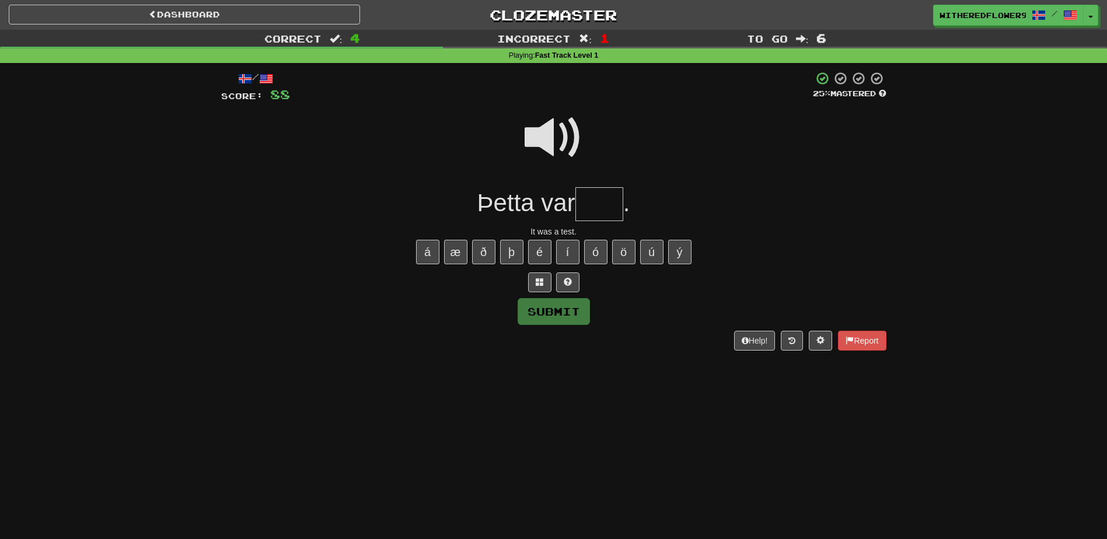
click at [584, 212] on input "text" at bounding box center [600, 204] width 48 height 34
type input "****"
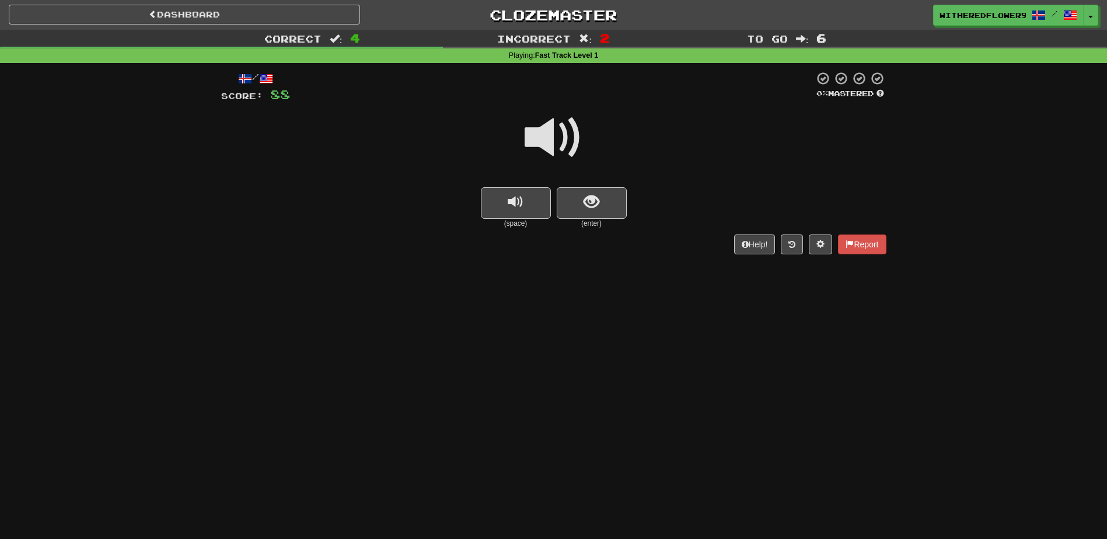
drag, startPoint x: 584, startPoint y: 212, endPoint x: 549, endPoint y: 136, distance: 83.6
click at [549, 136] on span at bounding box center [554, 138] width 58 height 58
click at [549, 128] on span at bounding box center [554, 138] width 58 height 58
click at [550, 143] on span at bounding box center [554, 138] width 58 height 58
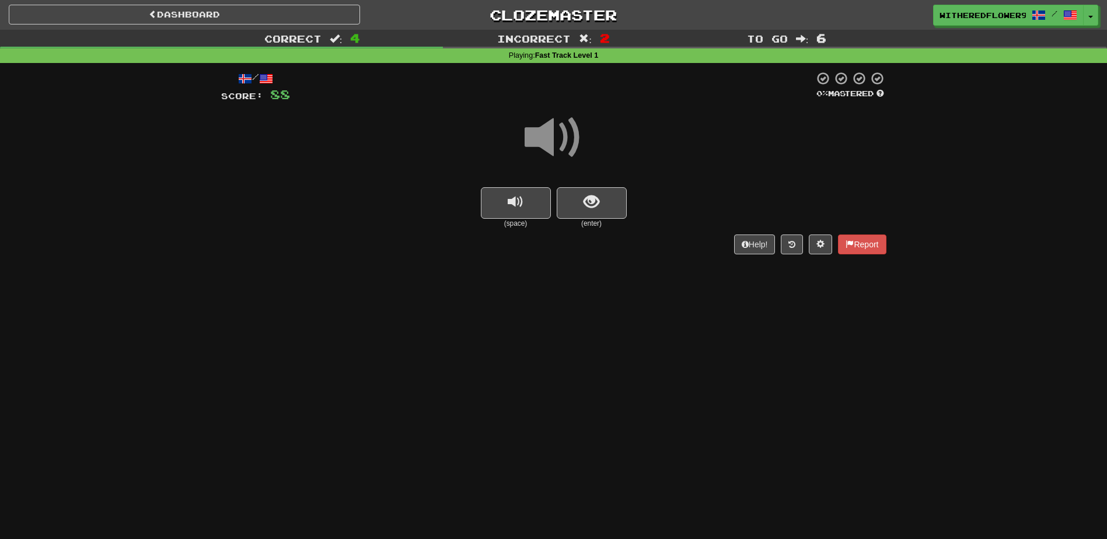
click at [629, 199] on div "(space) (enter)" at bounding box center [553, 207] width 665 height 41
click at [619, 204] on button "show sentence" at bounding box center [592, 203] width 70 height 32
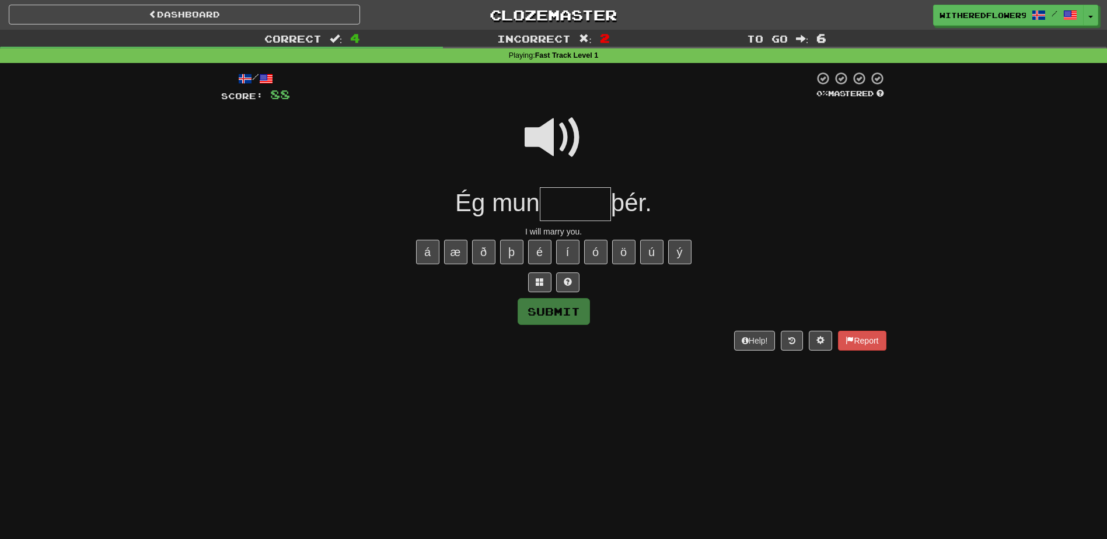
click at [569, 194] on input "text" at bounding box center [575, 204] width 71 height 34
type input "*******"
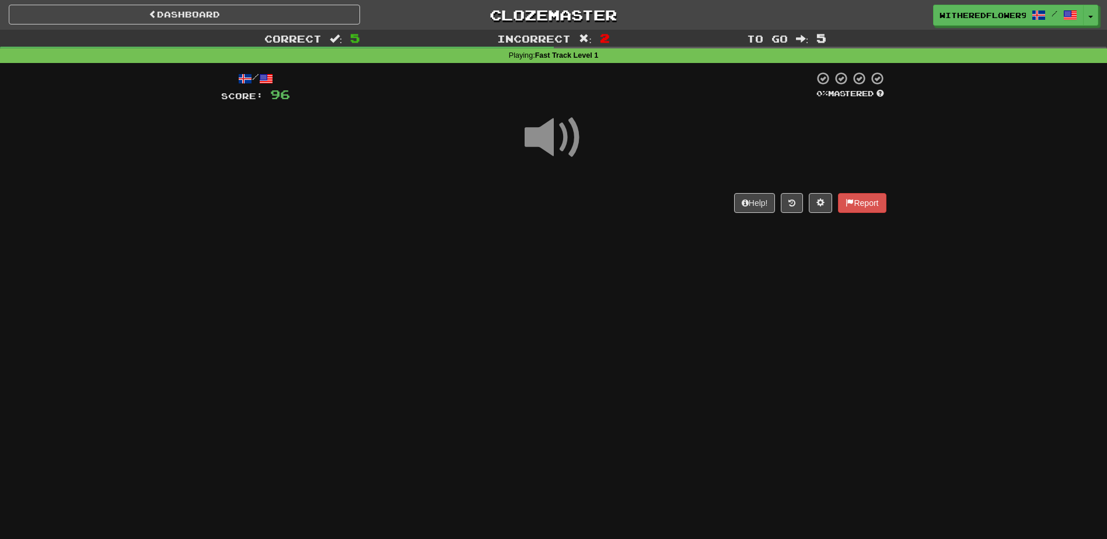
click at [561, 135] on span at bounding box center [554, 138] width 58 height 58
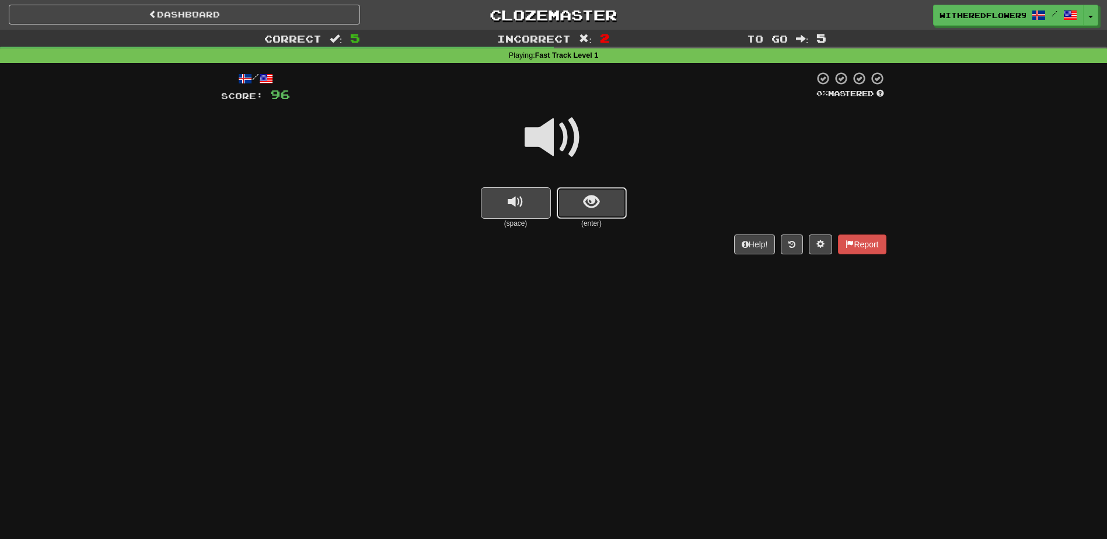
click at [570, 209] on button "show sentence" at bounding box center [592, 203] width 70 height 32
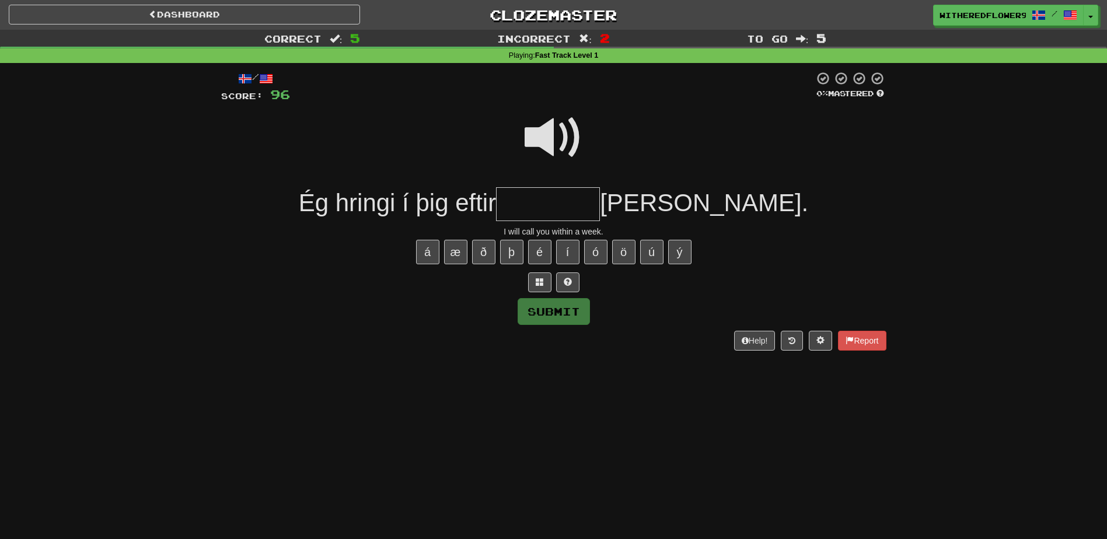
click at [558, 123] on span at bounding box center [554, 138] width 58 height 58
click at [555, 135] on span at bounding box center [554, 138] width 58 height 58
click at [600, 202] on input "text" at bounding box center [548, 204] width 104 height 34
type input "*********"
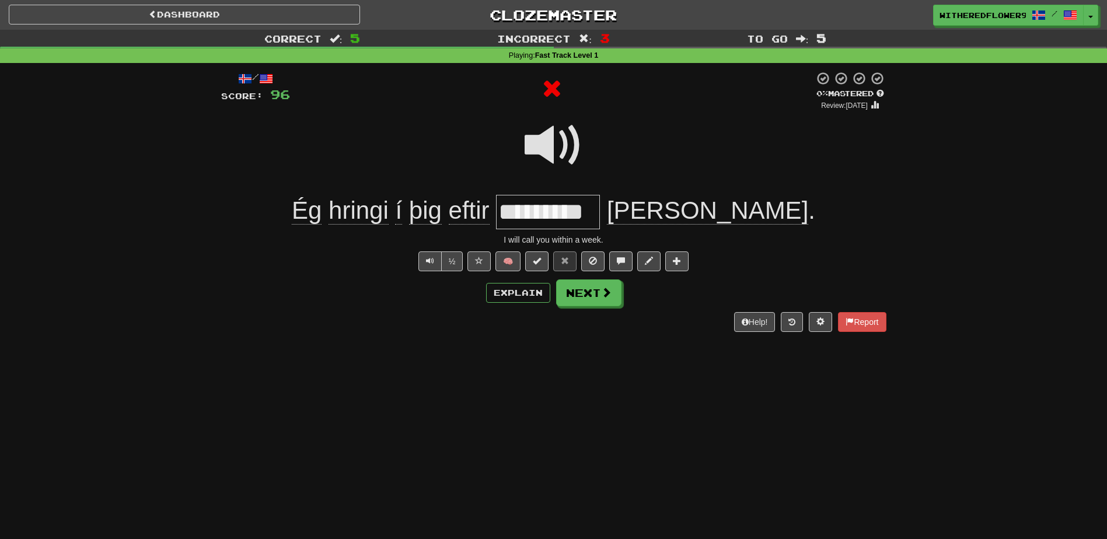
scroll to position [0, 0]
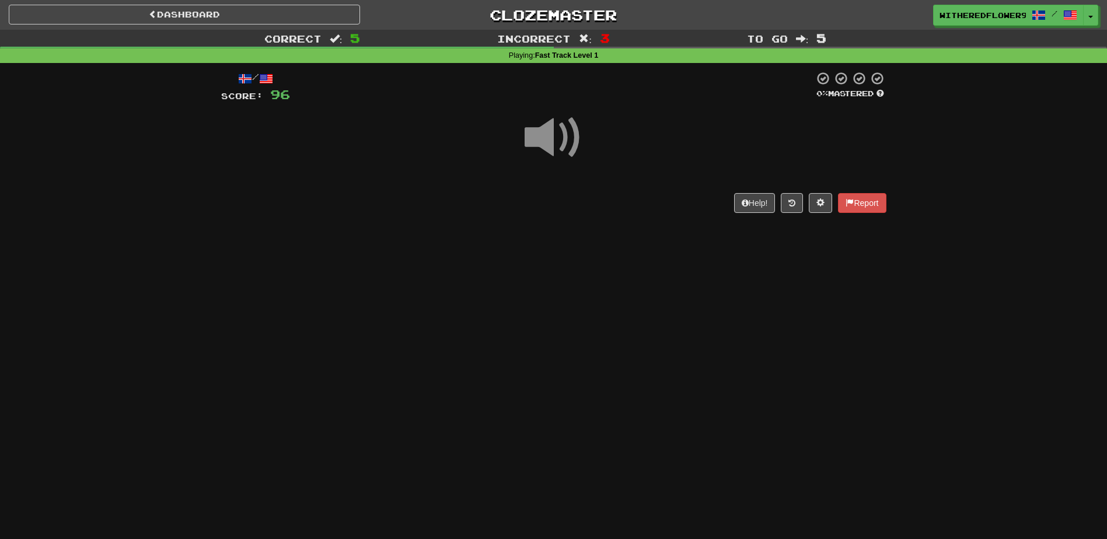
click at [546, 129] on span at bounding box center [554, 138] width 58 height 58
click at [589, 145] on div at bounding box center [553, 145] width 665 height 83
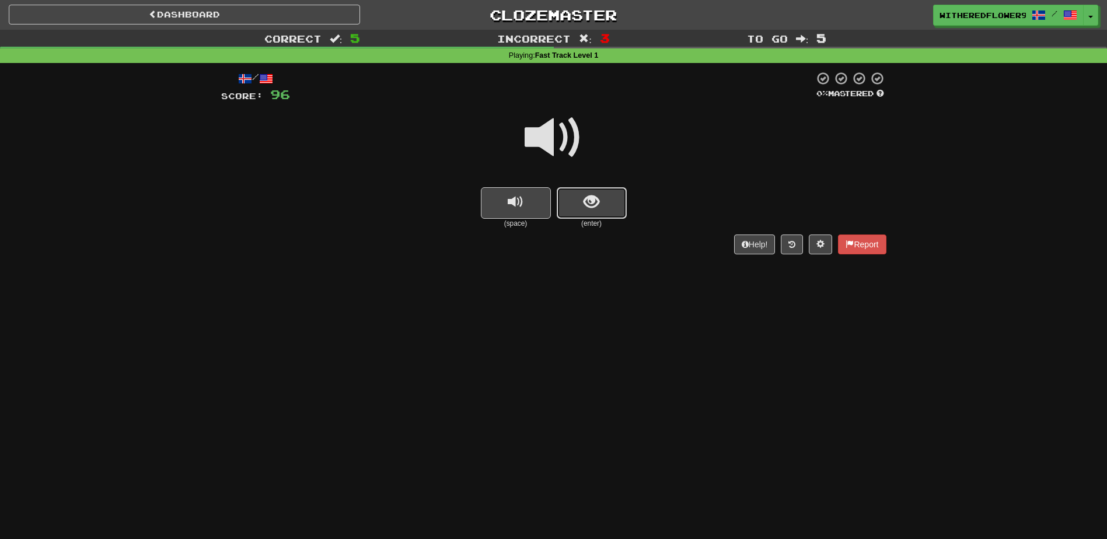
click at [580, 201] on button "show sentence" at bounding box center [592, 203] width 70 height 32
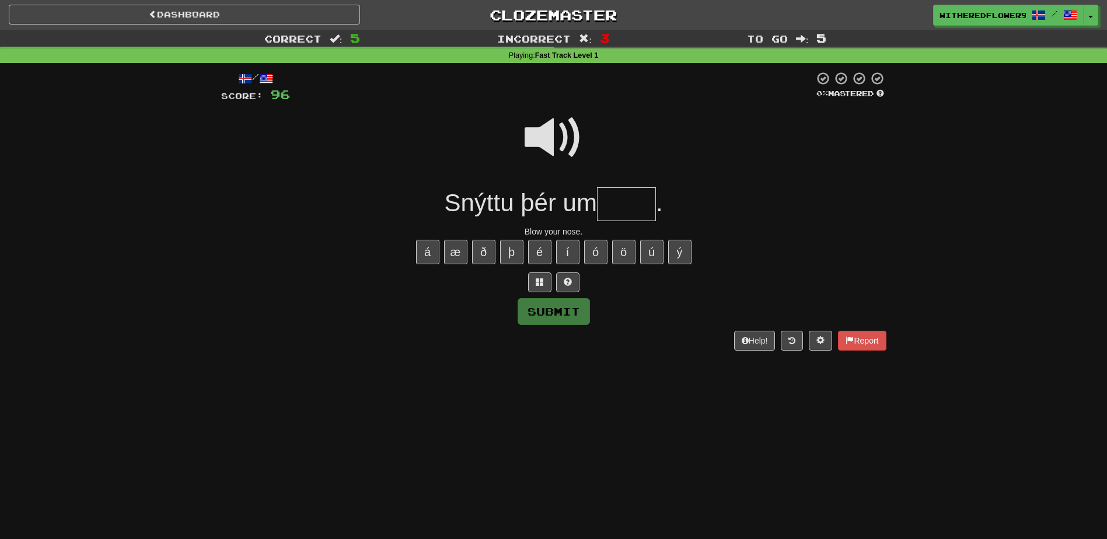
click at [547, 140] on span at bounding box center [554, 138] width 58 height 58
click at [618, 210] on input "text" at bounding box center [626, 204] width 59 height 34
type input "*****"
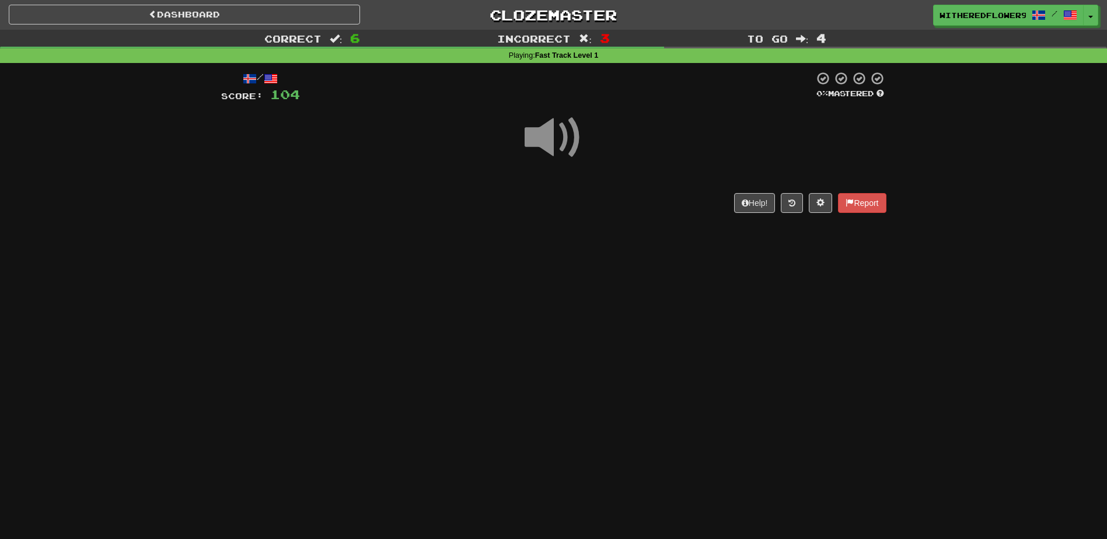
click at [553, 154] on span at bounding box center [554, 138] width 58 height 58
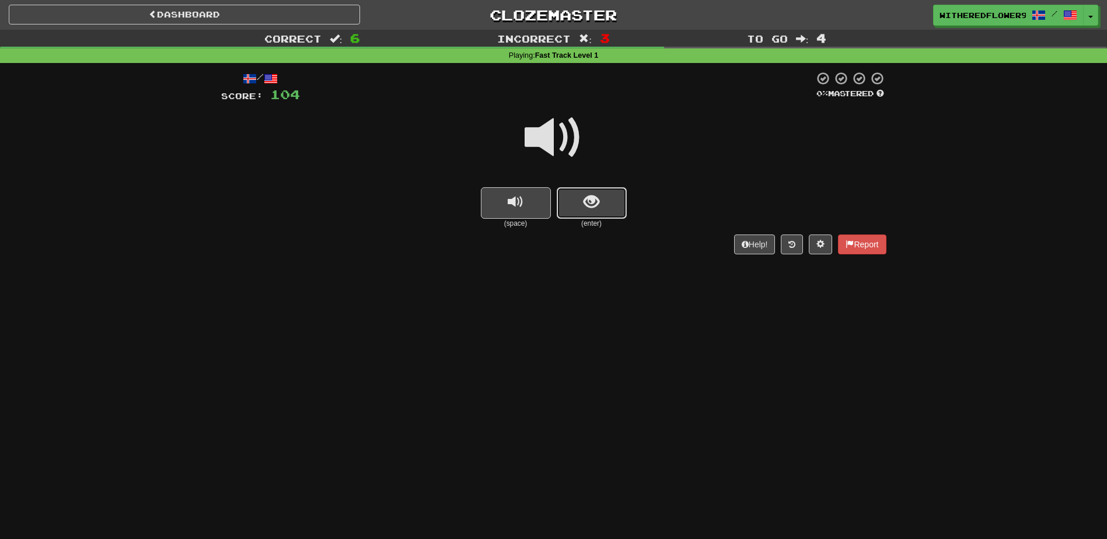
click at [596, 203] on span "show sentence" at bounding box center [592, 202] width 16 height 16
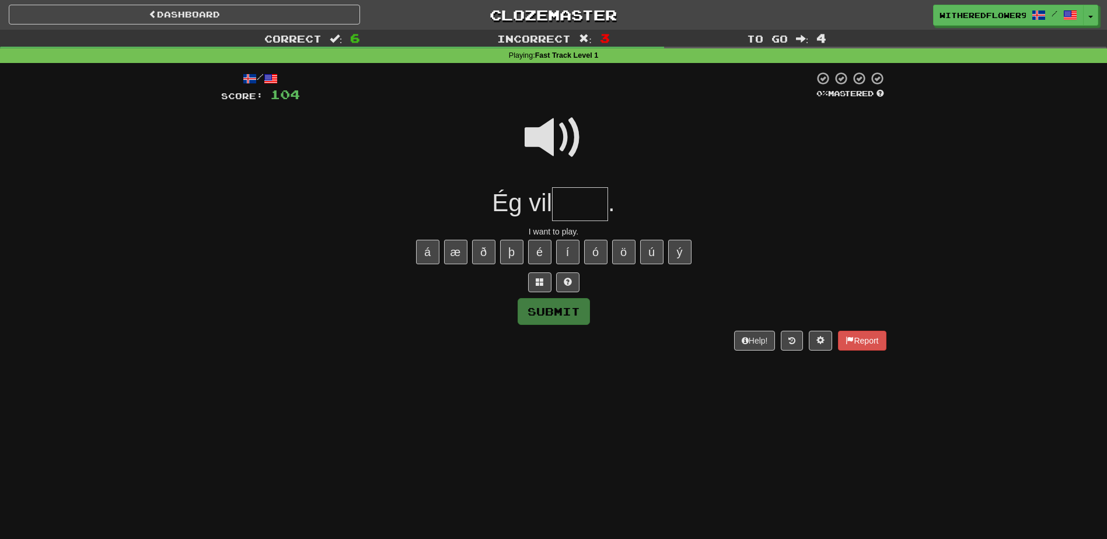
click at [584, 208] on input "text" at bounding box center [580, 204] width 56 height 34
type input "*****"
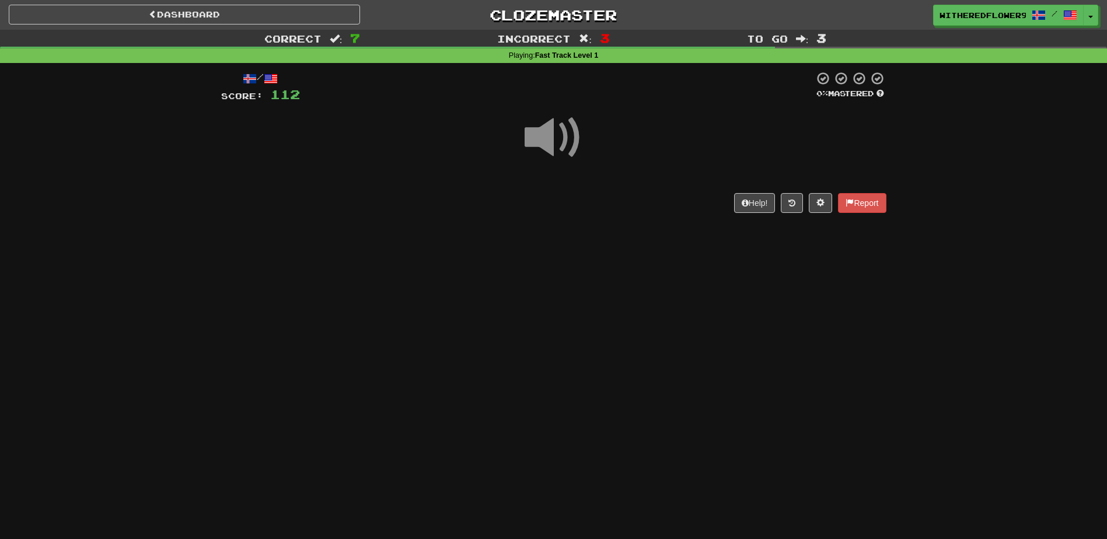
click at [555, 153] on span at bounding box center [554, 138] width 58 height 58
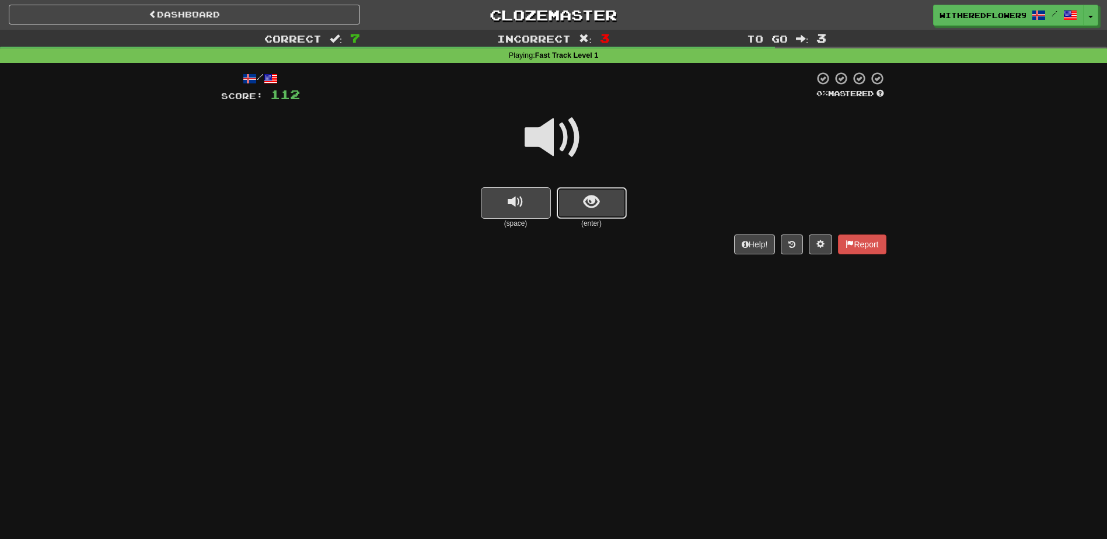
click at [607, 205] on button "show sentence" at bounding box center [592, 203] width 70 height 32
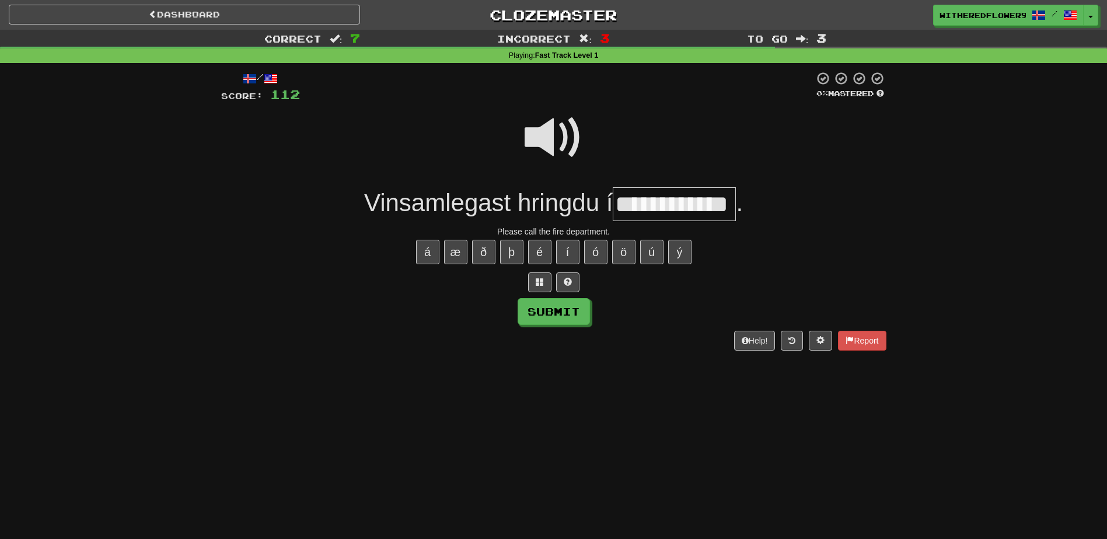
type input "**********"
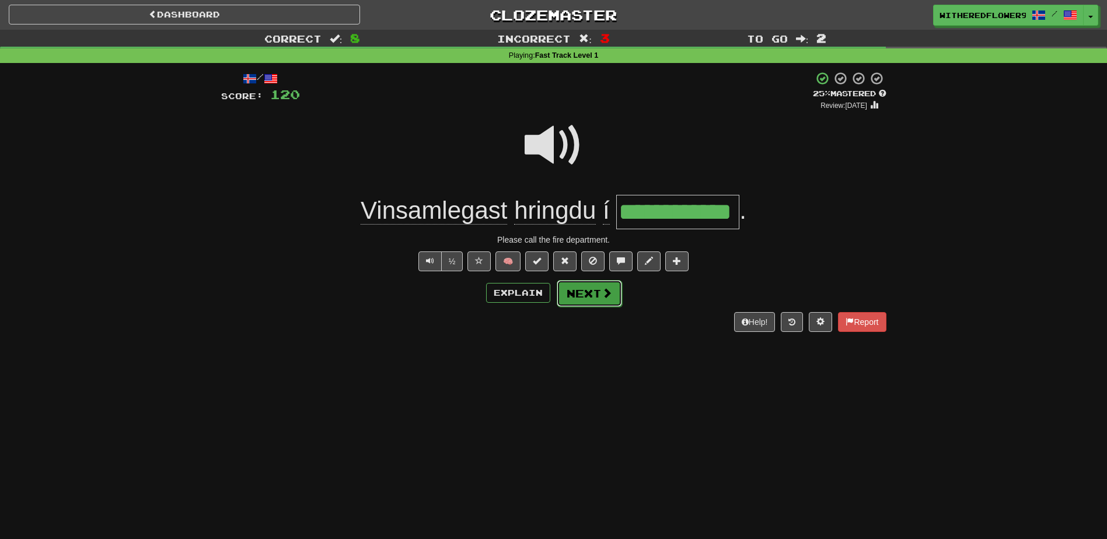
click at [602, 304] on button "Next" at bounding box center [589, 293] width 65 height 27
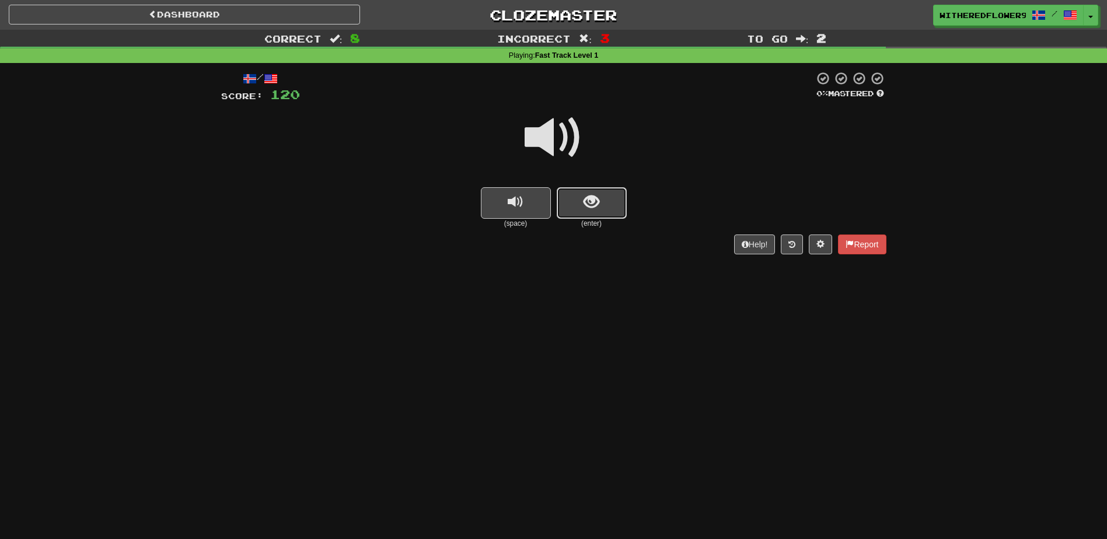
click at [586, 210] on span "show sentence" at bounding box center [592, 202] width 16 height 16
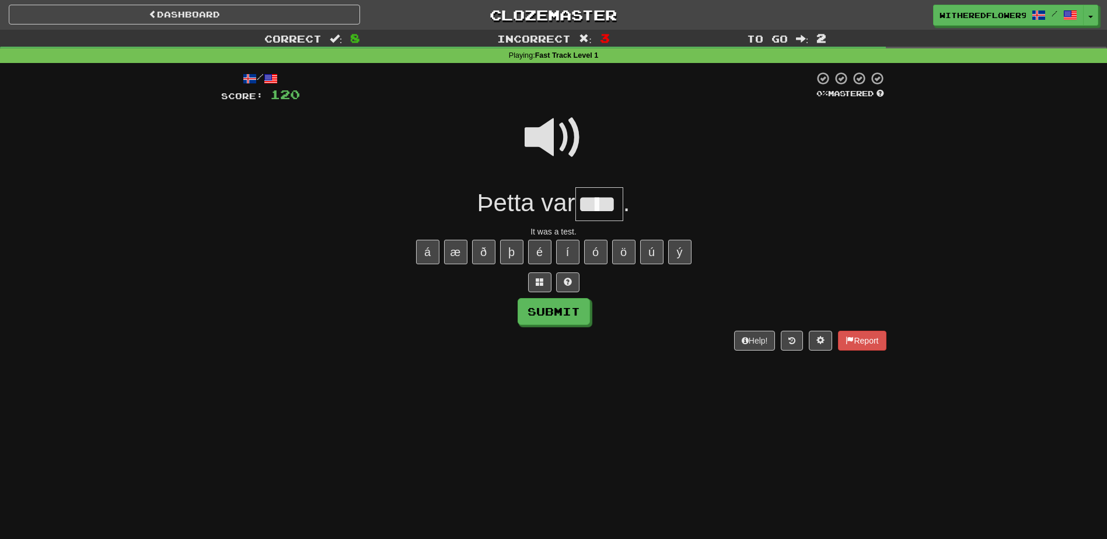
type input "****"
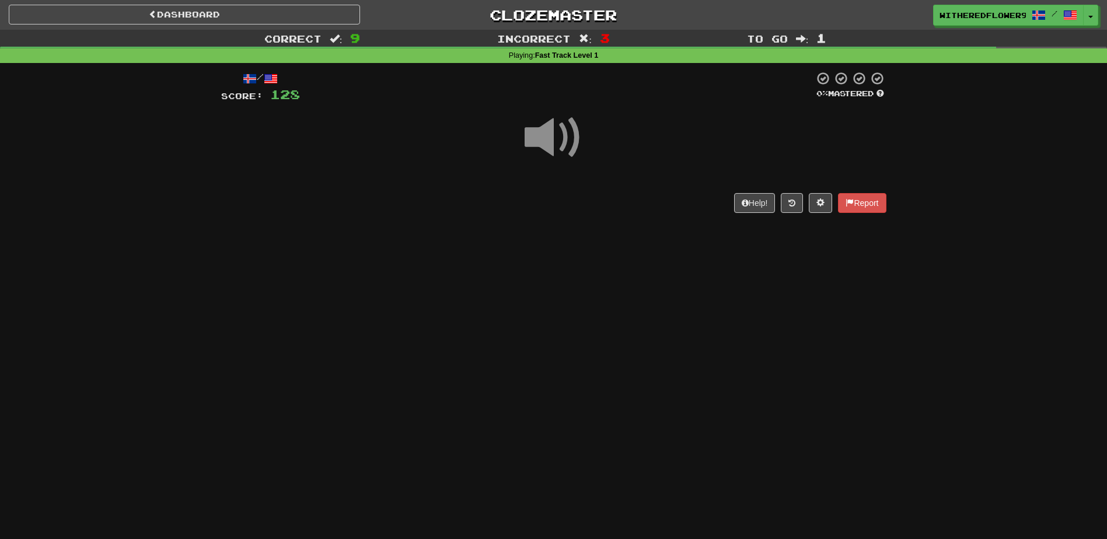
click at [566, 144] on span at bounding box center [554, 138] width 58 height 58
click at [564, 139] on span at bounding box center [554, 138] width 58 height 58
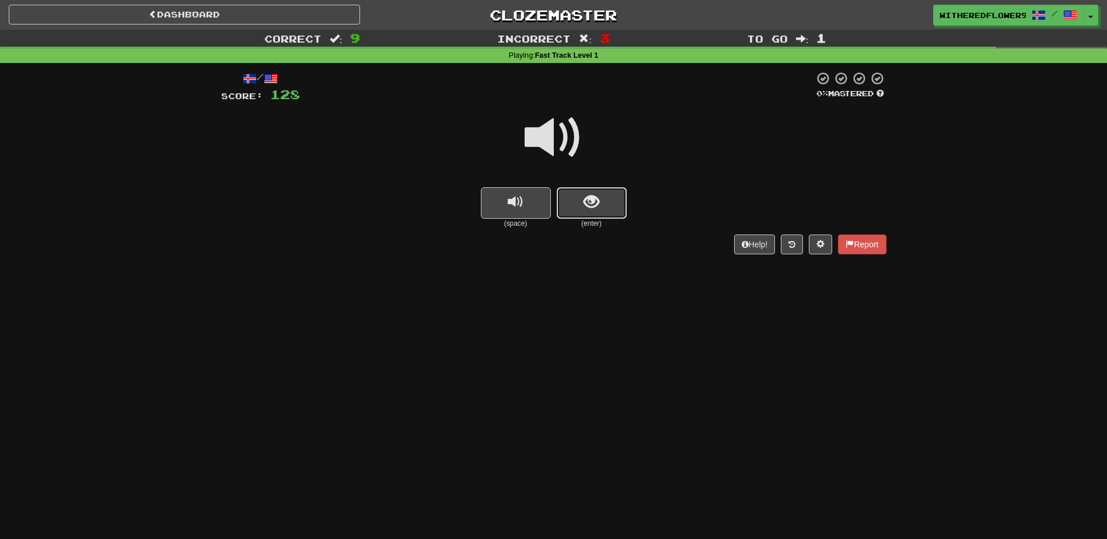
click at [592, 202] on span "show sentence" at bounding box center [592, 202] width 16 height 16
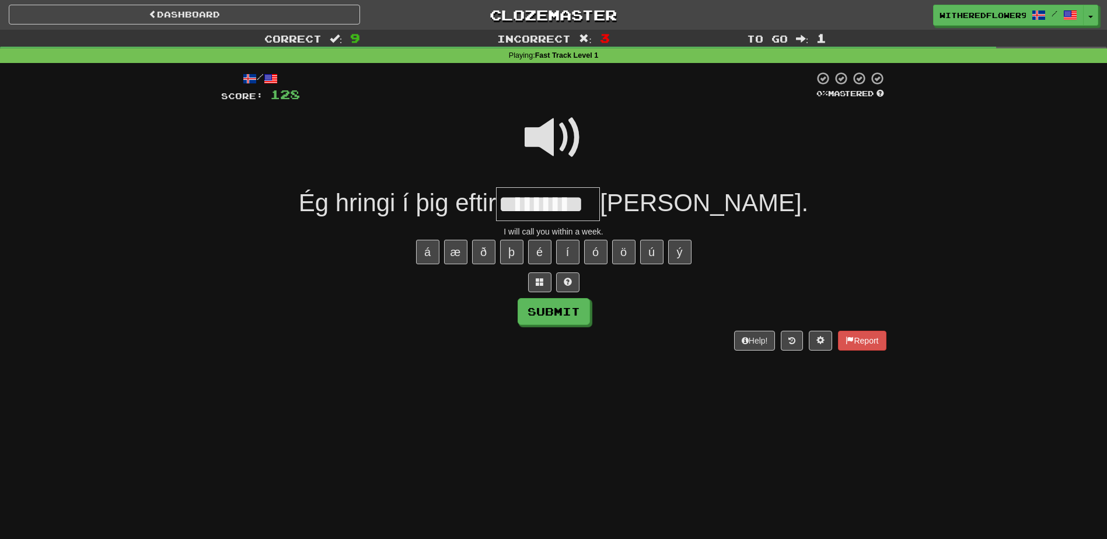
type input "*********"
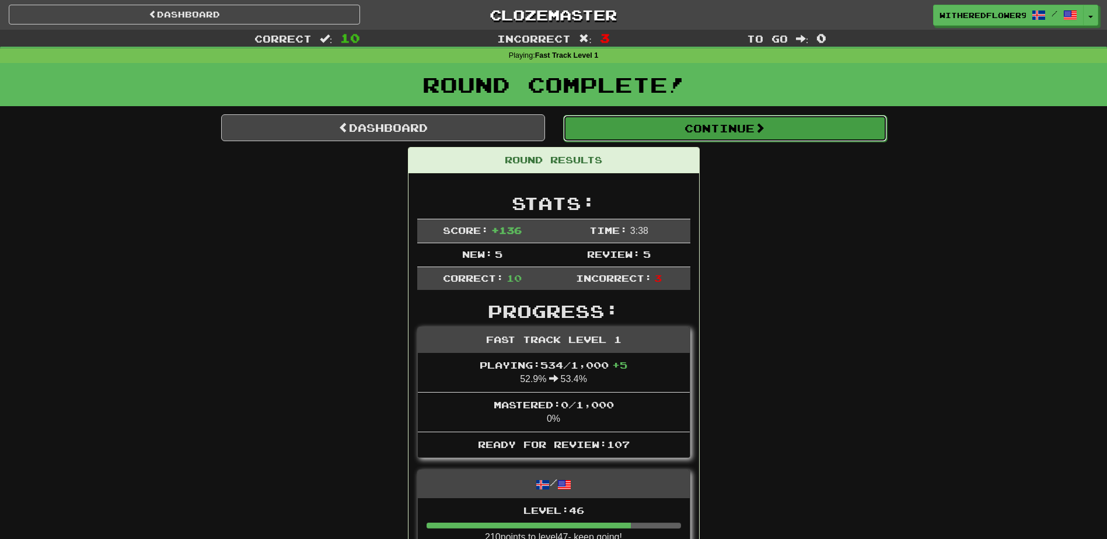
click at [658, 123] on button "Continue" at bounding box center [725, 128] width 324 height 27
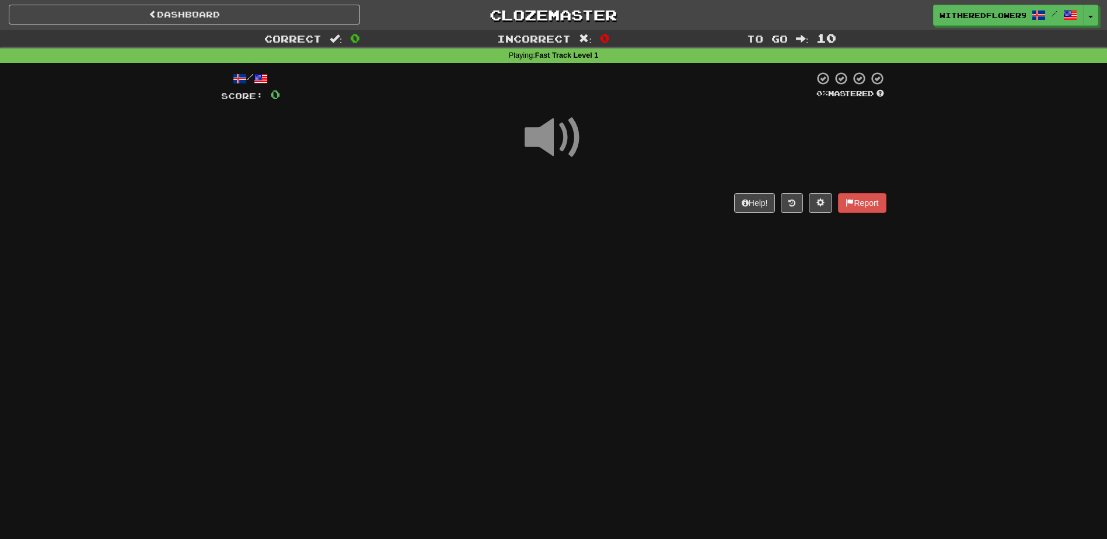
click at [549, 143] on span at bounding box center [554, 138] width 58 height 58
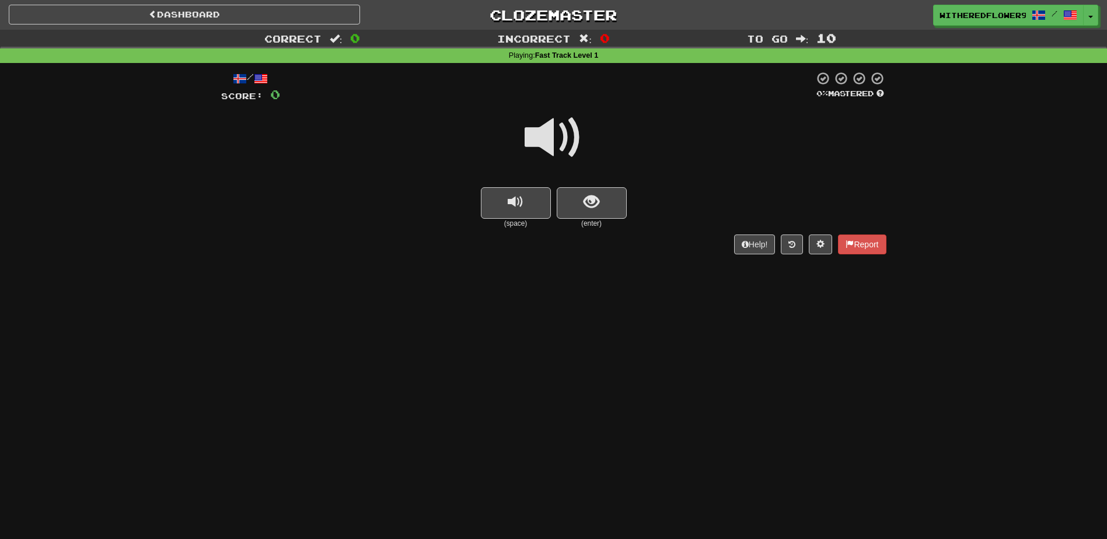
click at [549, 143] on span at bounding box center [554, 138] width 58 height 58
click at [557, 132] on span at bounding box center [554, 138] width 58 height 58
click at [611, 204] on button "show sentence" at bounding box center [592, 203] width 70 height 32
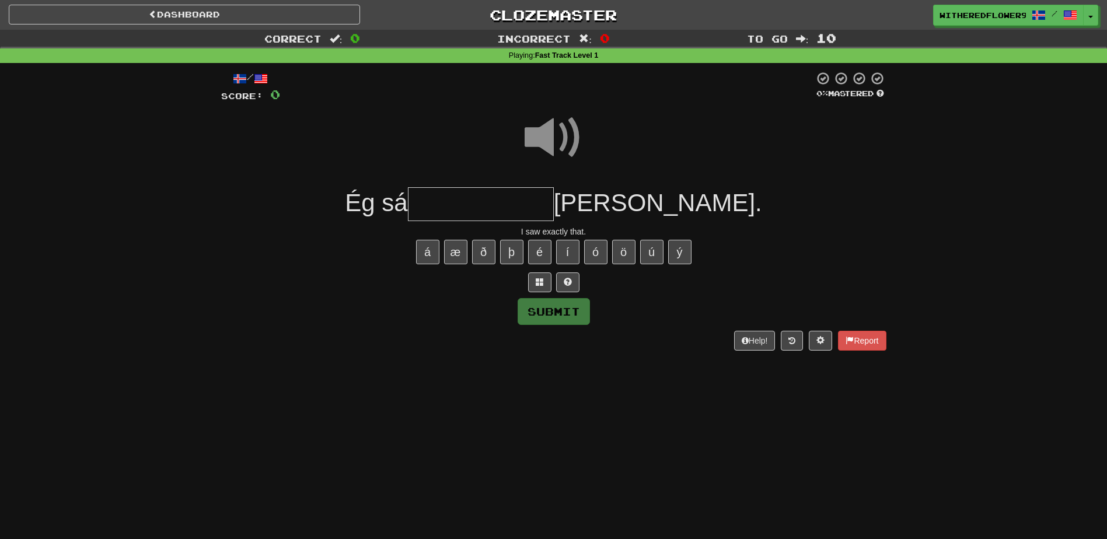
click at [565, 126] on span at bounding box center [554, 138] width 58 height 58
click at [547, 195] on input "text" at bounding box center [481, 204] width 146 height 34
click at [553, 138] on span at bounding box center [554, 138] width 58 height 58
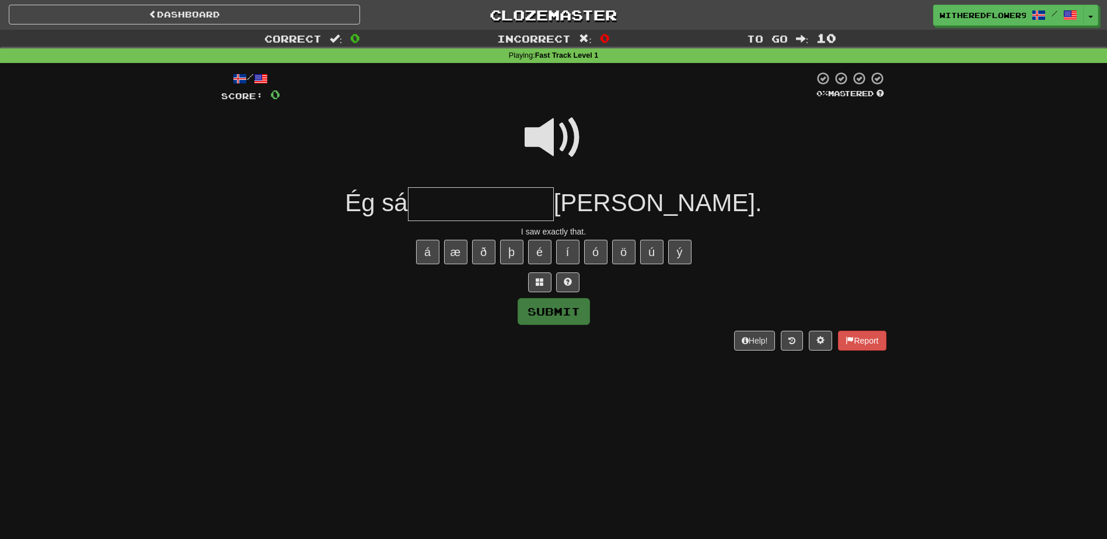
click at [559, 136] on span at bounding box center [554, 138] width 58 height 58
click at [545, 194] on input "text" at bounding box center [481, 204] width 146 height 34
type input "**********"
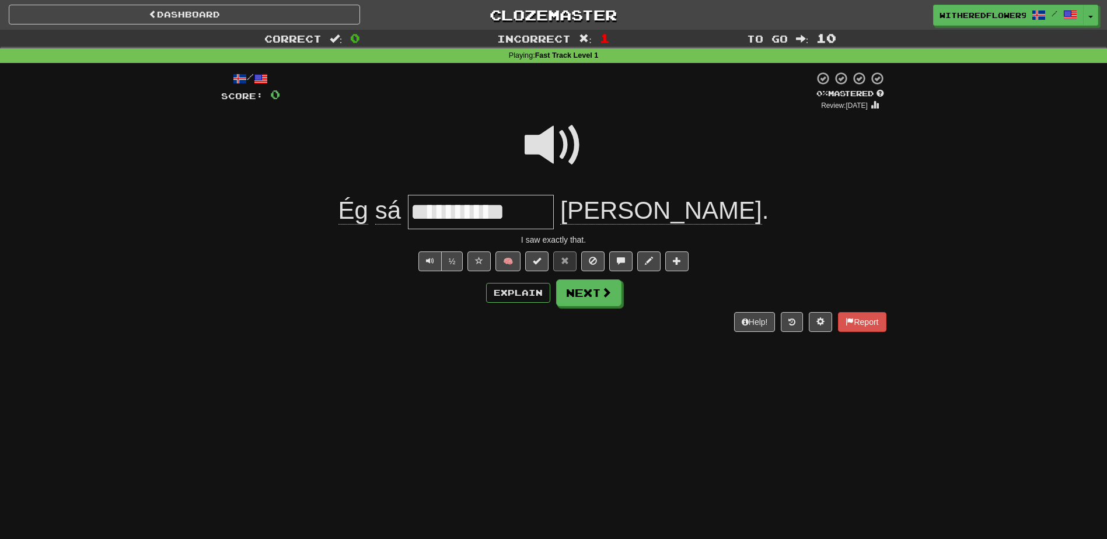
click at [550, 140] on span at bounding box center [554, 145] width 58 height 58
click at [590, 298] on button "Next" at bounding box center [589, 293] width 65 height 27
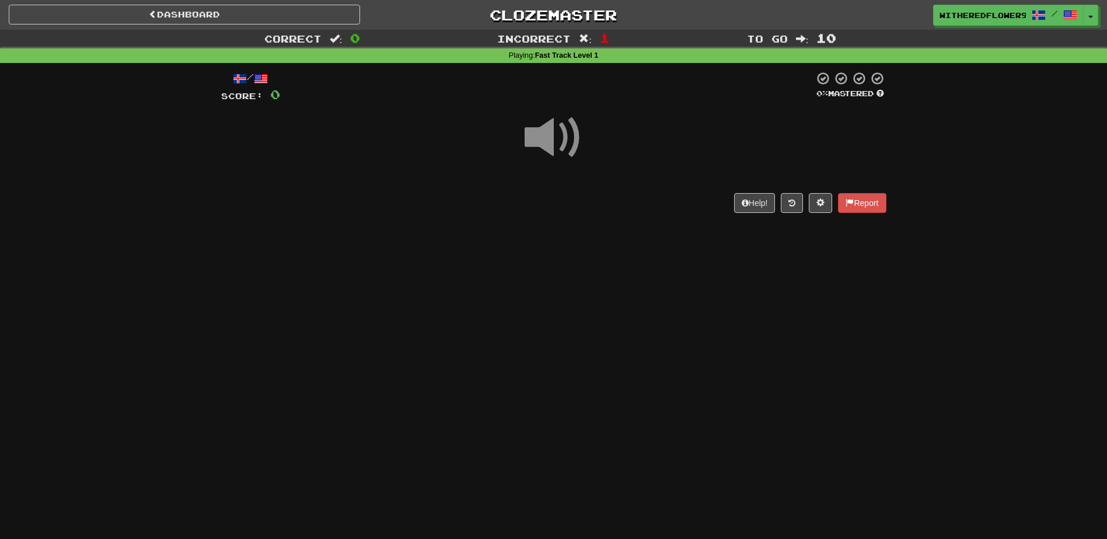
click at [558, 140] on span at bounding box center [554, 138] width 58 height 58
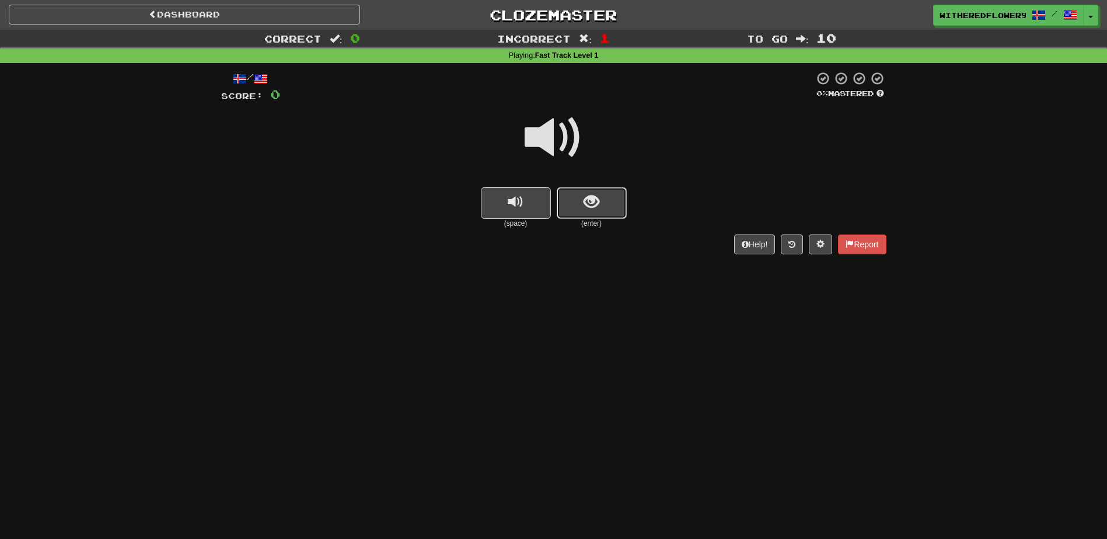
click at [587, 210] on span "show sentence" at bounding box center [592, 202] width 16 height 16
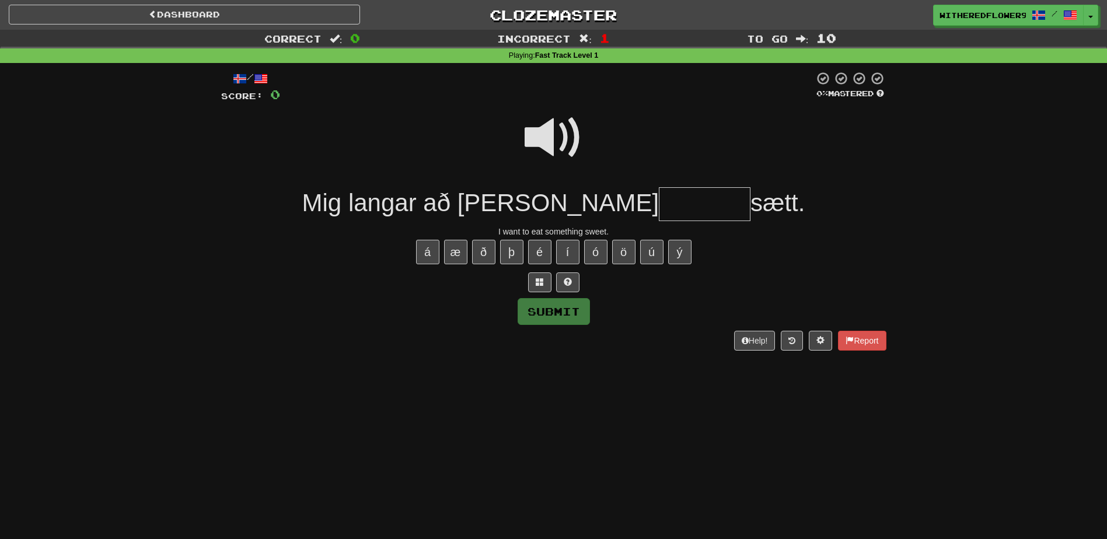
click at [659, 209] on input "text" at bounding box center [705, 204] width 92 height 34
type input "********"
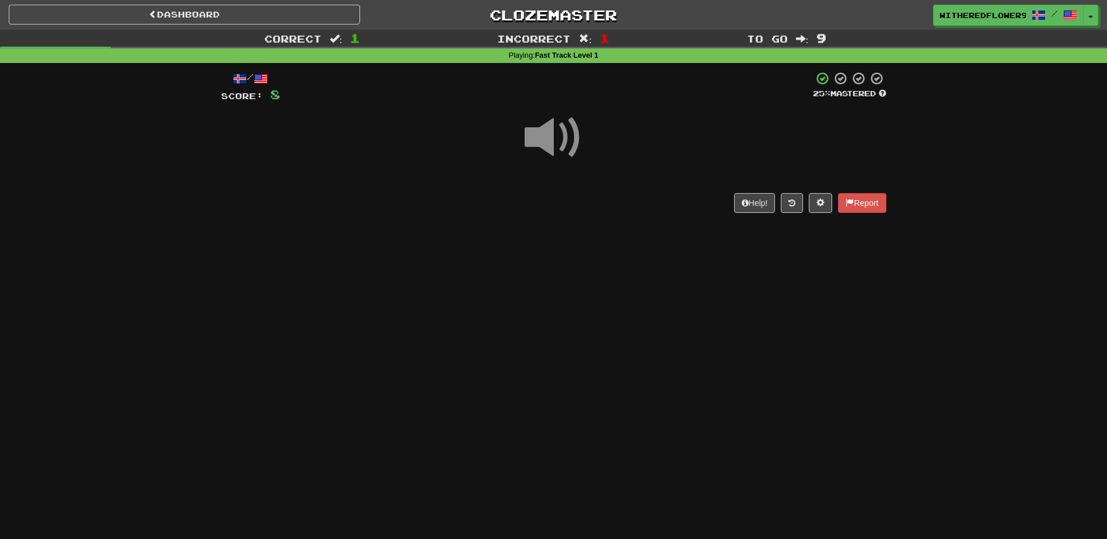
click at [535, 145] on span at bounding box center [554, 138] width 58 height 58
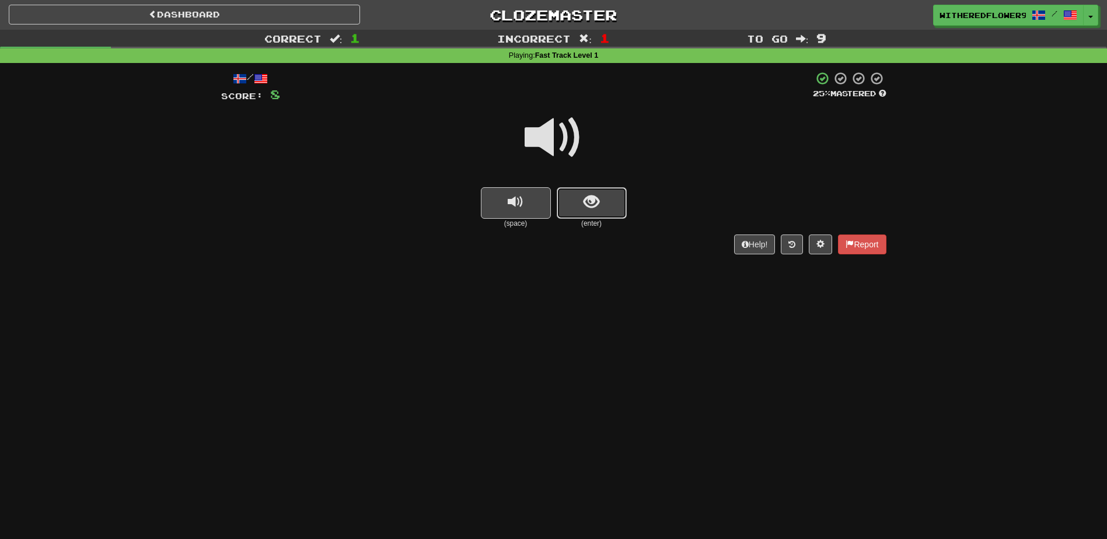
click at [588, 205] on span "show sentence" at bounding box center [592, 202] width 16 height 16
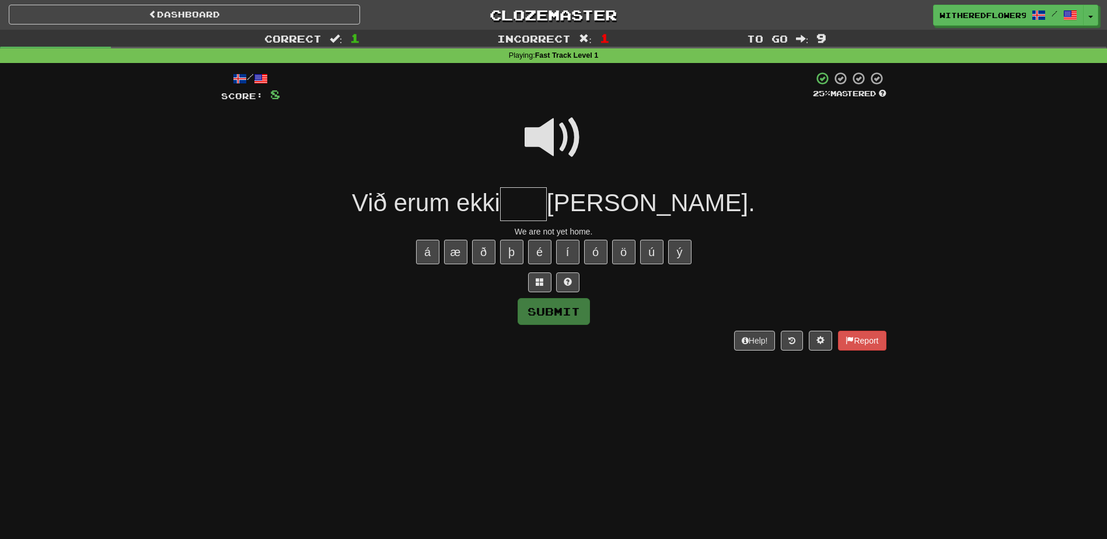
click at [547, 210] on input "text" at bounding box center [523, 204] width 47 height 34
type input "***"
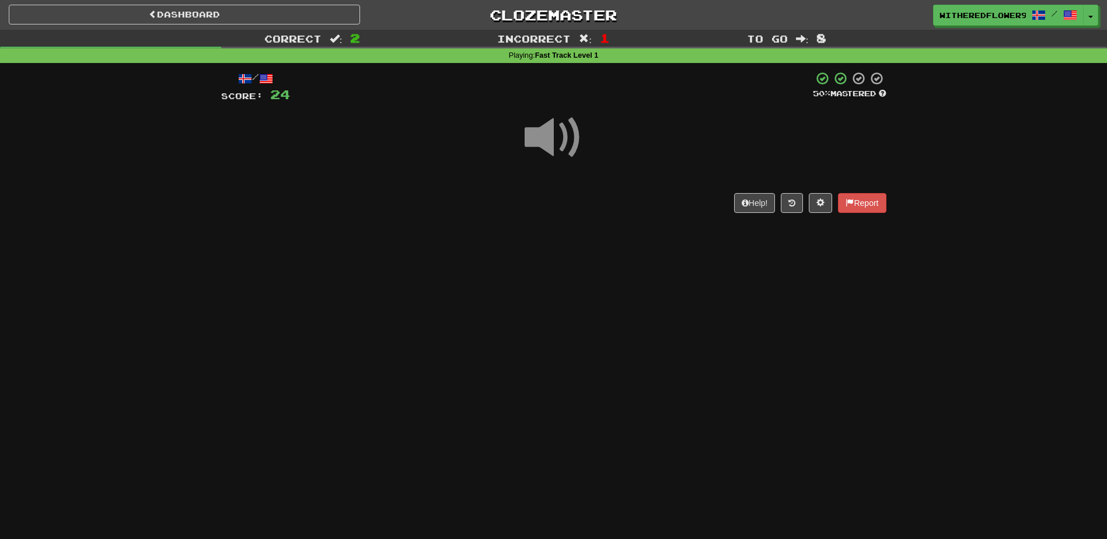
click at [549, 142] on span at bounding box center [554, 138] width 58 height 58
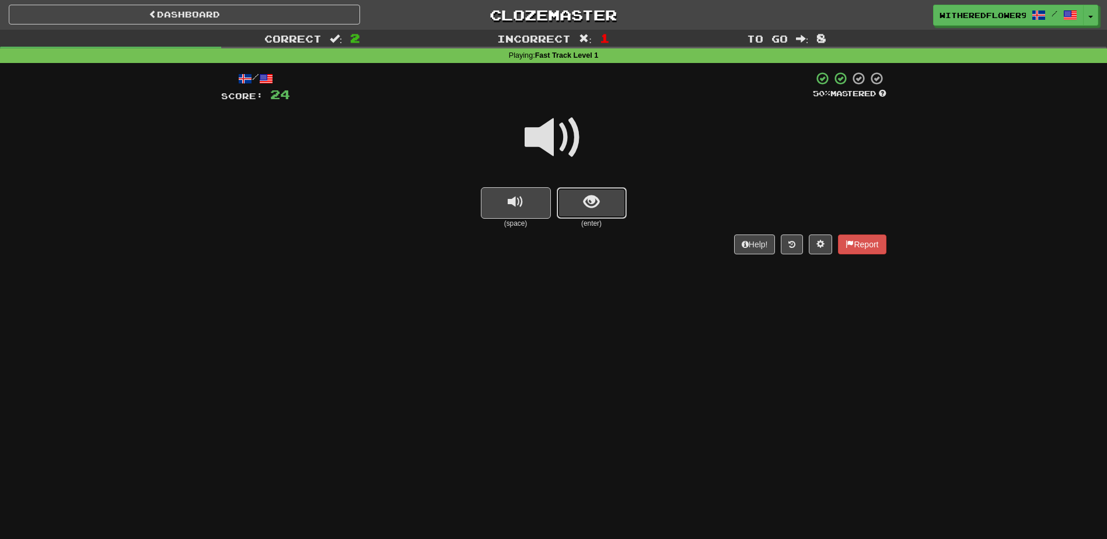
click at [590, 210] on span "show sentence" at bounding box center [592, 202] width 16 height 16
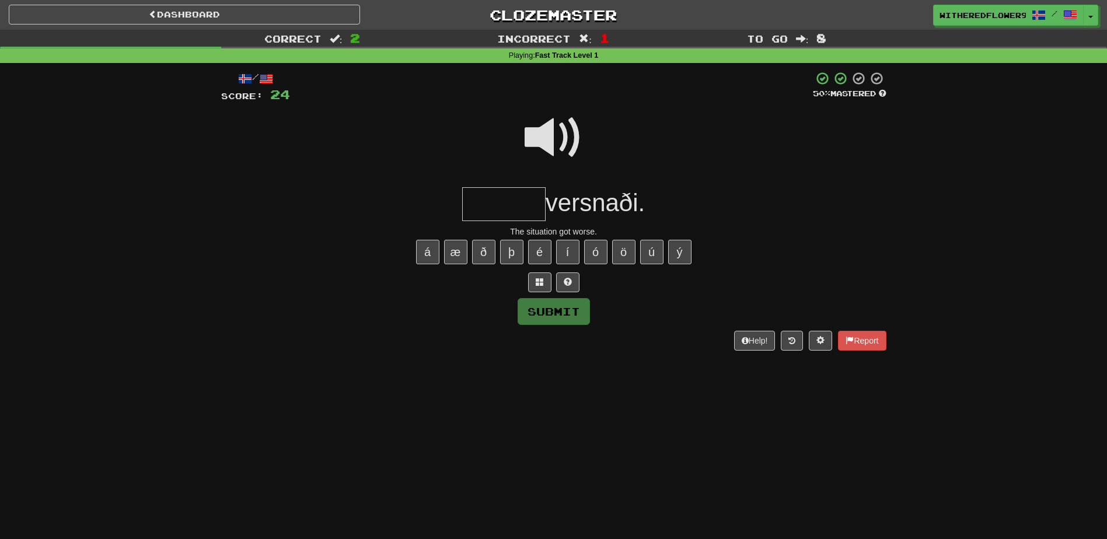
click at [490, 206] on input "text" at bounding box center [503, 204] width 83 height 34
type input "******"
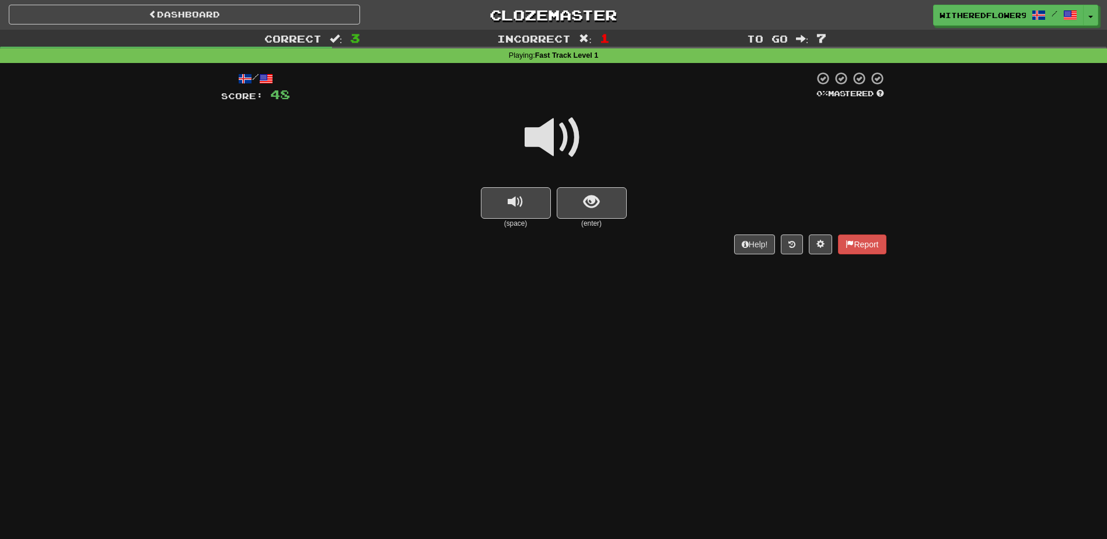
click at [560, 129] on span at bounding box center [554, 138] width 58 height 58
click at [608, 203] on button "show sentence" at bounding box center [592, 203] width 70 height 32
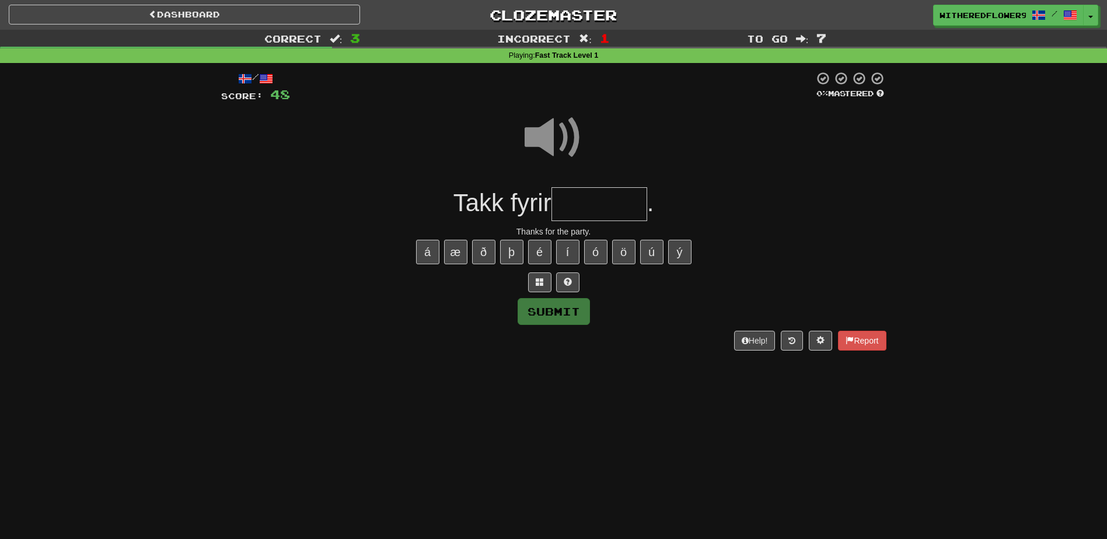
click at [583, 213] on input "text" at bounding box center [600, 204] width 96 height 34
type input "********"
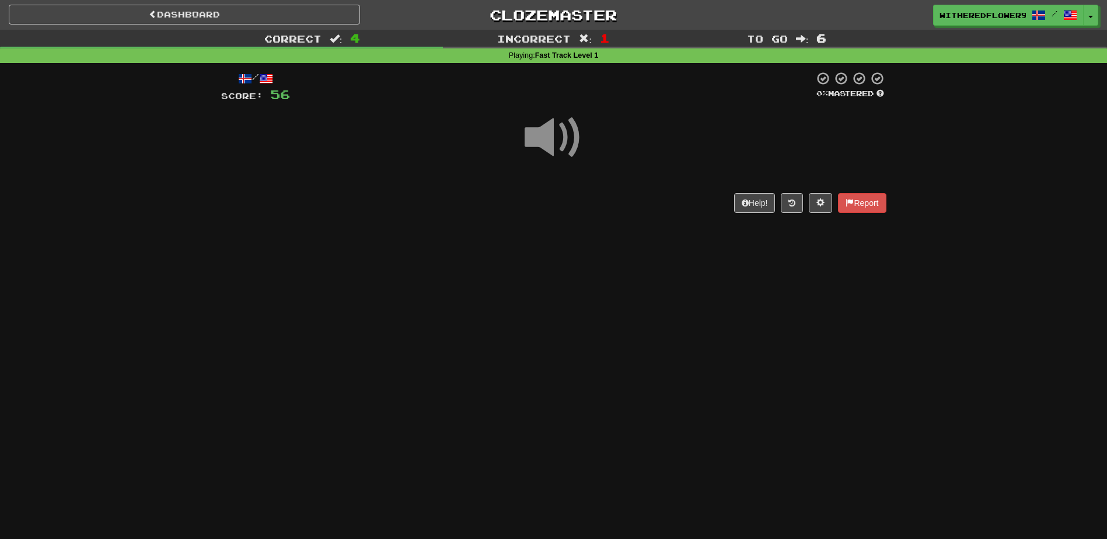
click at [548, 136] on span at bounding box center [554, 138] width 58 height 58
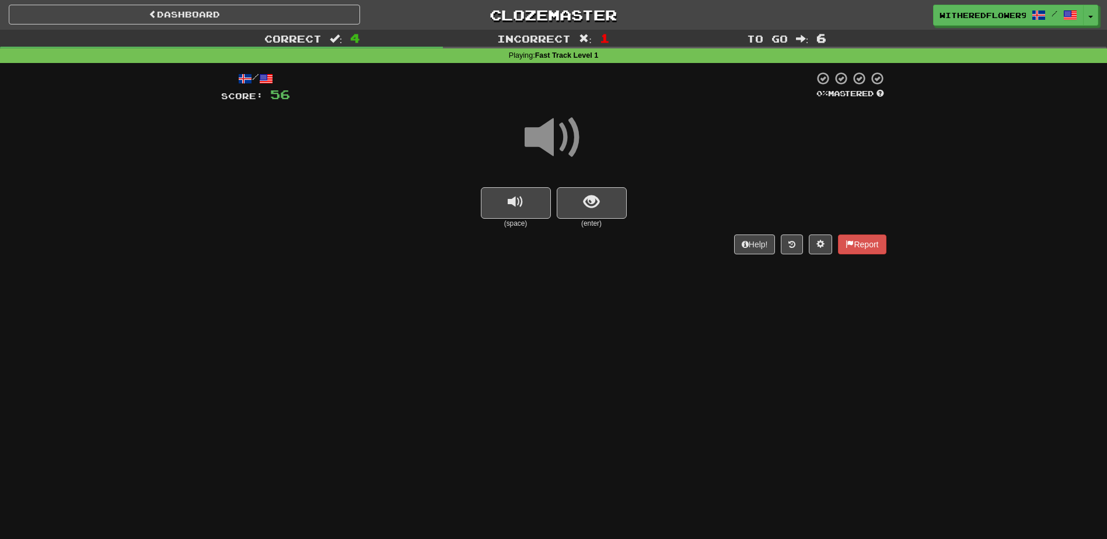
click at [557, 138] on span at bounding box center [554, 138] width 58 height 58
click at [597, 200] on span "show sentence" at bounding box center [592, 202] width 16 height 16
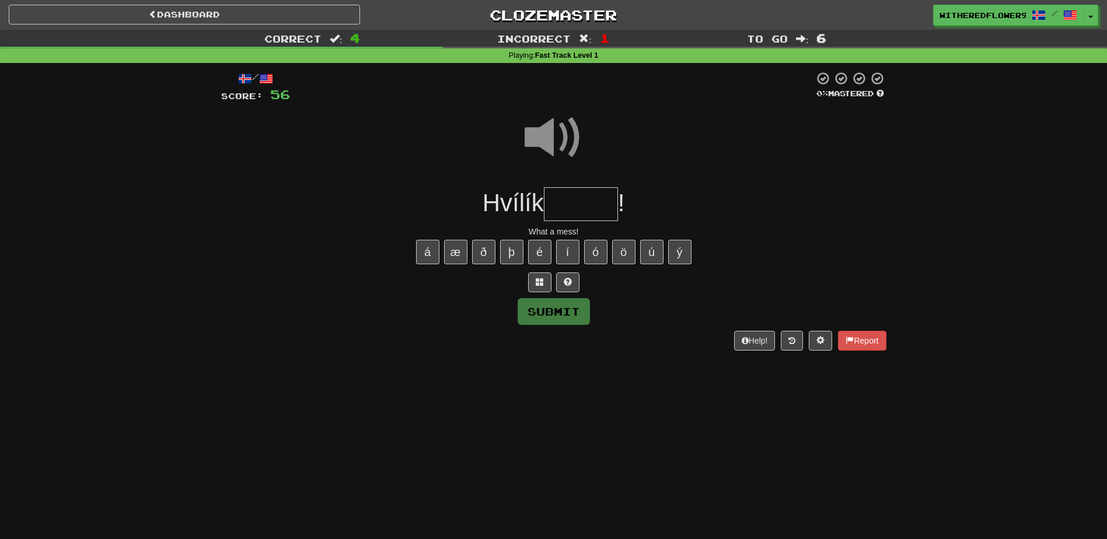
click at [591, 201] on input "text" at bounding box center [581, 204] width 74 height 34
type input "******"
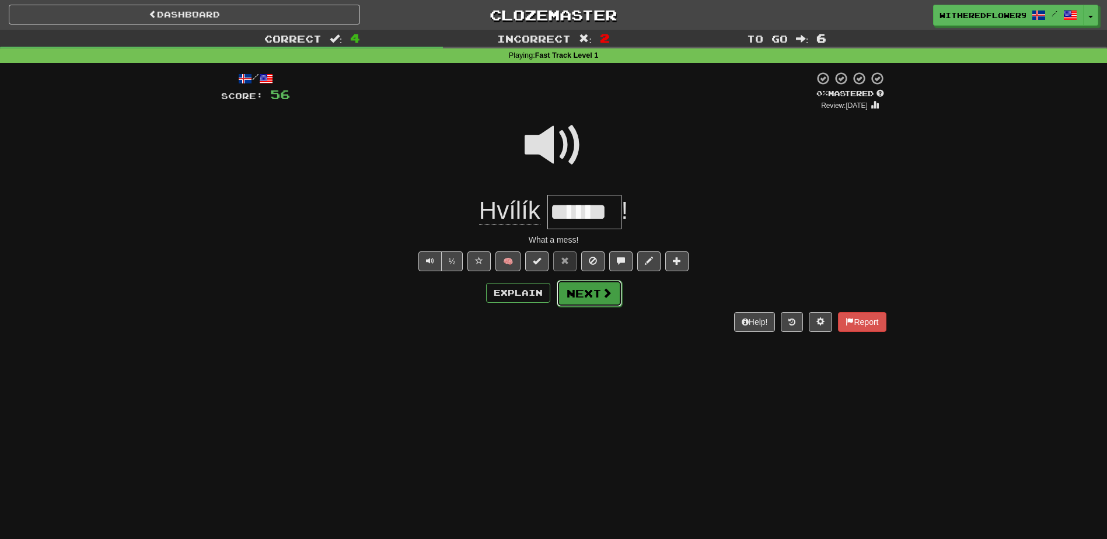
click at [585, 292] on button "Next" at bounding box center [589, 293] width 65 height 27
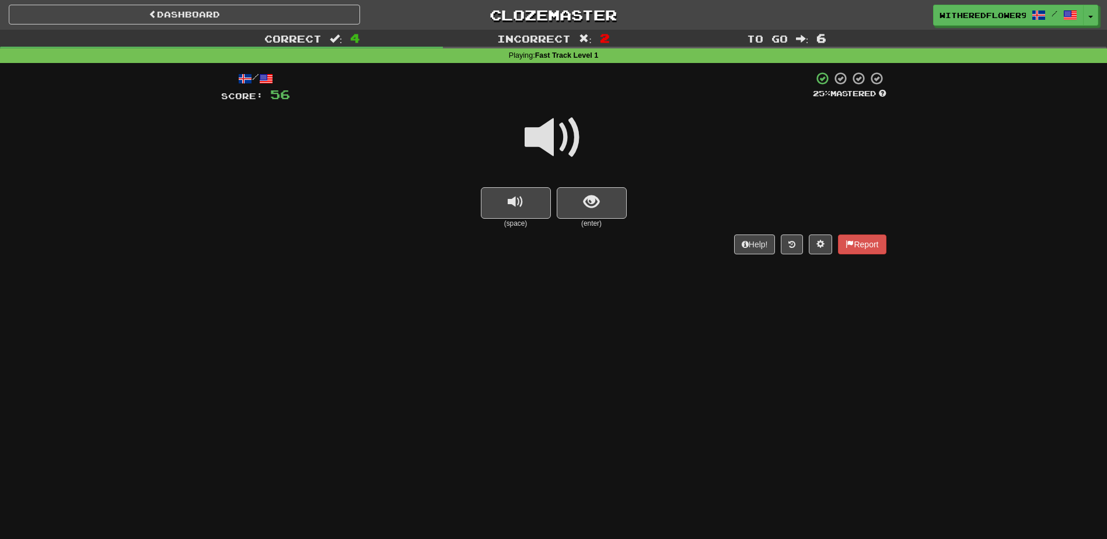
click at [553, 143] on span at bounding box center [554, 138] width 58 height 58
click at [563, 135] on span at bounding box center [554, 138] width 58 height 58
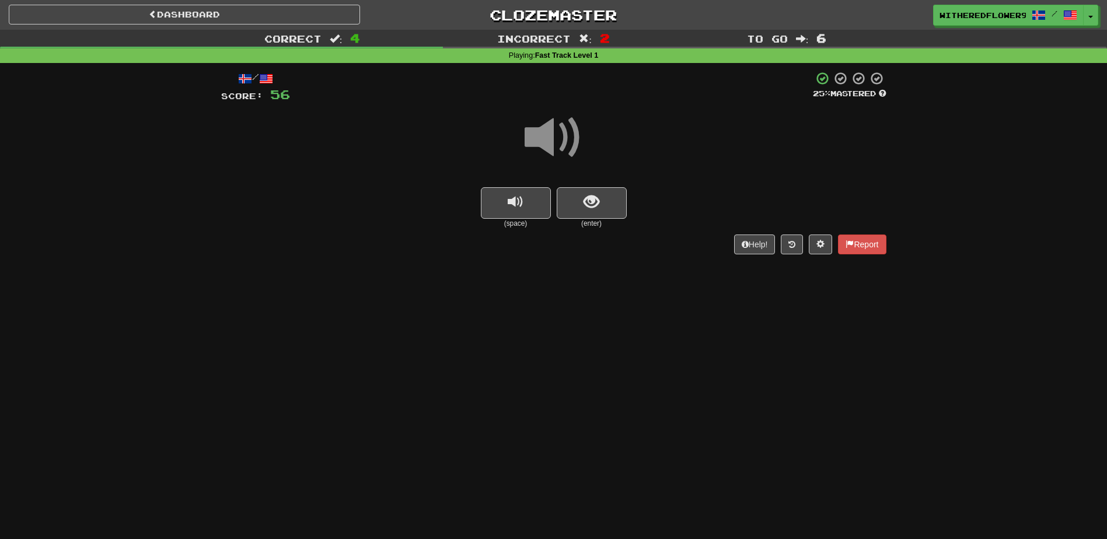
click at [563, 135] on span at bounding box center [554, 138] width 58 height 58
click at [613, 200] on button "show sentence" at bounding box center [592, 203] width 70 height 32
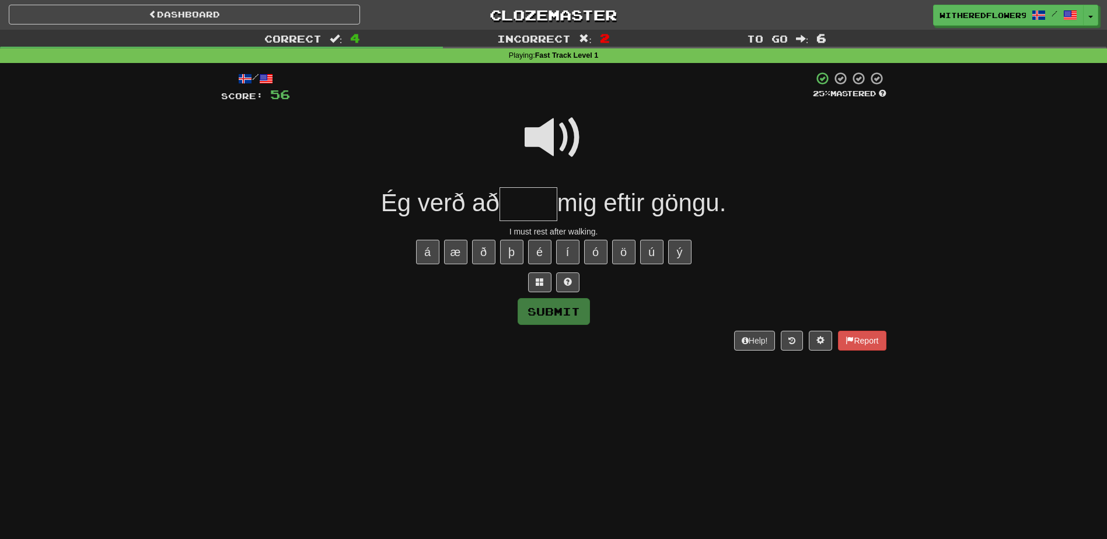
click at [554, 143] on span at bounding box center [554, 138] width 58 height 58
click at [523, 204] on input "text" at bounding box center [529, 204] width 58 height 34
type input "*****"
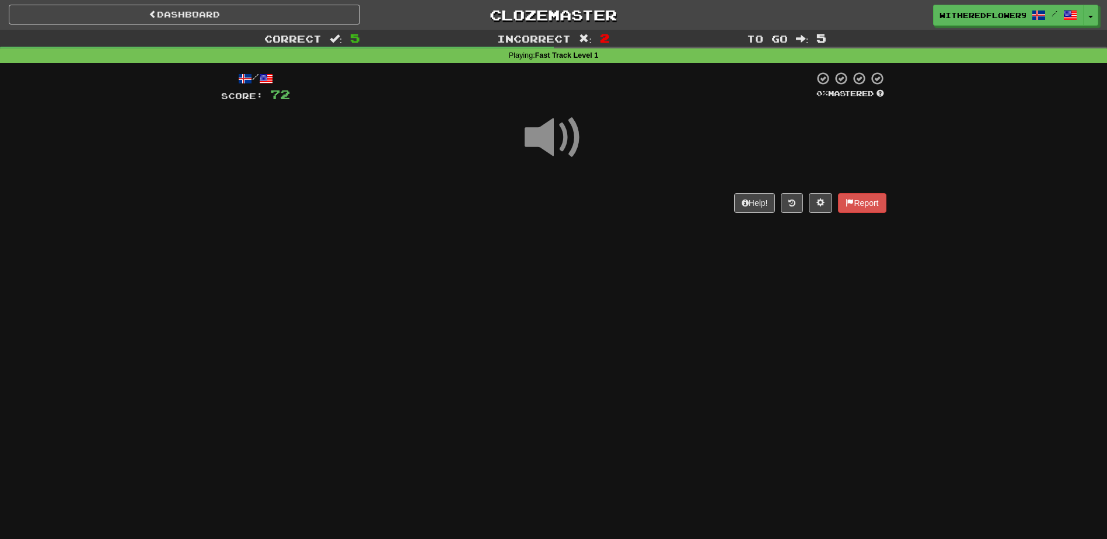
click at [537, 130] on span at bounding box center [554, 138] width 58 height 58
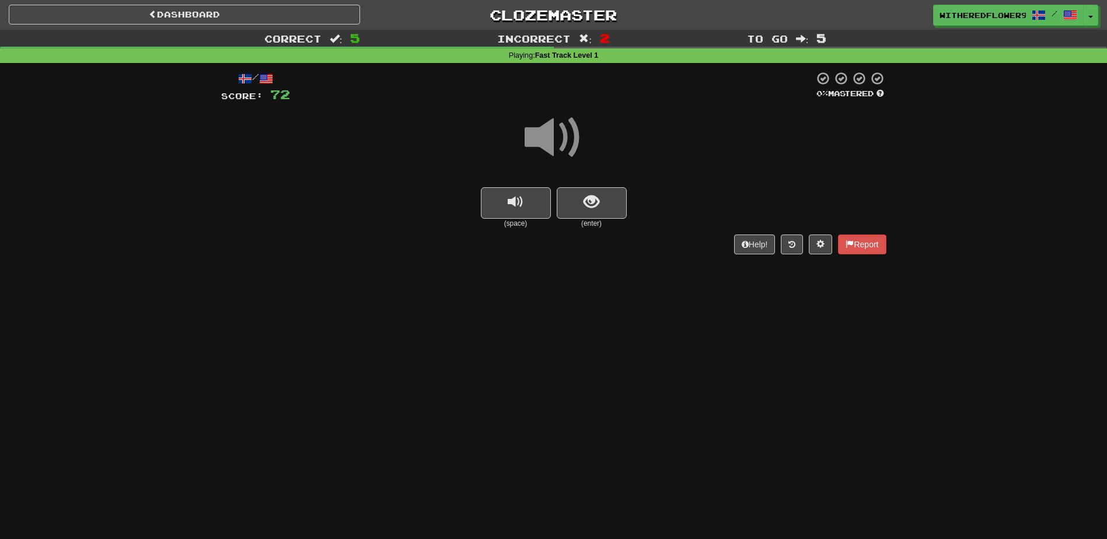
click at [528, 147] on span at bounding box center [554, 138] width 58 height 58
click at [541, 148] on span at bounding box center [554, 138] width 58 height 58
click at [601, 208] on button "show sentence" at bounding box center [592, 203] width 70 height 32
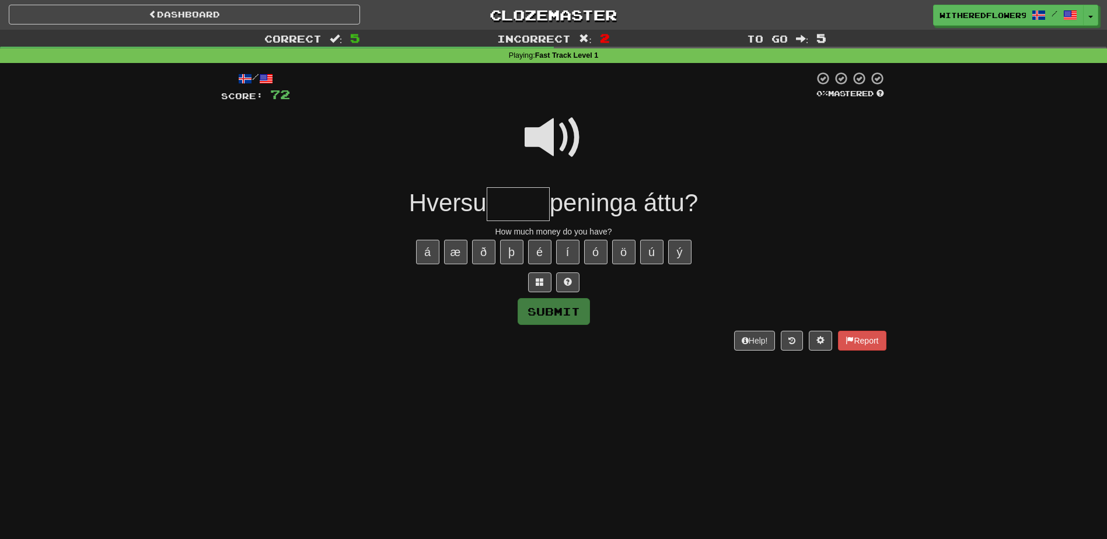
click at [529, 196] on input "text" at bounding box center [518, 204] width 63 height 34
type input "*****"
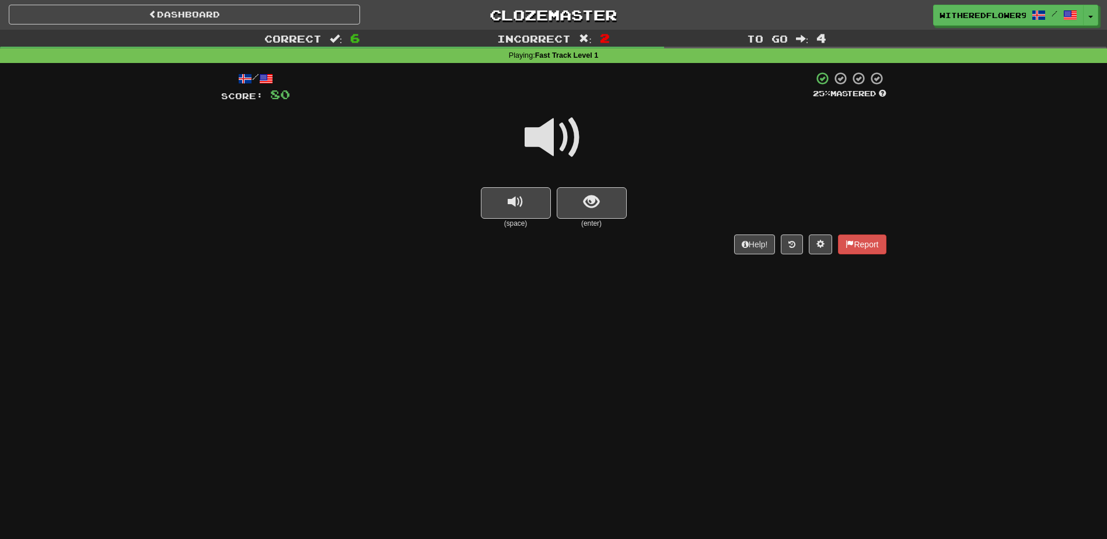
click at [552, 145] on span at bounding box center [554, 138] width 58 height 58
click at [574, 132] on span at bounding box center [554, 138] width 58 height 58
click at [550, 137] on span at bounding box center [554, 138] width 58 height 58
click at [597, 202] on span "show sentence" at bounding box center [592, 202] width 16 height 16
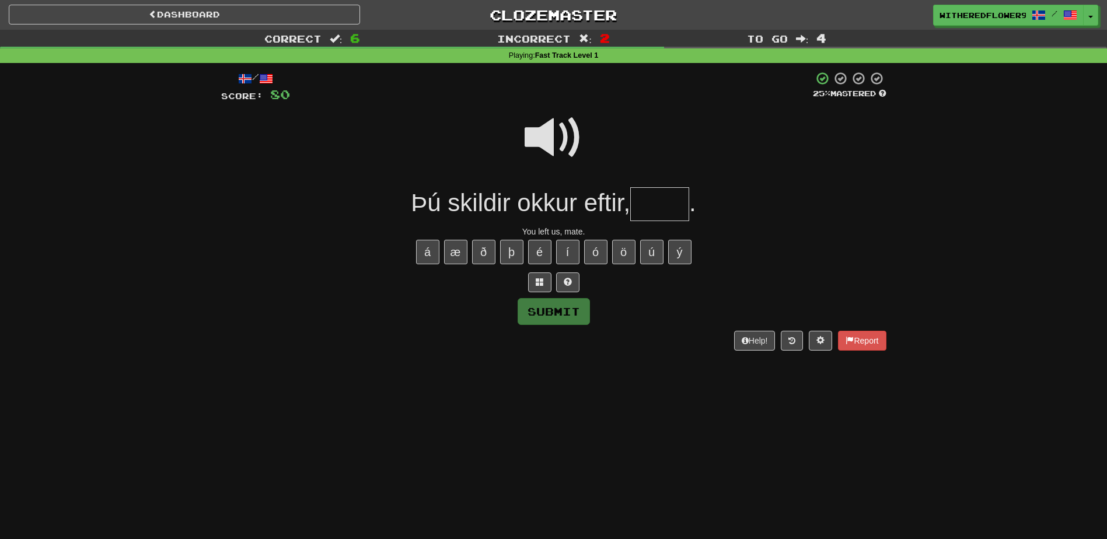
click at [644, 206] on input "text" at bounding box center [659, 204] width 59 height 34
type input "*****"
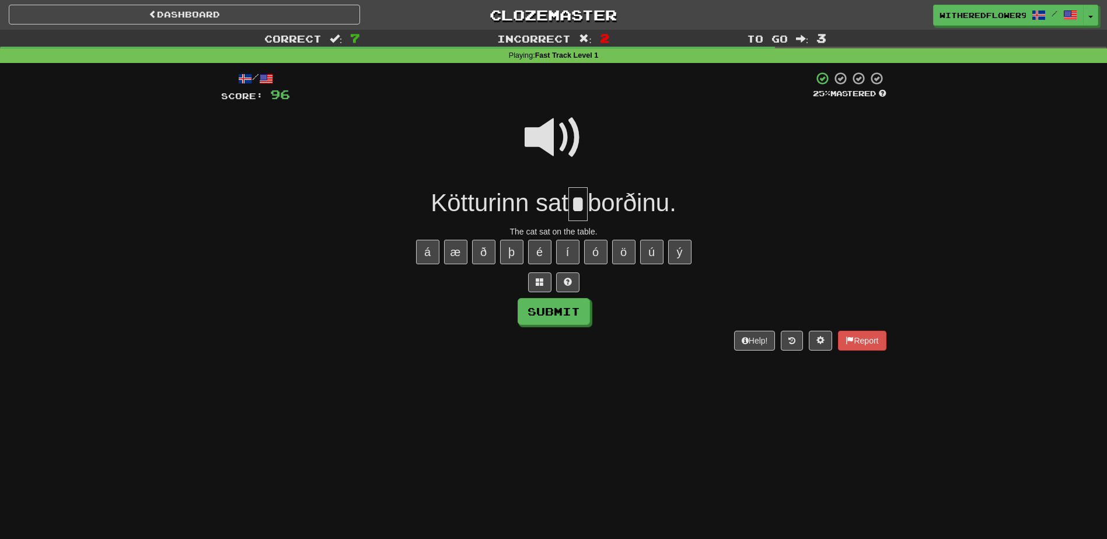
type input "*"
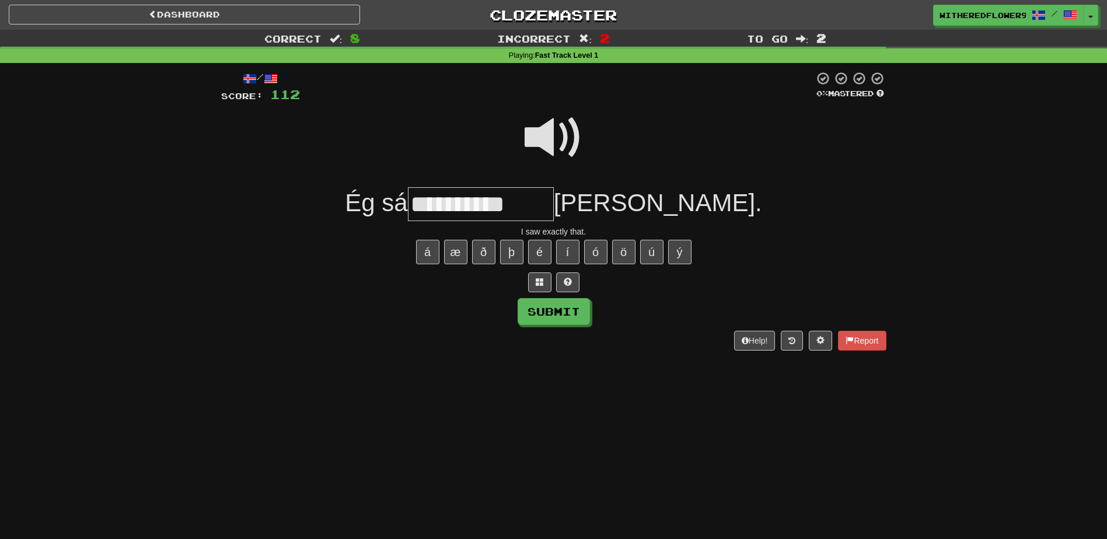
type input "**********"
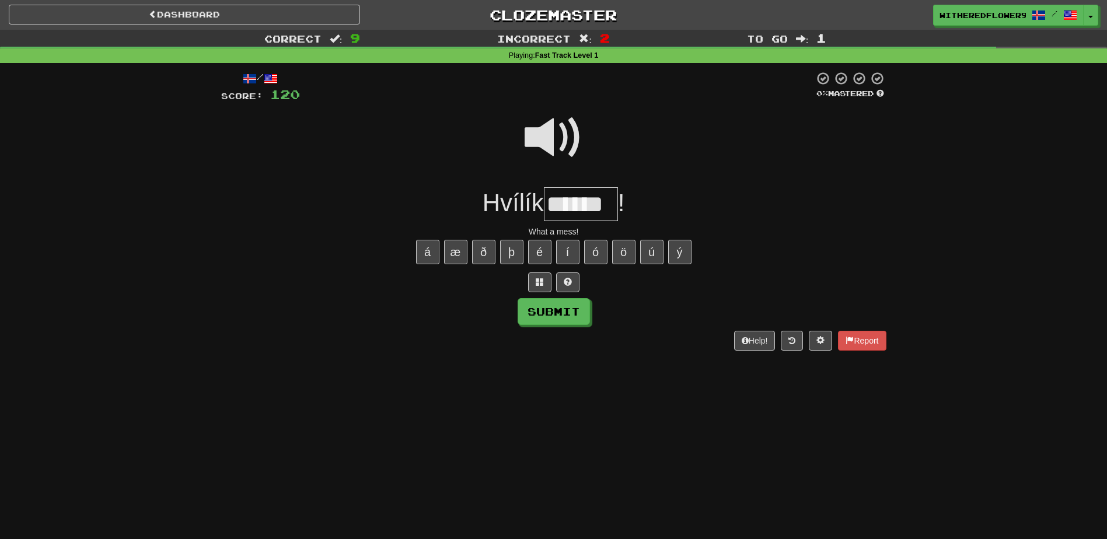
type input "******"
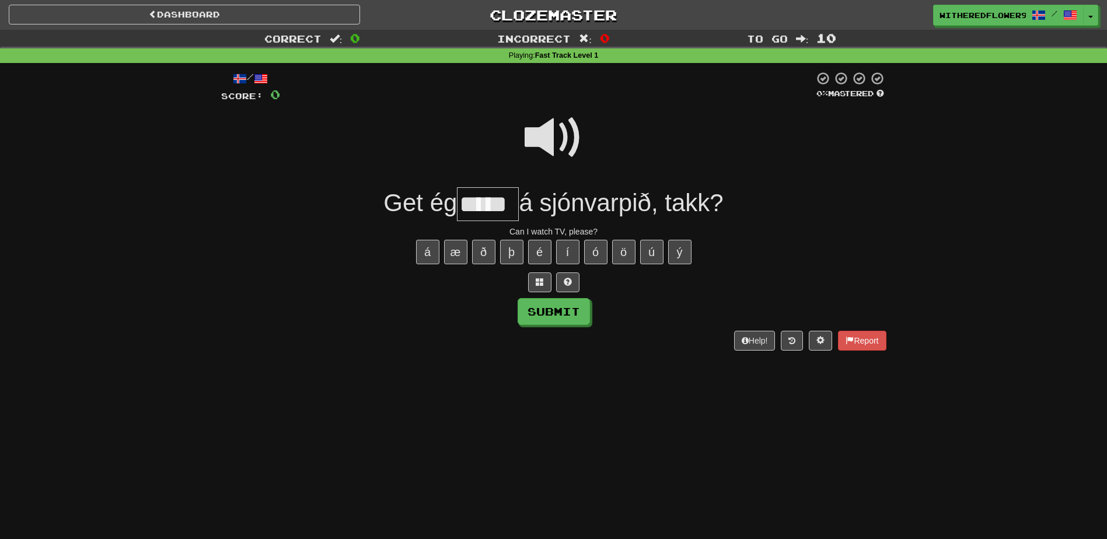
type input "*****"
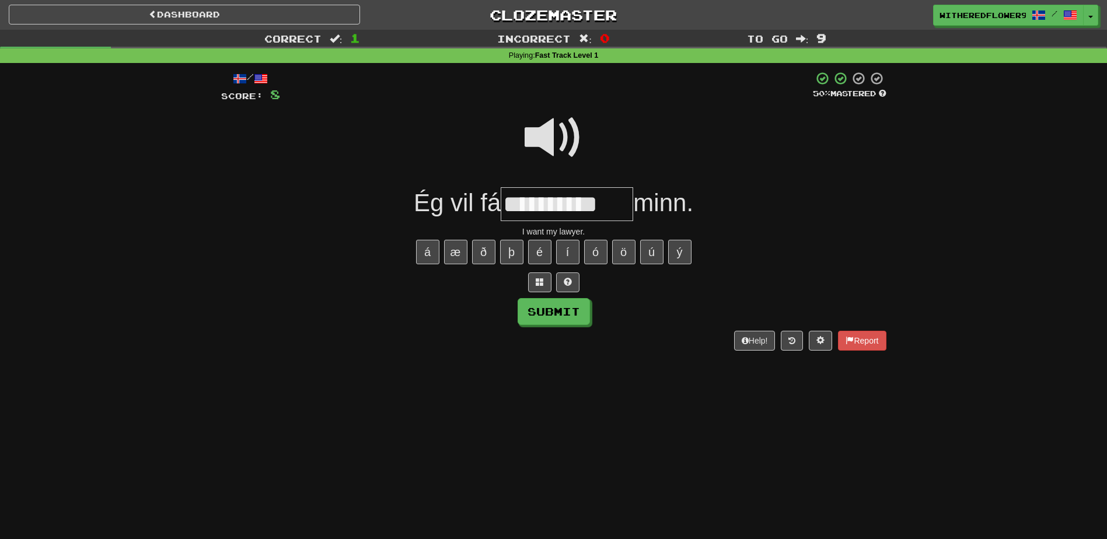
type input "**********"
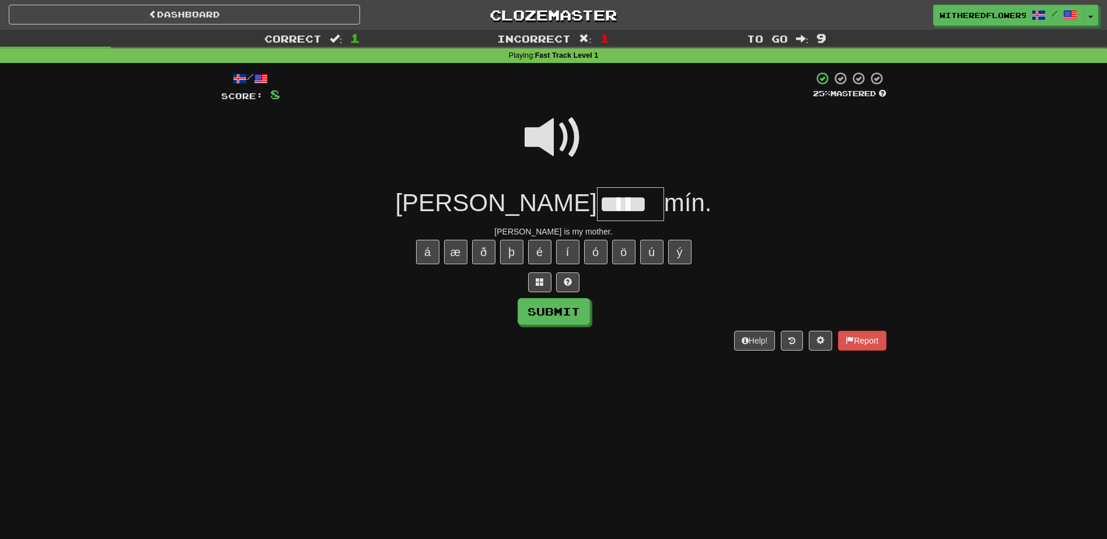
type input "*****"
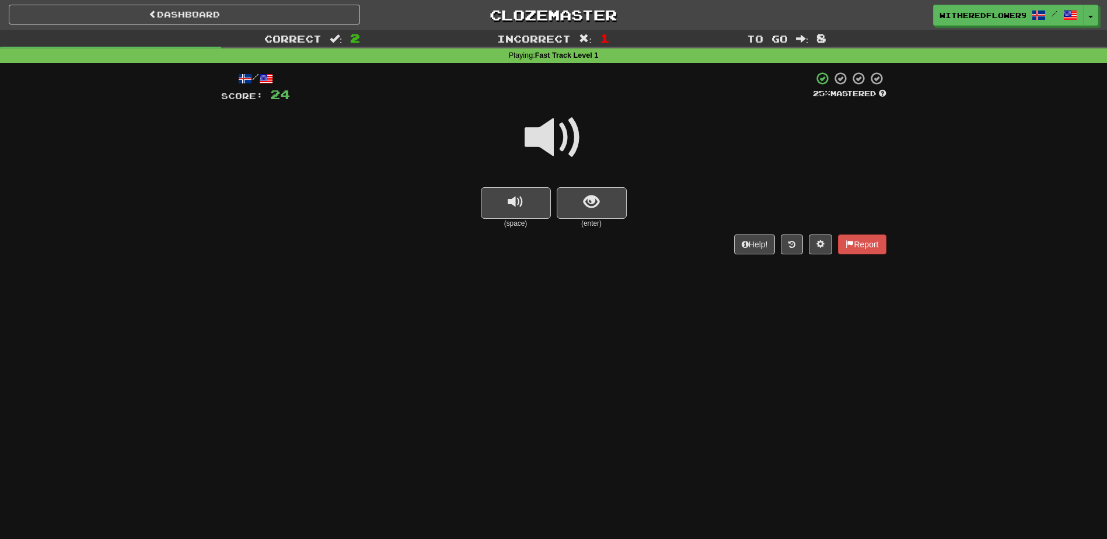
click at [351, 306] on div "Dashboard Clozemaster WitheredFlower9332 / Toggle Dropdown Dashboard Leaderboar…" at bounding box center [553, 269] width 1107 height 539
click at [490, 208] on button "replay audio" at bounding box center [516, 203] width 70 height 32
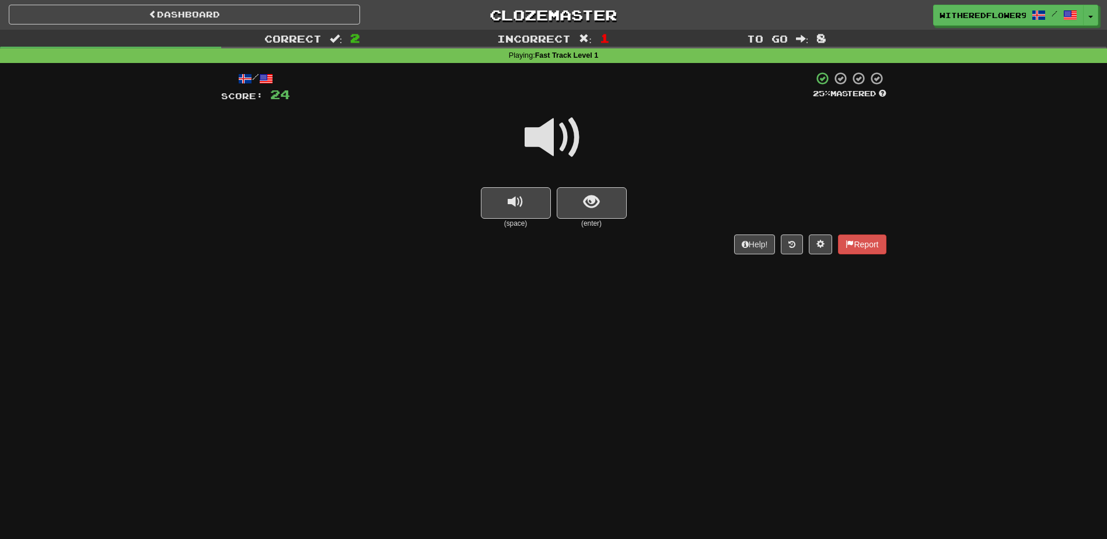
click at [530, 182] on div at bounding box center [553, 145] width 665 height 83
click at [613, 196] on button "show sentence" at bounding box center [592, 203] width 70 height 32
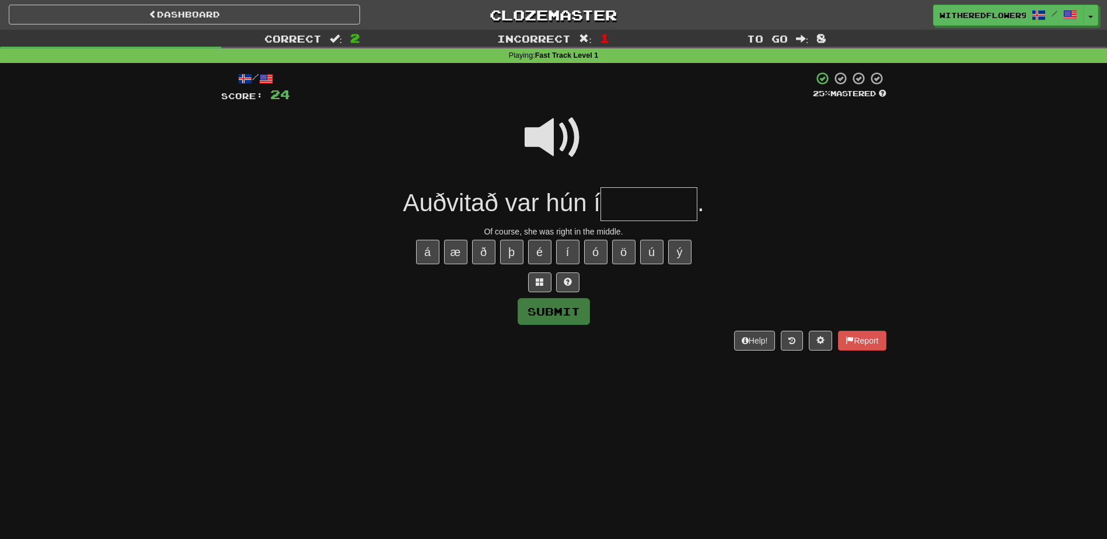
click at [563, 124] on span at bounding box center [554, 138] width 58 height 58
click at [619, 210] on input "text" at bounding box center [649, 204] width 97 height 34
type input "*"
click at [549, 134] on span at bounding box center [554, 138] width 58 height 58
click at [682, 207] on input "******" at bounding box center [649, 204] width 97 height 34
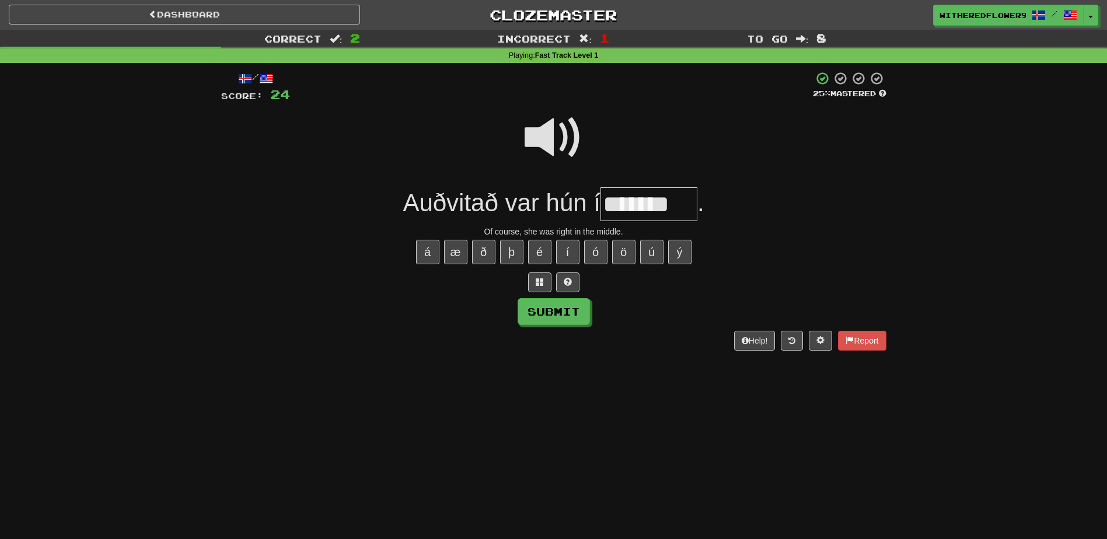
type input "********"
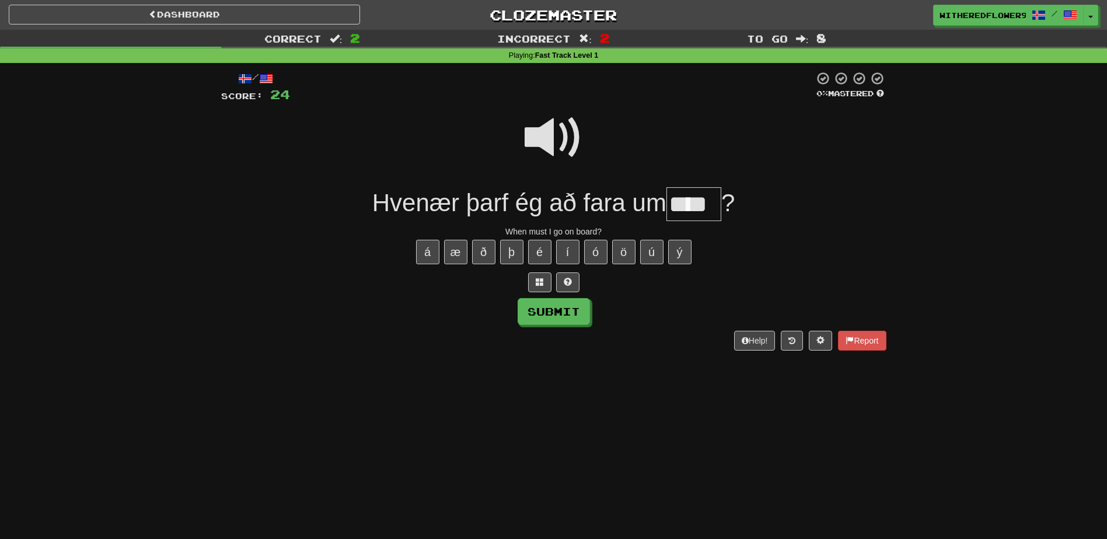
type input "****"
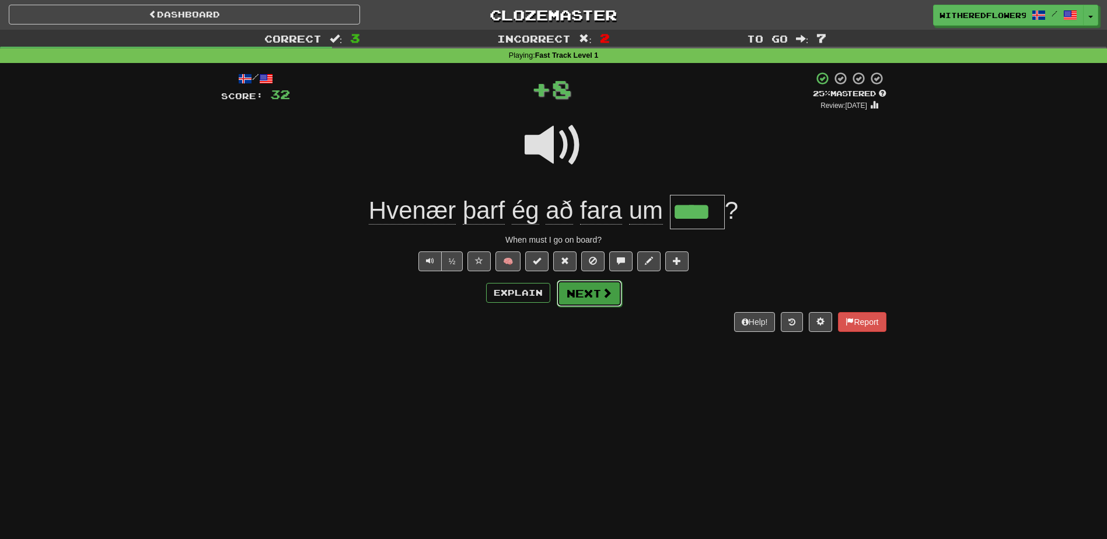
click at [584, 299] on button "Next" at bounding box center [589, 293] width 65 height 27
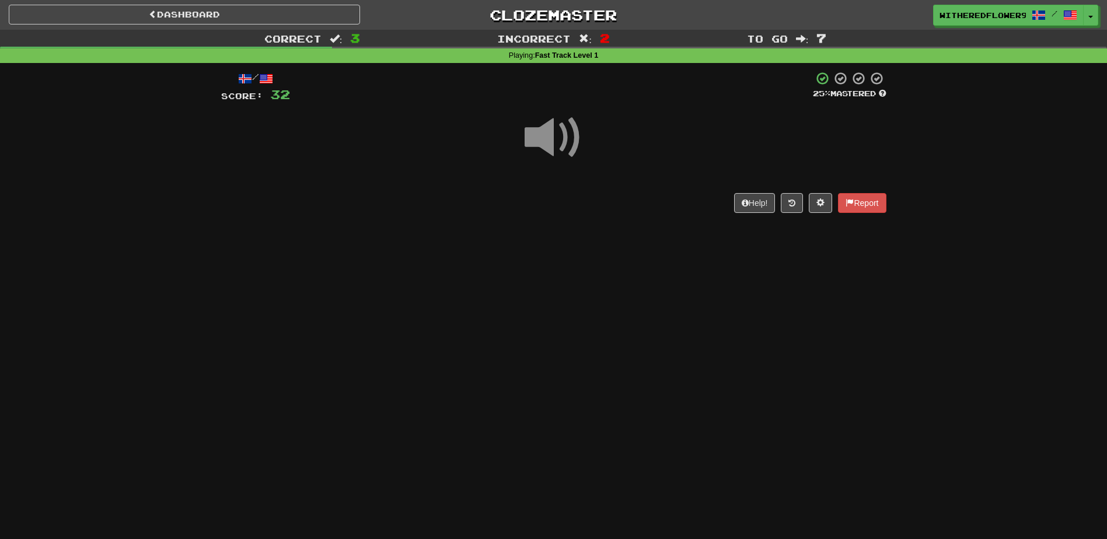
click at [581, 143] on span at bounding box center [554, 138] width 58 height 58
click at [546, 125] on span at bounding box center [554, 138] width 58 height 58
click at [545, 125] on span at bounding box center [554, 138] width 58 height 58
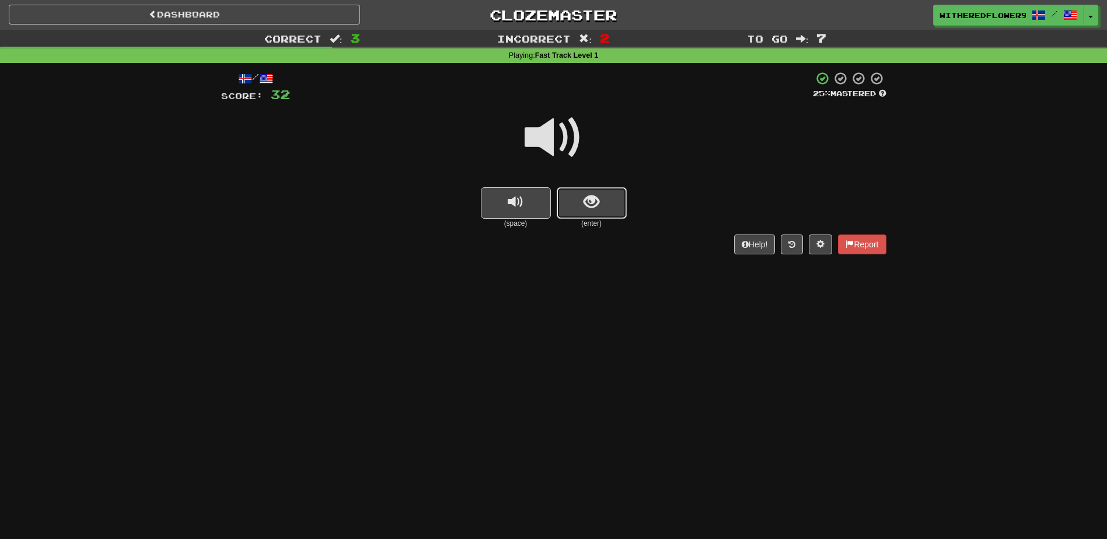
click at [592, 211] on button "show sentence" at bounding box center [592, 203] width 70 height 32
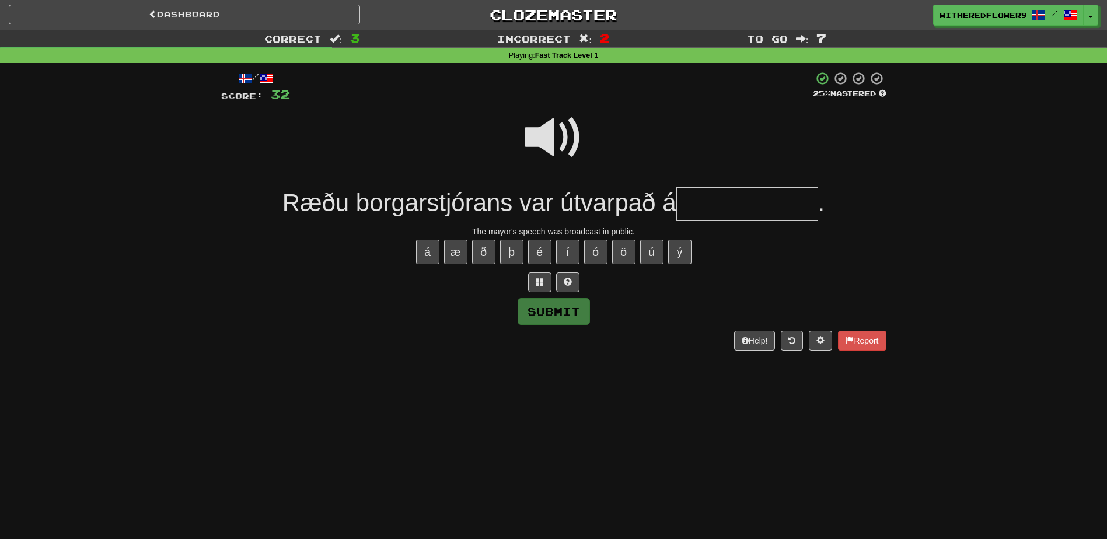
click at [702, 211] on input "text" at bounding box center [747, 204] width 142 height 34
click at [570, 137] on span at bounding box center [554, 138] width 58 height 58
click at [712, 198] on input "text" at bounding box center [747, 204] width 142 height 34
type input "**********"
click at [564, 134] on span at bounding box center [554, 138] width 58 height 58
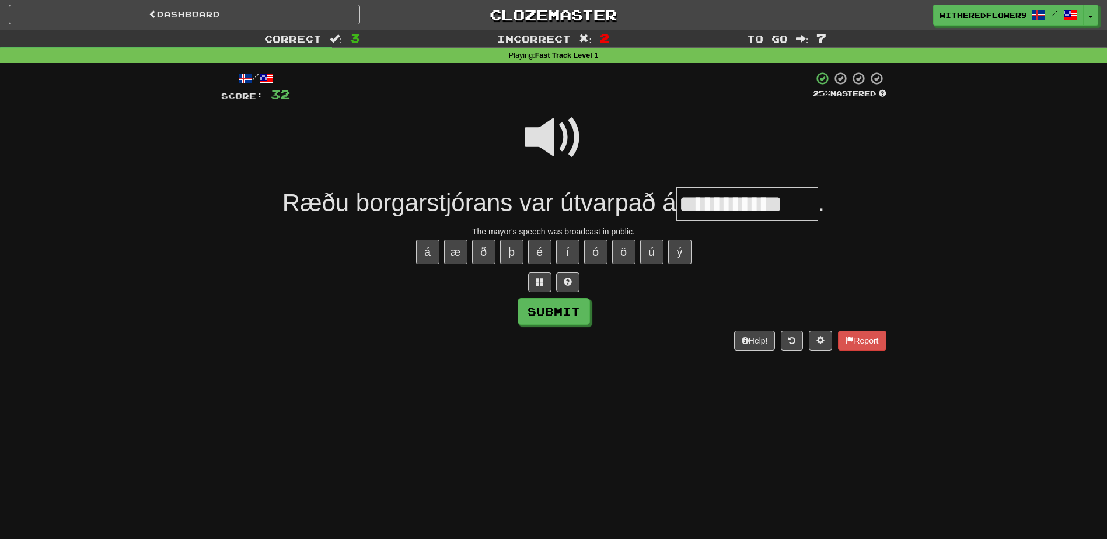
click at [574, 132] on span at bounding box center [554, 138] width 58 height 58
click at [550, 316] on button "Submit" at bounding box center [554, 312] width 72 height 27
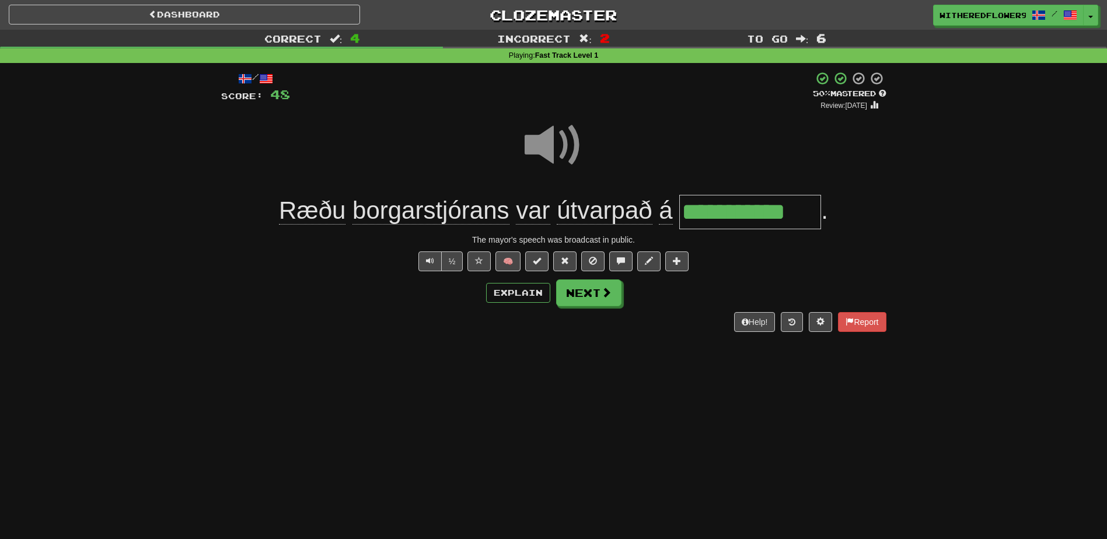
click at [555, 139] on span at bounding box center [554, 145] width 58 height 58
click at [599, 317] on div "Help! Report" at bounding box center [553, 322] width 665 height 20
click at [591, 299] on button "Next" at bounding box center [589, 293] width 65 height 27
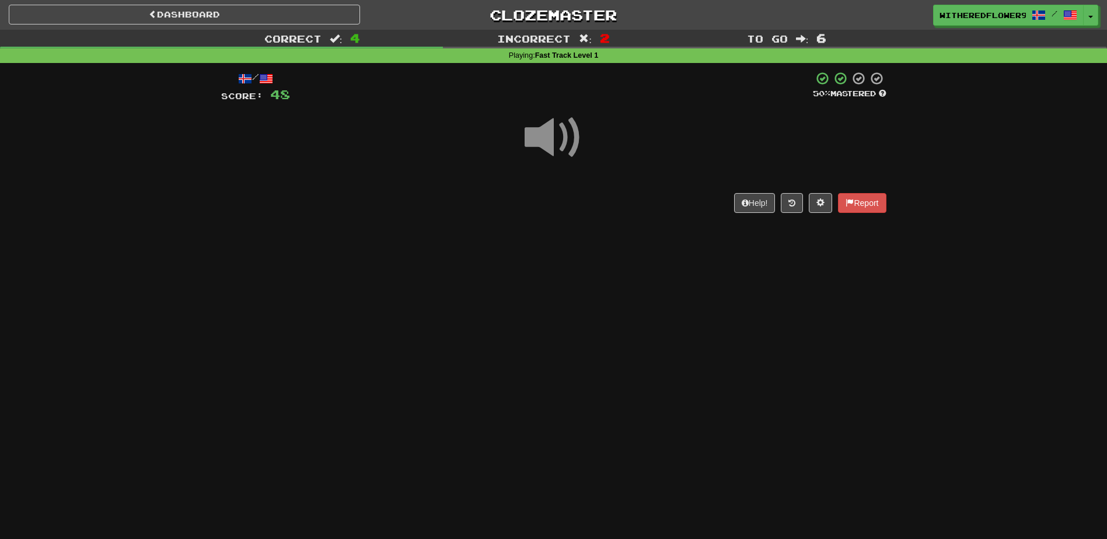
click at [560, 136] on span at bounding box center [554, 138] width 58 height 58
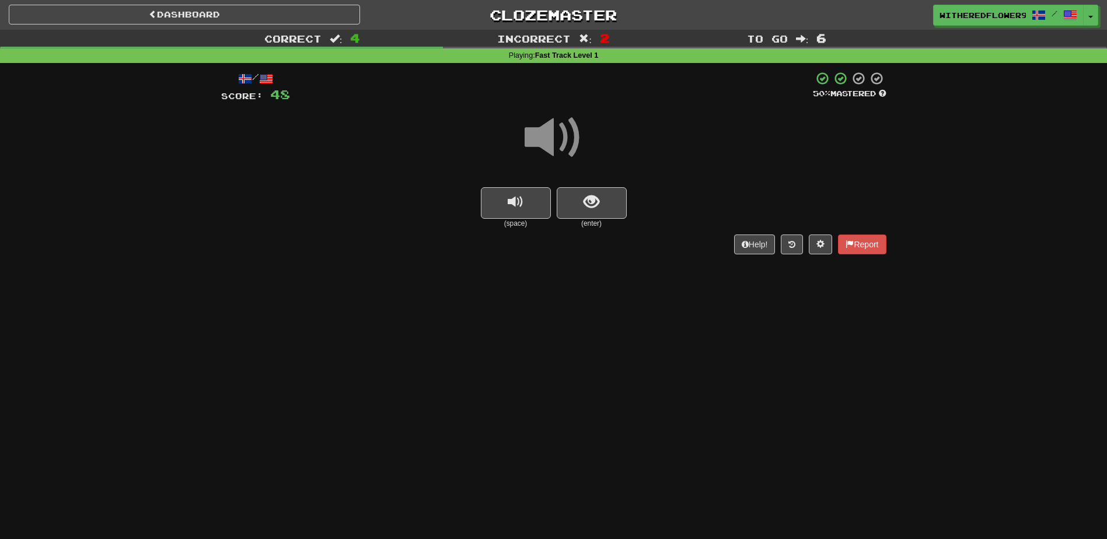
click at [560, 136] on span at bounding box center [554, 138] width 58 height 58
click at [595, 213] on button "show sentence" at bounding box center [592, 203] width 70 height 32
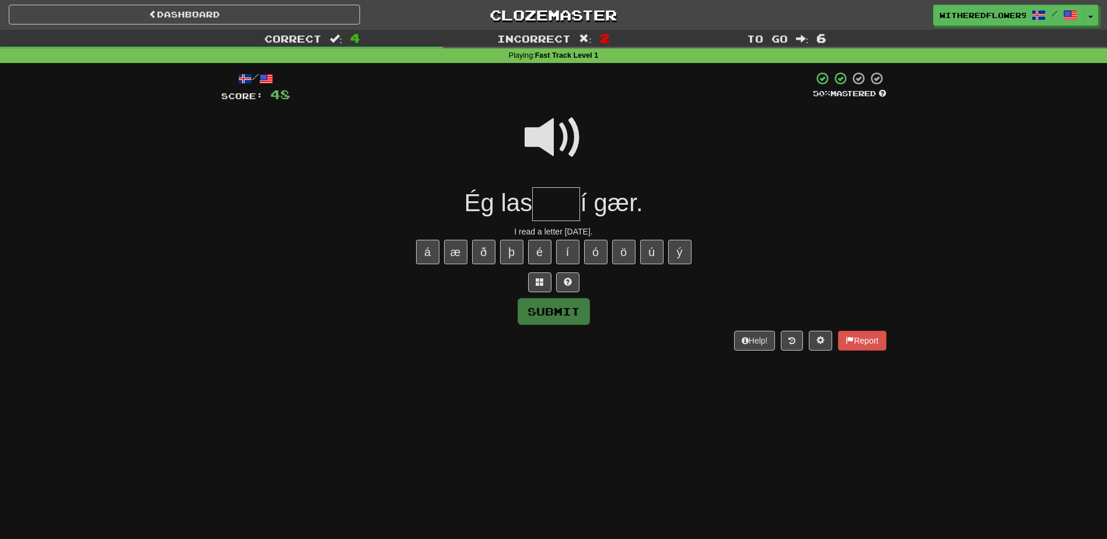
click at [548, 137] on span at bounding box center [554, 138] width 58 height 58
click at [544, 207] on input "text" at bounding box center [556, 204] width 48 height 34
type input "****"
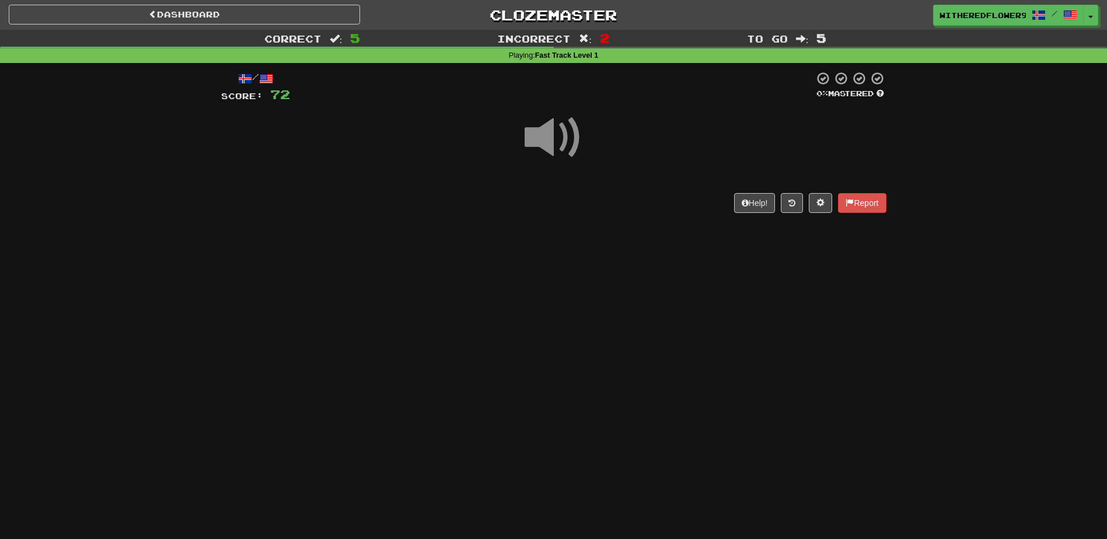
drag, startPoint x: 523, startPoint y: 140, endPoint x: 552, endPoint y: 134, distance: 29.3
click at [526, 138] on div at bounding box center [553, 145] width 665 height 83
click at [552, 134] on span at bounding box center [554, 138] width 58 height 58
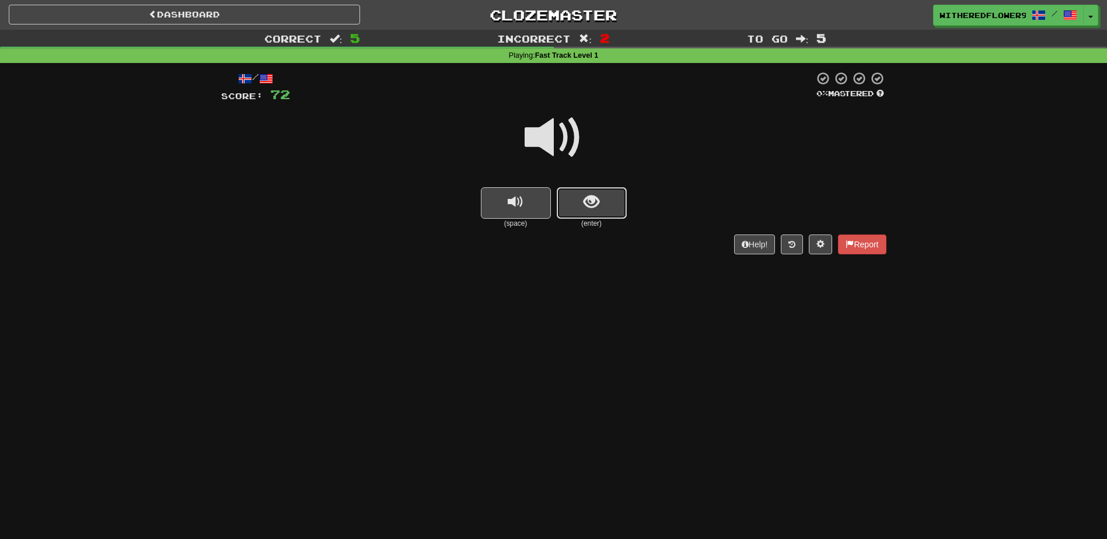
click at [590, 210] on span "show sentence" at bounding box center [592, 202] width 16 height 16
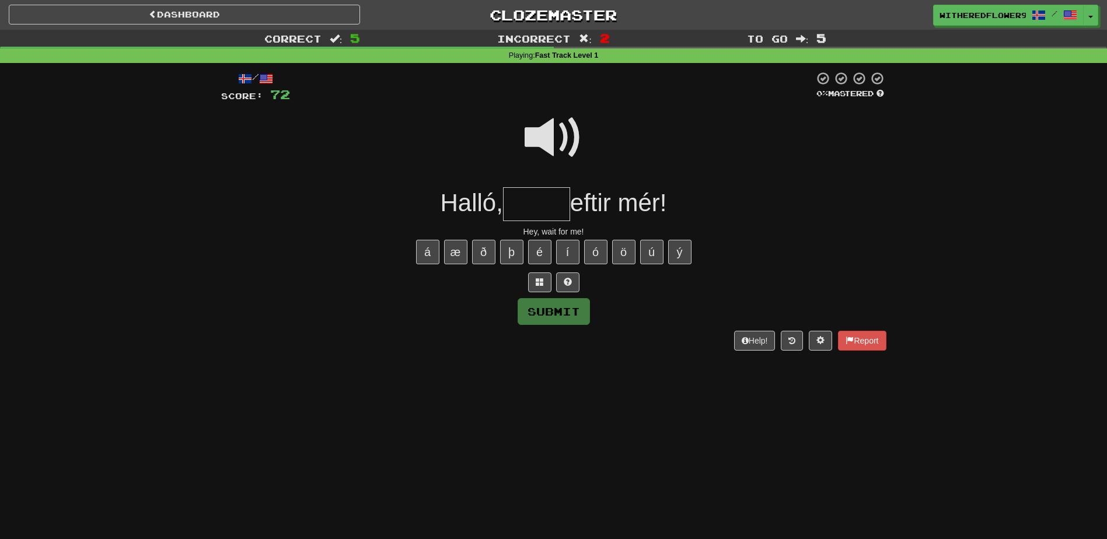
click at [536, 213] on input "text" at bounding box center [536, 204] width 67 height 34
type input "*****"
drag, startPoint x: 587, startPoint y: 117, endPoint x: 567, endPoint y: 132, distance: 25.8
click at [582, 122] on div at bounding box center [553, 145] width 665 height 83
click at [462, 204] on input "text" at bounding box center [467, 204] width 51 height 34
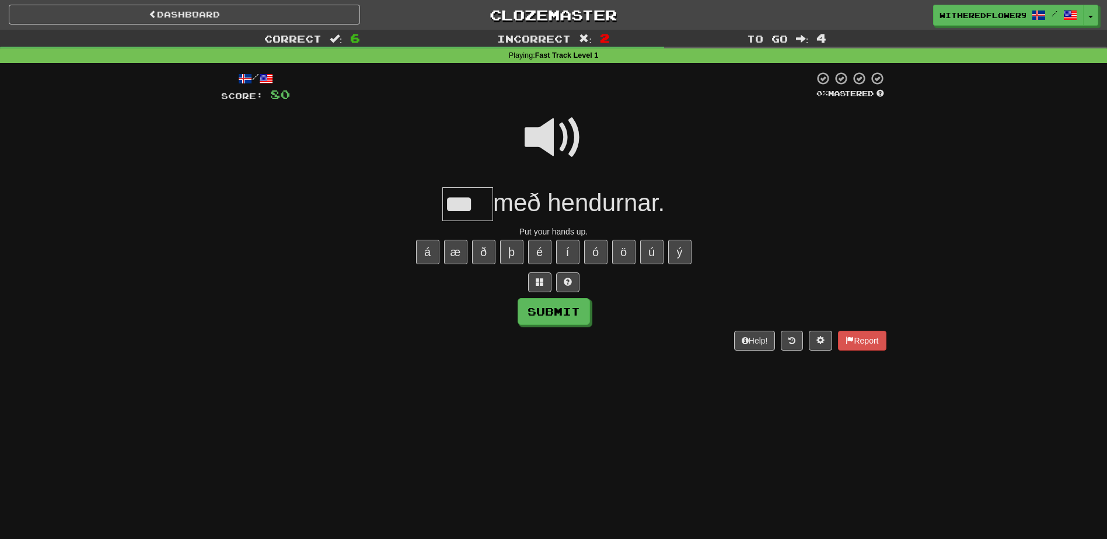
type input "***"
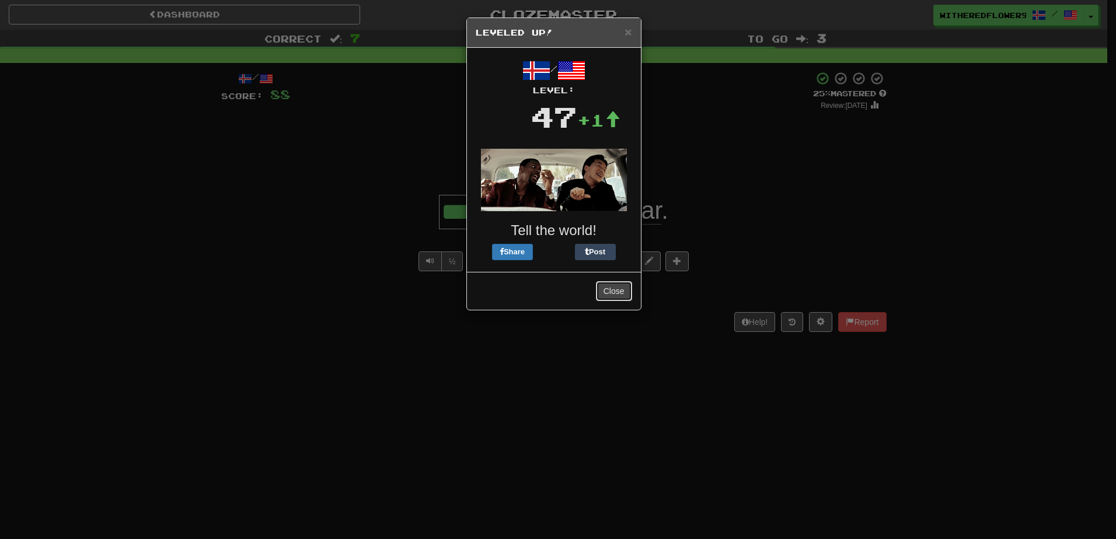
click at [619, 292] on button "Close" at bounding box center [614, 291] width 36 height 20
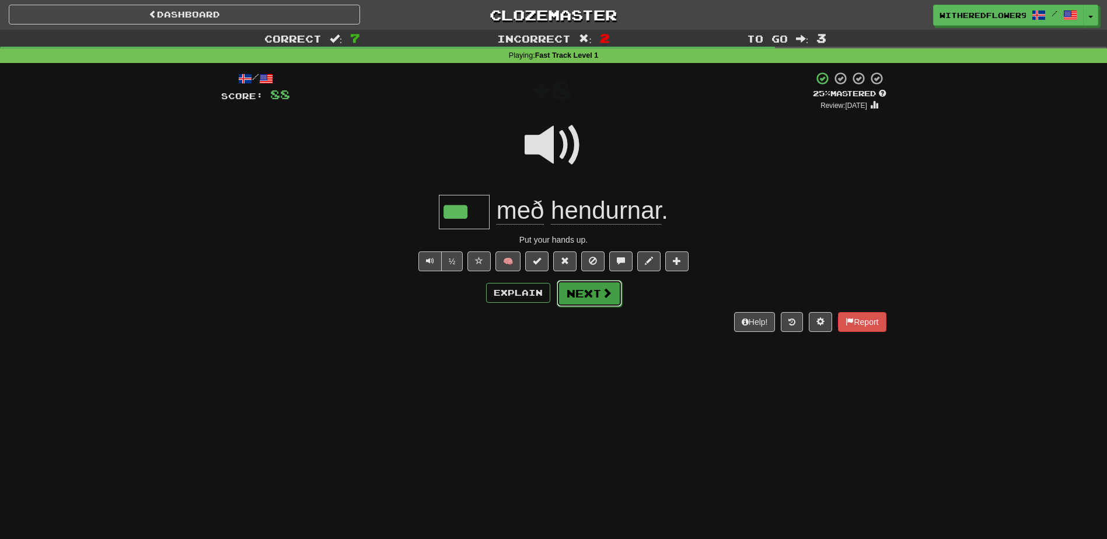
click at [600, 301] on button "Next" at bounding box center [589, 293] width 65 height 27
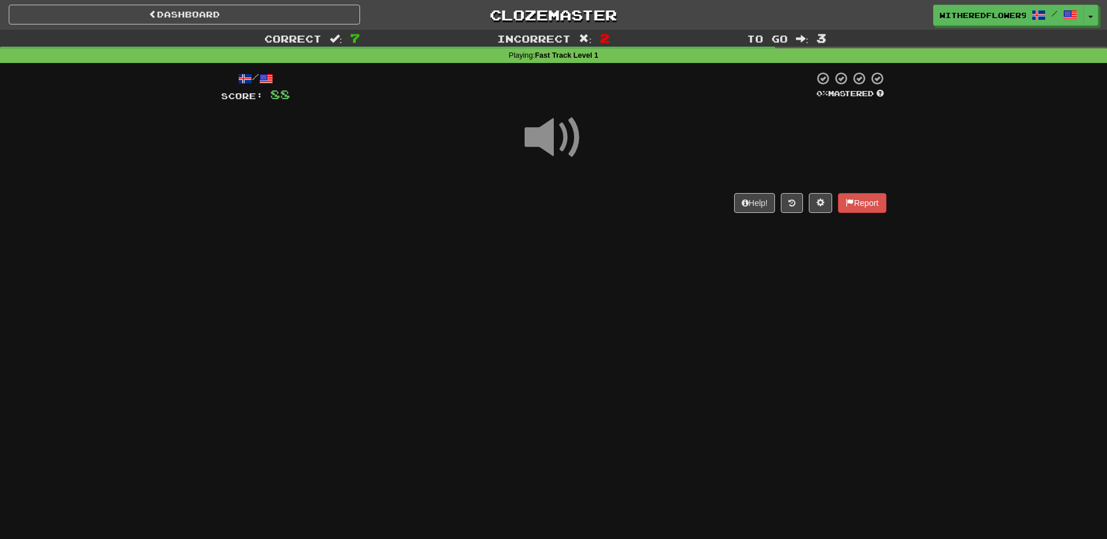
click at [550, 134] on span at bounding box center [554, 138] width 58 height 58
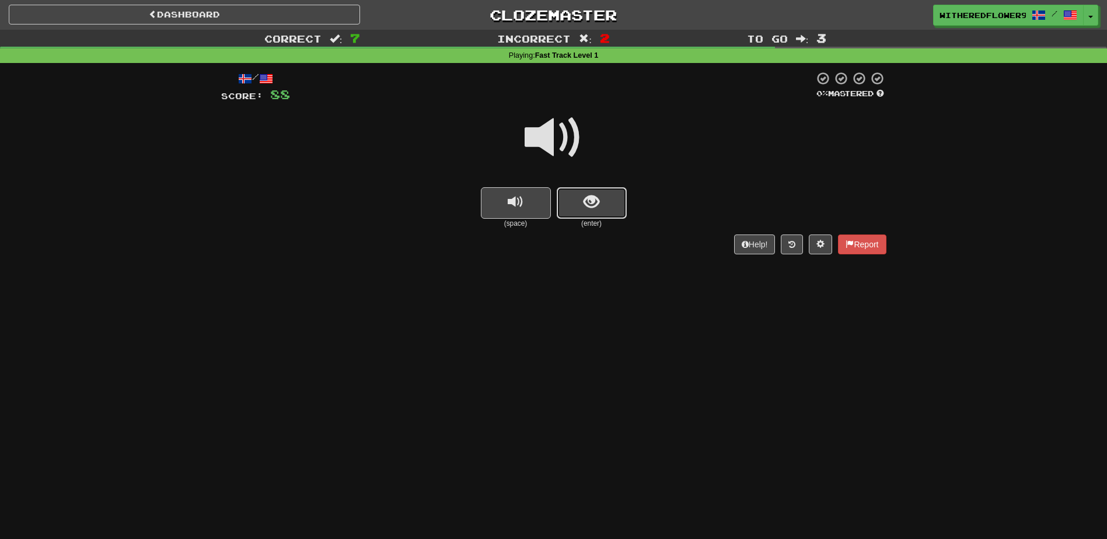
click at [585, 202] on span "show sentence" at bounding box center [592, 202] width 16 height 16
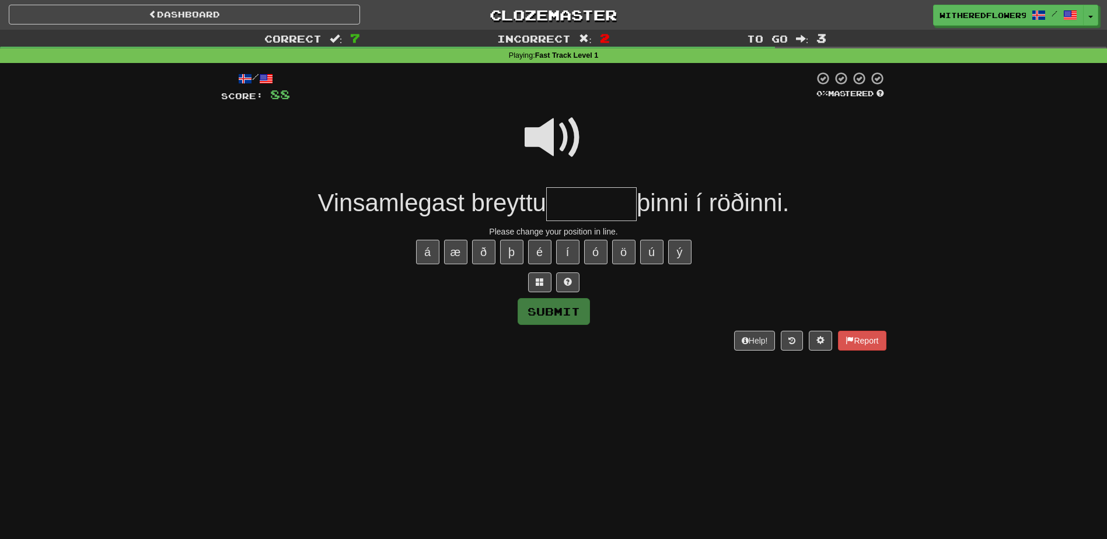
click at [537, 118] on span at bounding box center [554, 138] width 58 height 58
click at [565, 205] on input "text" at bounding box center [591, 204] width 90 height 34
type input "********"
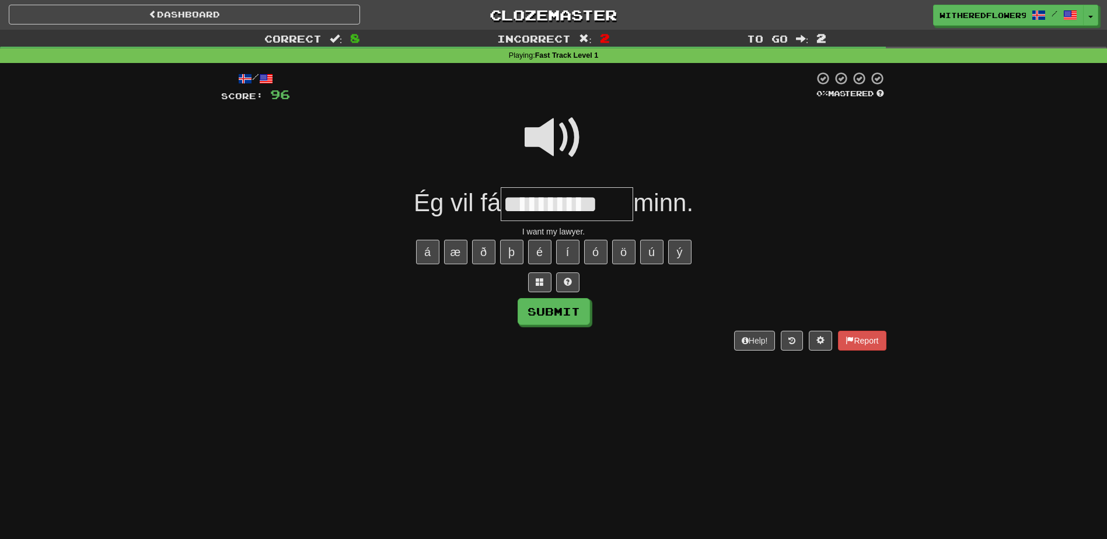
type input "**********"
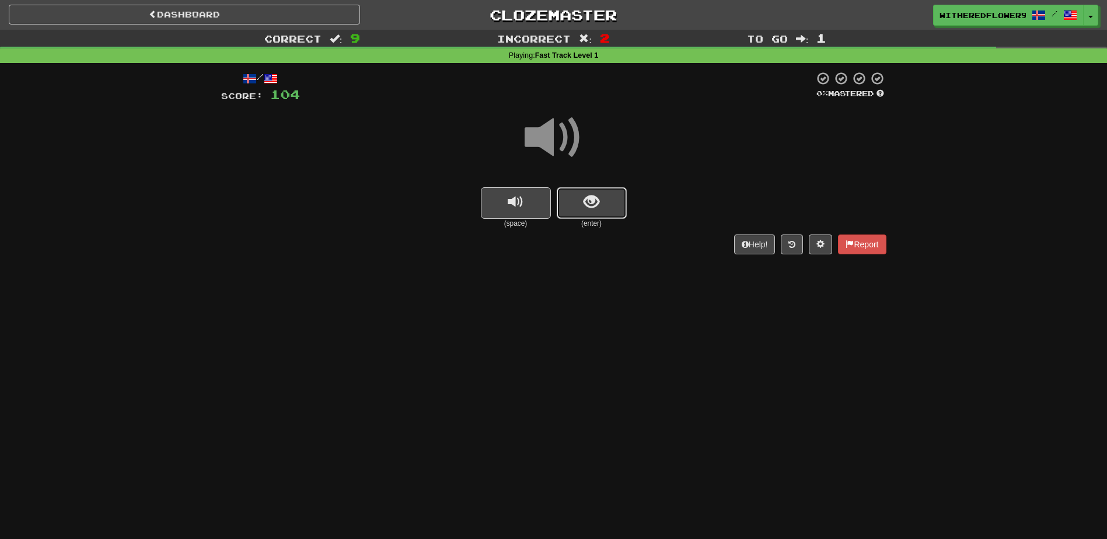
click at [609, 205] on button "show sentence" at bounding box center [592, 203] width 70 height 32
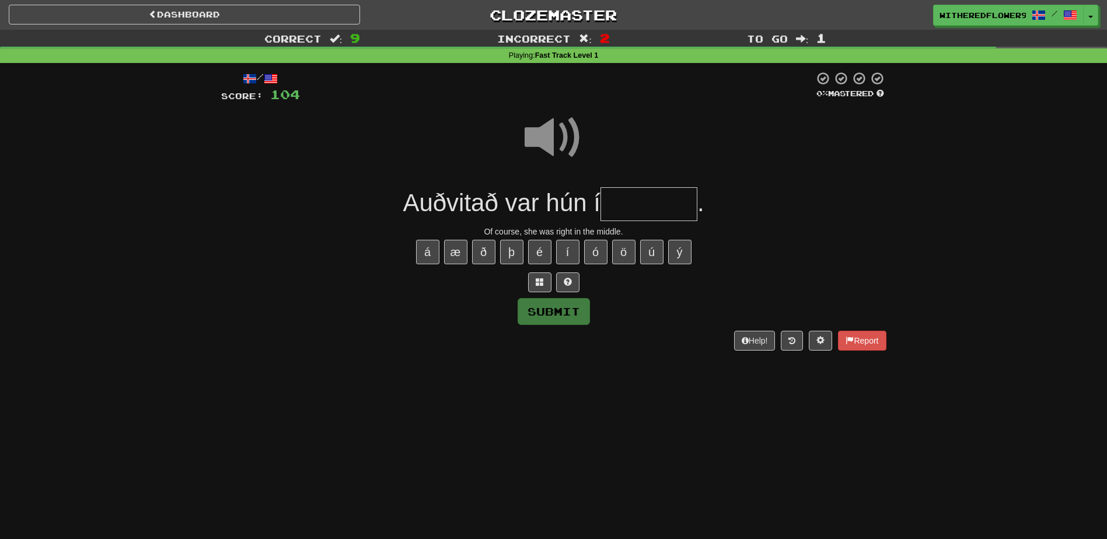
click at [633, 207] on input "text" at bounding box center [649, 204] width 97 height 34
type input "********"
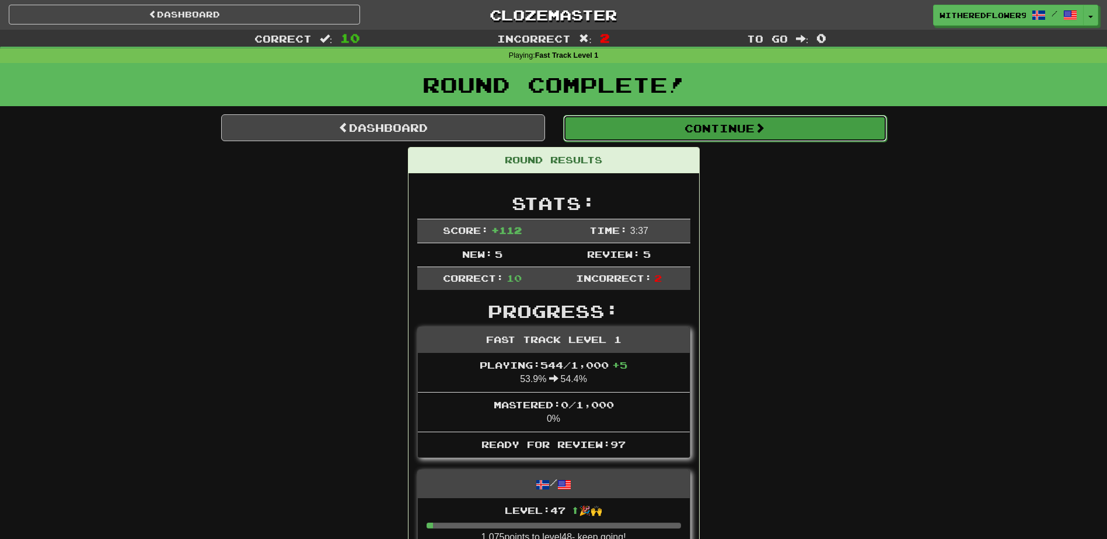
click at [686, 119] on button "Continue" at bounding box center [725, 128] width 324 height 27
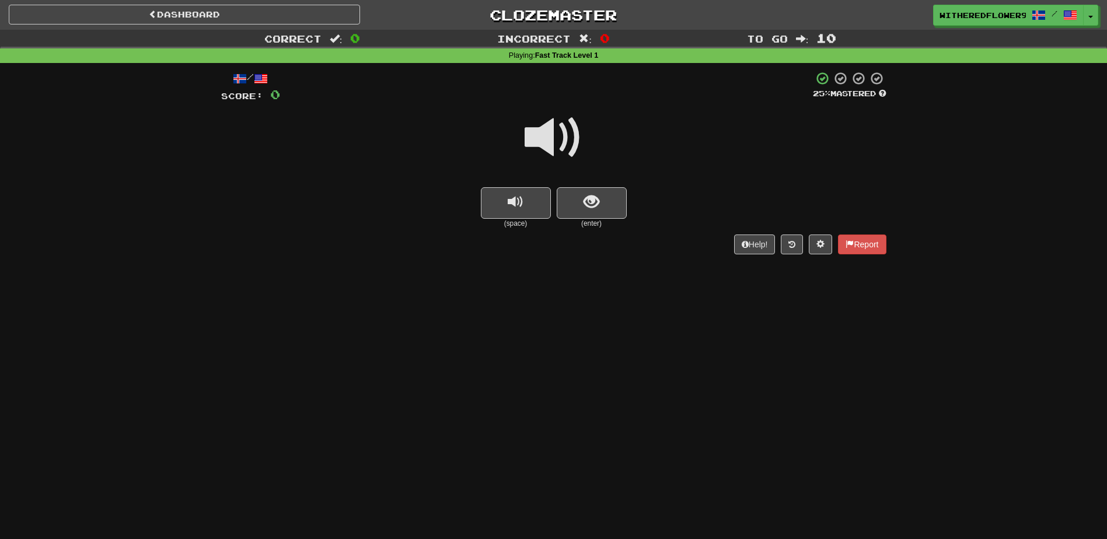
click at [545, 134] on span at bounding box center [554, 138] width 58 height 58
click at [612, 206] on button "show sentence" at bounding box center [592, 203] width 70 height 32
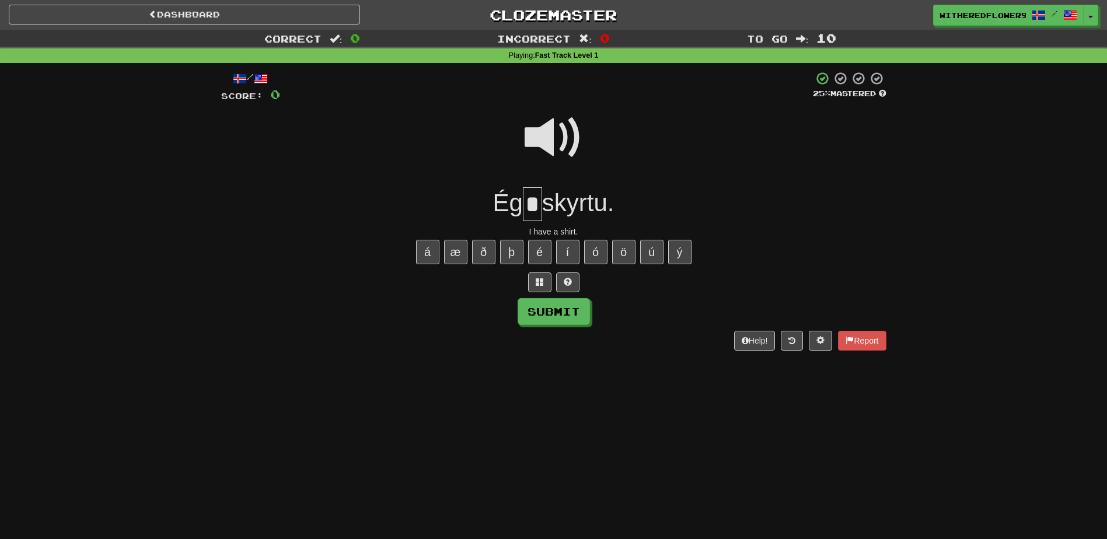
type input "*"
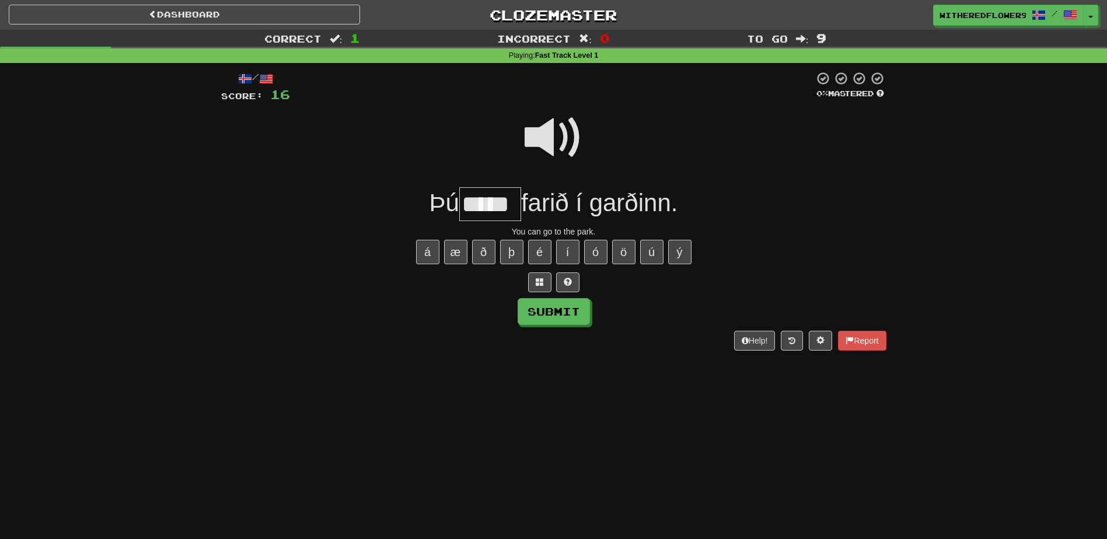
type input "*****"
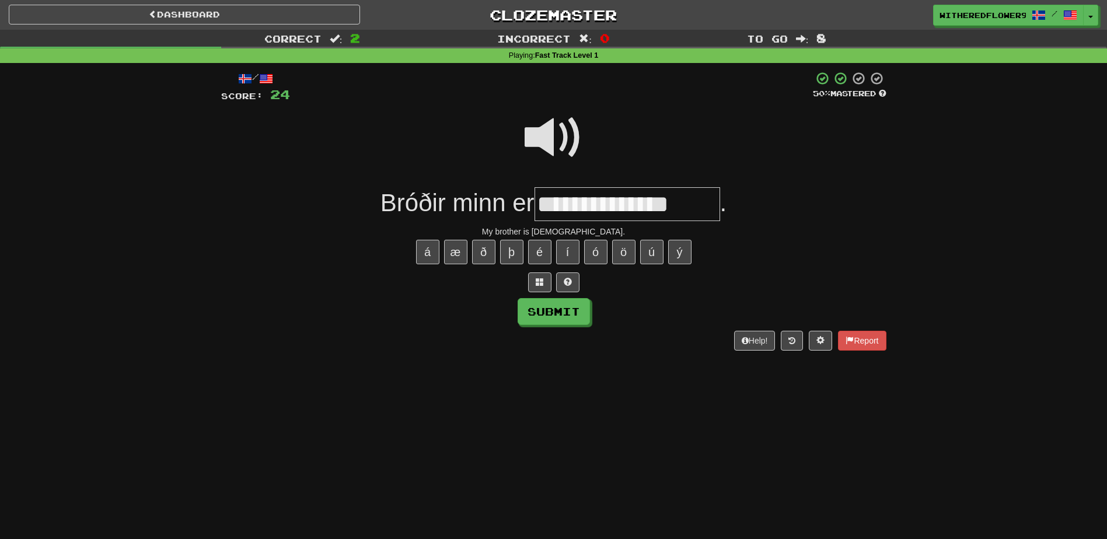
type input "**********"
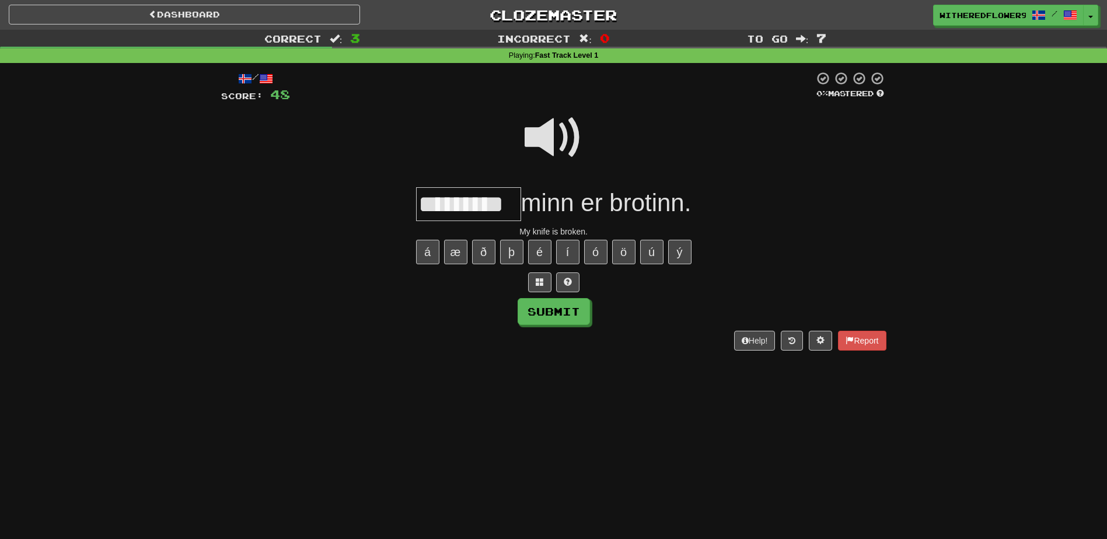
type input "*********"
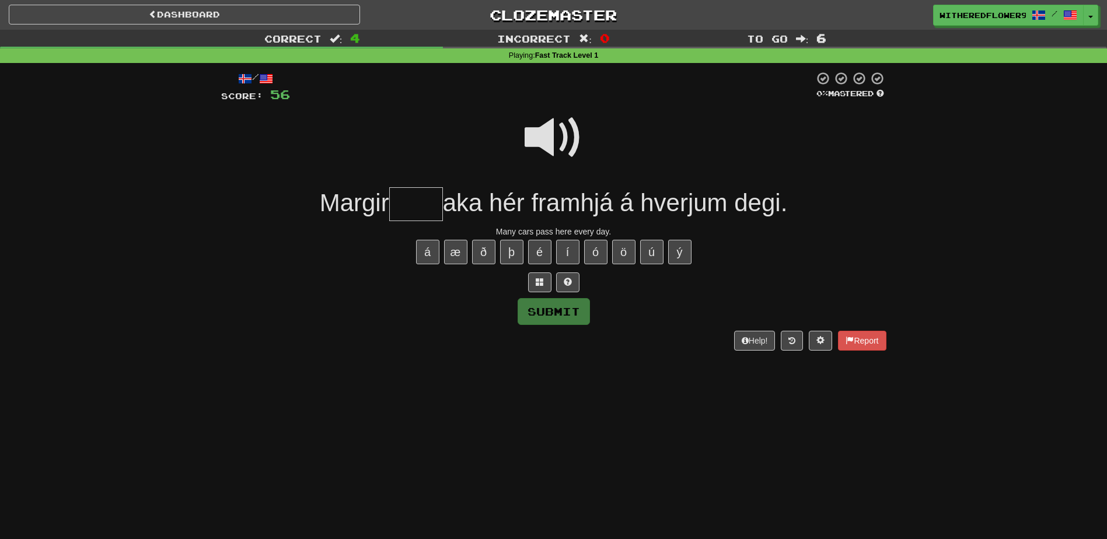
click at [533, 130] on span at bounding box center [554, 138] width 58 height 58
click at [413, 196] on input "text" at bounding box center [416, 204] width 54 height 34
type input "*****"
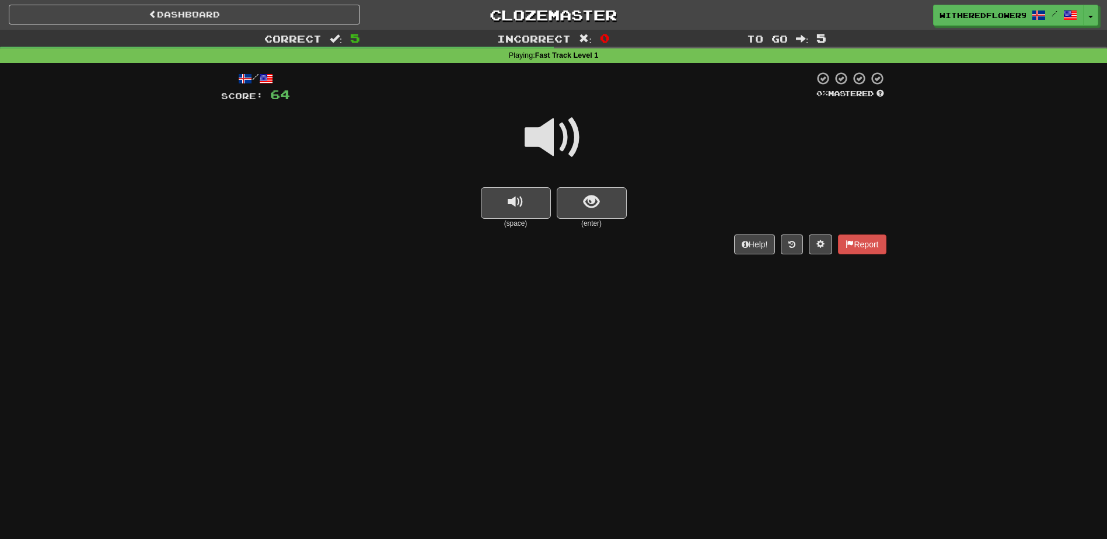
click at [553, 121] on span at bounding box center [554, 138] width 58 height 58
click at [564, 141] on span at bounding box center [554, 138] width 58 height 58
click at [603, 208] on button "show sentence" at bounding box center [592, 203] width 70 height 32
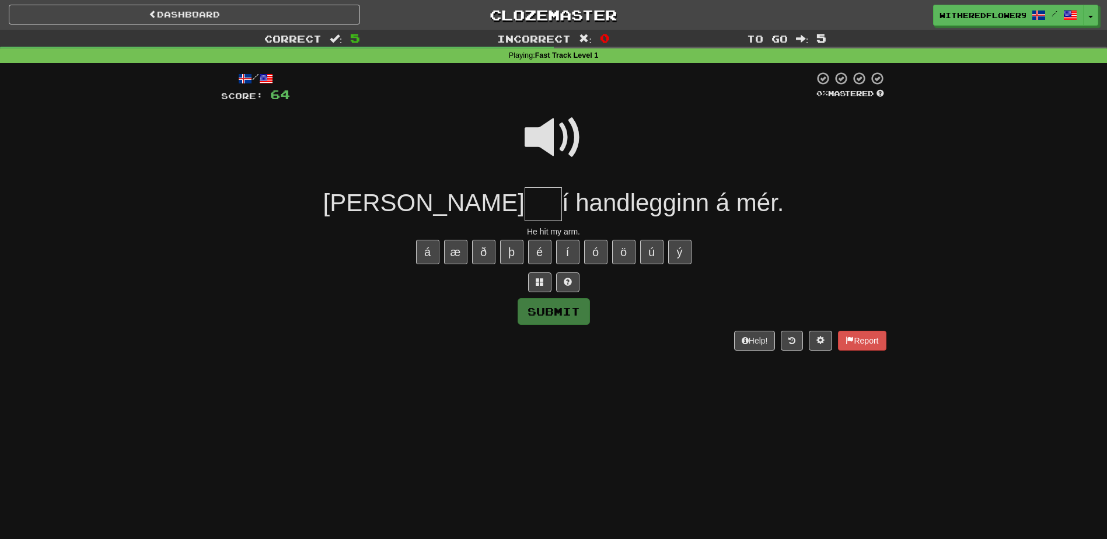
click at [525, 200] on input "text" at bounding box center [543, 204] width 37 height 34
type input "***"
click at [566, 318] on button "Submit" at bounding box center [554, 312] width 72 height 27
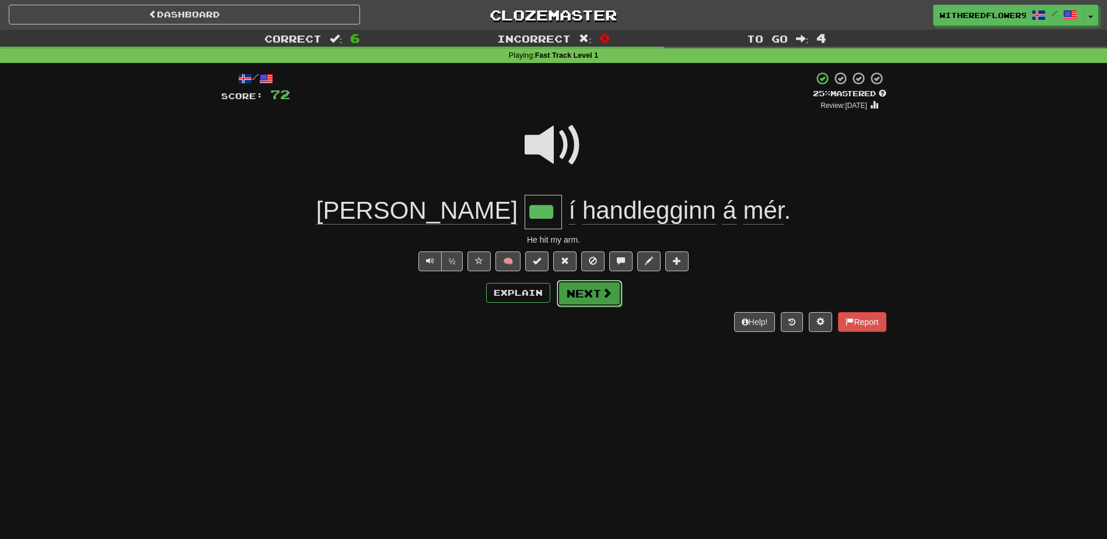
click at [582, 287] on button "Next" at bounding box center [589, 293] width 65 height 27
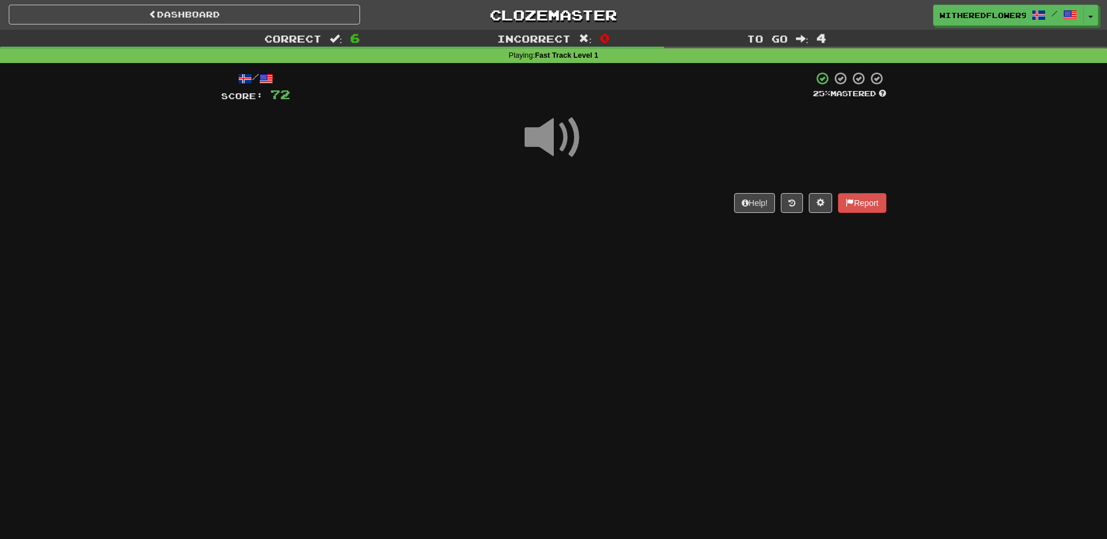
click at [569, 144] on span at bounding box center [554, 138] width 58 height 58
click at [566, 142] on span at bounding box center [554, 138] width 58 height 58
click at [557, 140] on span at bounding box center [554, 138] width 58 height 58
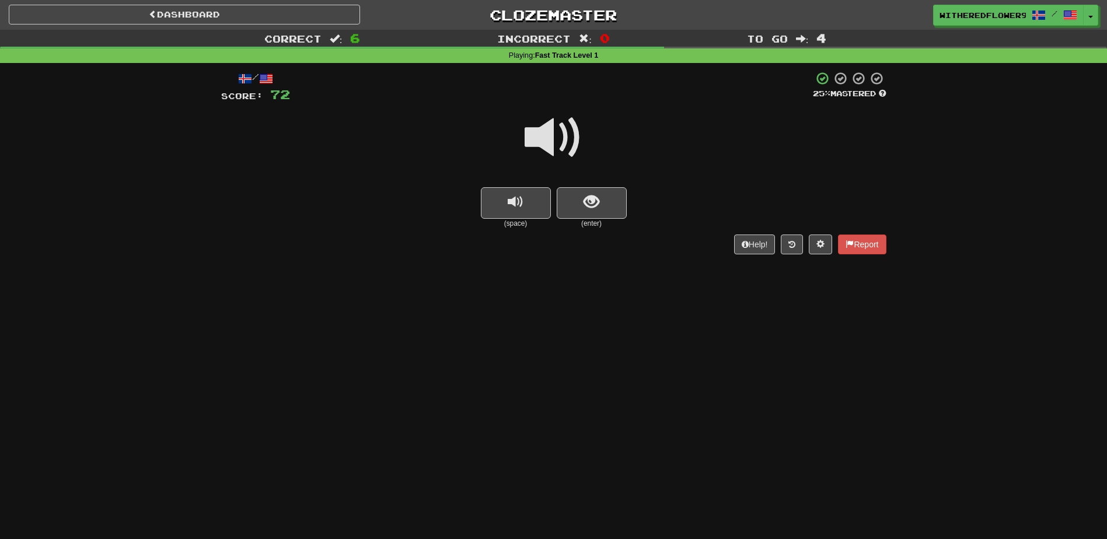
click at [557, 140] on span at bounding box center [554, 138] width 58 height 58
click at [597, 206] on span "show sentence" at bounding box center [592, 202] width 16 height 16
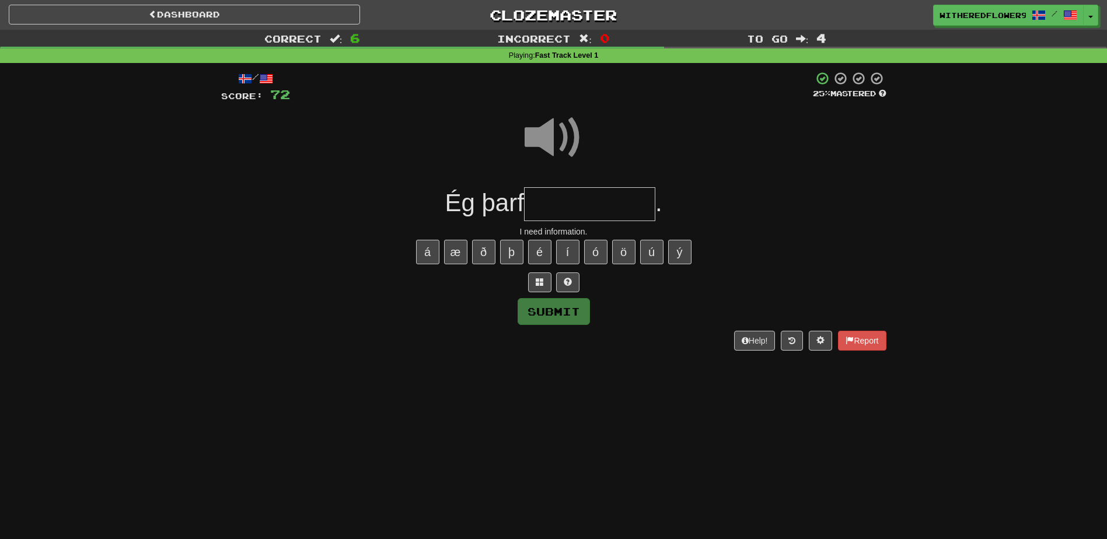
click at [589, 203] on input "text" at bounding box center [589, 204] width 131 height 34
type input "*"
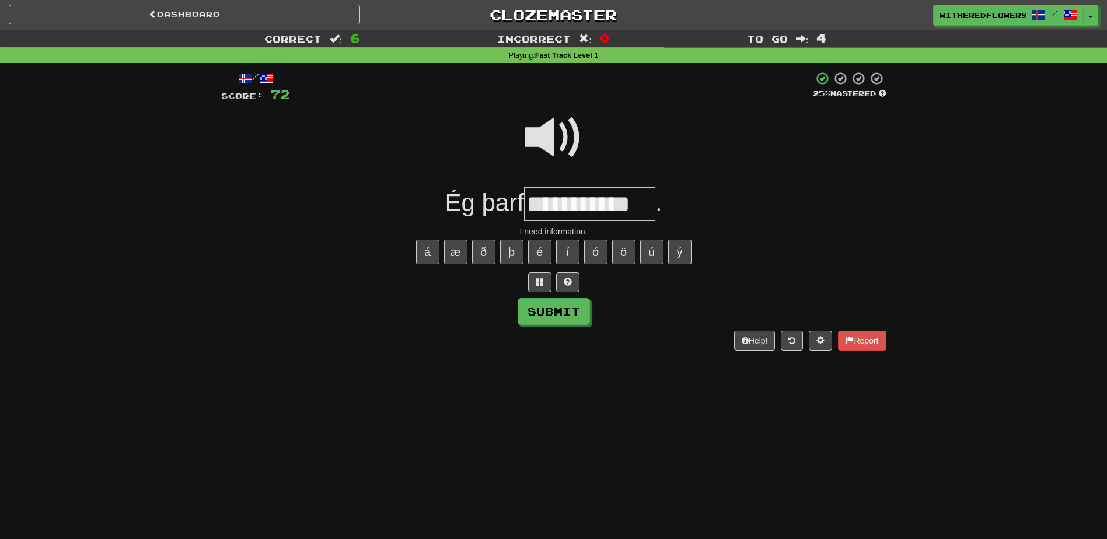
type input "**********"
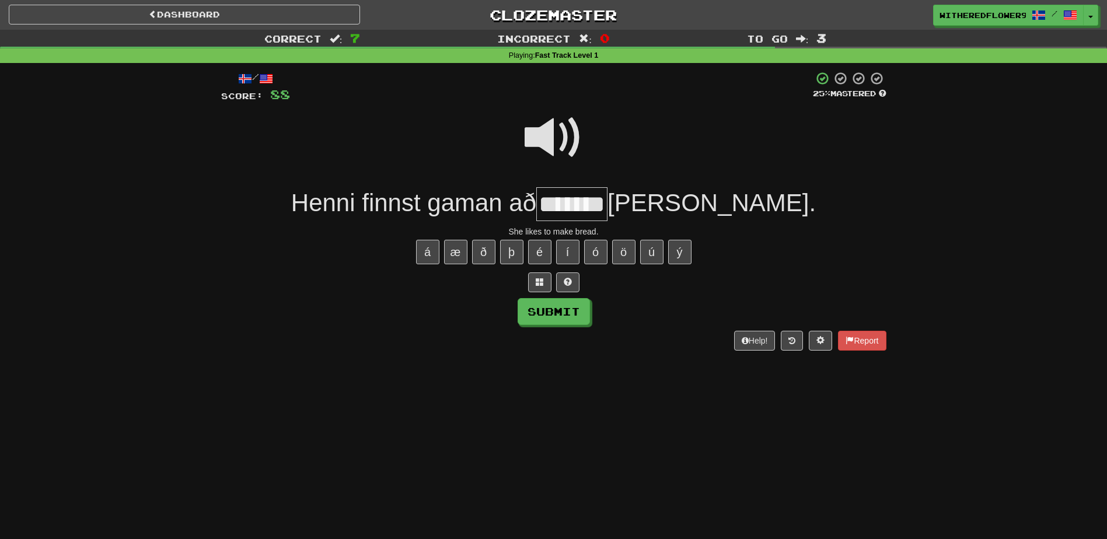
type input "*******"
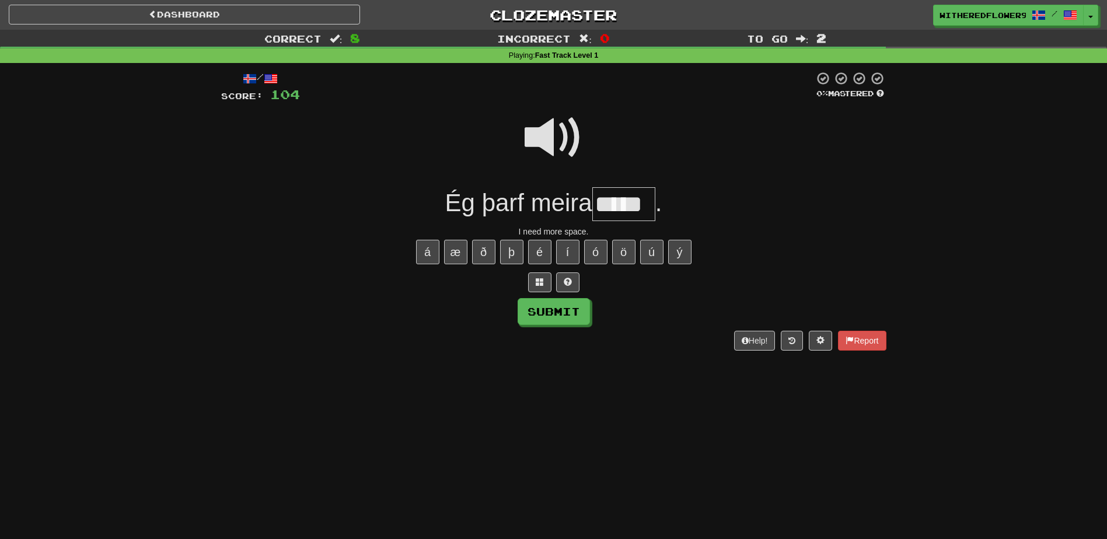
type input "*****"
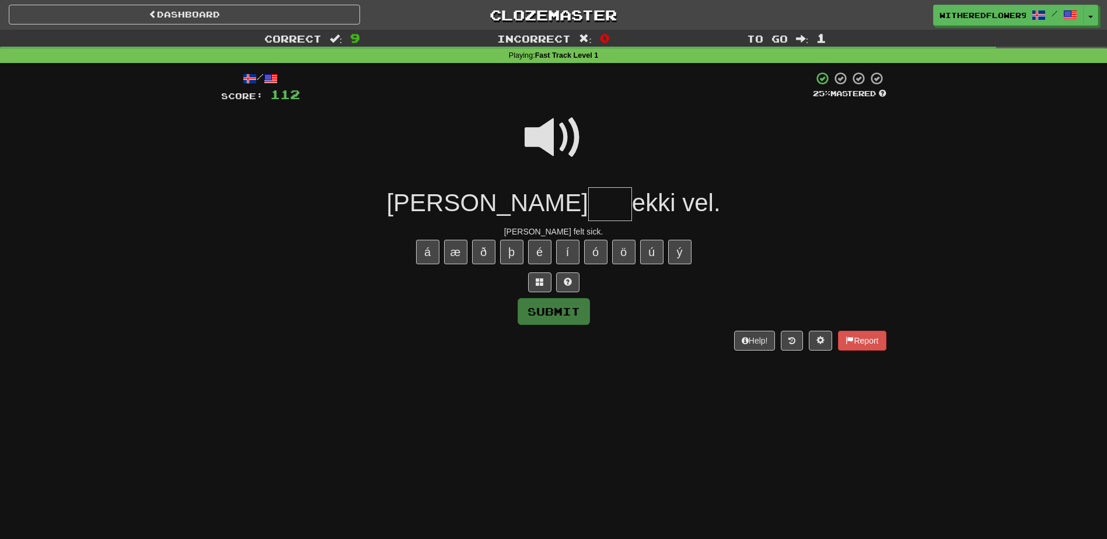
click at [552, 126] on span at bounding box center [554, 138] width 58 height 58
click at [588, 208] on input "text" at bounding box center [610, 204] width 44 height 34
type input "****"
